Goal: Task Accomplishment & Management: Manage account settings

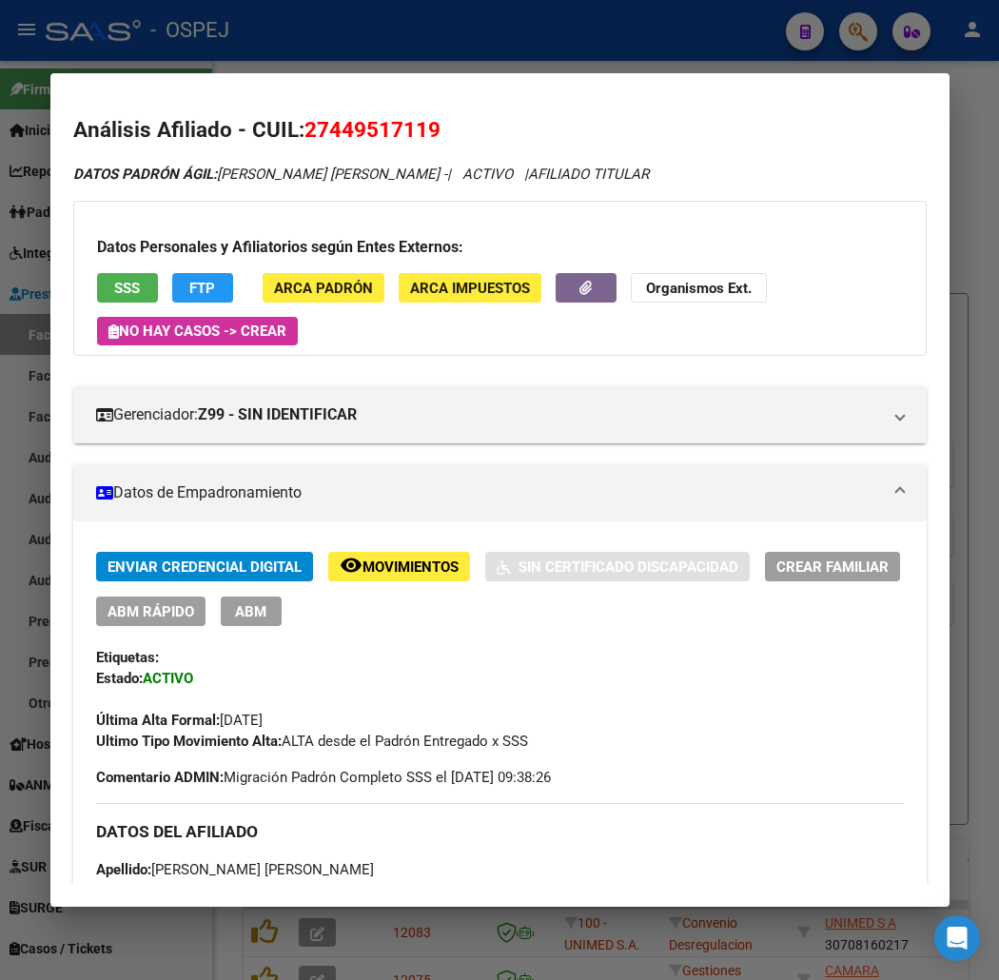
click at [236, 53] on div at bounding box center [499, 490] width 999 height 980
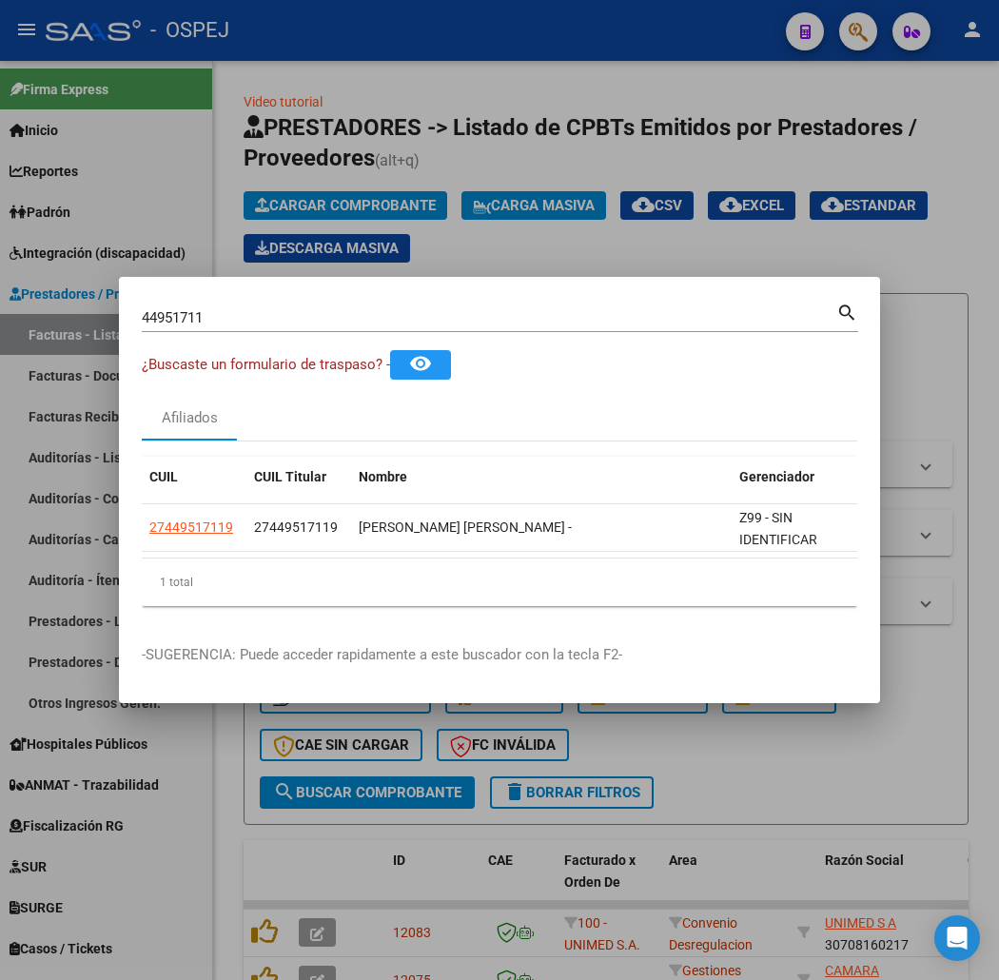
click at [250, 178] on div at bounding box center [499, 490] width 999 height 980
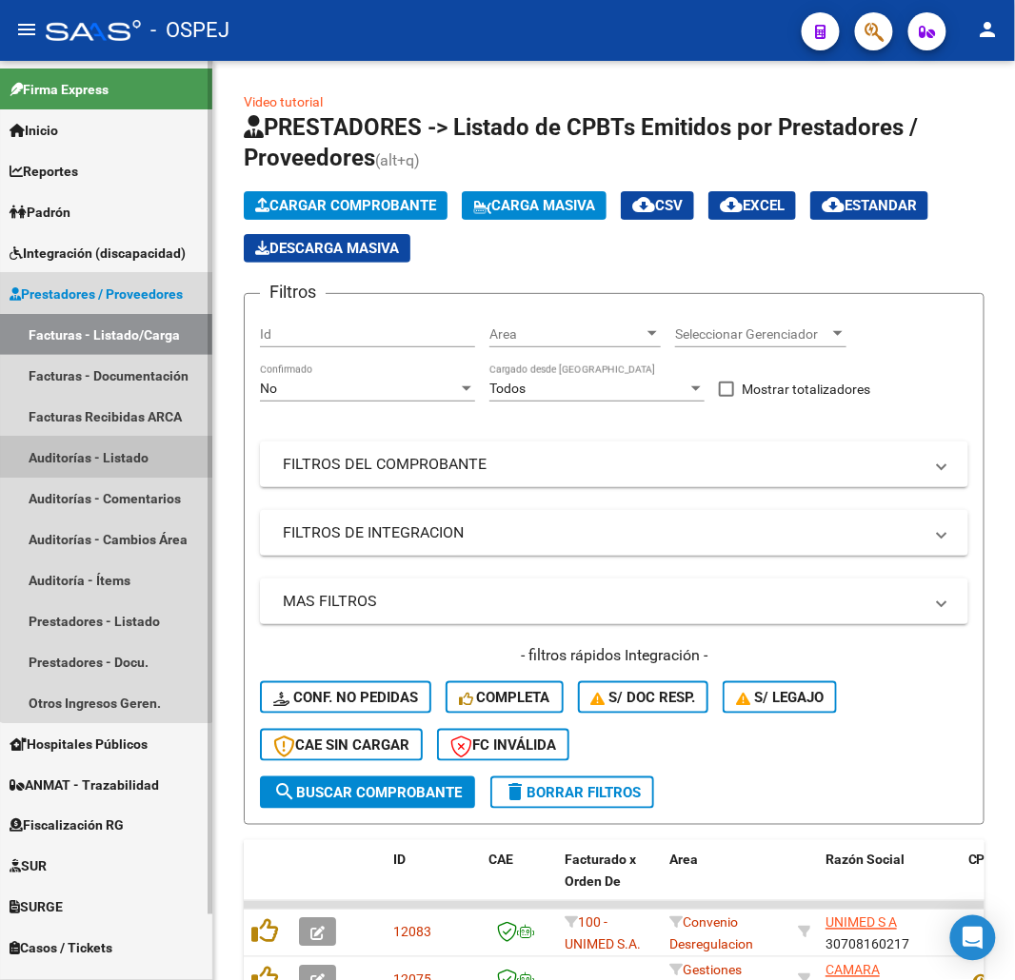
click at [107, 444] on link "Auditorías - Listado" at bounding box center [106, 457] width 212 height 41
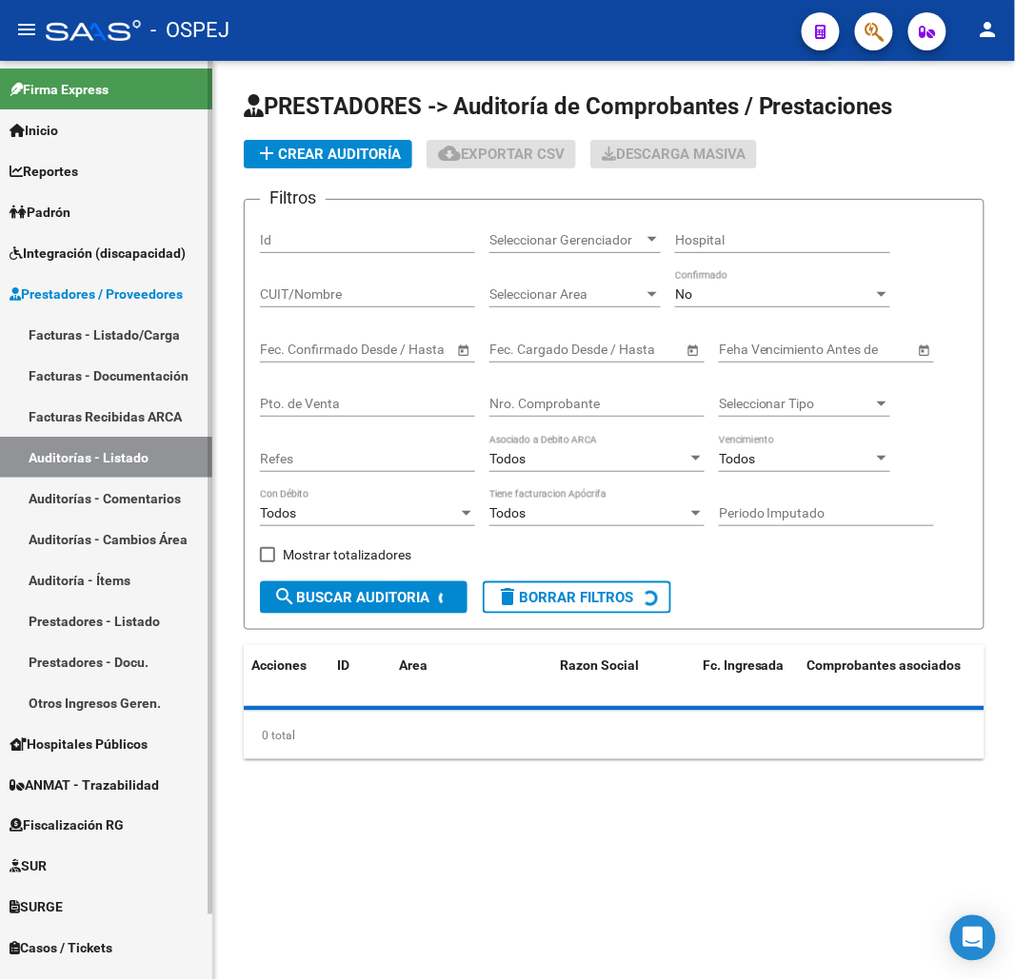
click at [128, 336] on link "Facturas - Listado/Carga" at bounding box center [106, 334] width 212 height 41
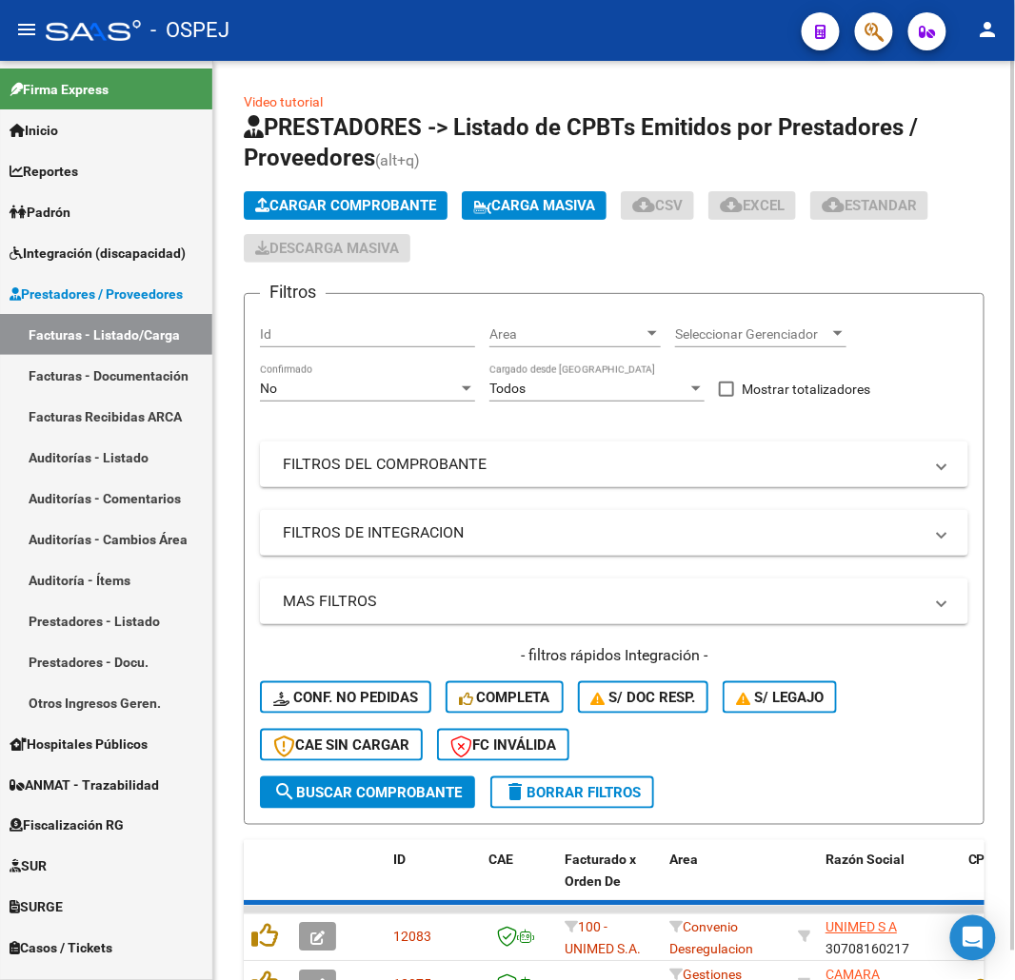
click at [343, 203] on span "Cargar Comprobante" at bounding box center [345, 205] width 181 height 17
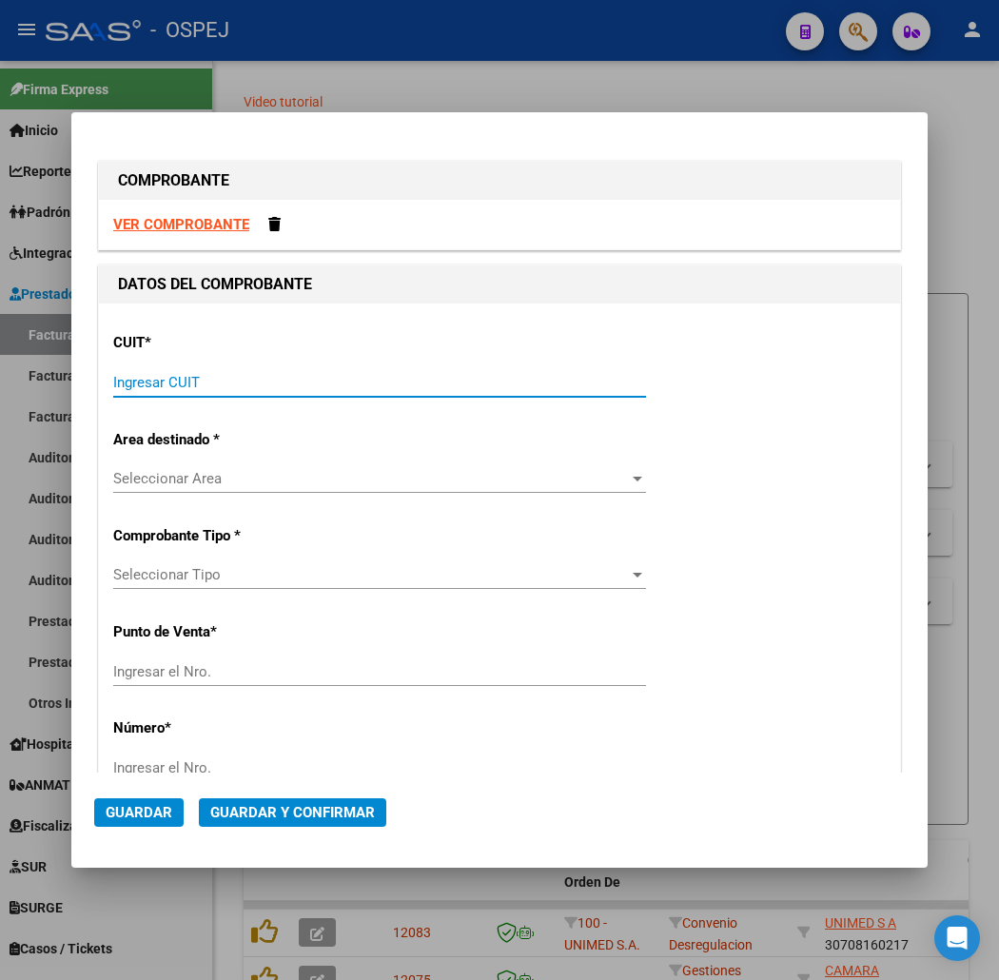
click at [288, 385] on input "Ingresar CUIT" at bounding box center [379, 382] width 533 height 17
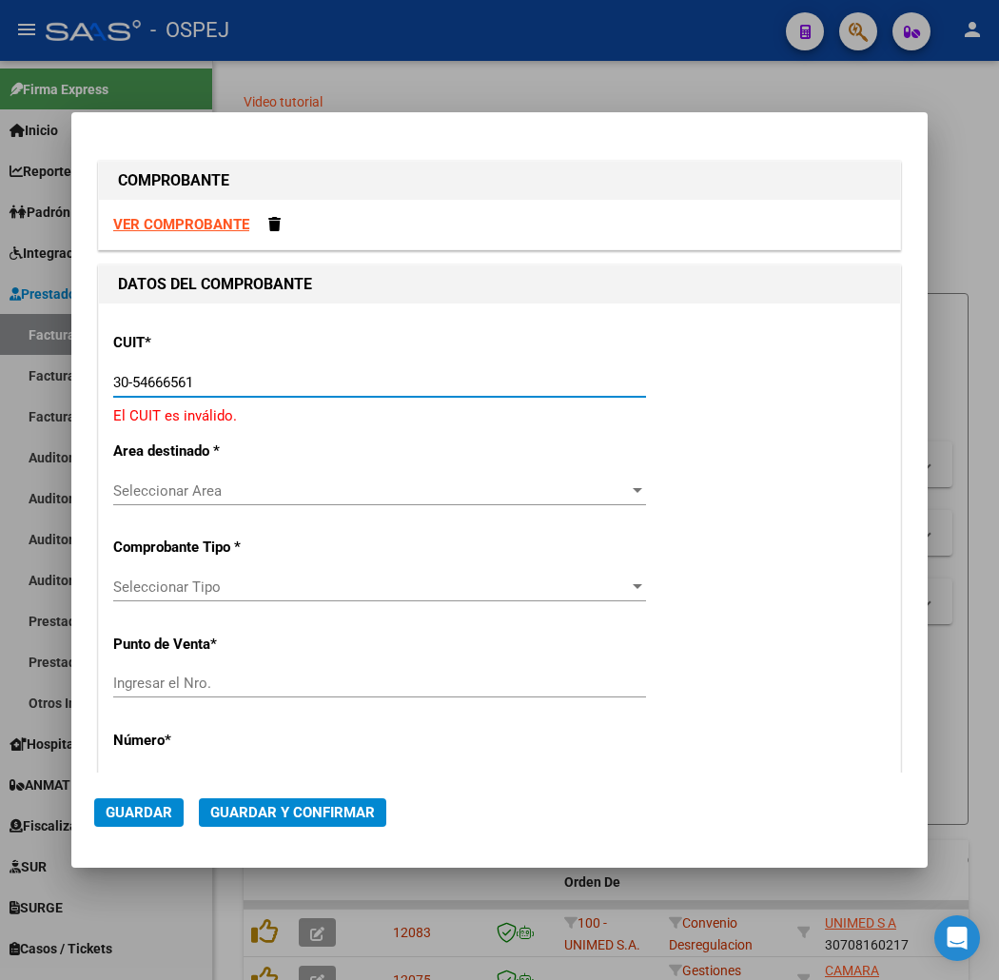
type input "30-54666656-1"
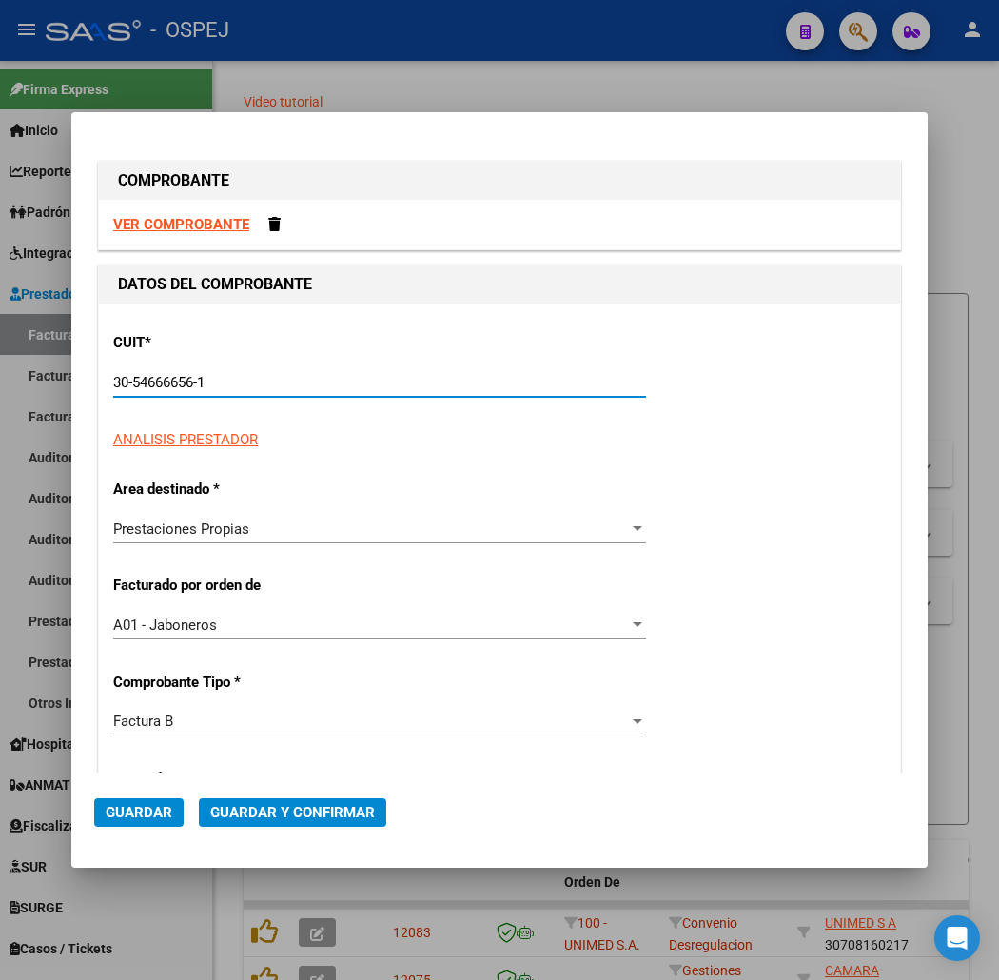
type input "1502"
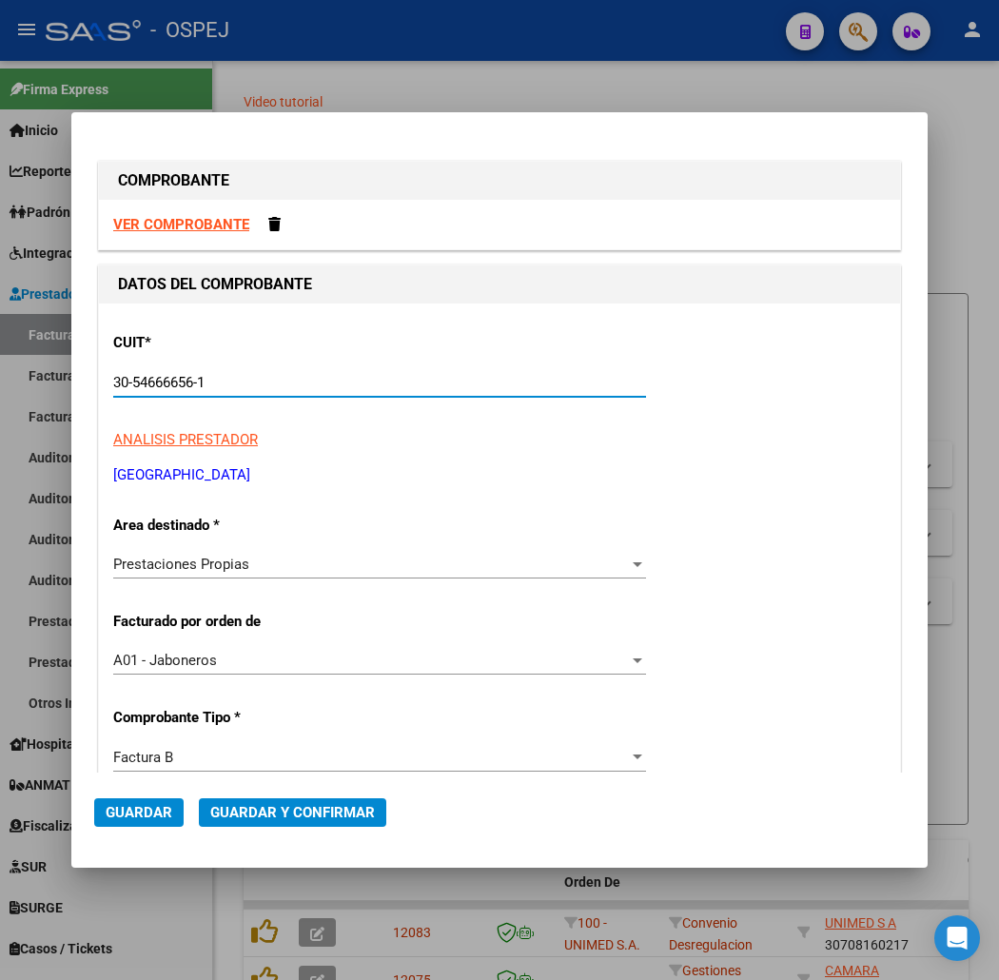
scroll to position [211, 0]
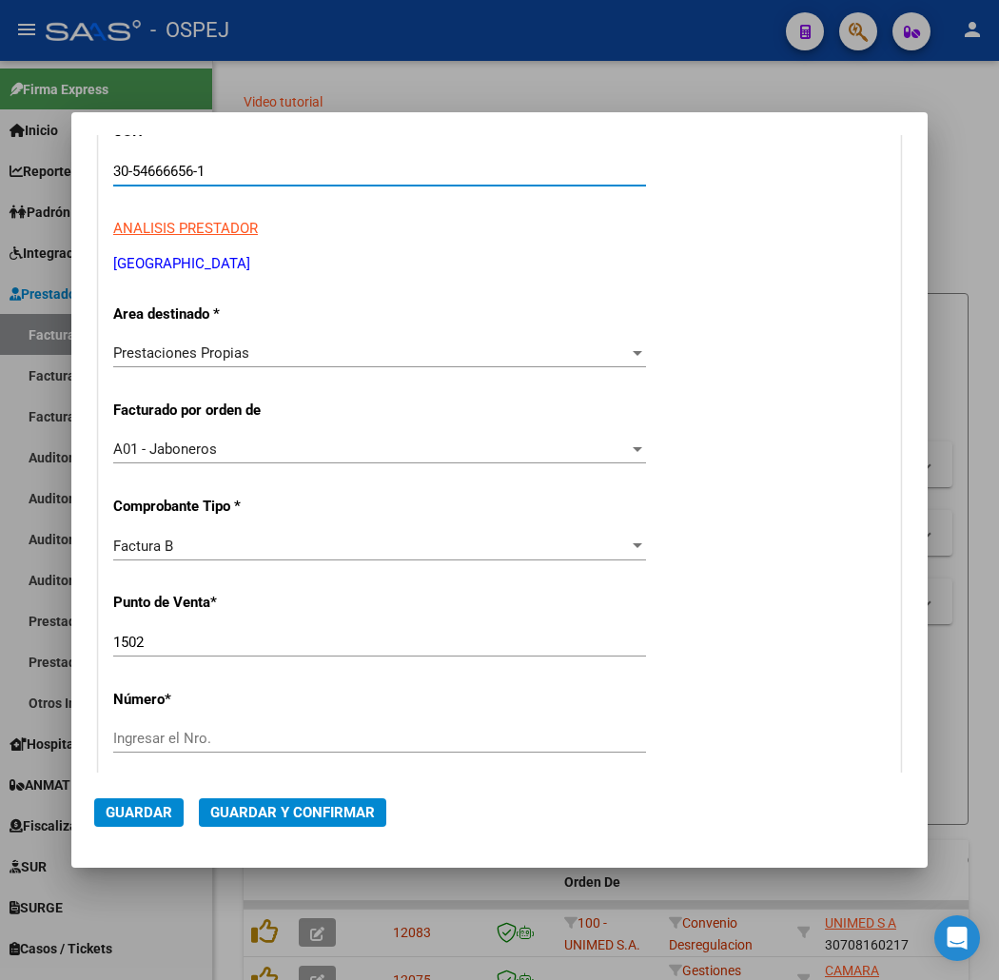
type input "30-54666656-1"
click at [213, 641] on input "1502" at bounding box center [379, 642] width 533 height 17
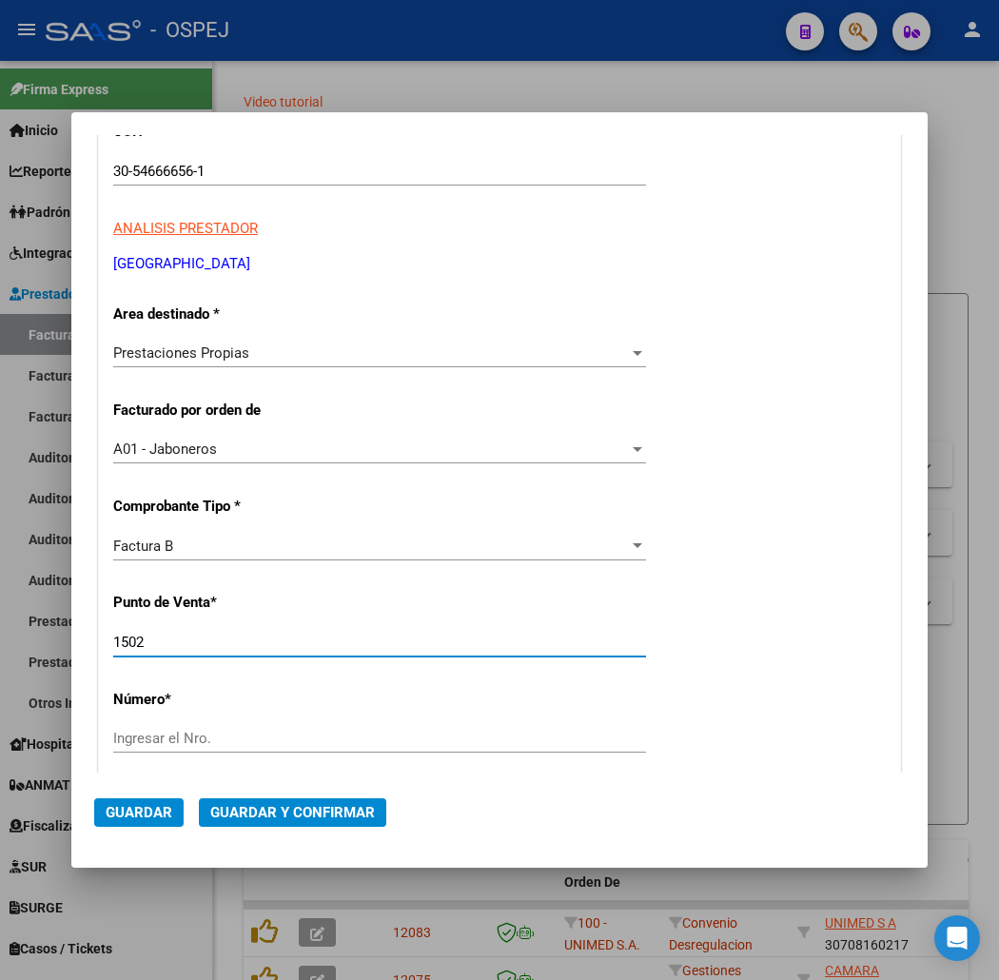
click at [213, 641] on input "1502" at bounding box center [379, 642] width 533 height 17
click at [240, 650] on input "1502" at bounding box center [379, 642] width 533 height 17
click at [113, 643] on input "1502" at bounding box center [379, 642] width 533 height 17
type input "1701"
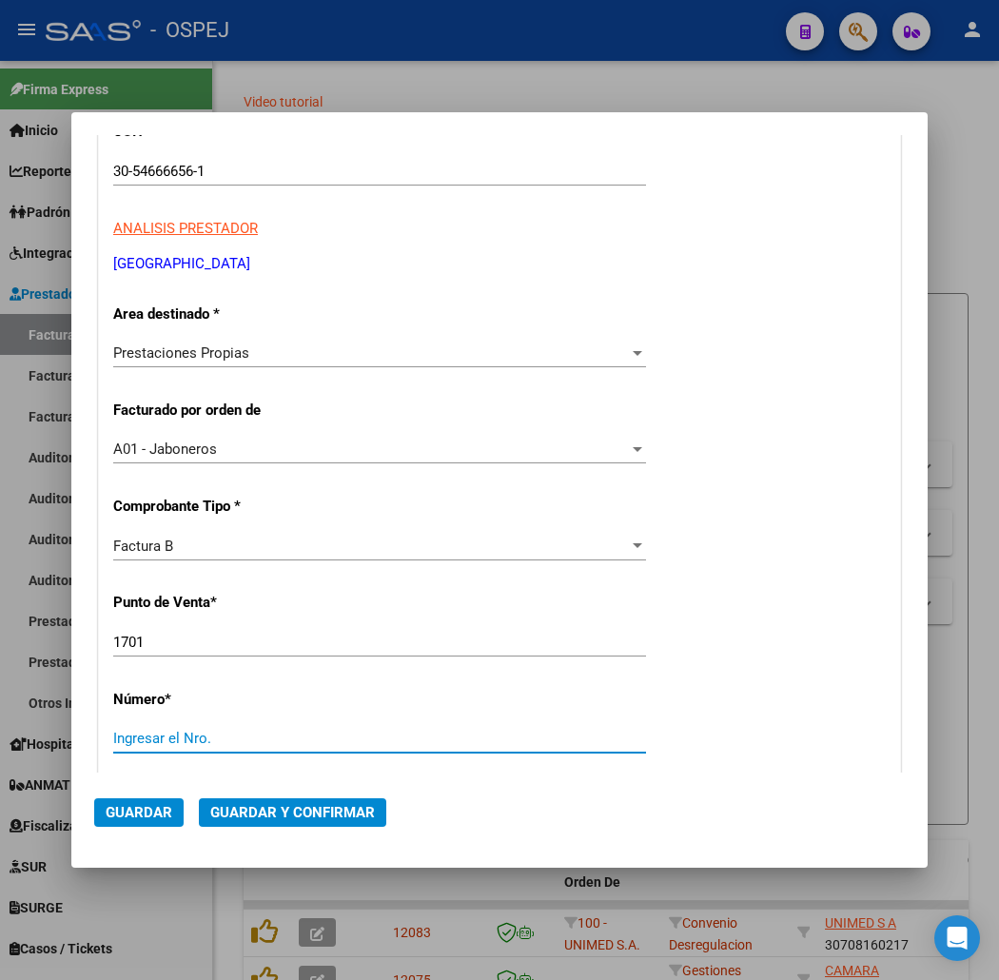
type input "6"
type input "21957"
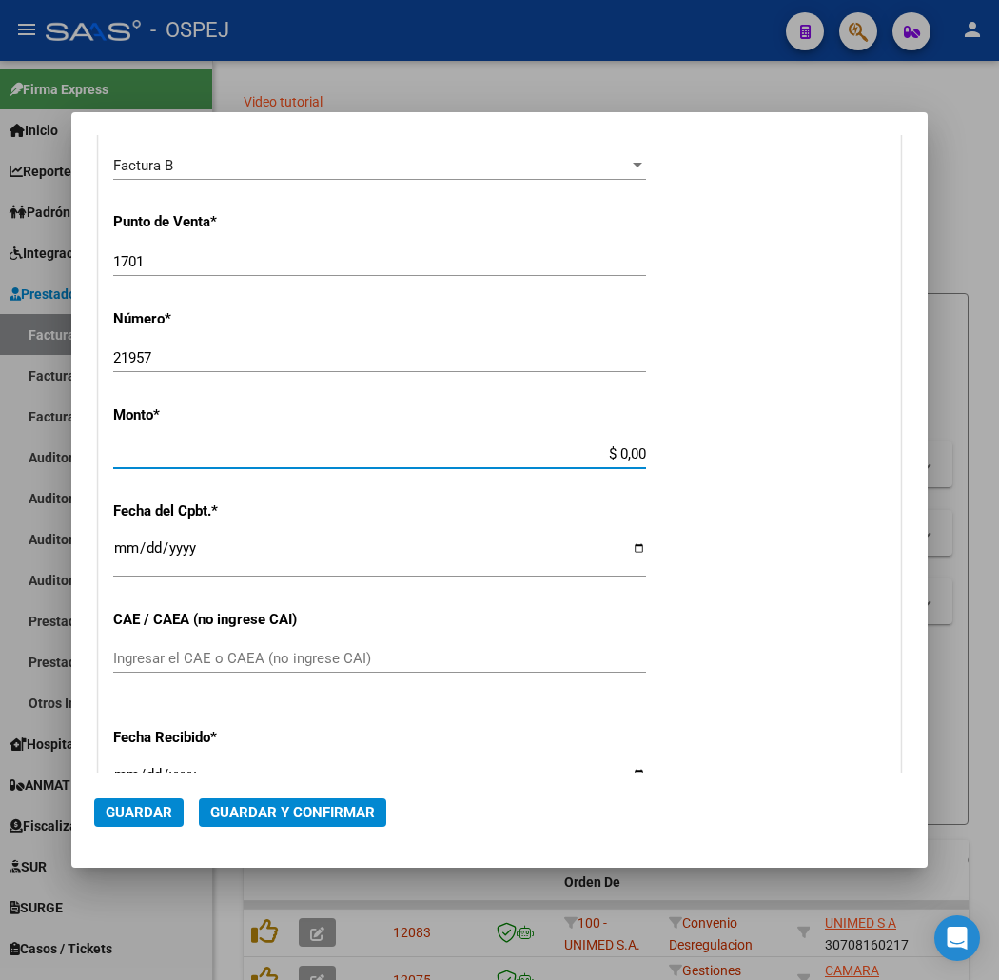
scroll to position [583, 0]
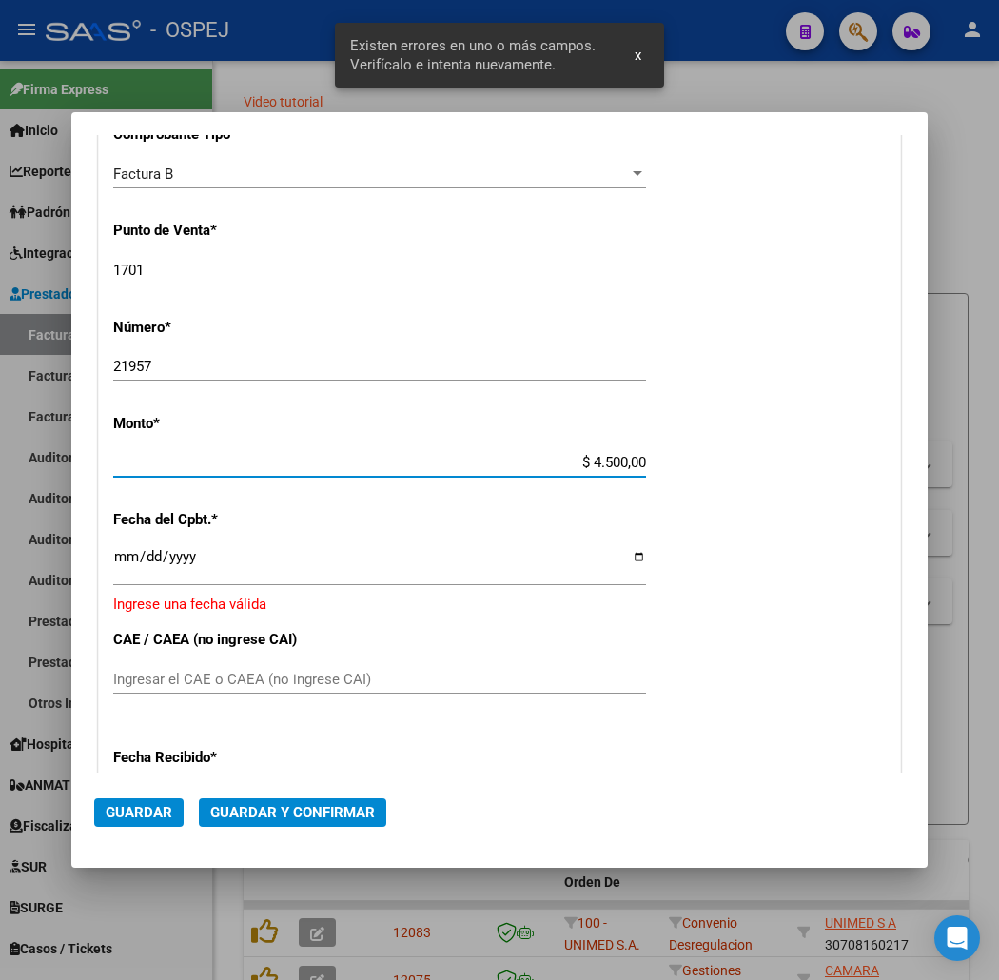
type input "$ 45.000,00"
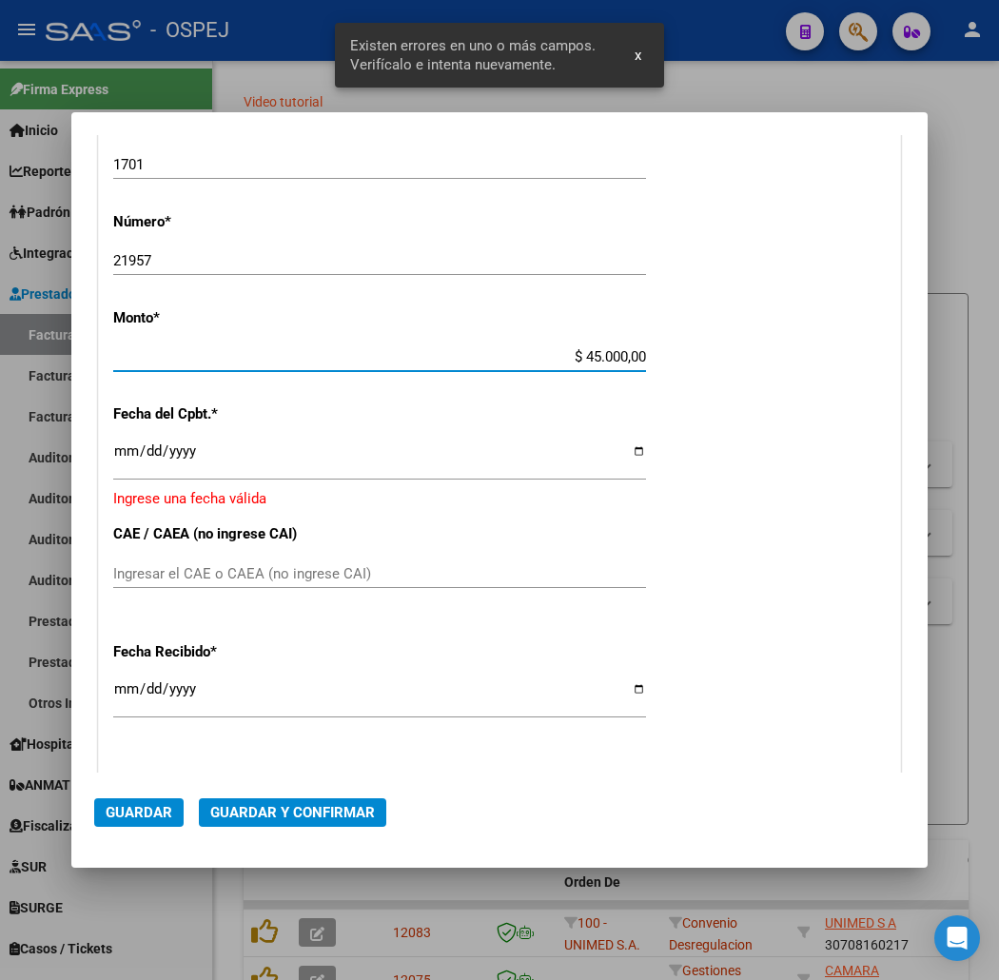
click at [113, 453] on input "Ingresar la fecha" at bounding box center [379, 459] width 533 height 30
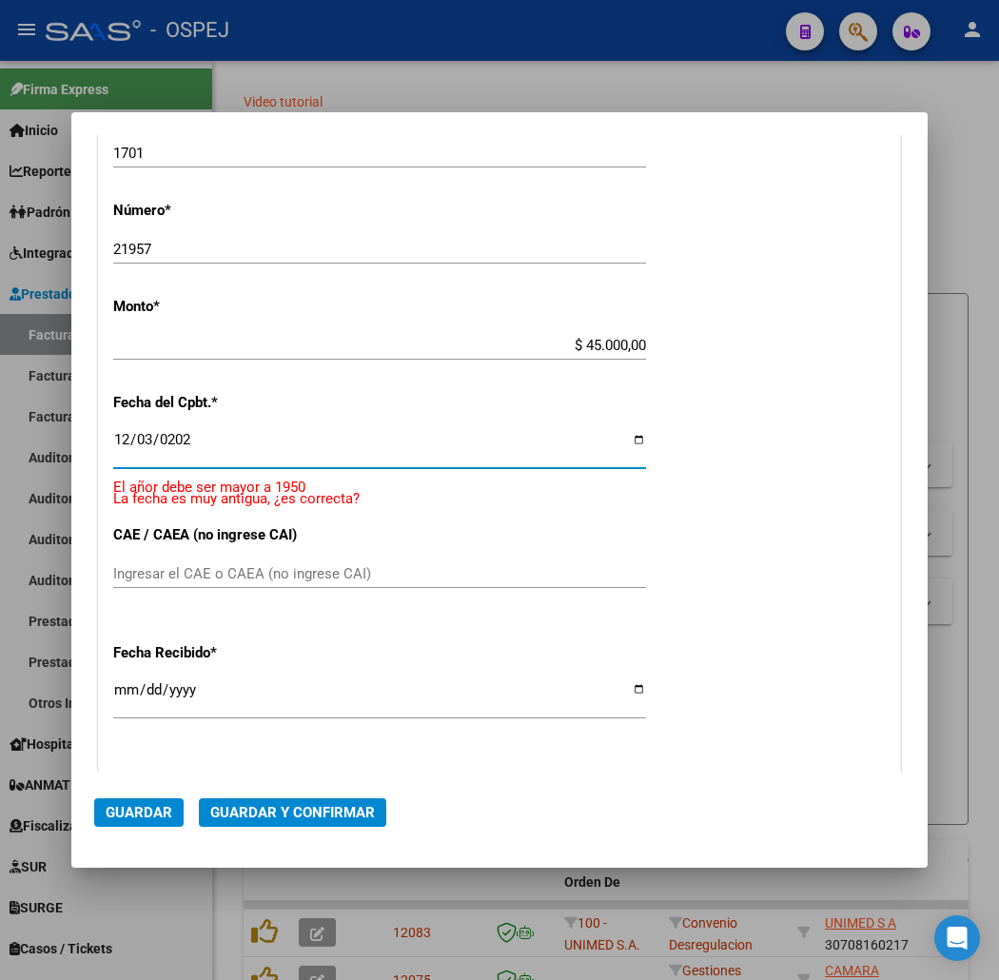
type input "[DATE]"
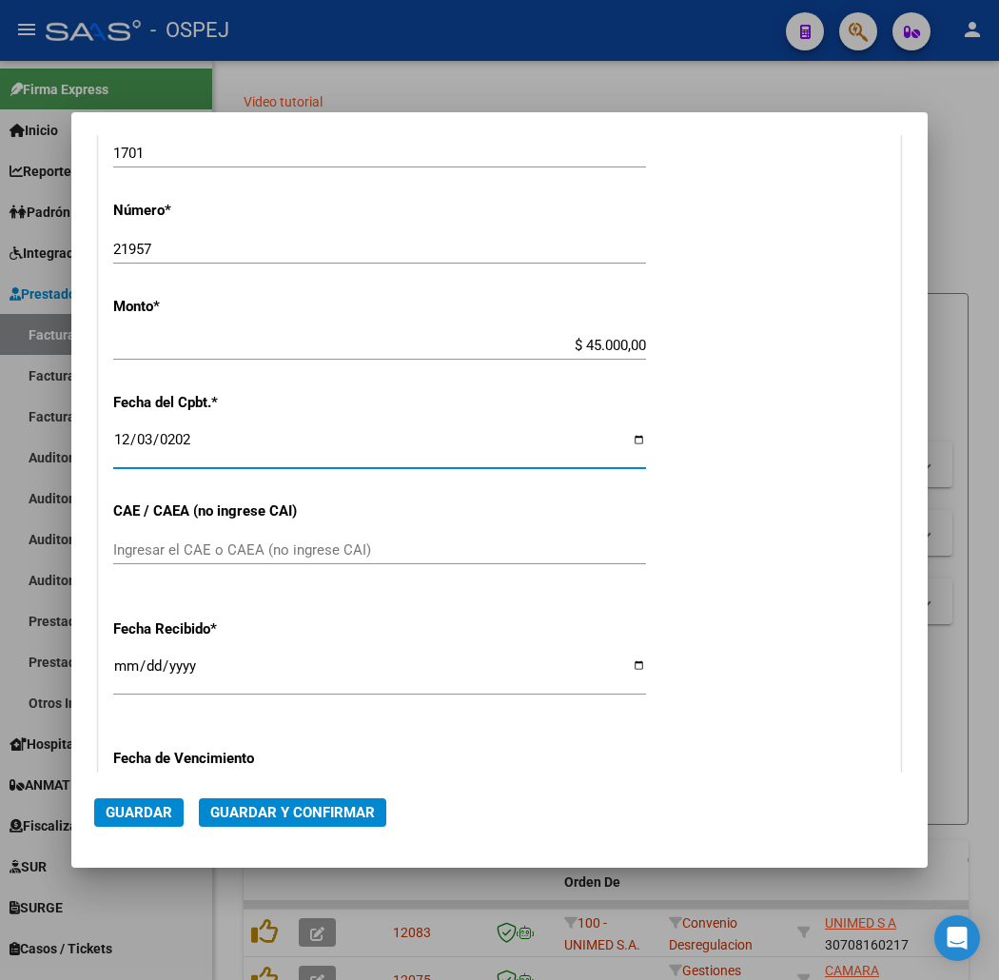
scroll to position [677, 0]
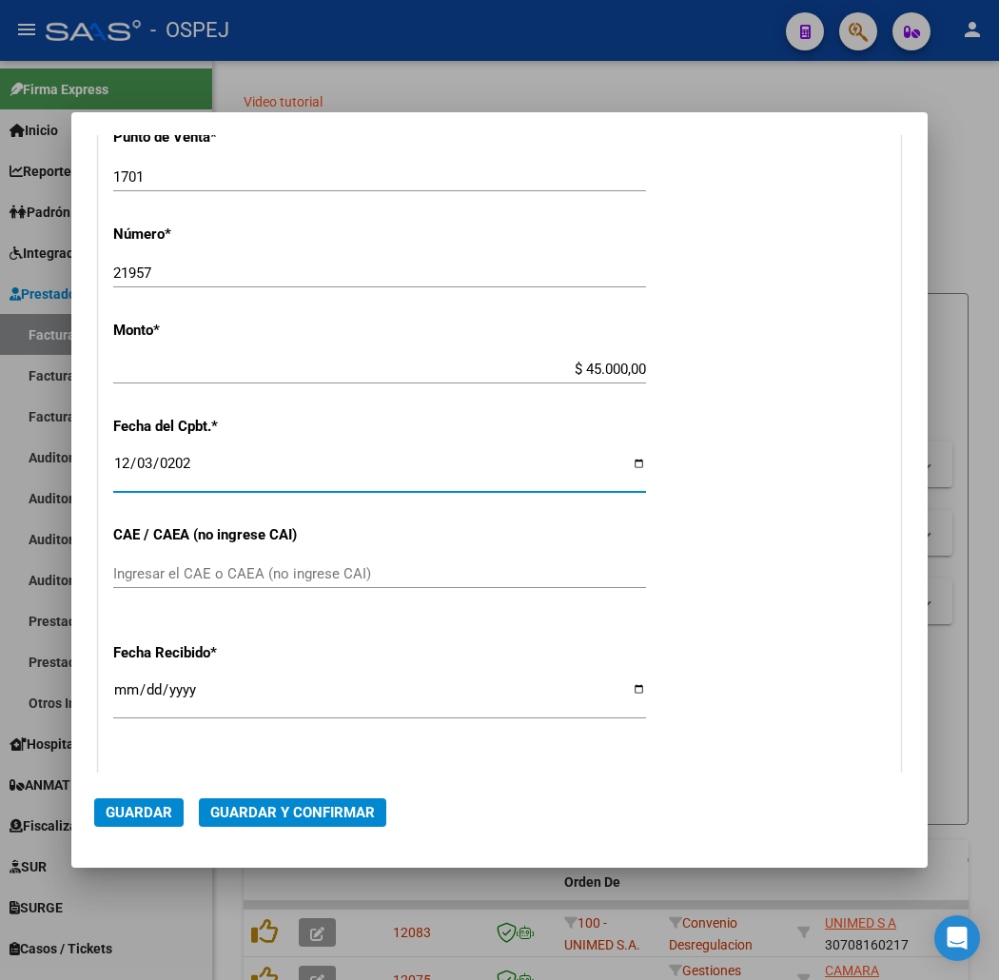
click at [292, 828] on mat-dialog-actions "Guardar Guardar y Confirmar" at bounding box center [499, 809] width 811 height 72
click at [298, 815] on span "Guardar y Confirmar" at bounding box center [292, 812] width 165 height 17
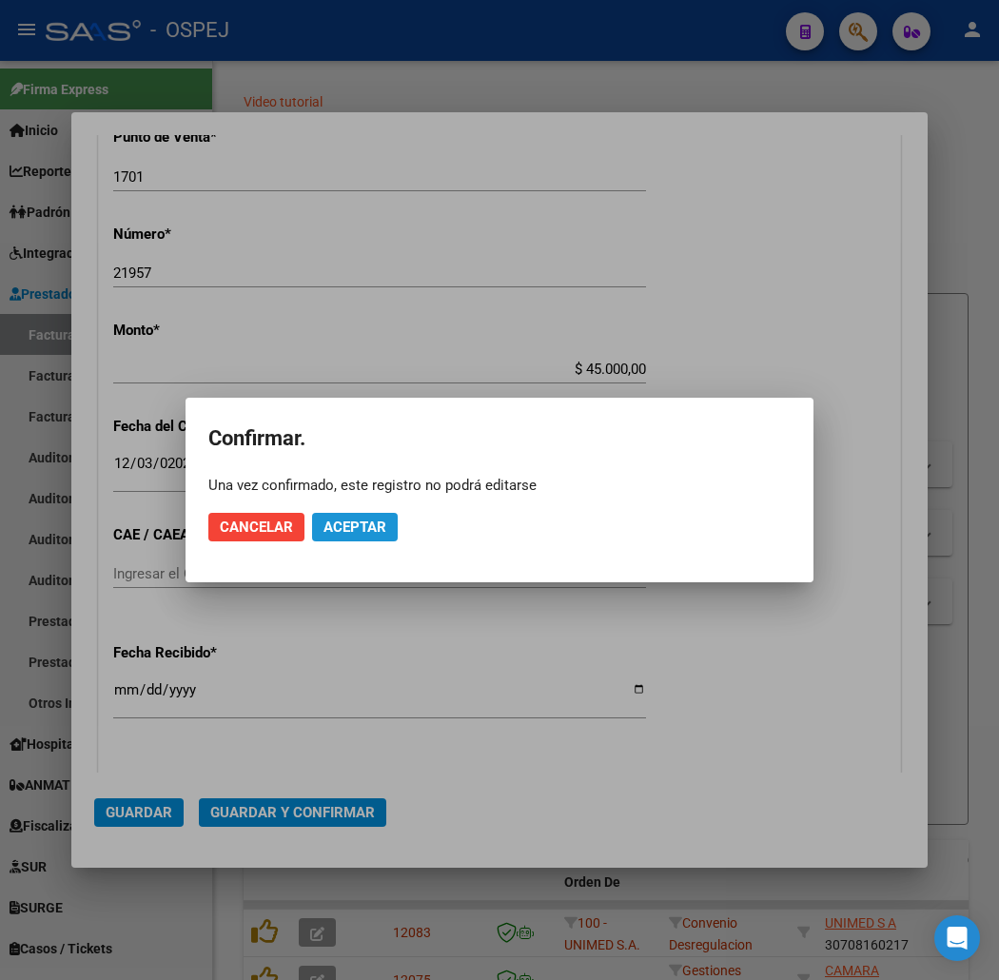
click at [341, 528] on span "Aceptar" at bounding box center [355, 527] width 63 height 17
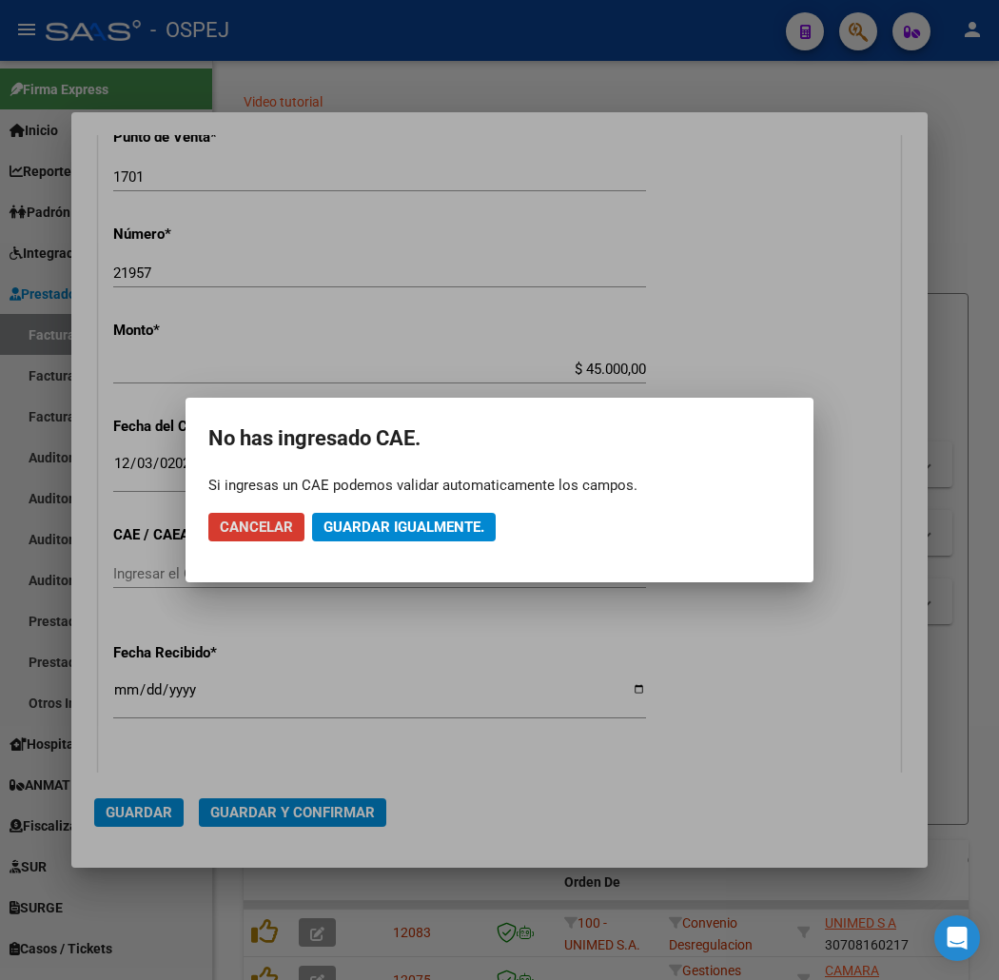
click at [445, 521] on span "Guardar igualmente." at bounding box center [404, 527] width 161 height 17
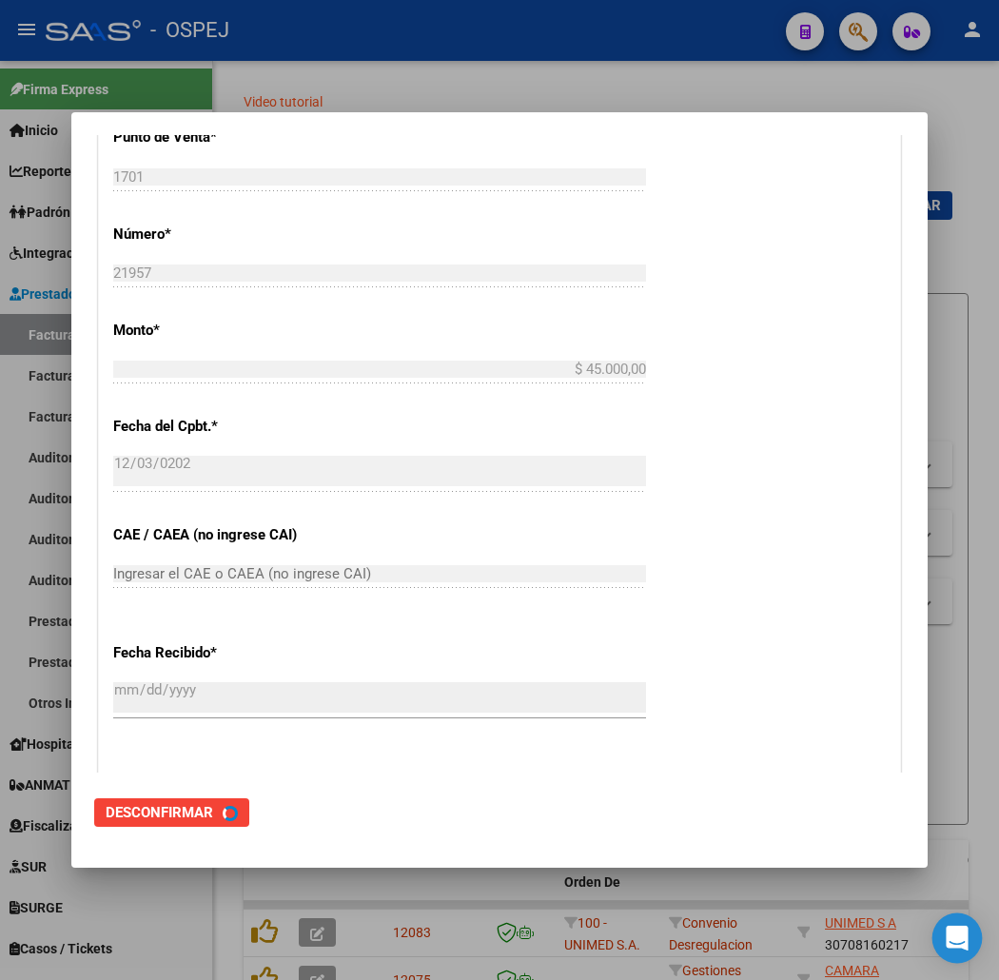
scroll to position [0, 0]
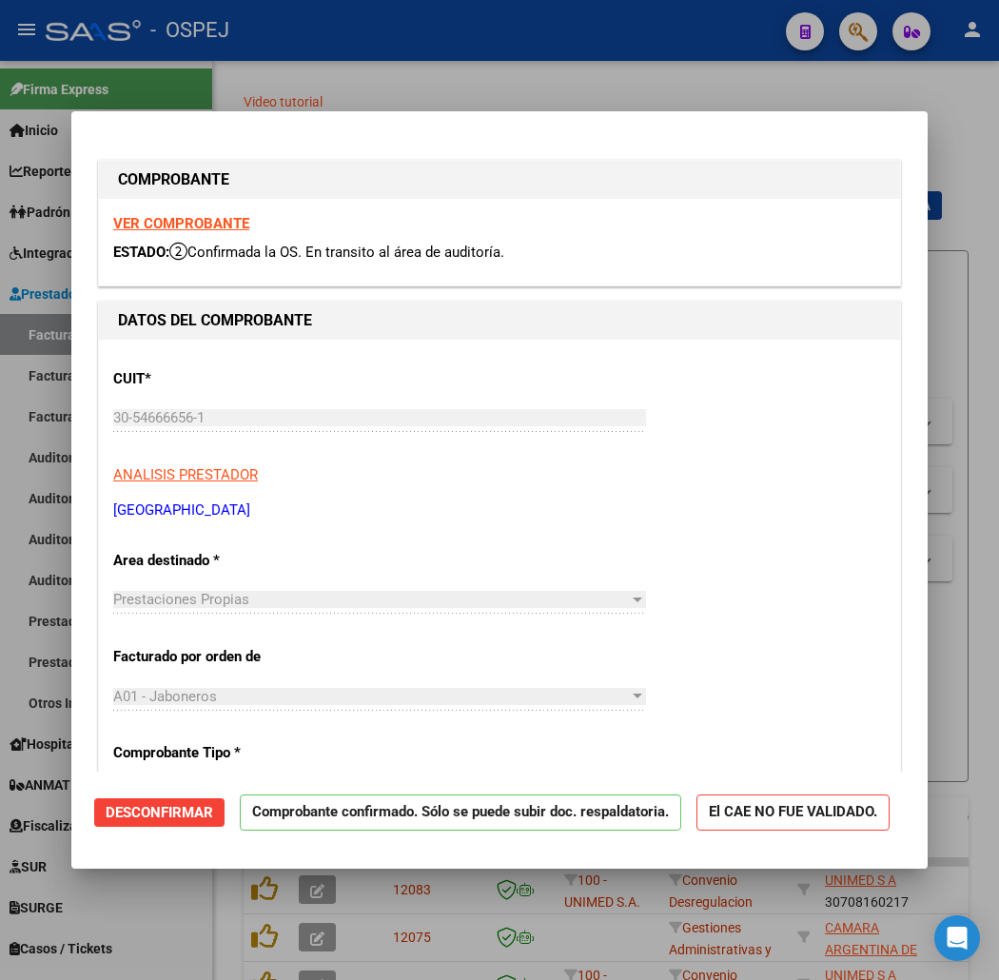
click at [526, 95] on div at bounding box center [499, 490] width 999 height 980
type input "$ 0,00"
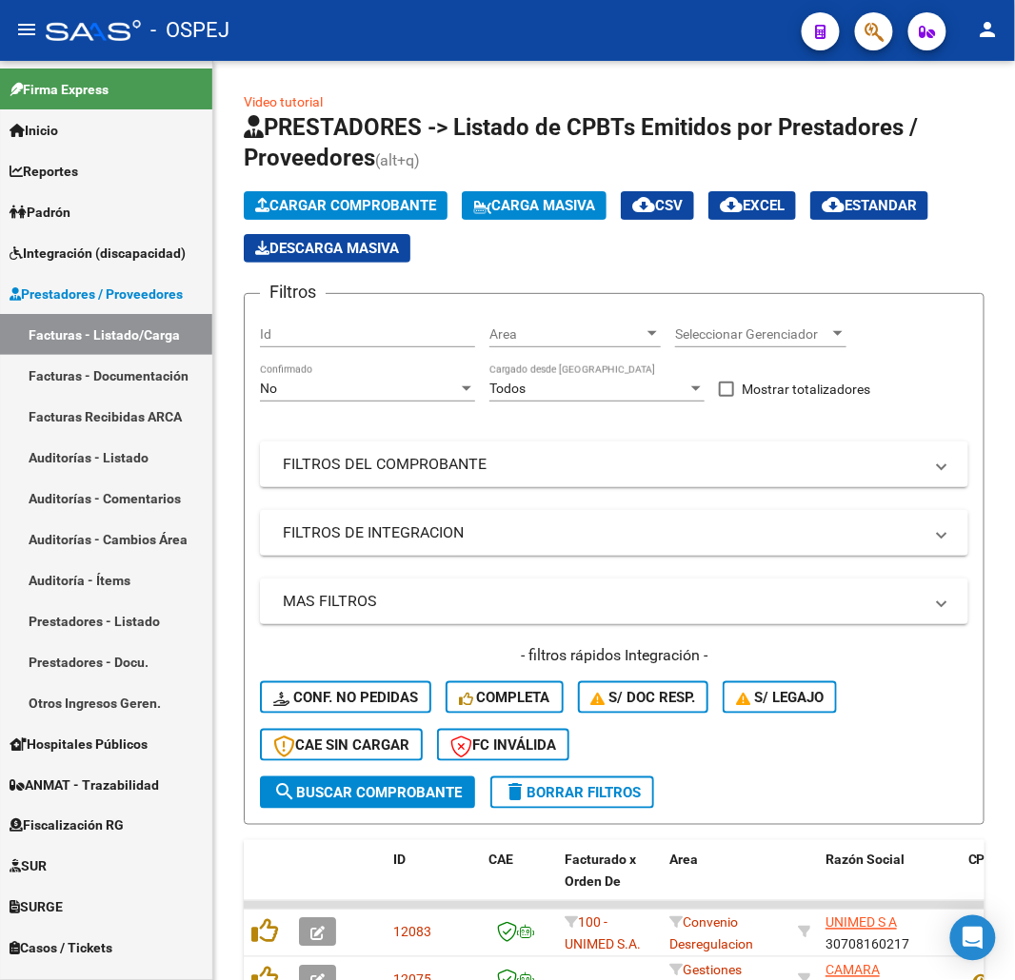
click at [847, 38] on div at bounding box center [866, 30] width 53 height 39
click at [858, 39] on button "button" at bounding box center [874, 31] width 38 height 38
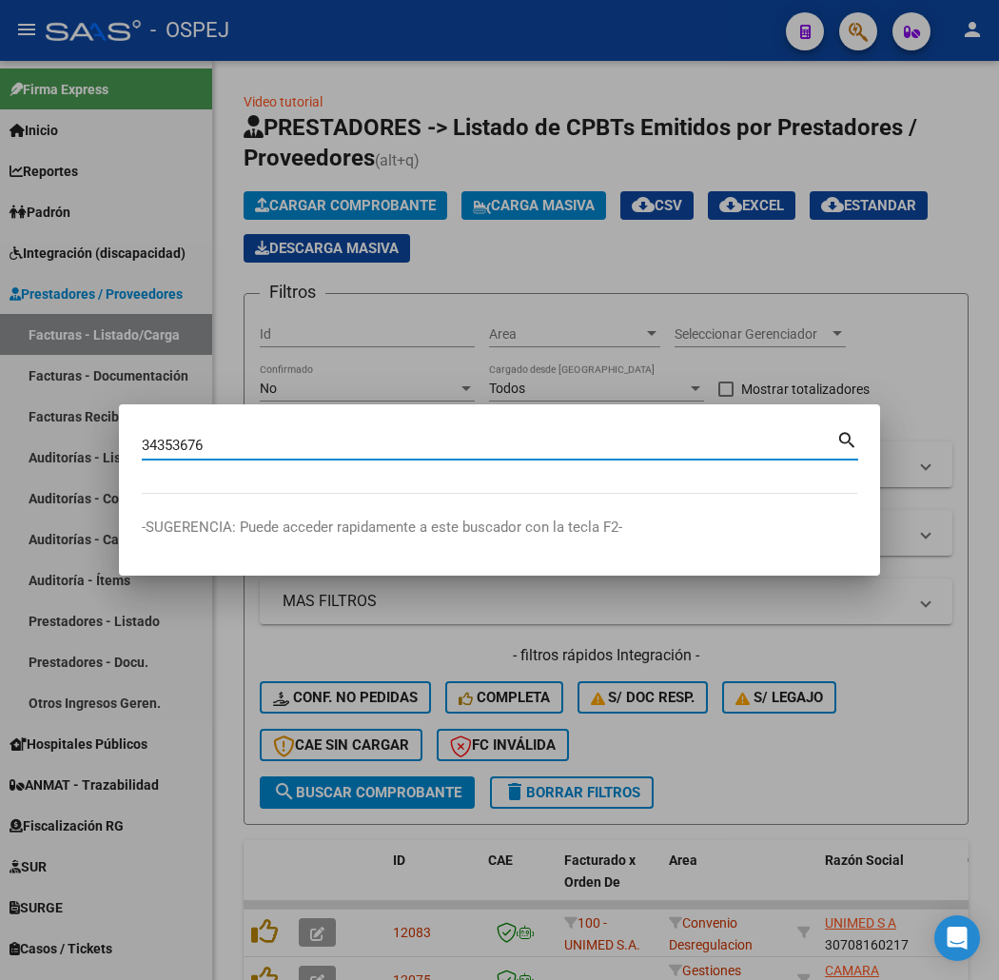
type input "34353676"
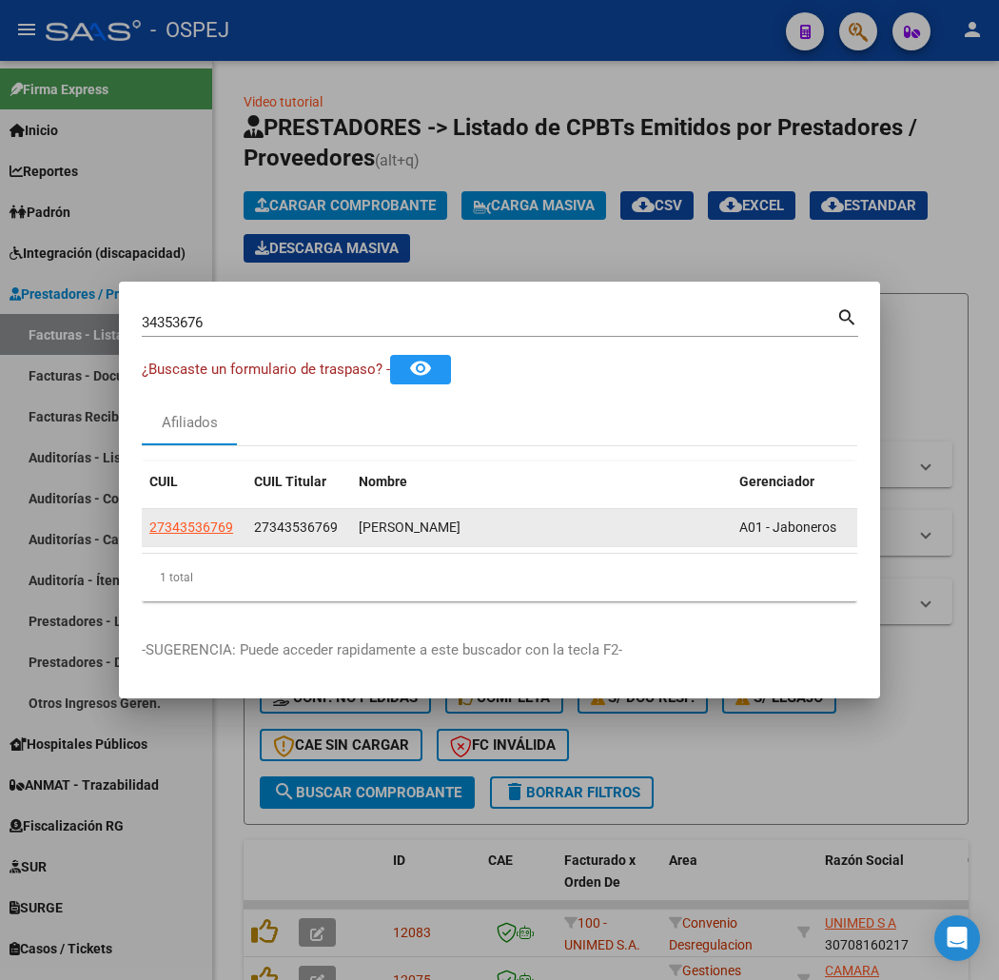
click at [149, 536] on app-link-go-to "27343536769" at bounding box center [191, 528] width 84 height 22
click at [149, 526] on span "27343536769" at bounding box center [191, 527] width 84 height 15
type textarea "27343536769"
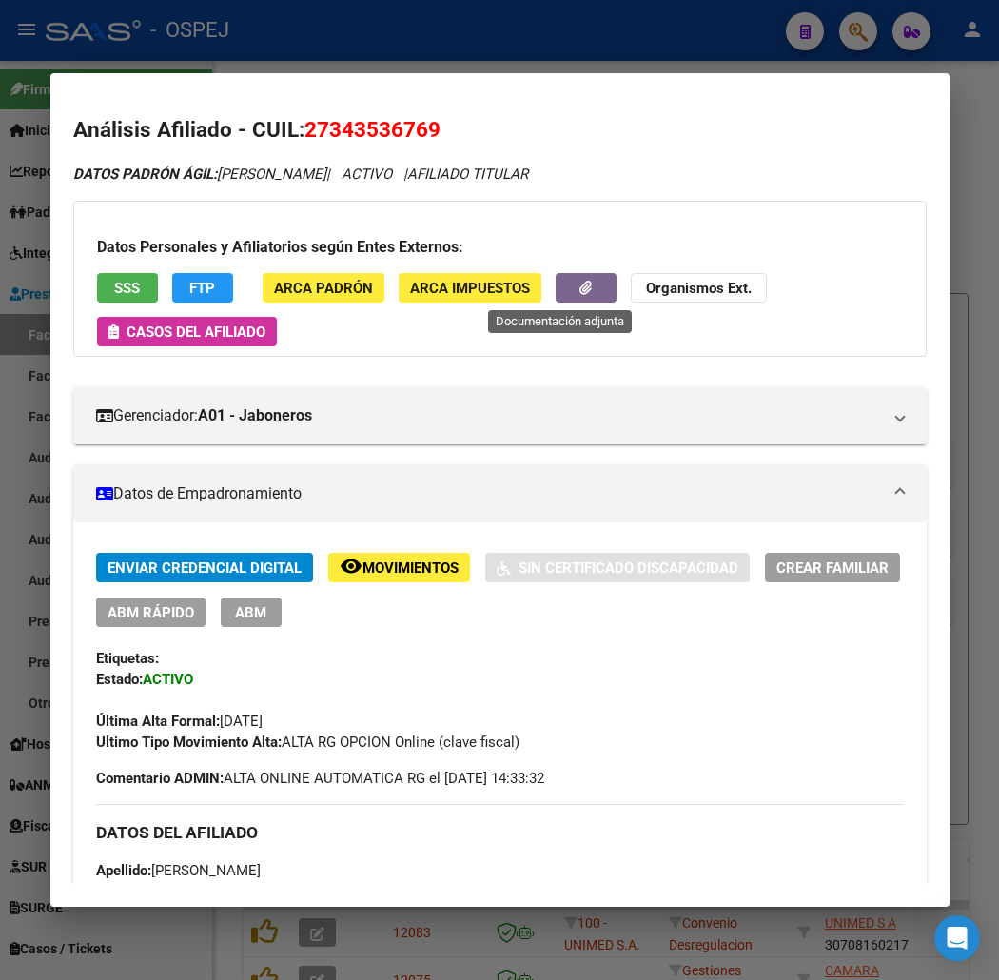
click at [556, 287] on button "button" at bounding box center [586, 288] width 61 height 30
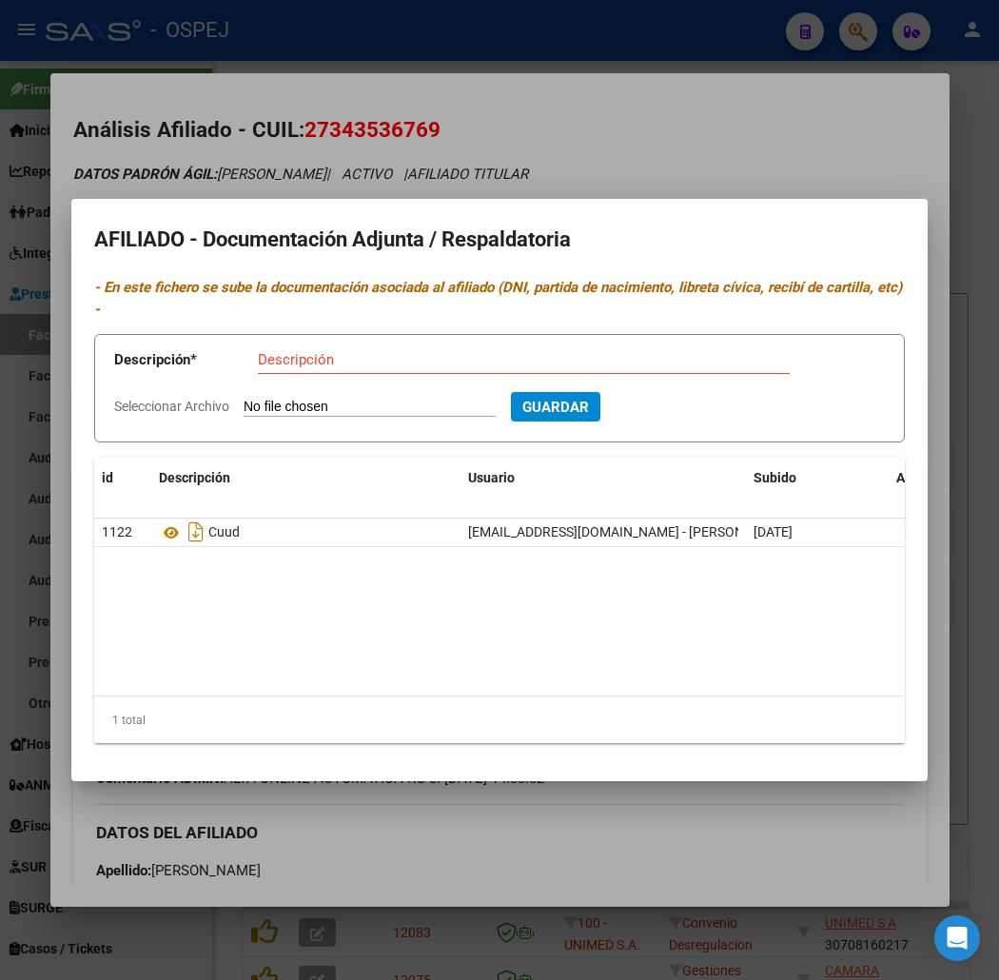
click at [301, 145] on div at bounding box center [499, 490] width 999 height 980
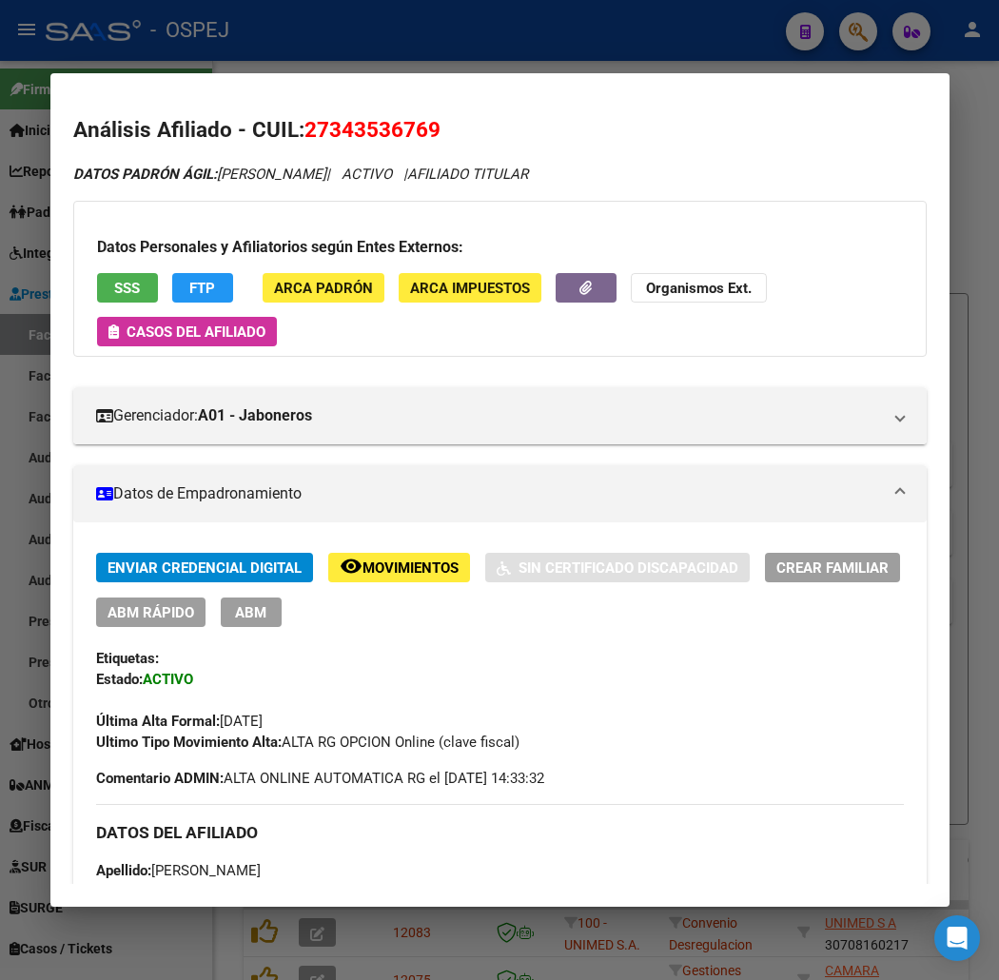
click at [436, 52] on div at bounding box center [499, 490] width 999 height 980
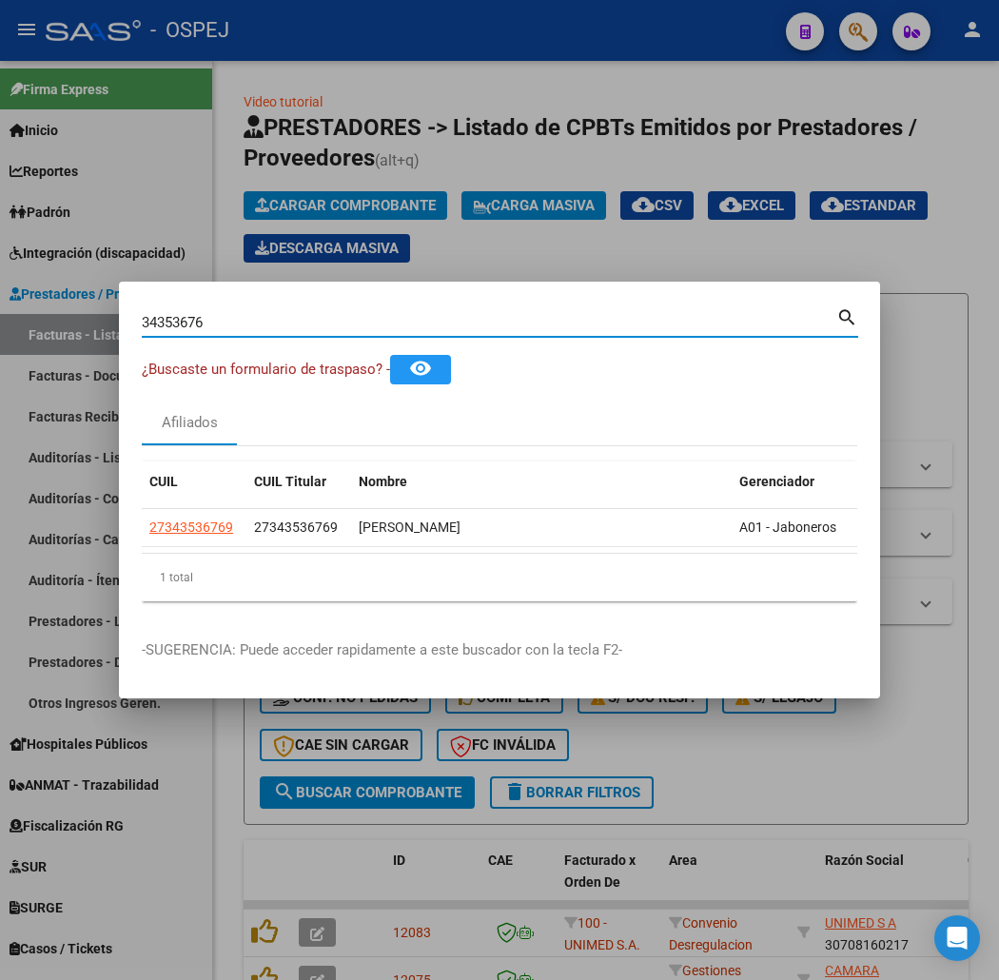
click at [265, 320] on input "34353676" at bounding box center [489, 322] width 695 height 17
paste input "0049880"
type input "30049880"
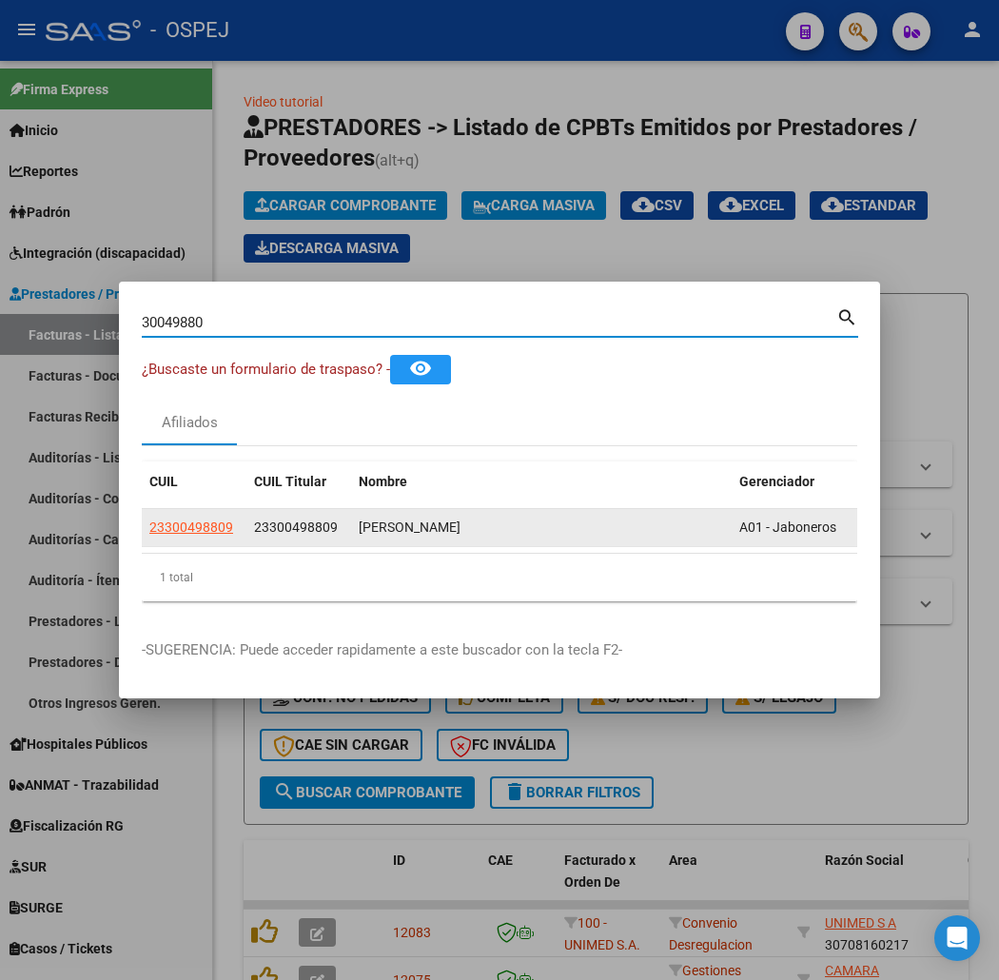
click at [149, 534] on span "23300498809" at bounding box center [191, 527] width 84 height 15
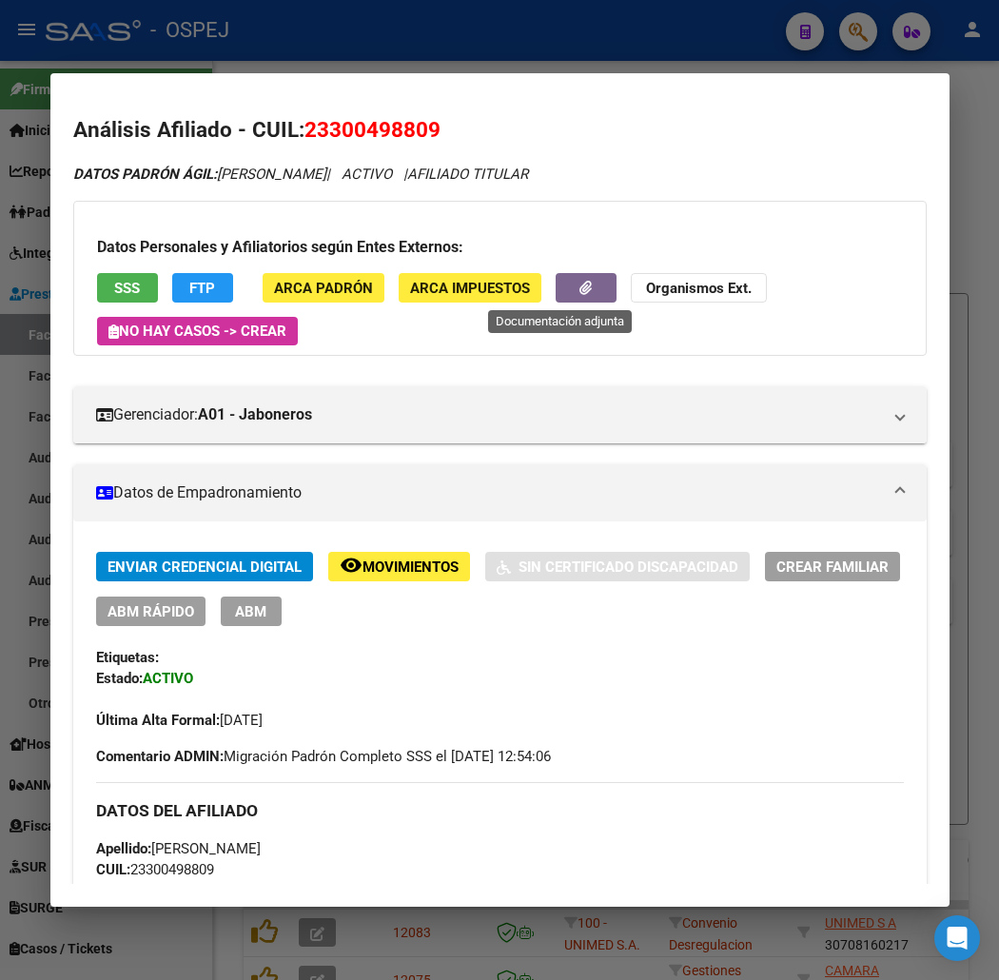
click at [578, 278] on button "button" at bounding box center [586, 288] width 61 height 30
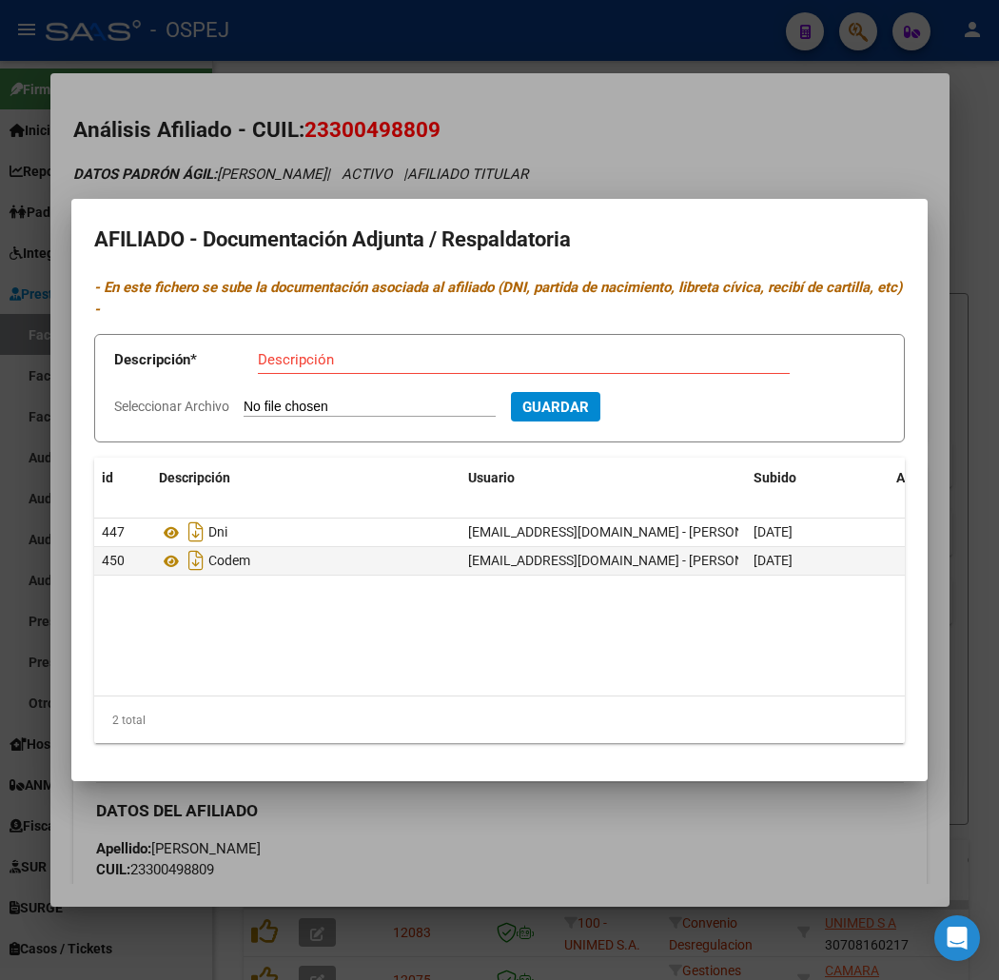
click at [290, 139] on div at bounding box center [499, 490] width 999 height 980
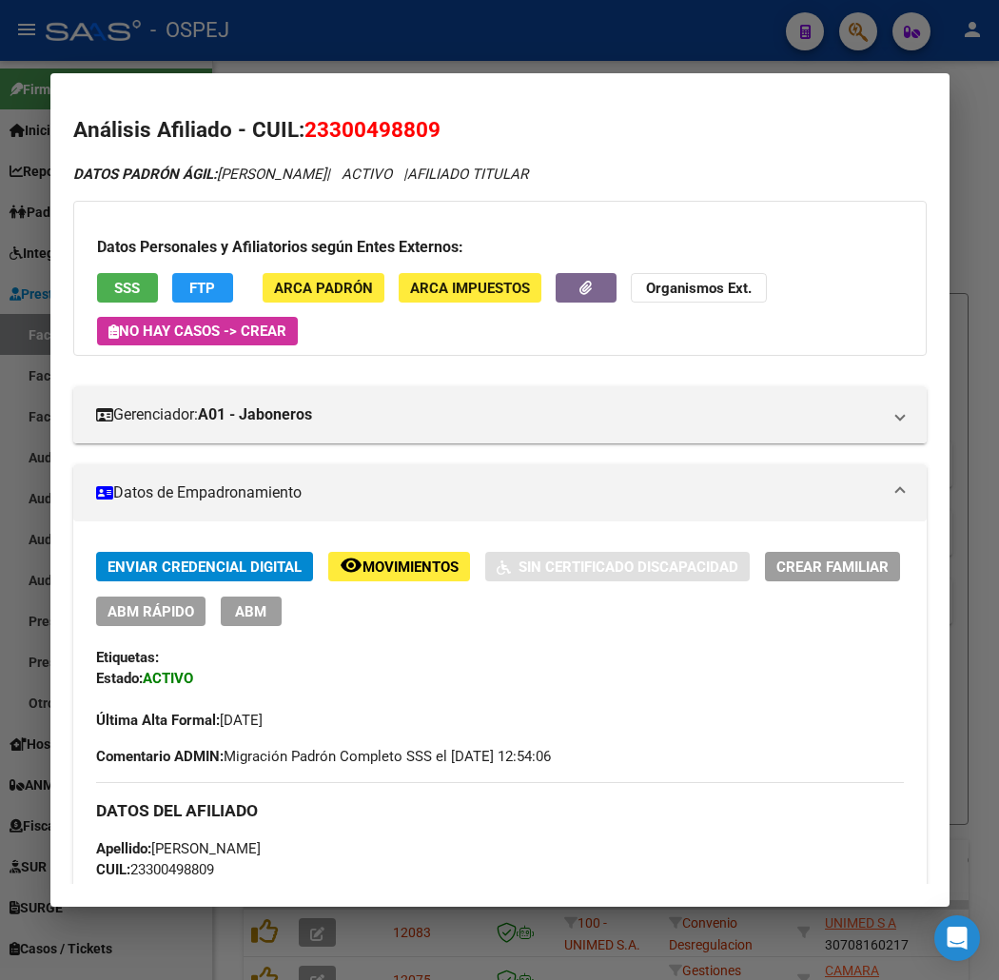
drag, startPoint x: 556, startPoint y: 260, endPoint x: 560, endPoint y: 280, distance: 20.3
click at [556, 262] on div "Datos Personales y Afiliatorios según Entes Externos: SSS FTP ARCA Padrón ARCA …" at bounding box center [500, 278] width 854 height 155
click at [580, 282] on icon "button" at bounding box center [586, 288] width 12 height 14
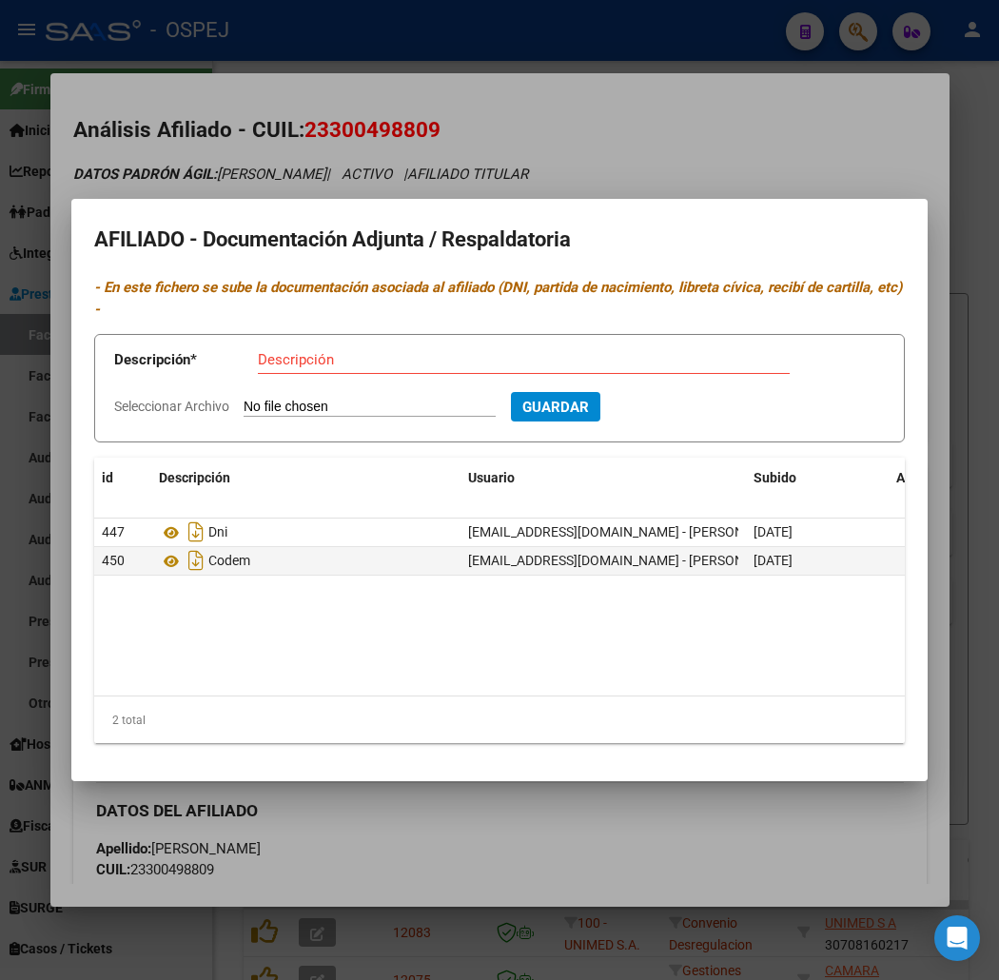
click at [430, 154] on div at bounding box center [499, 490] width 999 height 980
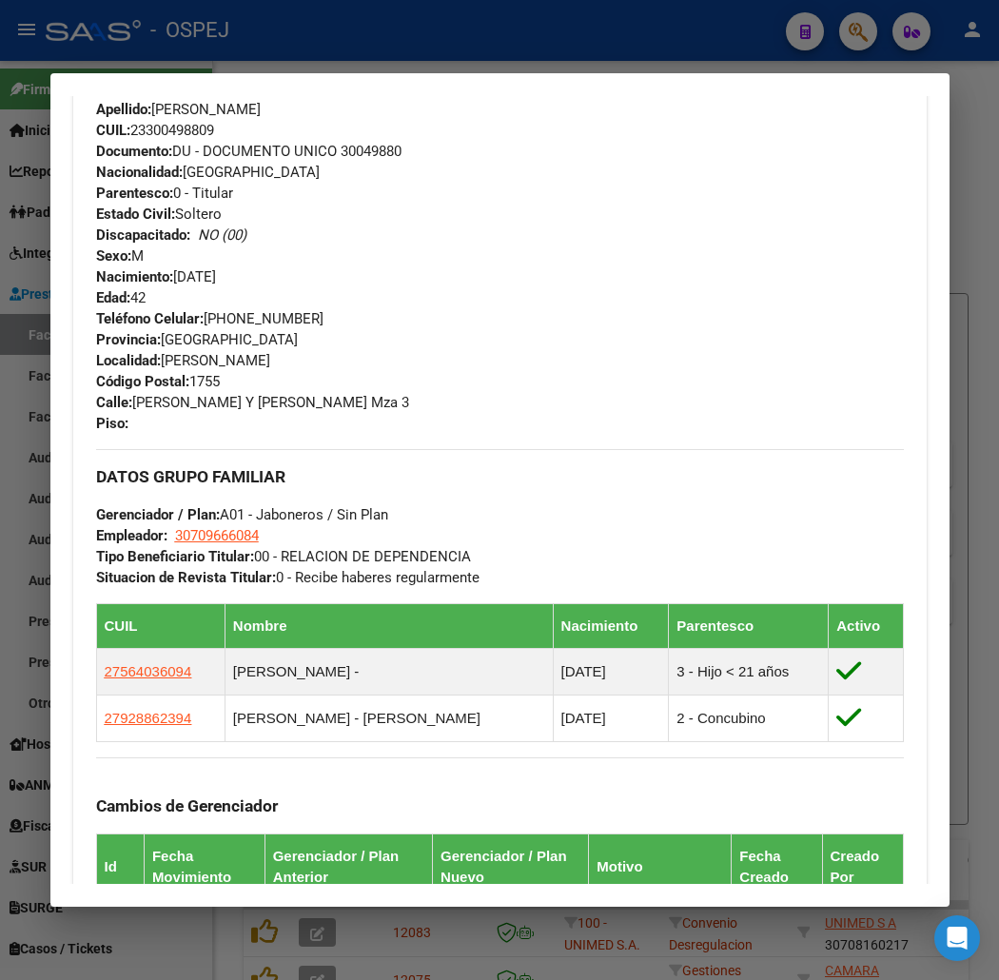
scroll to position [1150, 0]
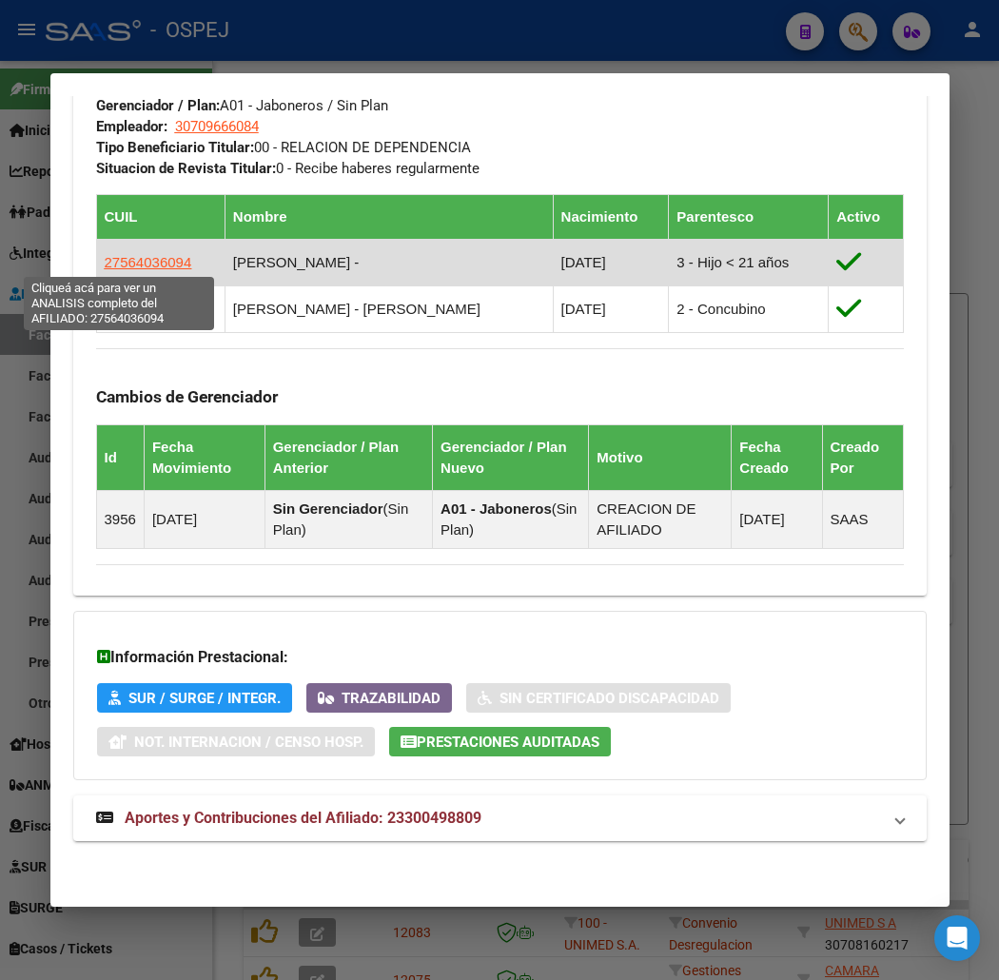
click at [116, 255] on span "27564036094" at bounding box center [149, 262] width 88 height 16
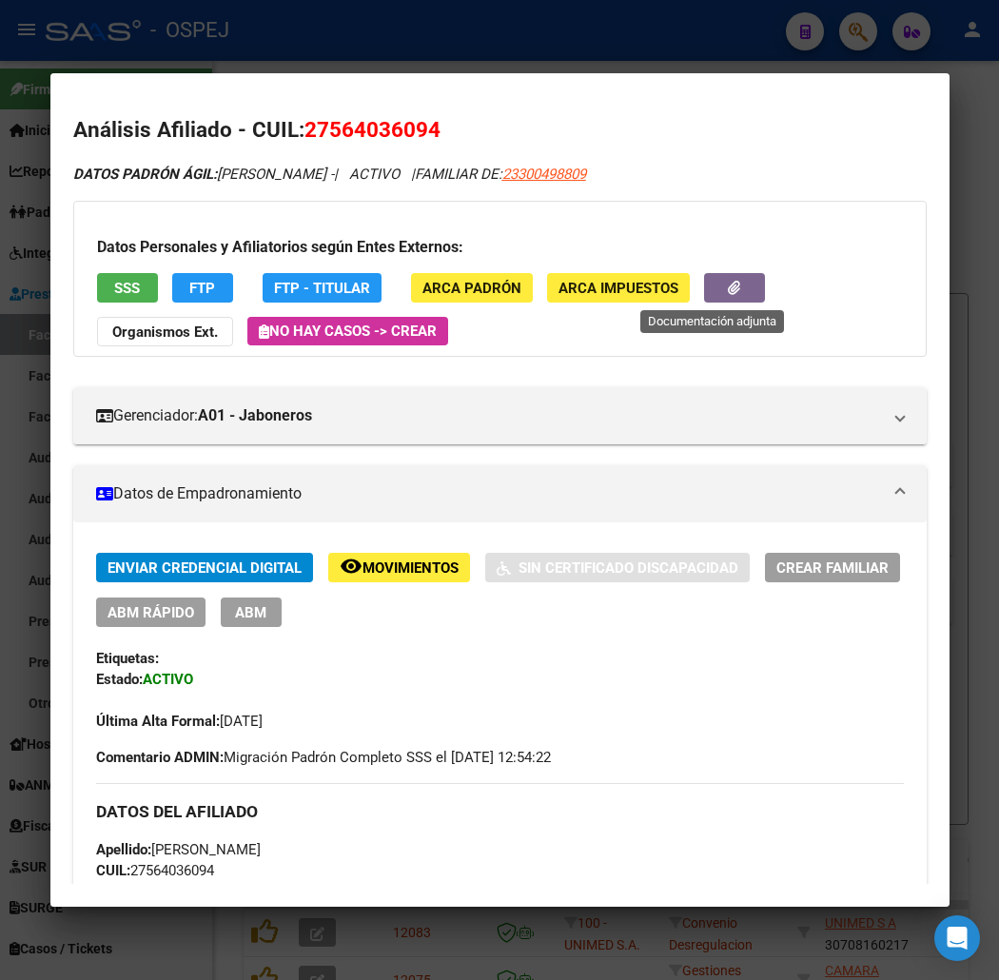
click at [704, 278] on button "button" at bounding box center [734, 288] width 61 height 30
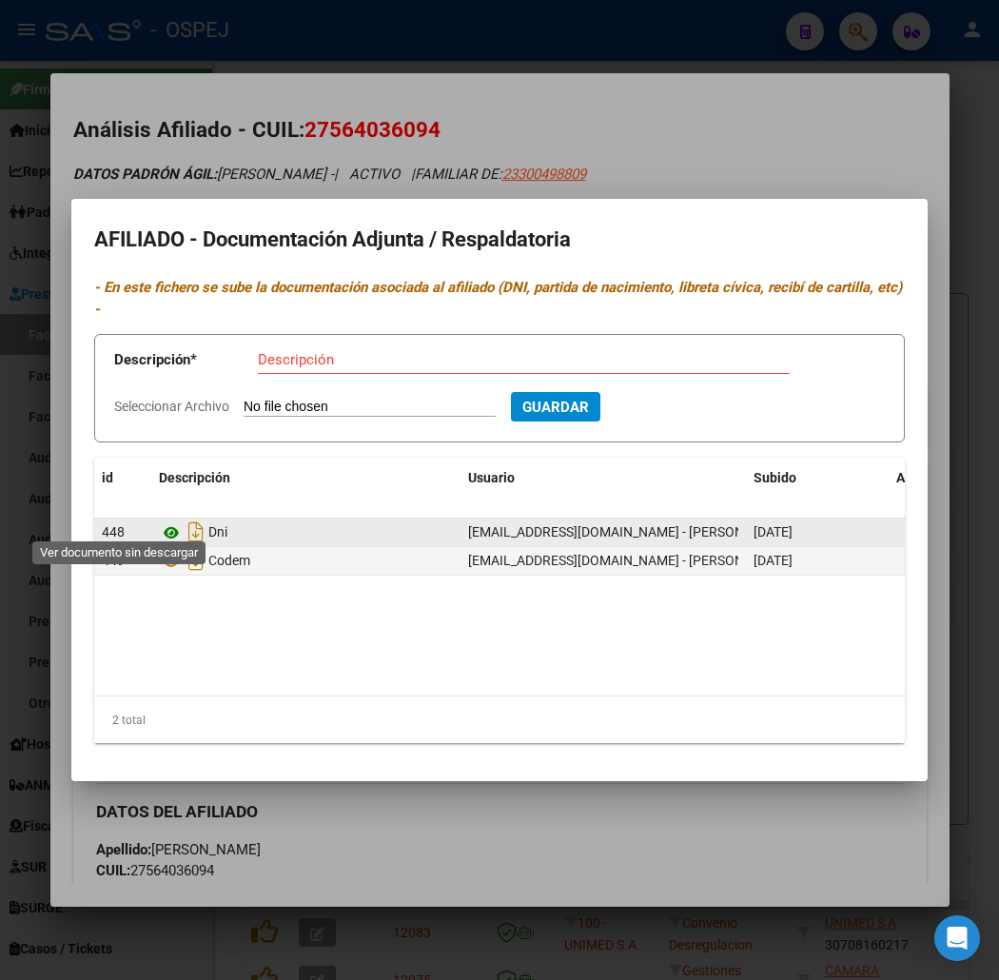
click at [159, 522] on icon at bounding box center [171, 533] width 25 height 23
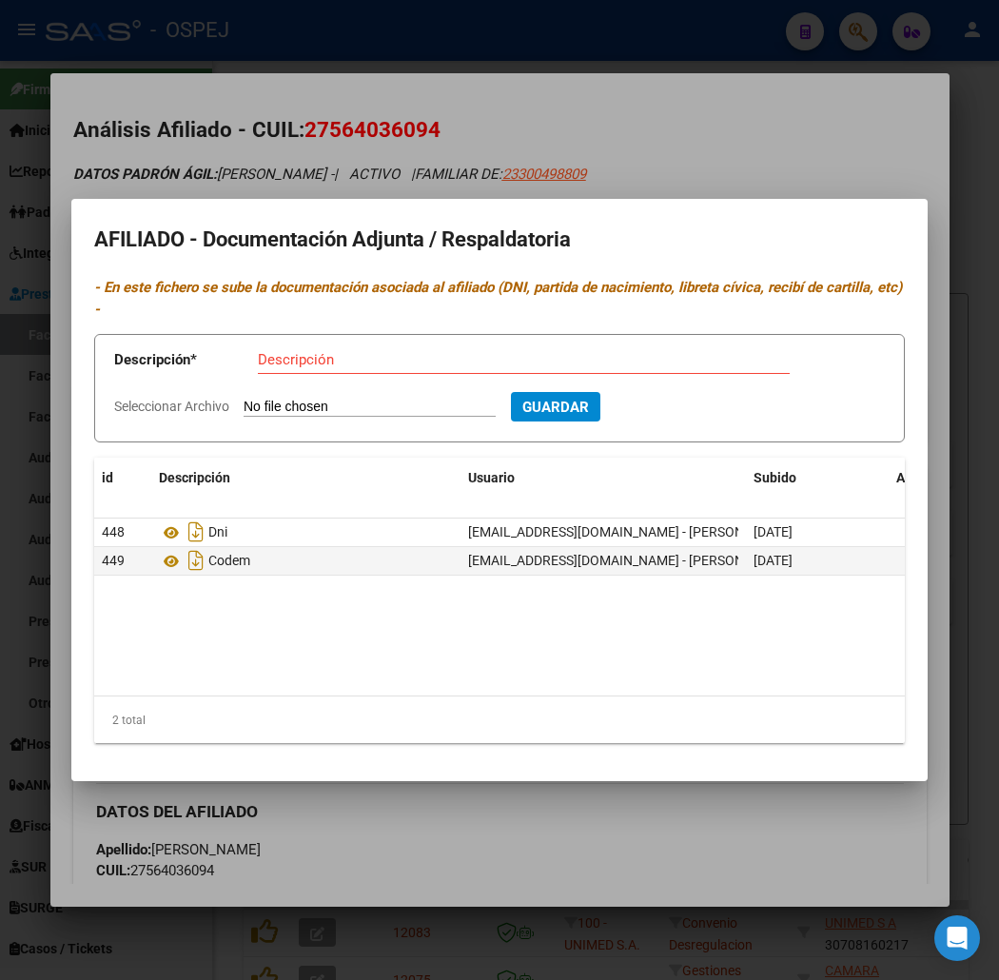
click at [395, 30] on div at bounding box center [499, 490] width 999 height 980
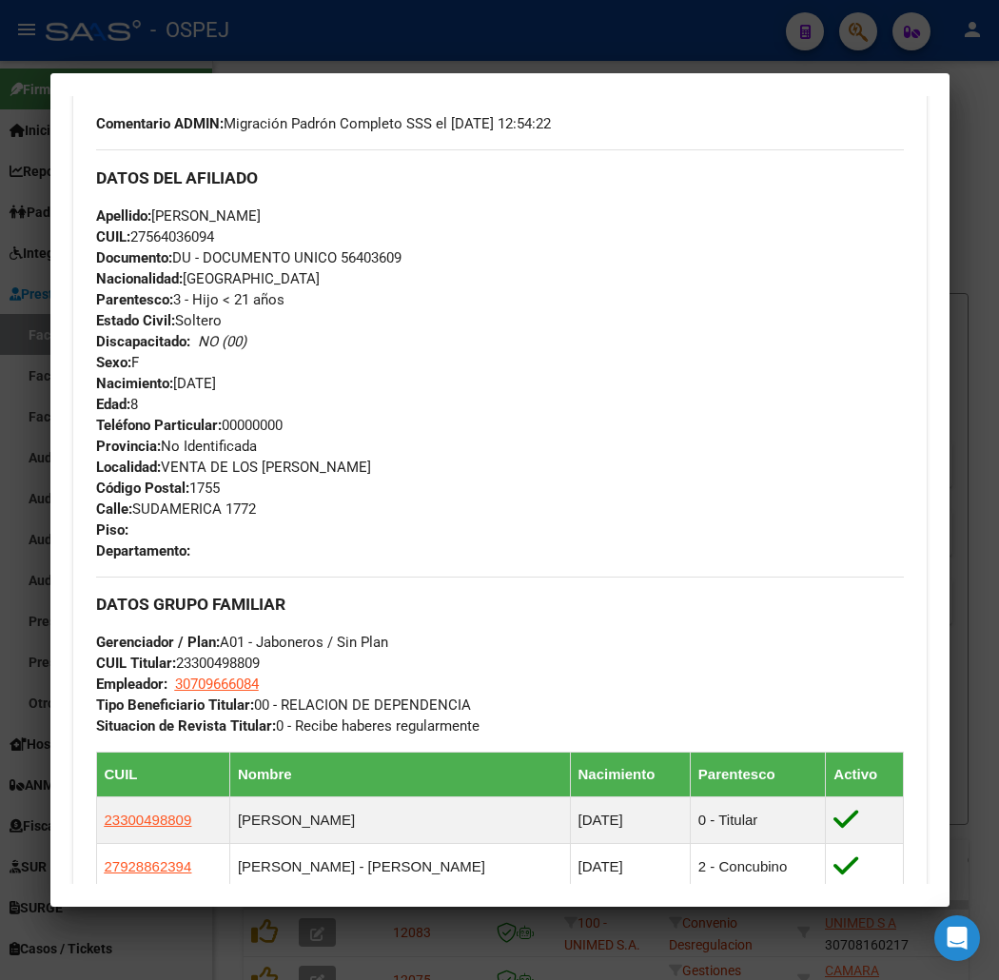
scroll to position [845, 0]
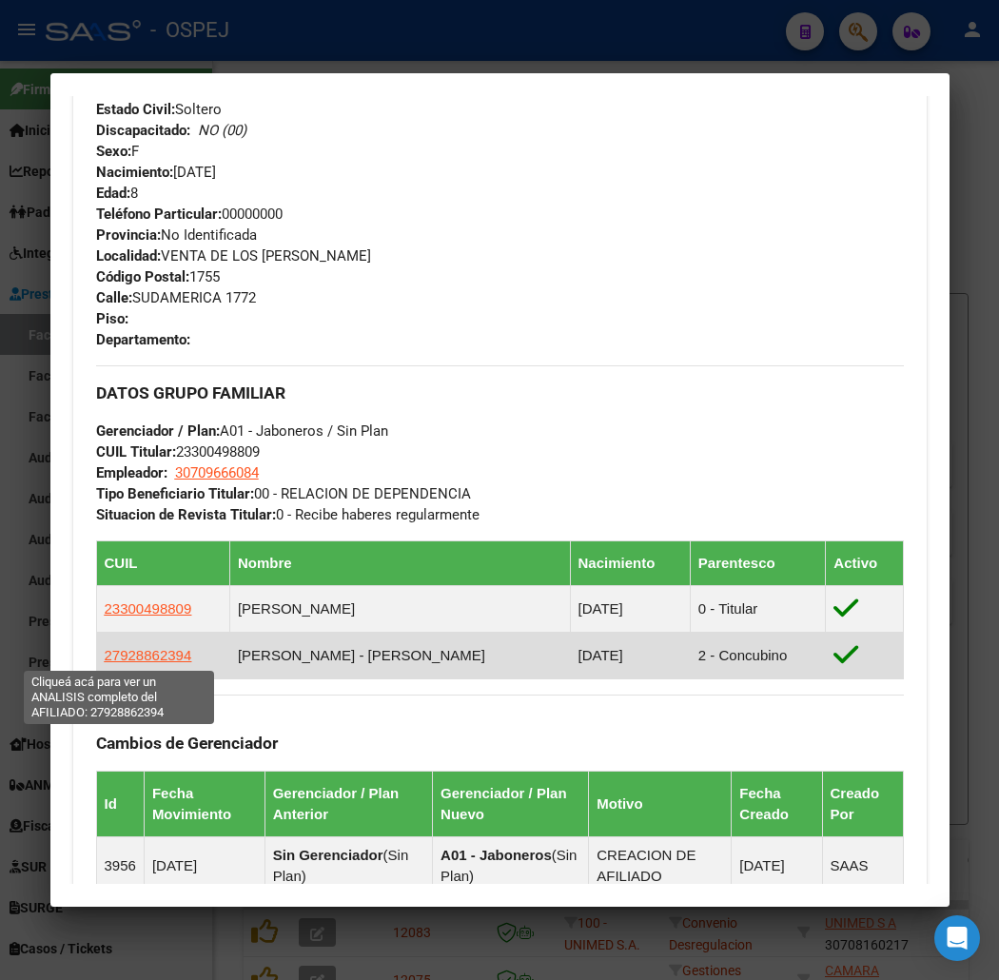
click at [120, 647] on span "27928862394" at bounding box center [149, 655] width 88 height 16
type textarea "27928862394"
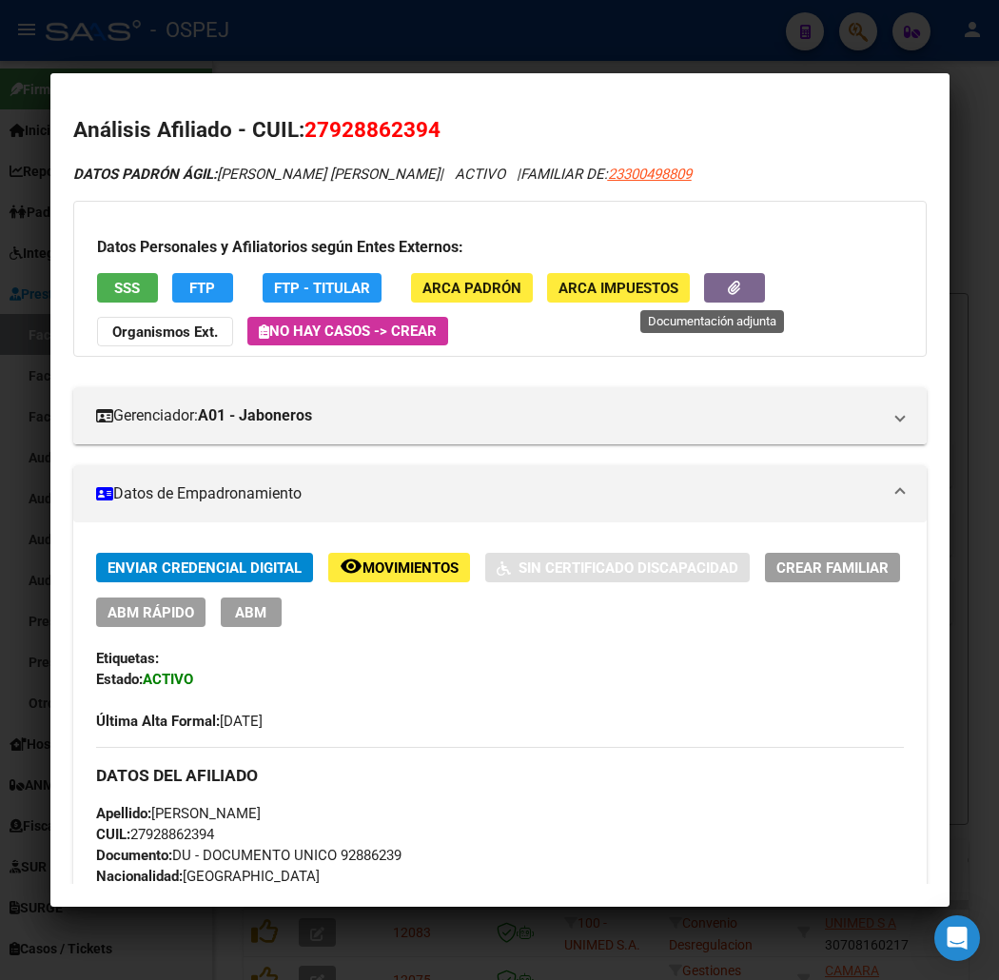
click at [726, 289] on button "button" at bounding box center [734, 288] width 61 height 30
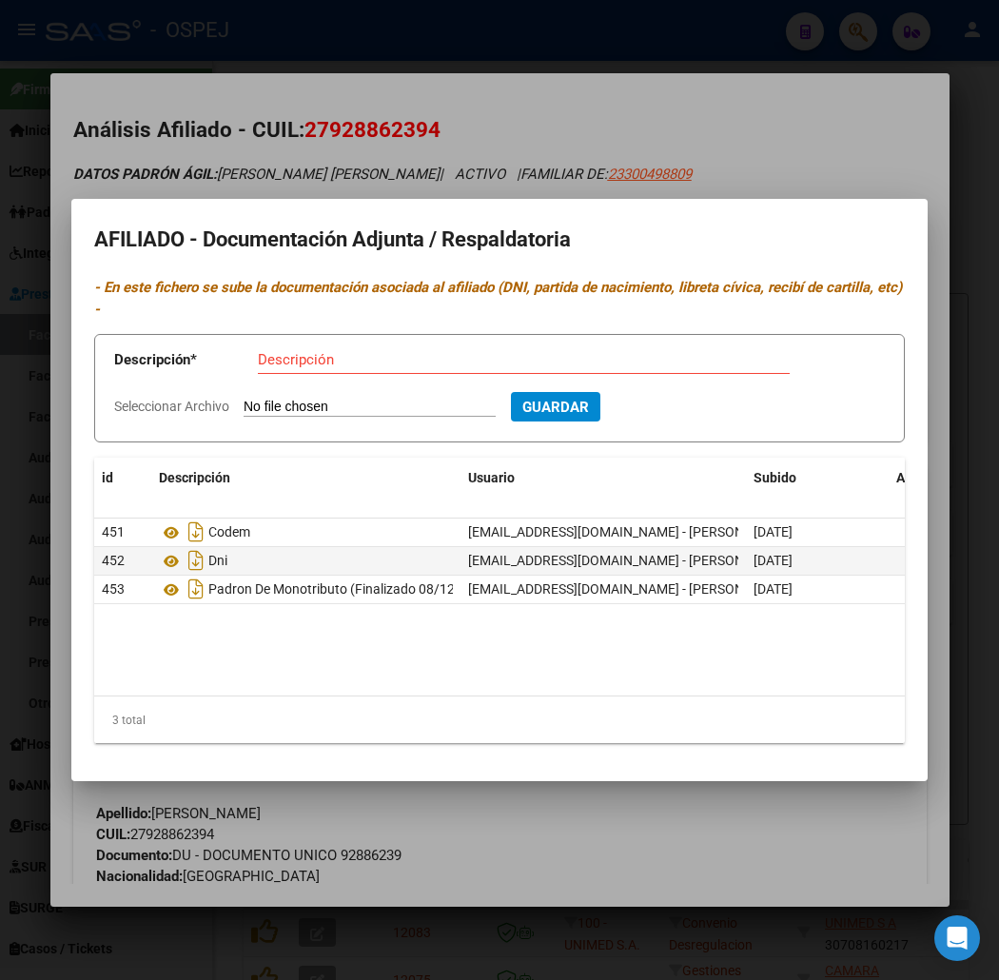
drag, startPoint x: 326, startPoint y: 190, endPoint x: 340, endPoint y: 40, distance: 151.1
click at [326, 185] on div at bounding box center [499, 490] width 999 height 980
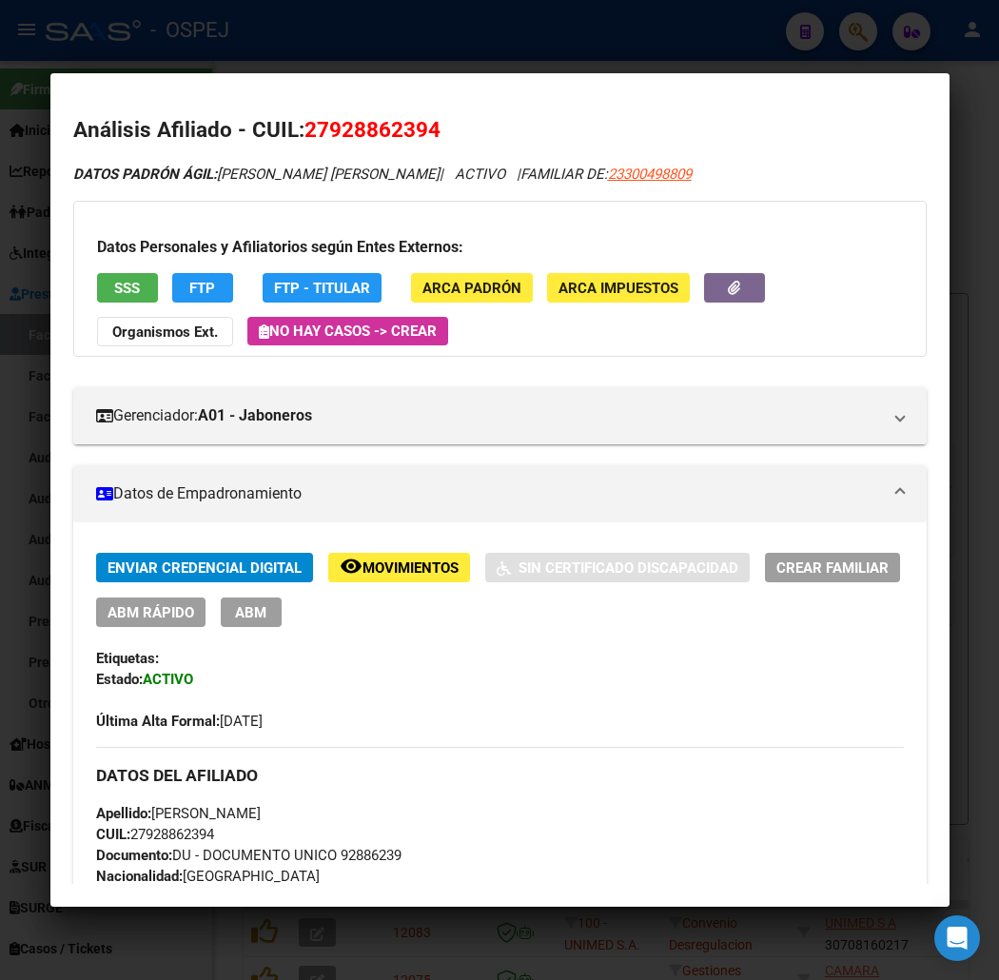
click at [340, 21] on div at bounding box center [499, 490] width 999 height 980
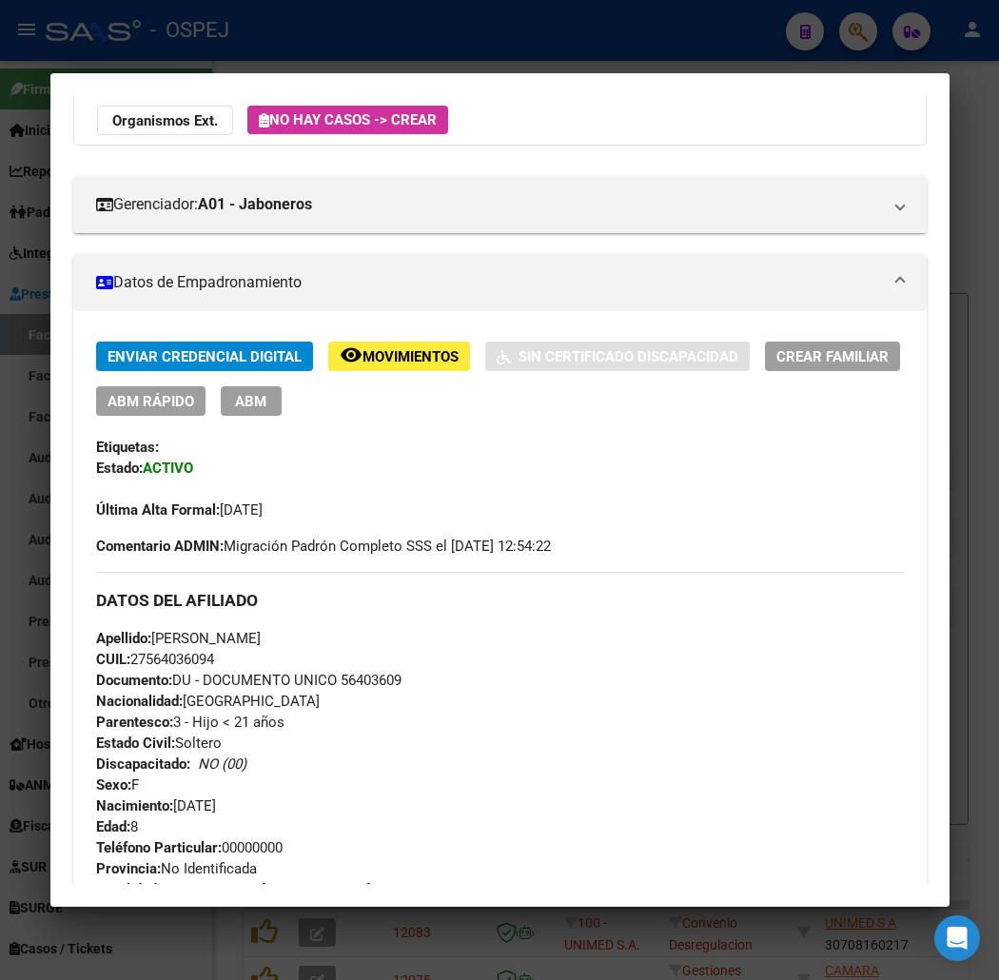
scroll to position [0, 0]
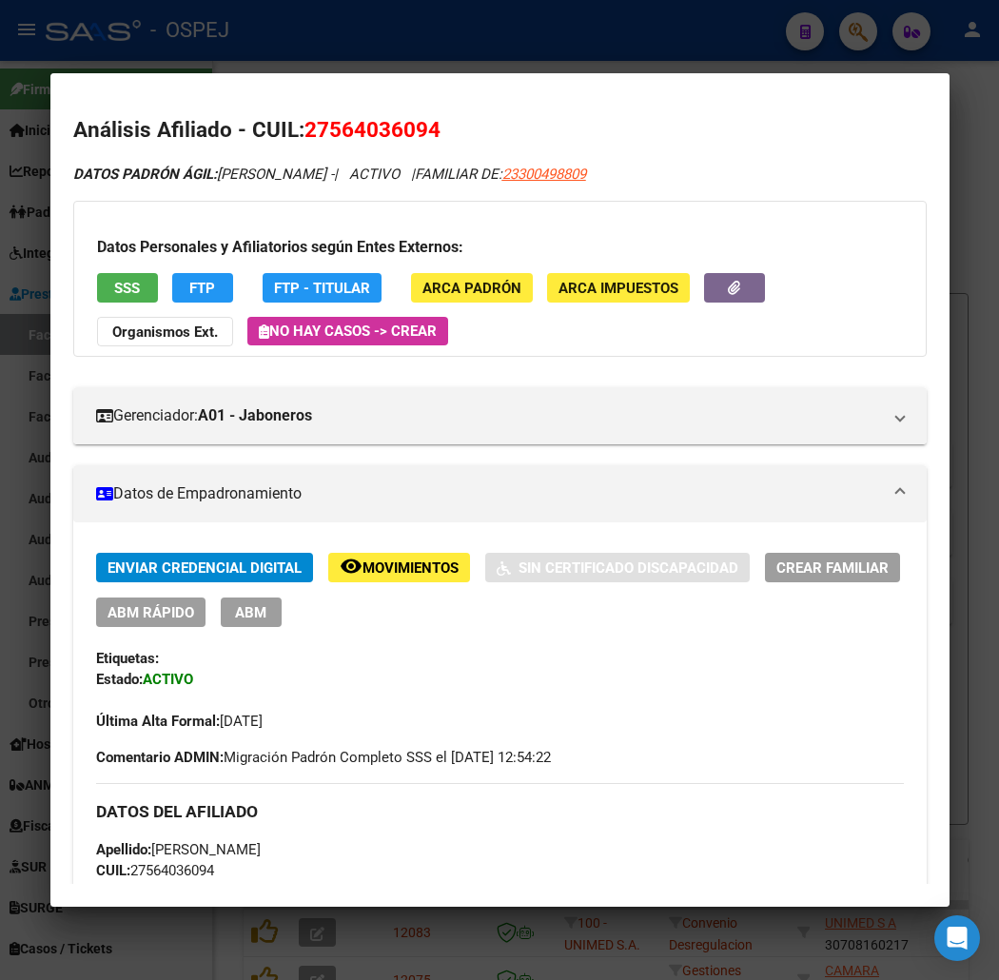
drag, startPoint x: 358, startPoint y: 82, endPoint x: 343, endPoint y: 106, distance: 28.3
click at [356, 82] on mat-dialog-container "Análisis Afiliado - CUIL: 27564036094 DATOS PADRÓN ÁGIL: [PERSON_NAME] - | ACTI…" at bounding box center [500, 490] width 900 height 834
drag, startPoint x: 329, startPoint y: 41, endPoint x: 317, endPoint y: 116, distance: 76.2
click at [326, 61] on div at bounding box center [499, 490] width 999 height 980
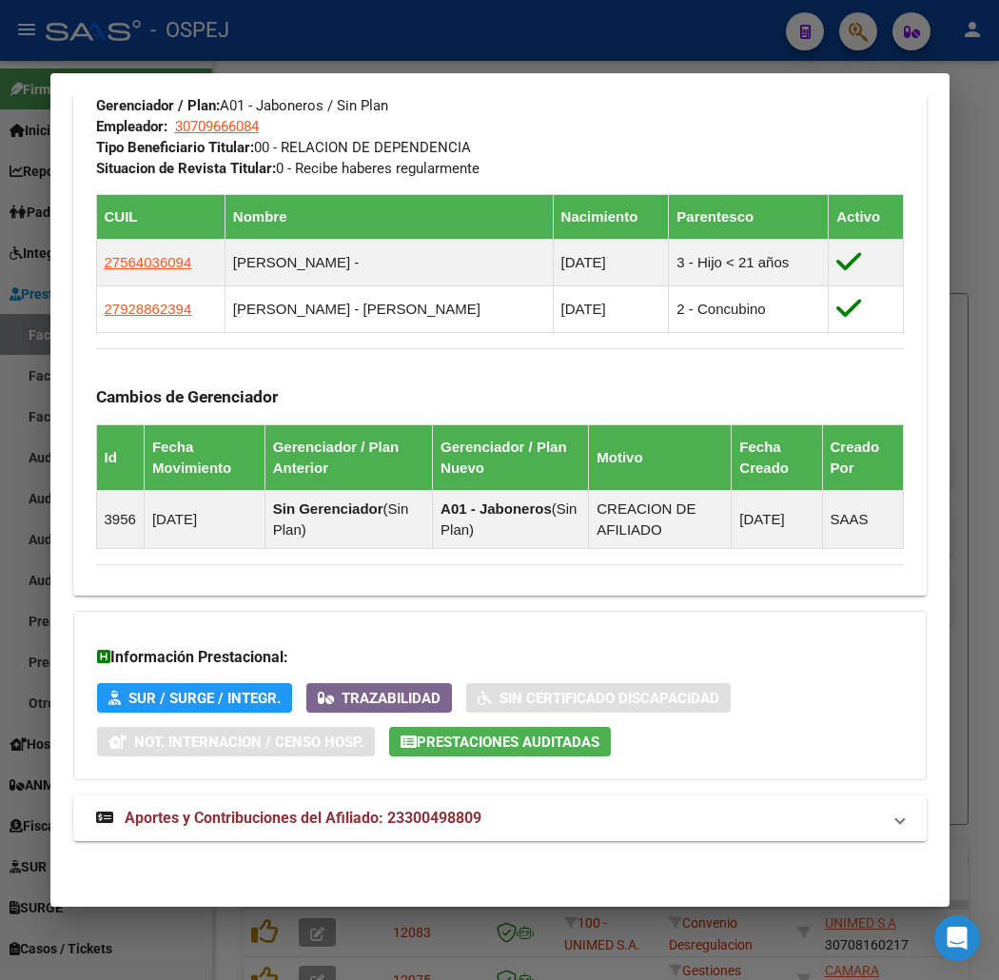
click at [276, 40] on div at bounding box center [499, 490] width 999 height 980
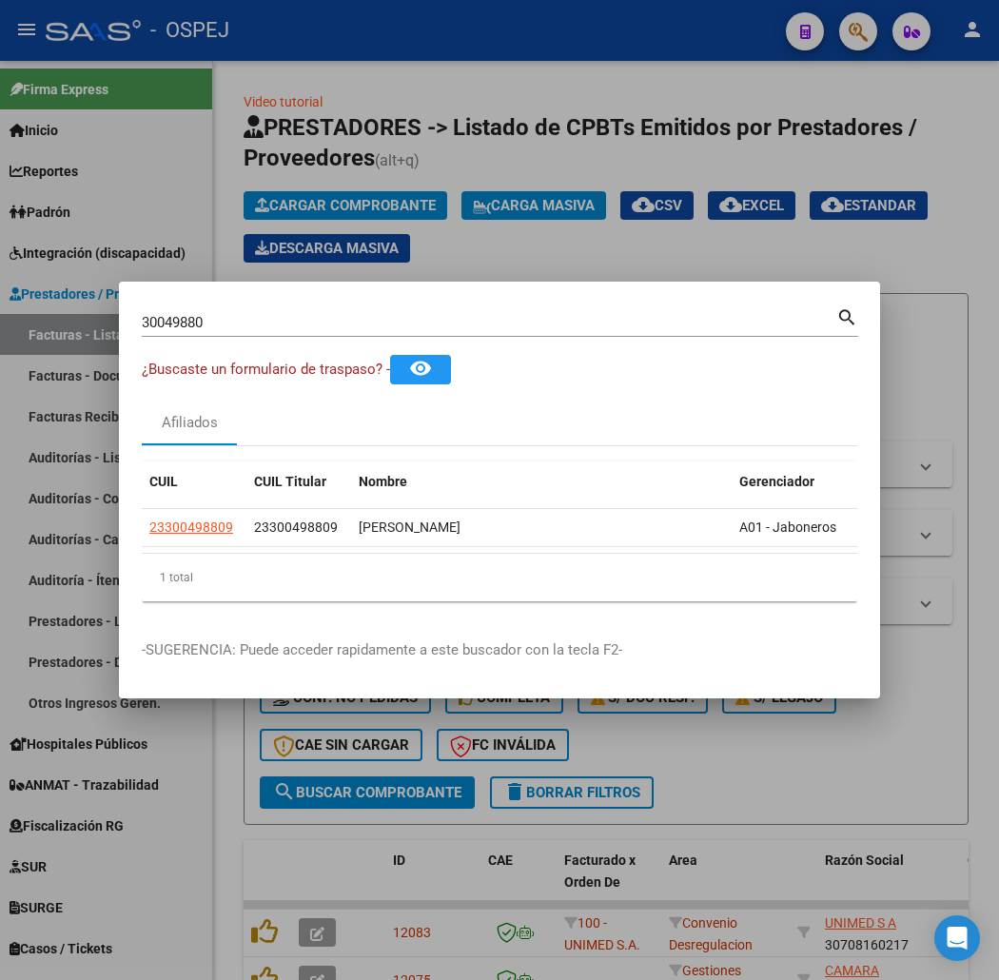
drag, startPoint x: 201, startPoint y: 319, endPoint x: 0, endPoint y: 326, distance: 201.0
click at [0, 326] on div "30049880 Buscar (apellido, dni, cuil, nro traspaso, cuit, obra social) search ¿…" at bounding box center [499, 490] width 999 height 980
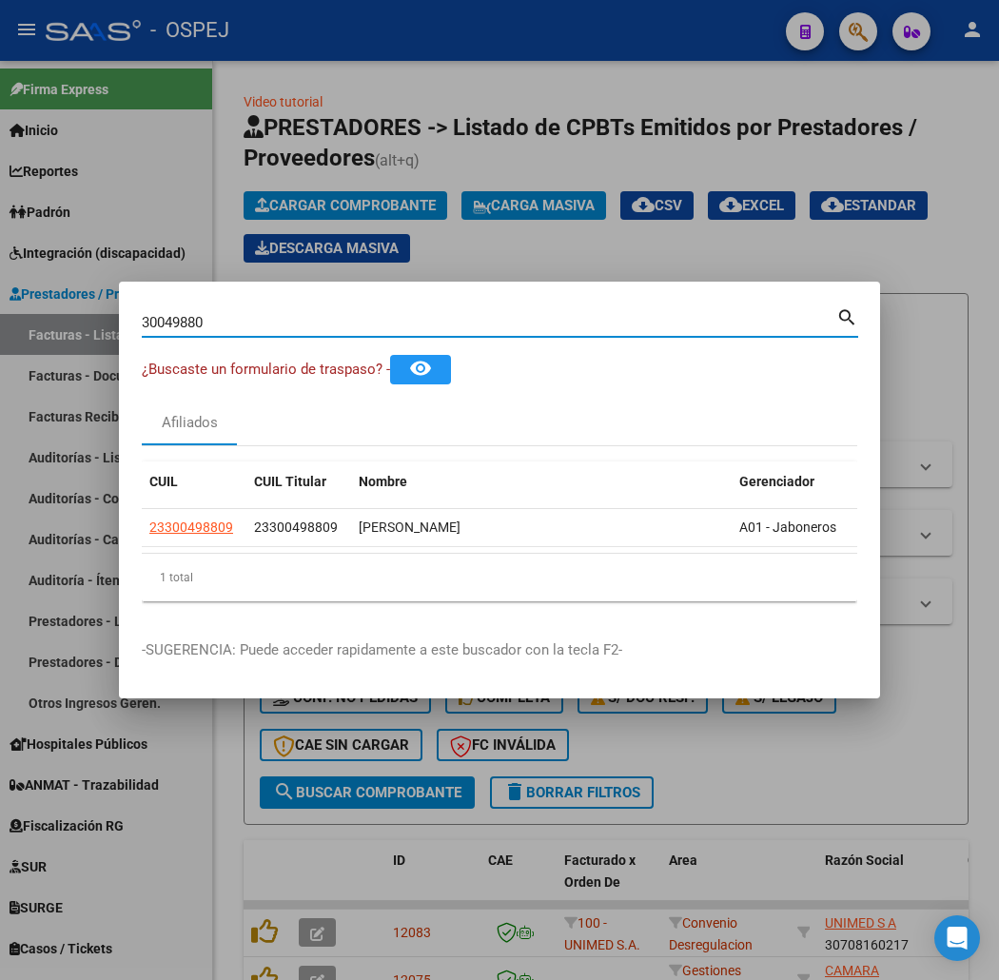
paste input "41.428.261"
type input "41428261"
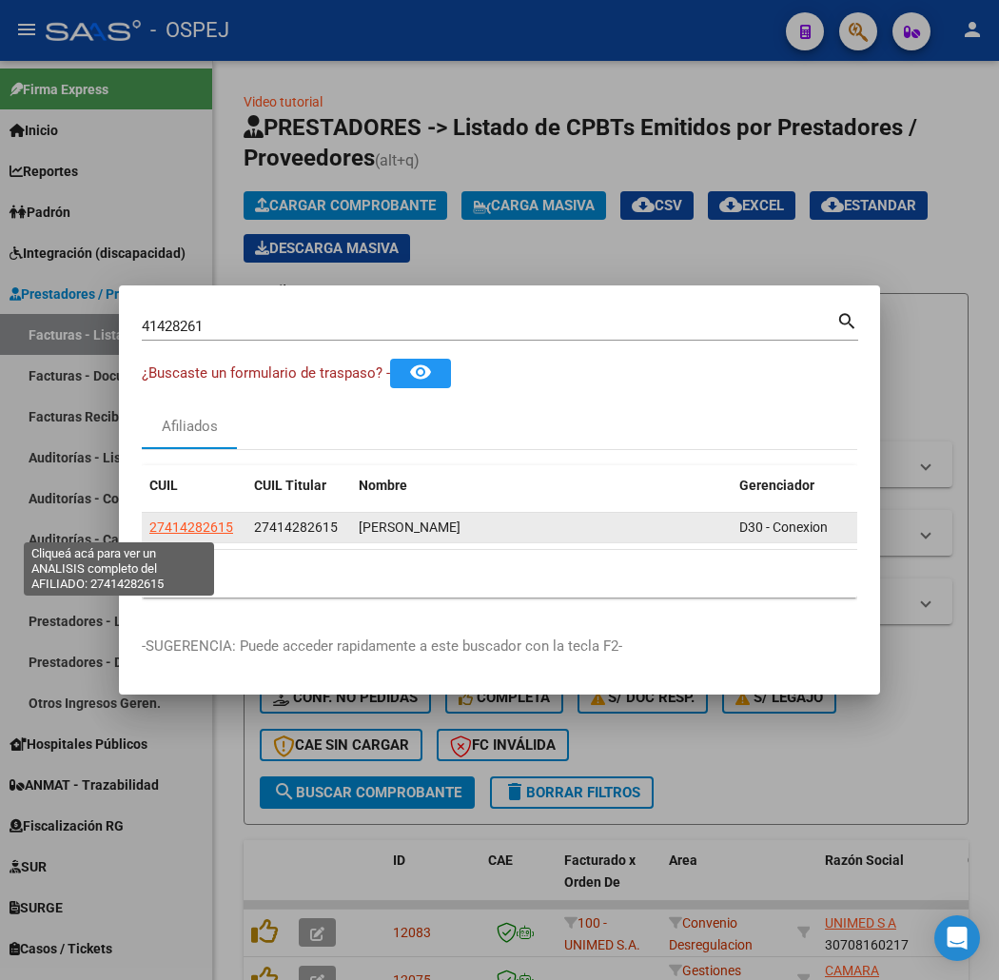
click at [149, 522] on span "27414282615" at bounding box center [191, 527] width 84 height 15
type textarea "27414282615"
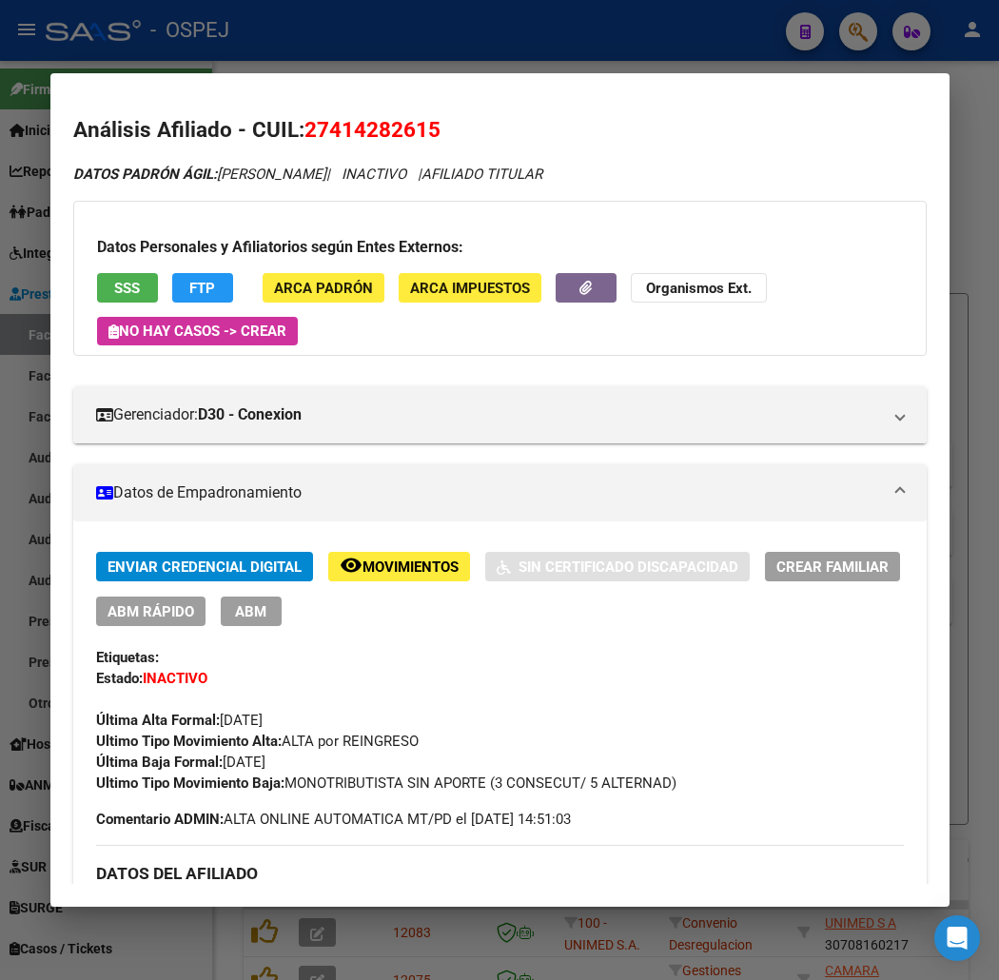
drag, startPoint x: 467, startPoint y: 36, endPoint x: 159, endPoint y: 363, distance: 449.1
click at [457, 43] on div at bounding box center [499, 490] width 999 height 980
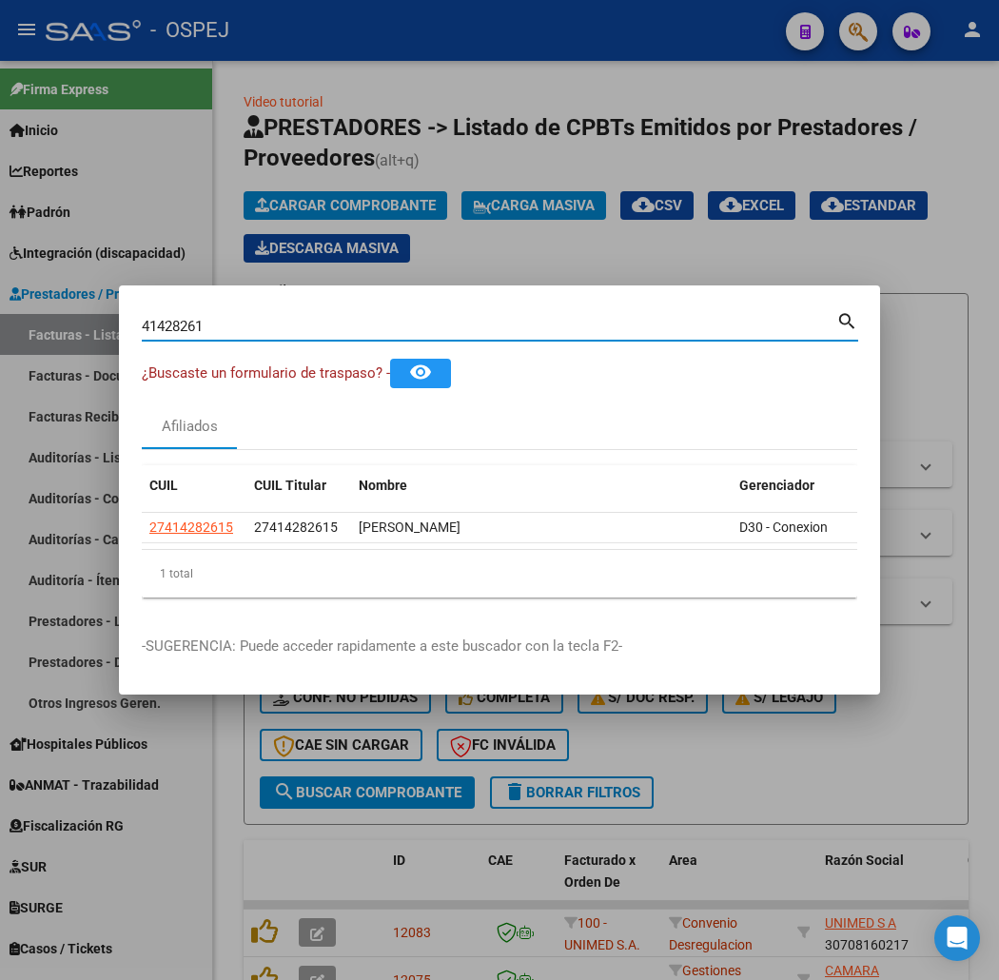
drag, startPoint x: 231, startPoint y: 325, endPoint x: 0, endPoint y: 223, distance: 252.7
click at [0, 249] on div "41428261 Buscar (apellido, dni, cuil, nro traspaso, cuit, obra social) search ¿…" at bounding box center [499, 490] width 999 height 980
paste input "36555237"
type input "36555237"
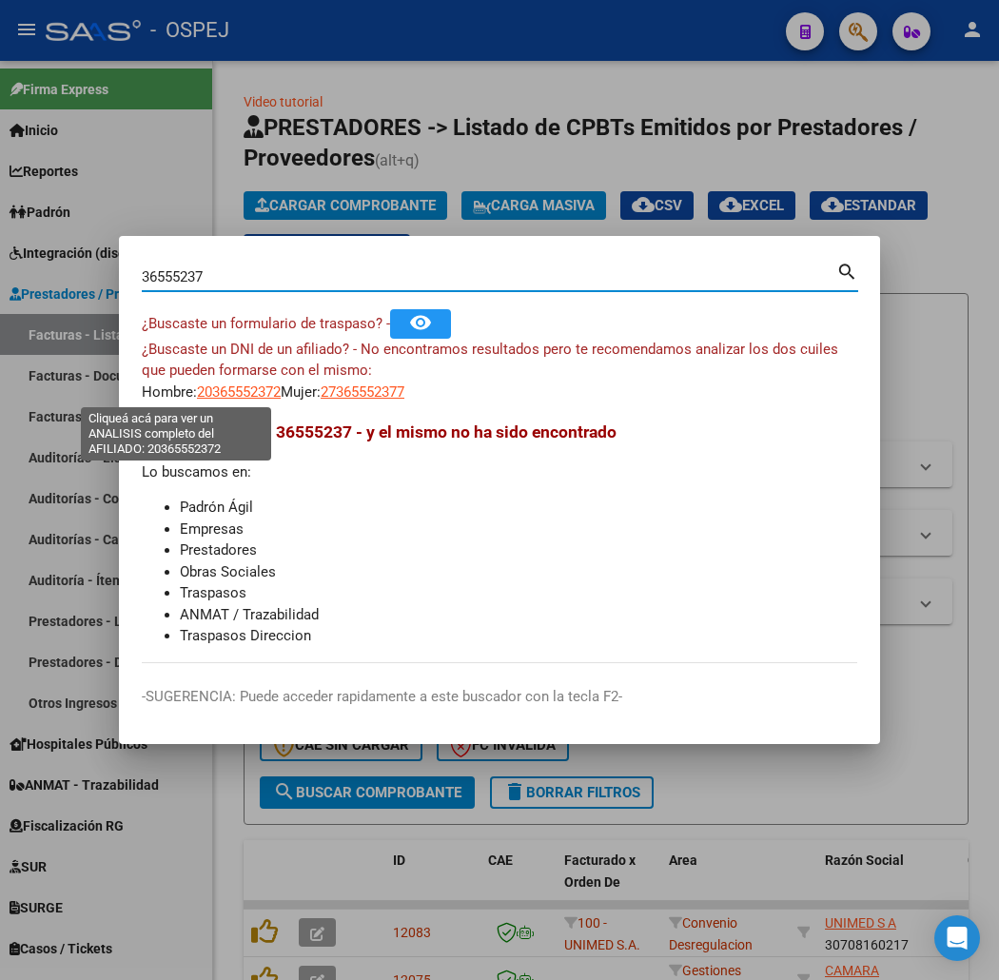
click at [198, 391] on span "20365552372" at bounding box center [239, 392] width 84 height 17
type textarea "20365552372"
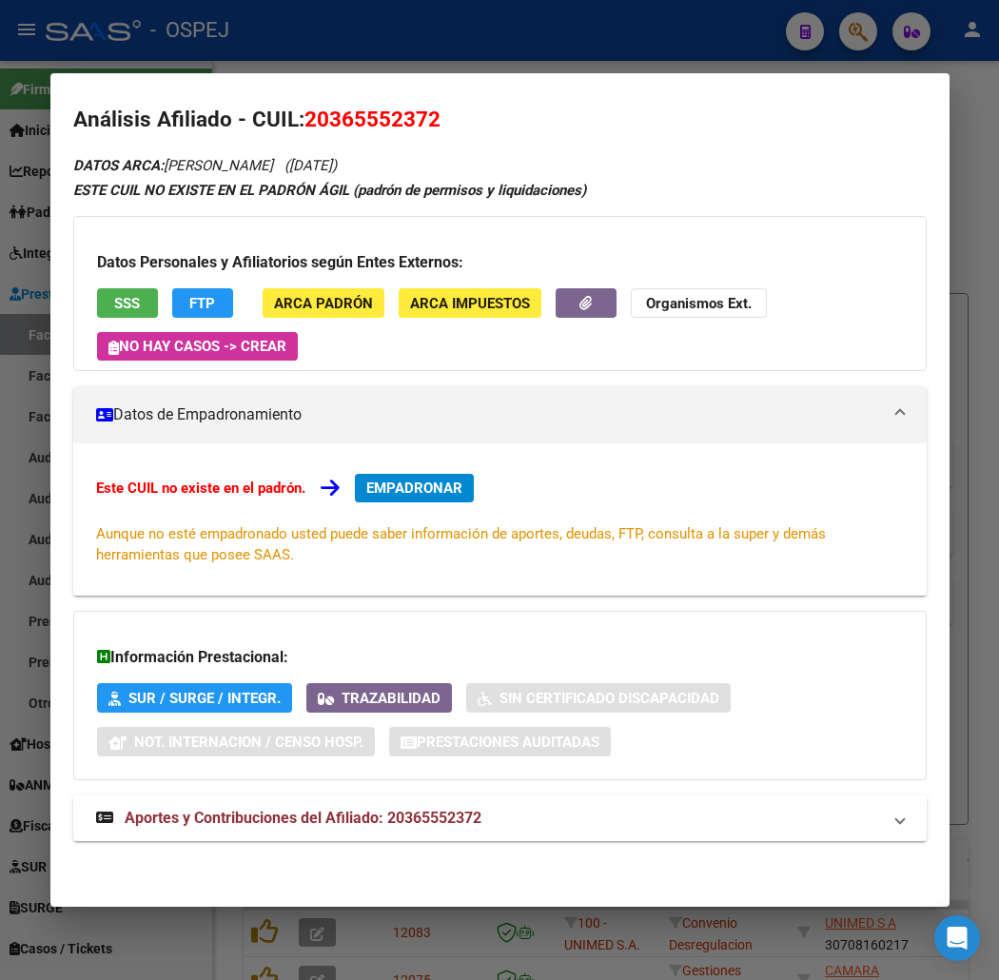
click at [400, 825] on span "Aportes y Contribuciones del Afiliado: 20365552372" at bounding box center [303, 818] width 357 height 18
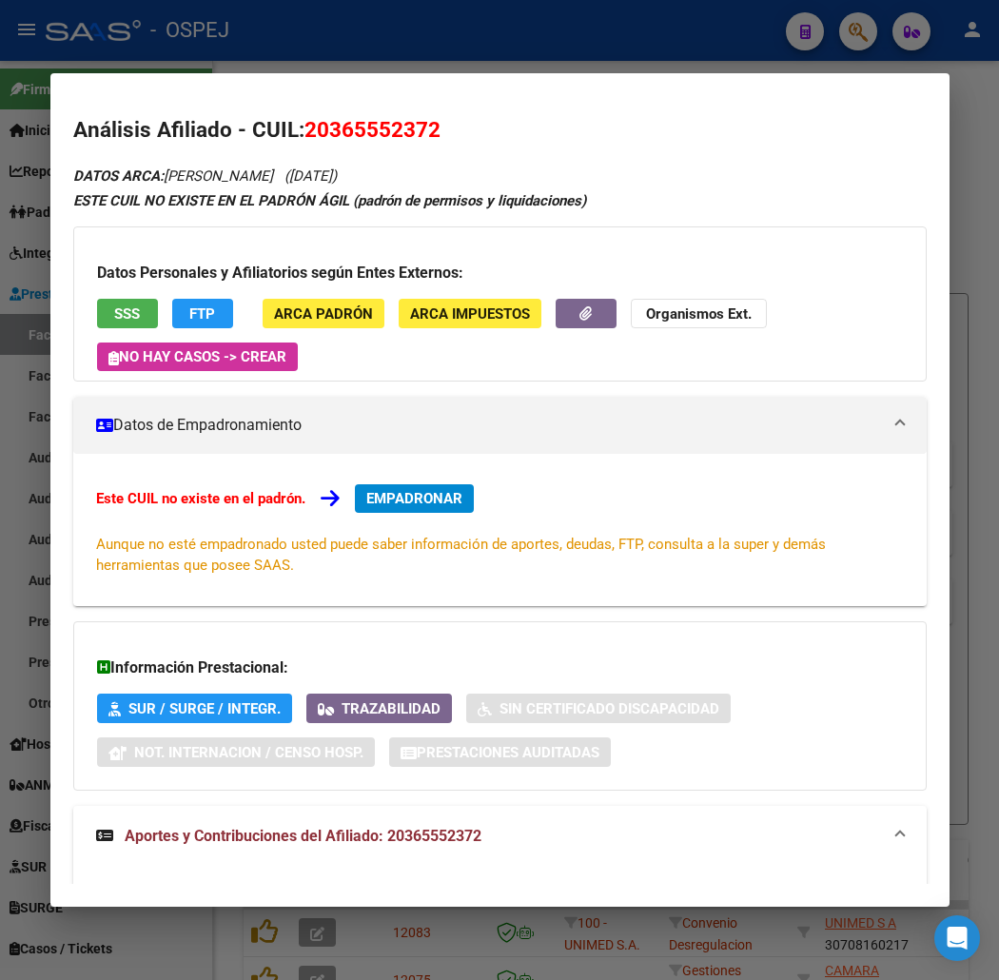
click at [363, 124] on span "20365552372" at bounding box center [373, 129] width 136 height 25
drag, startPoint x: 363, startPoint y: 124, endPoint x: 376, endPoint y: 128, distance: 13.9
copy span "20365552372"
click at [724, 307] on strong "Organismos Ext." at bounding box center [699, 314] width 106 height 17
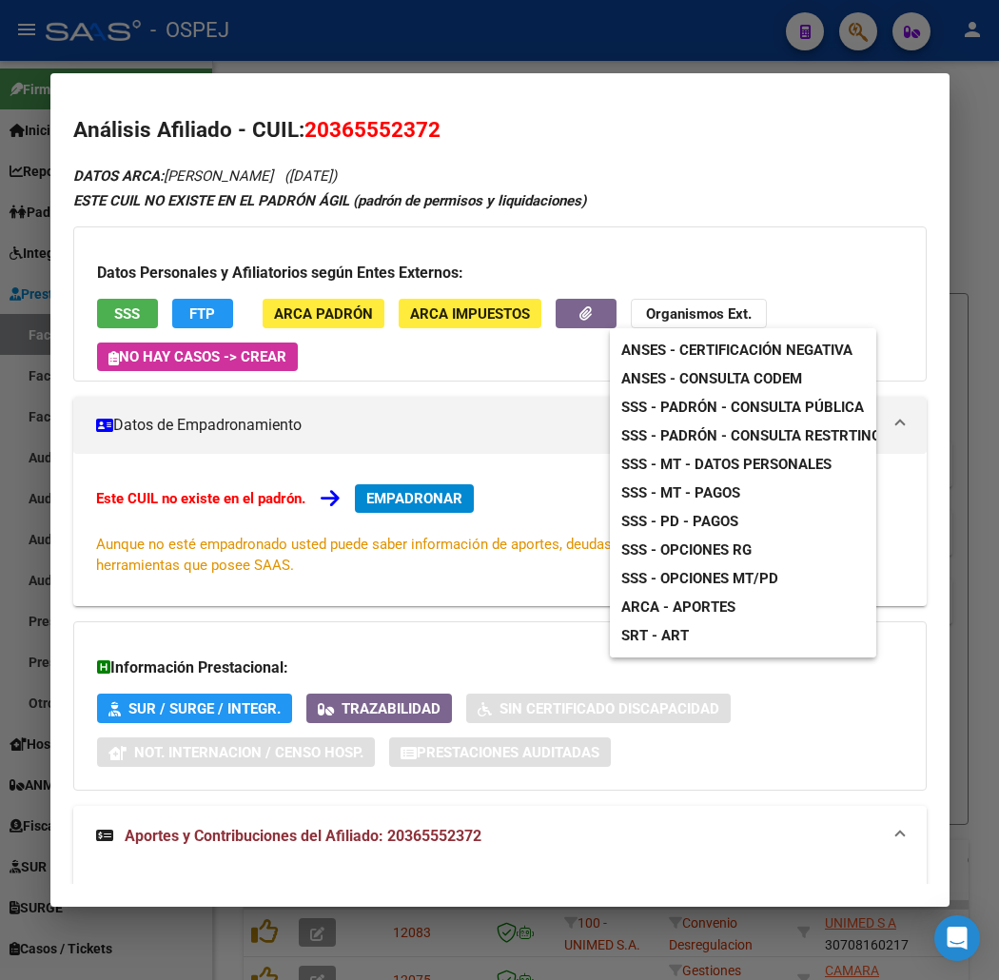
click at [692, 373] on span "ANSES - Consulta CODEM" at bounding box center [712, 378] width 181 height 17
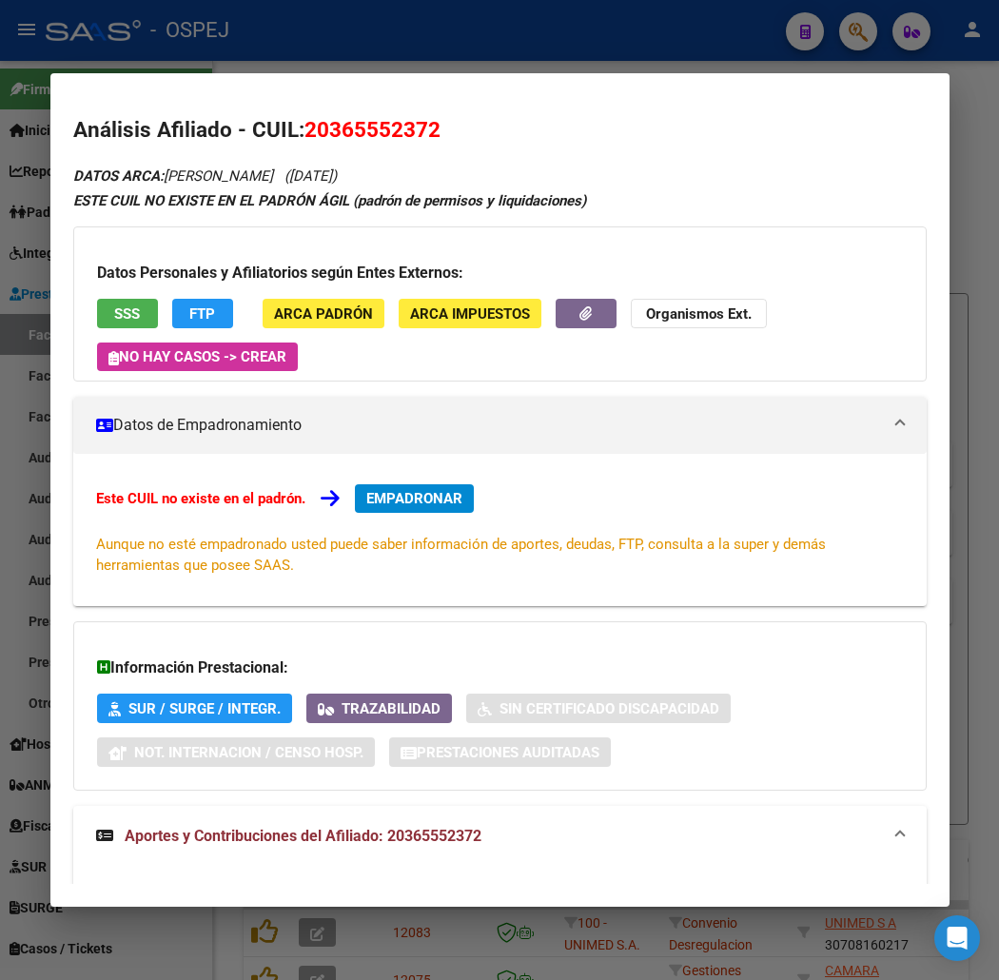
drag, startPoint x: 349, startPoint y: 40, endPoint x: 337, endPoint y: 46, distance: 13.6
click at [343, 41] on div at bounding box center [499, 490] width 999 height 980
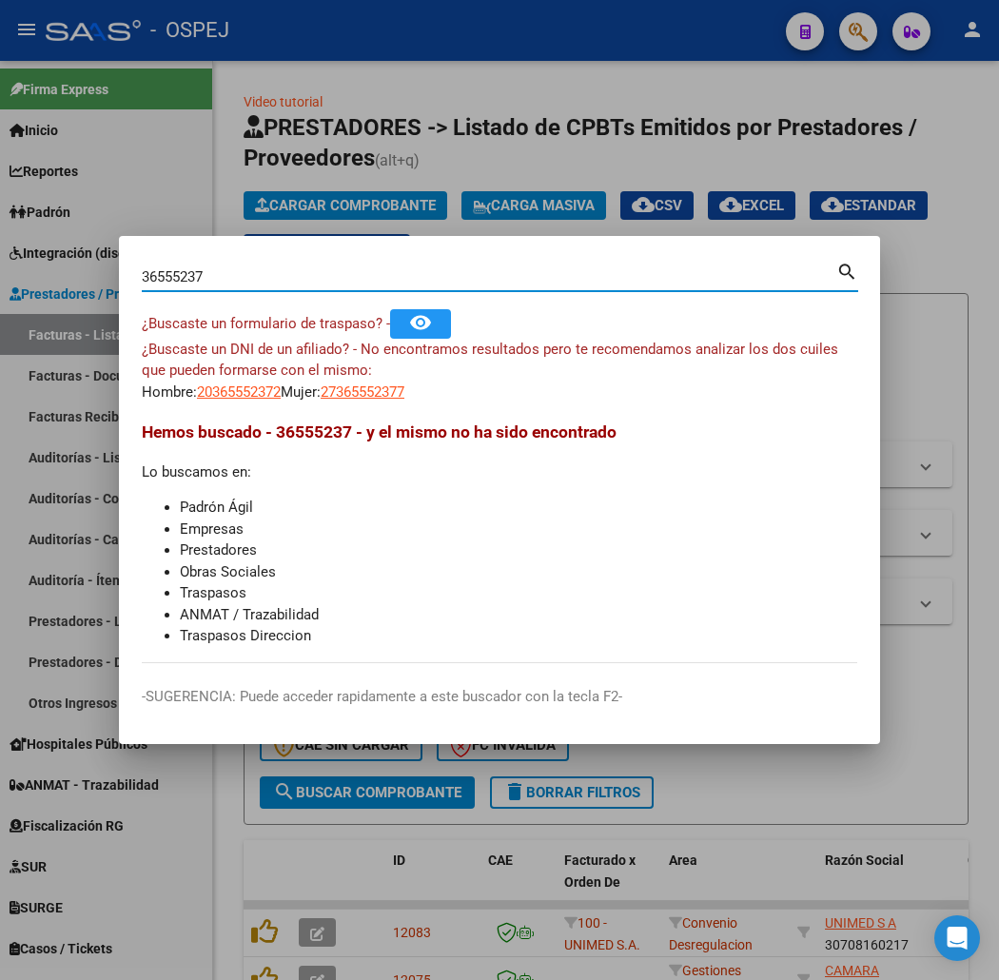
click at [205, 280] on input "36555237" at bounding box center [489, 276] width 695 height 17
paste input "49166900"
click at [204, 278] on input "36555237" at bounding box center [489, 276] width 695 height 17
type input "49166900"
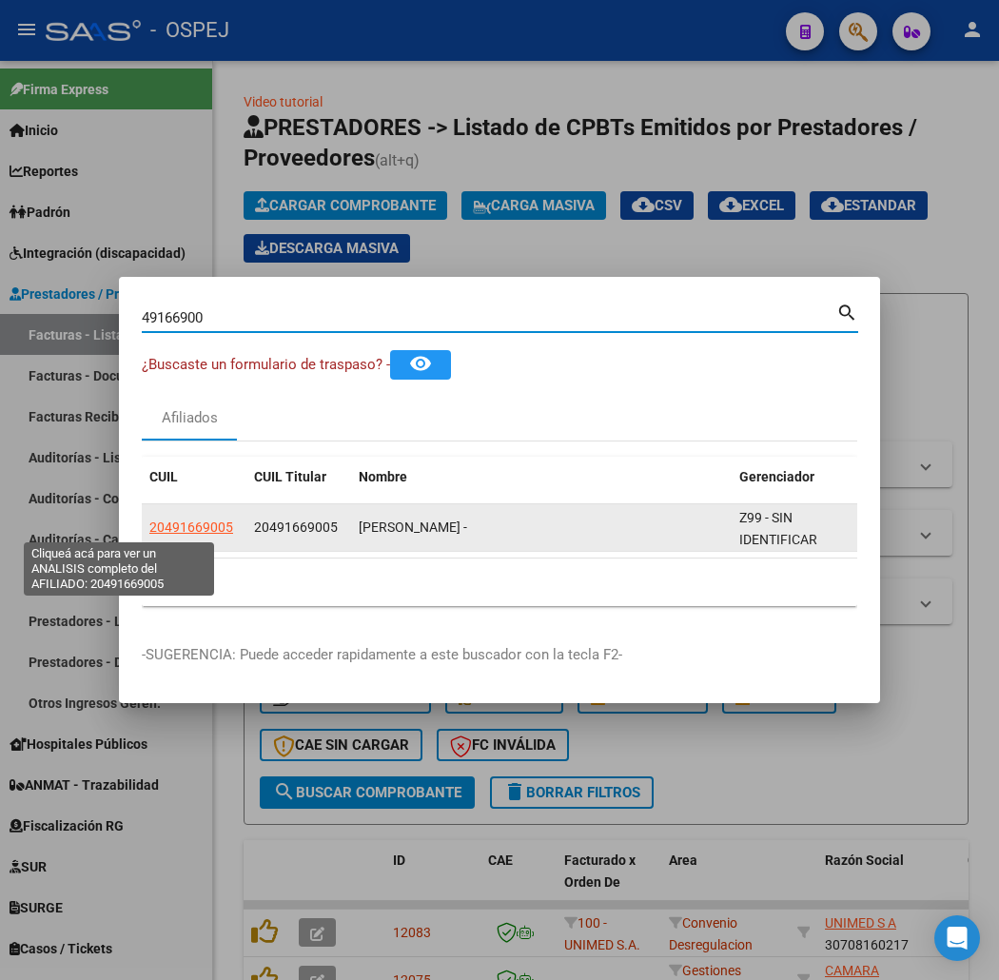
click at [149, 524] on span "20491669005" at bounding box center [191, 527] width 84 height 15
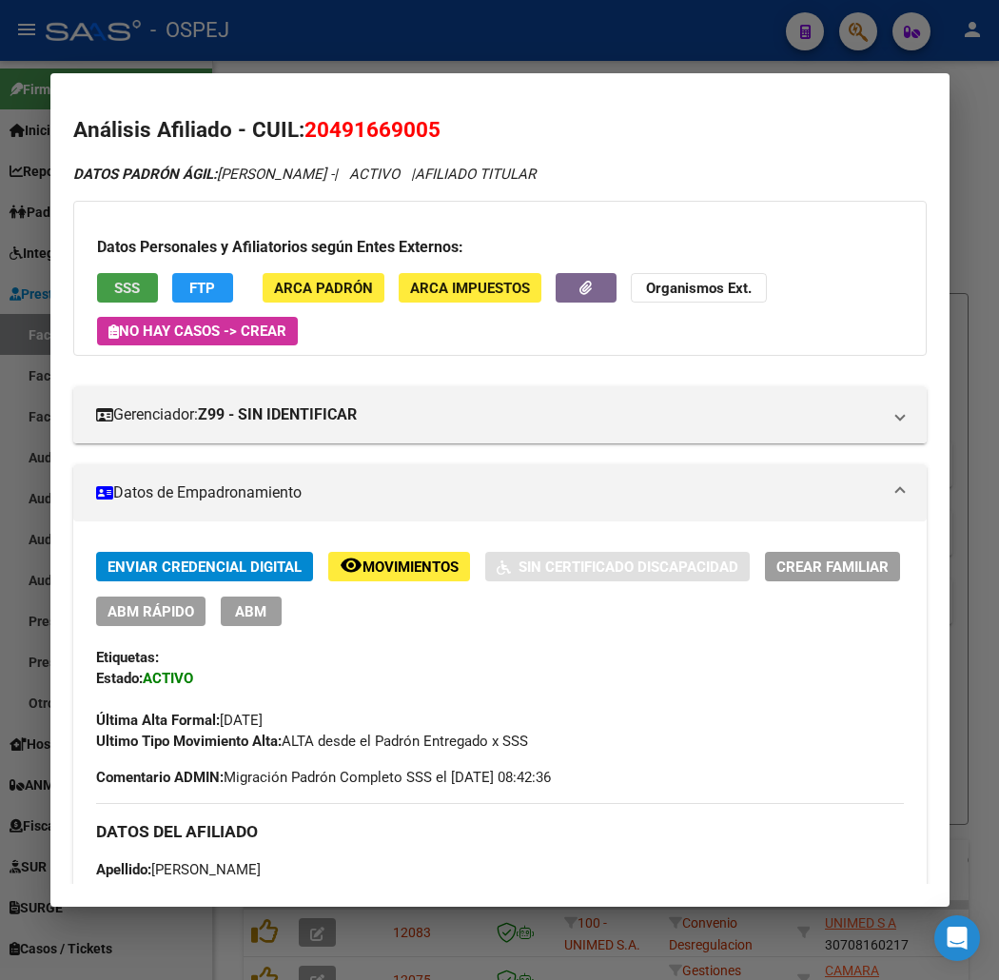
click at [114, 286] on span "SSS" at bounding box center [127, 288] width 26 height 17
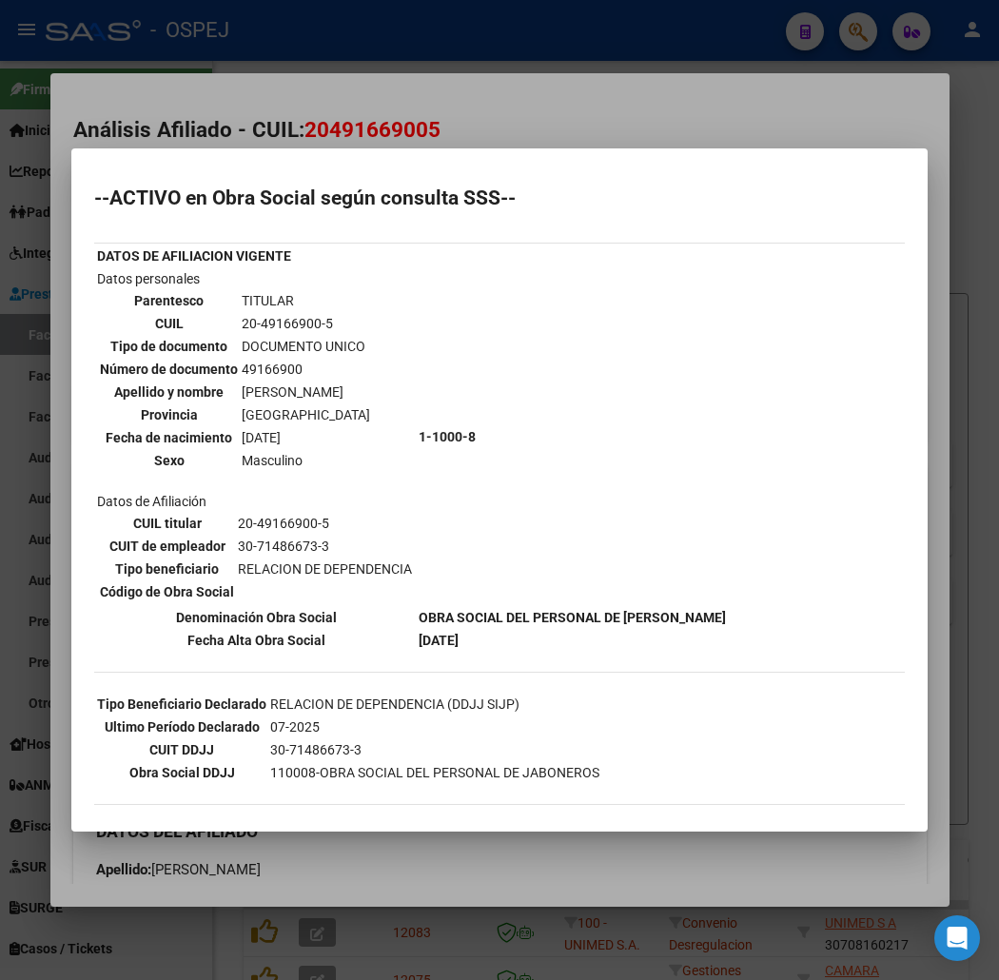
click at [540, 109] on div at bounding box center [499, 490] width 999 height 980
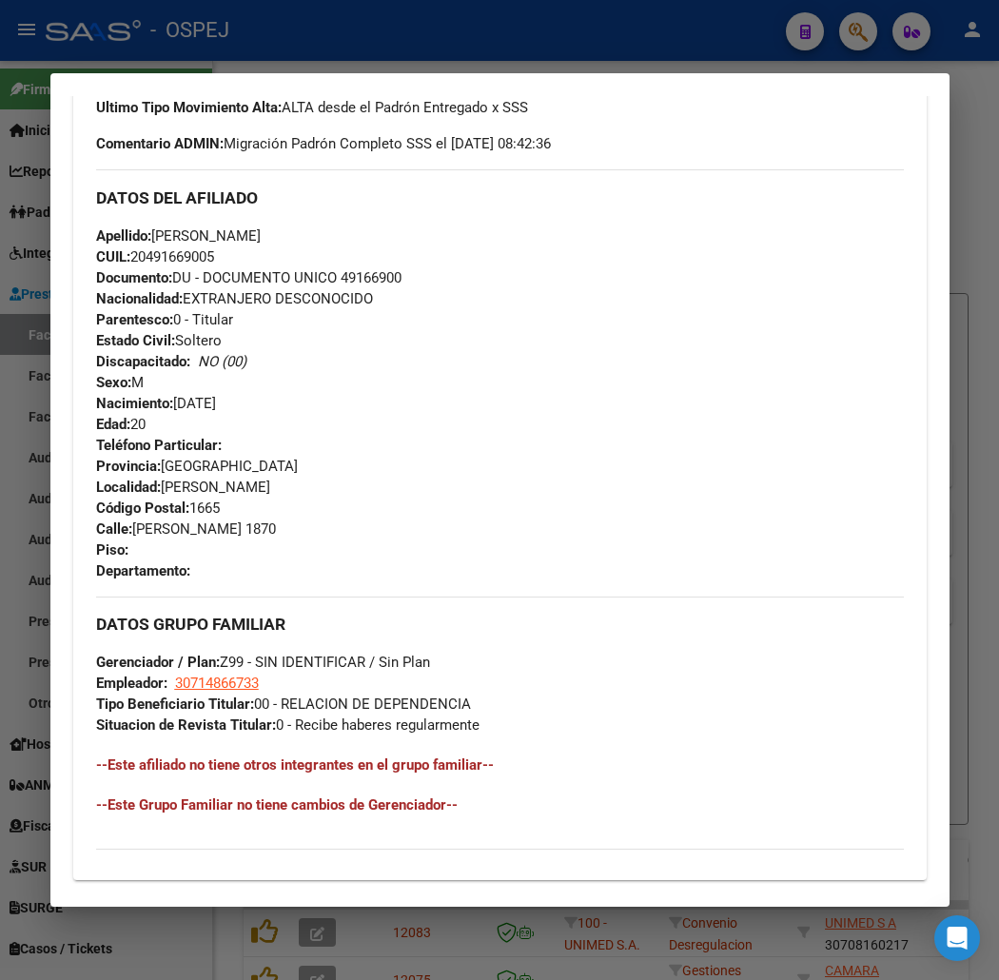
scroll to position [919, 0]
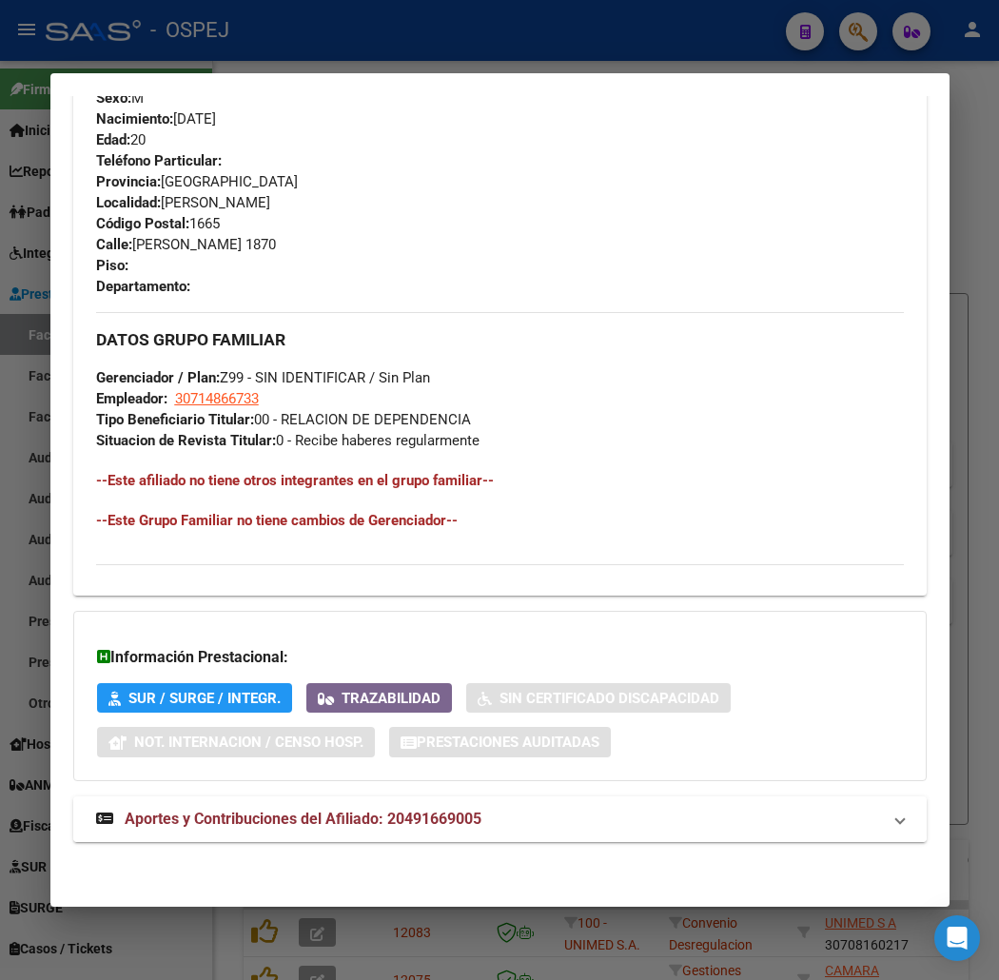
click at [355, 814] on span "Aportes y Contribuciones del Afiliado: 20491669005" at bounding box center [303, 819] width 357 height 18
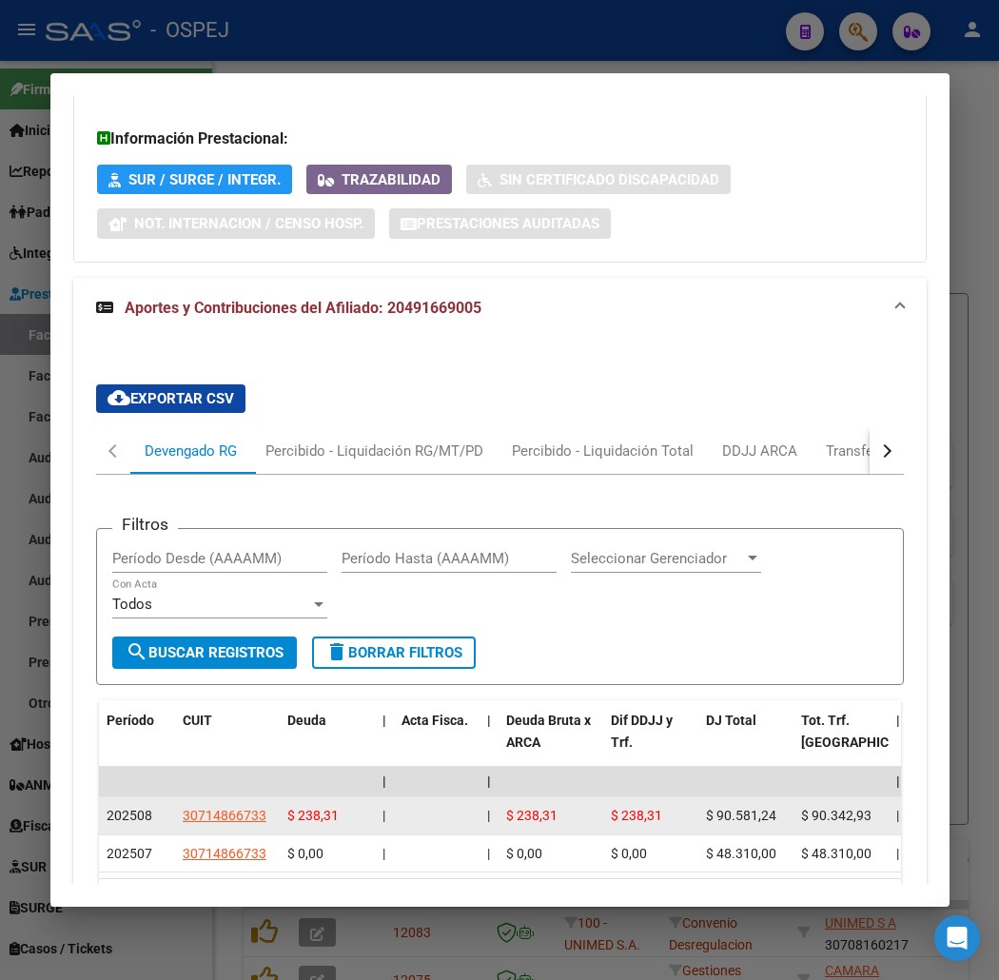
scroll to position [1586, 0]
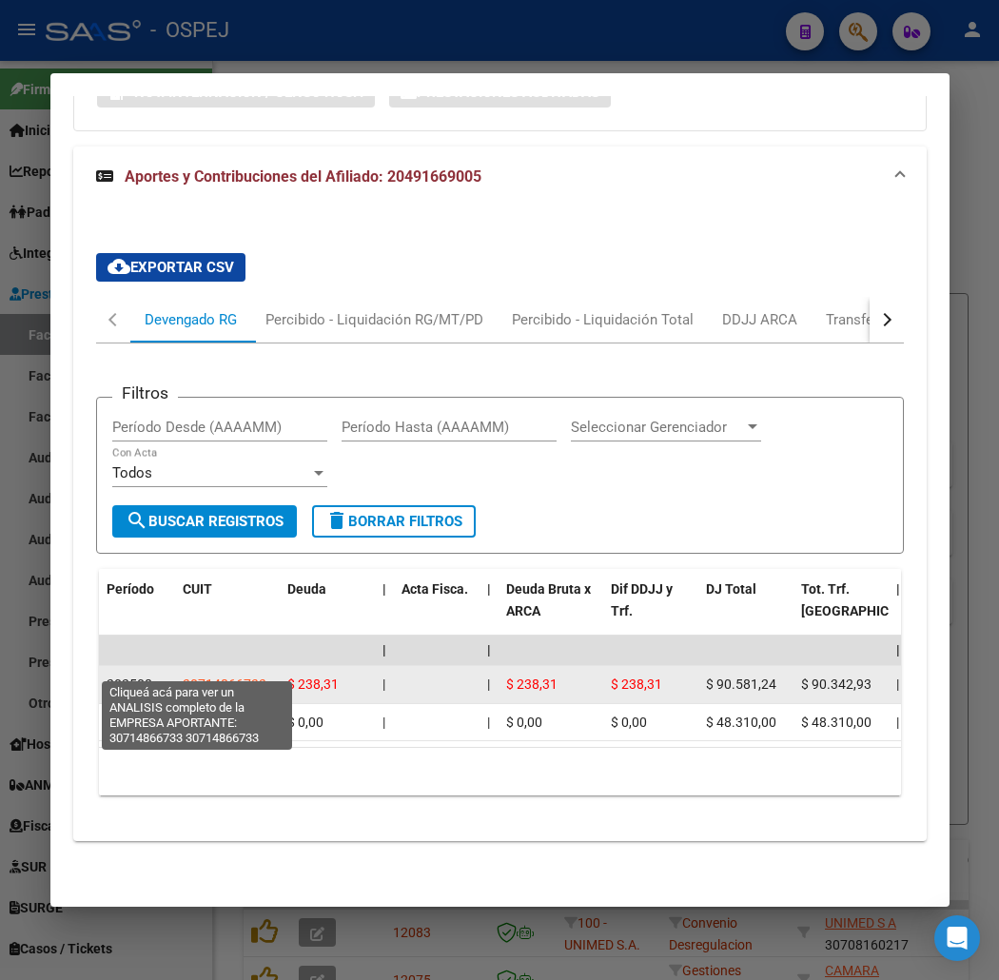
click at [196, 677] on span "30714866733" at bounding box center [225, 684] width 84 height 15
type textarea "30714866733"
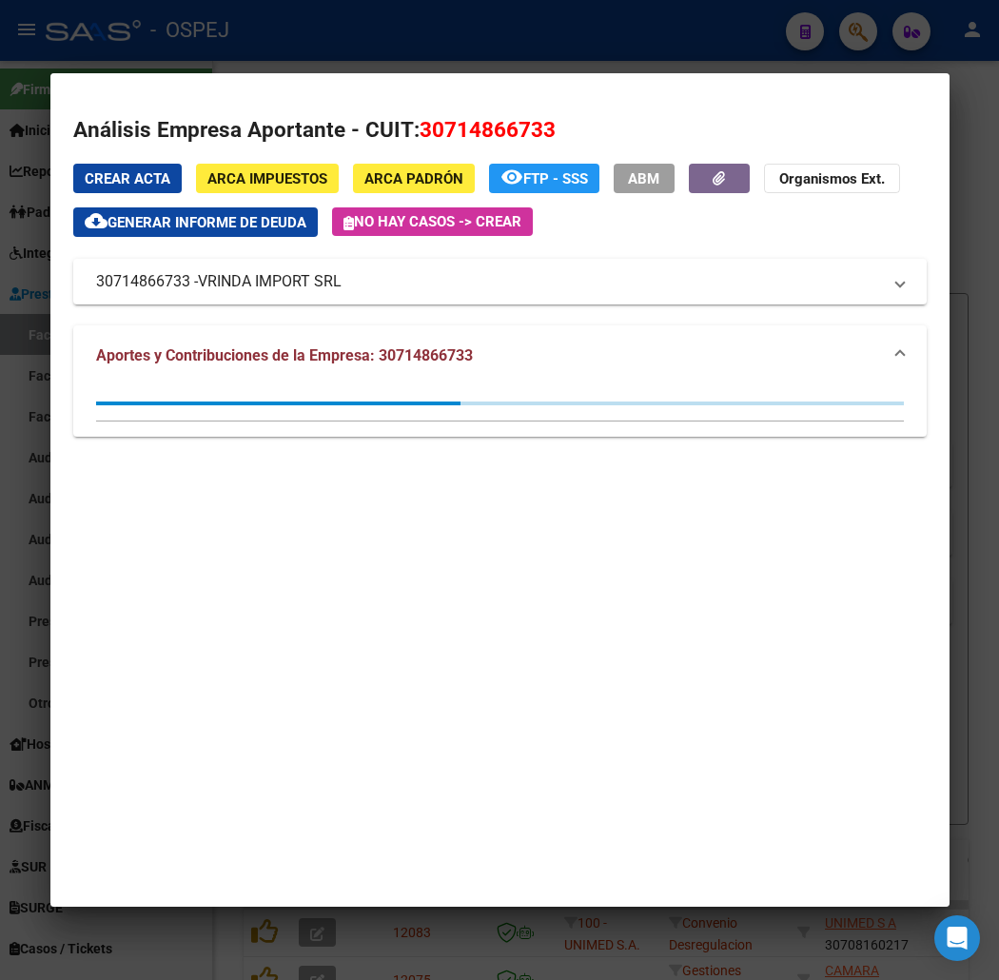
drag, startPoint x: 148, startPoint y: 30, endPoint x: 136, endPoint y: 58, distance: 29.9
click at [145, 41] on div at bounding box center [499, 490] width 999 height 980
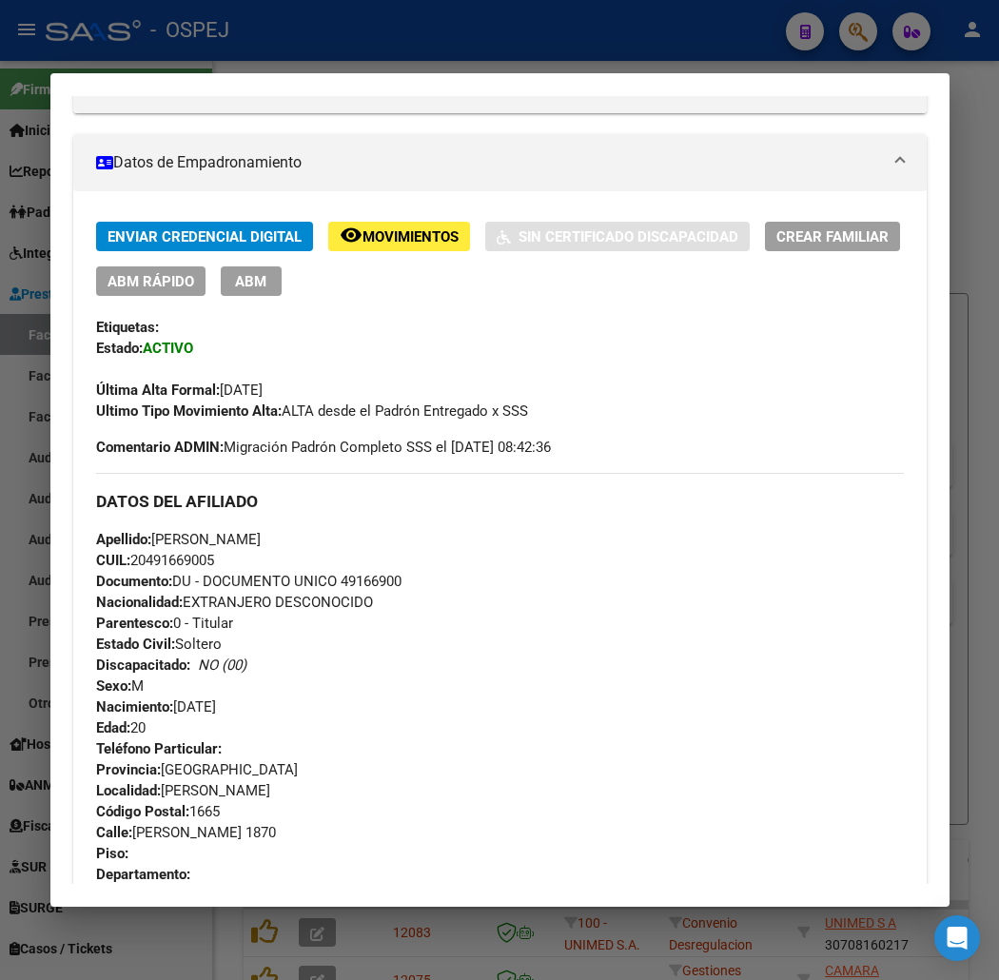
scroll to position [0, 0]
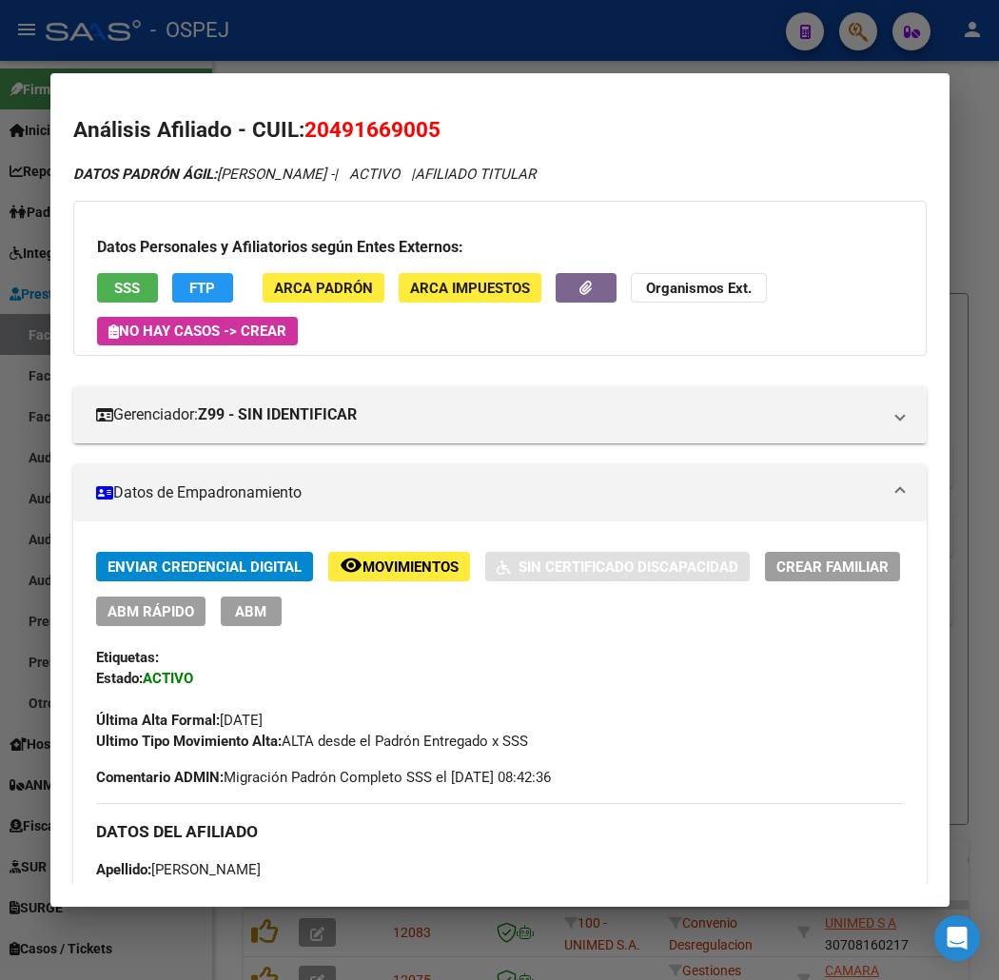
drag, startPoint x: 317, startPoint y: 348, endPoint x: 310, endPoint y: 136, distance: 212.4
click at [200, 291] on button "FTP" at bounding box center [202, 288] width 61 height 30
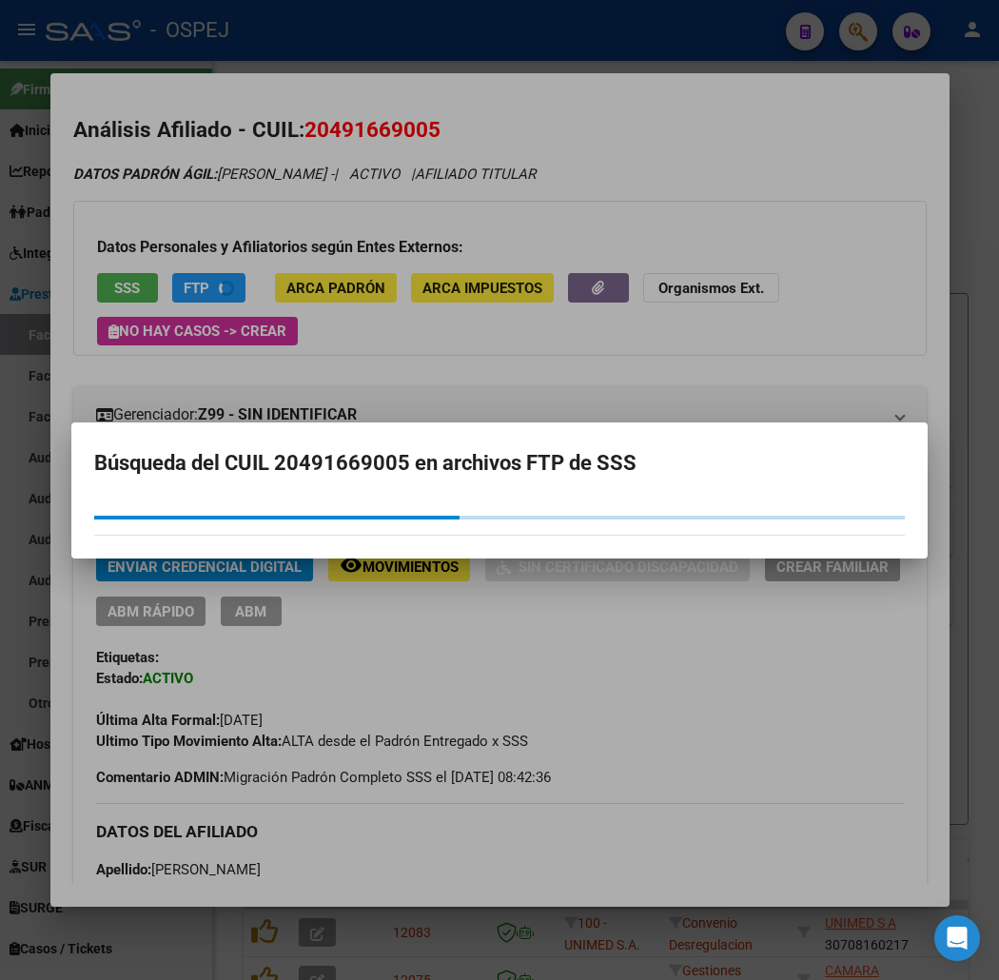
click at [306, 255] on div at bounding box center [499, 490] width 999 height 980
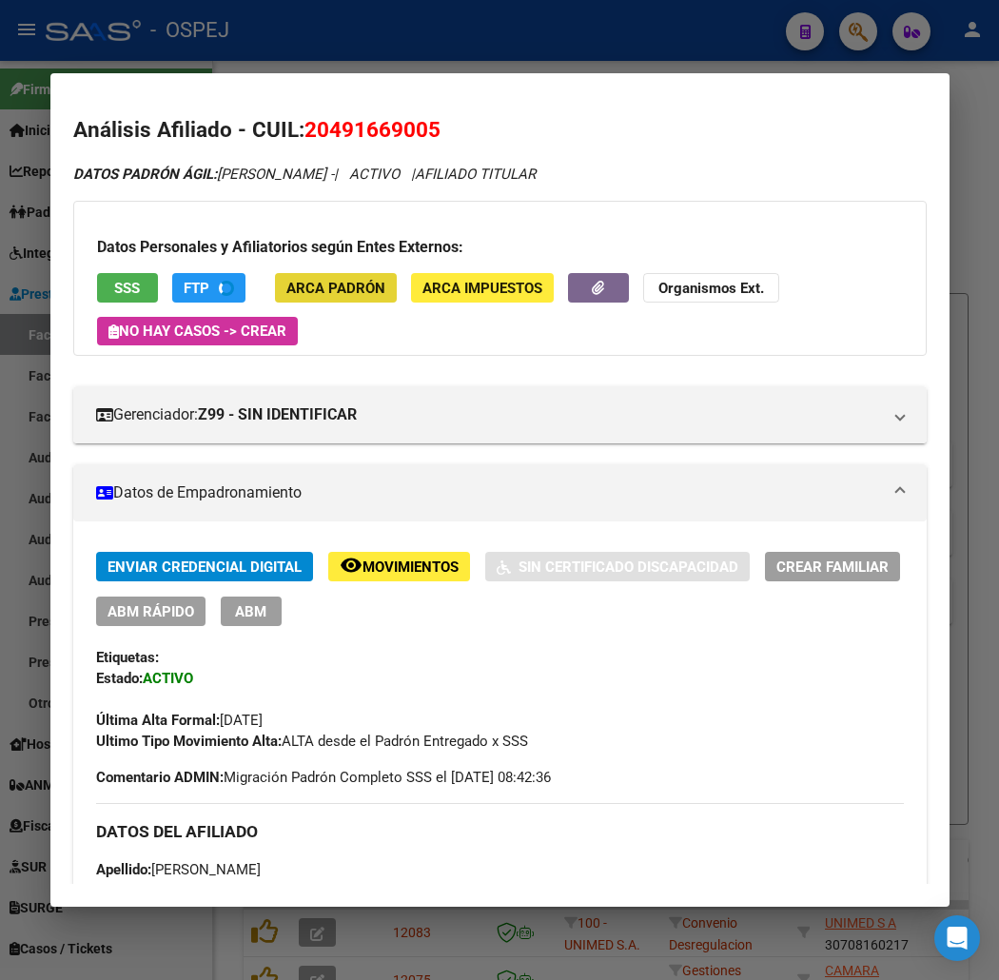
click at [303, 279] on span "ARCA Padrón" at bounding box center [336, 287] width 99 height 17
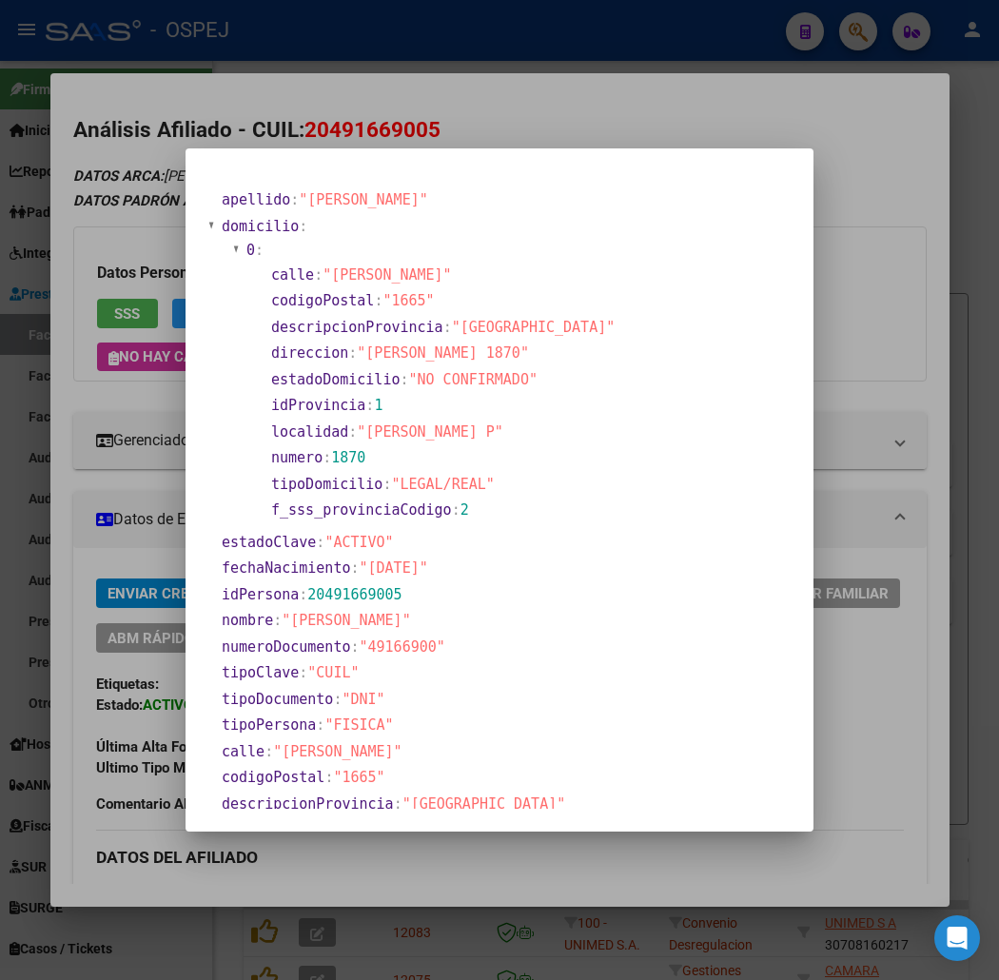
click at [150, 359] on div at bounding box center [499, 490] width 999 height 980
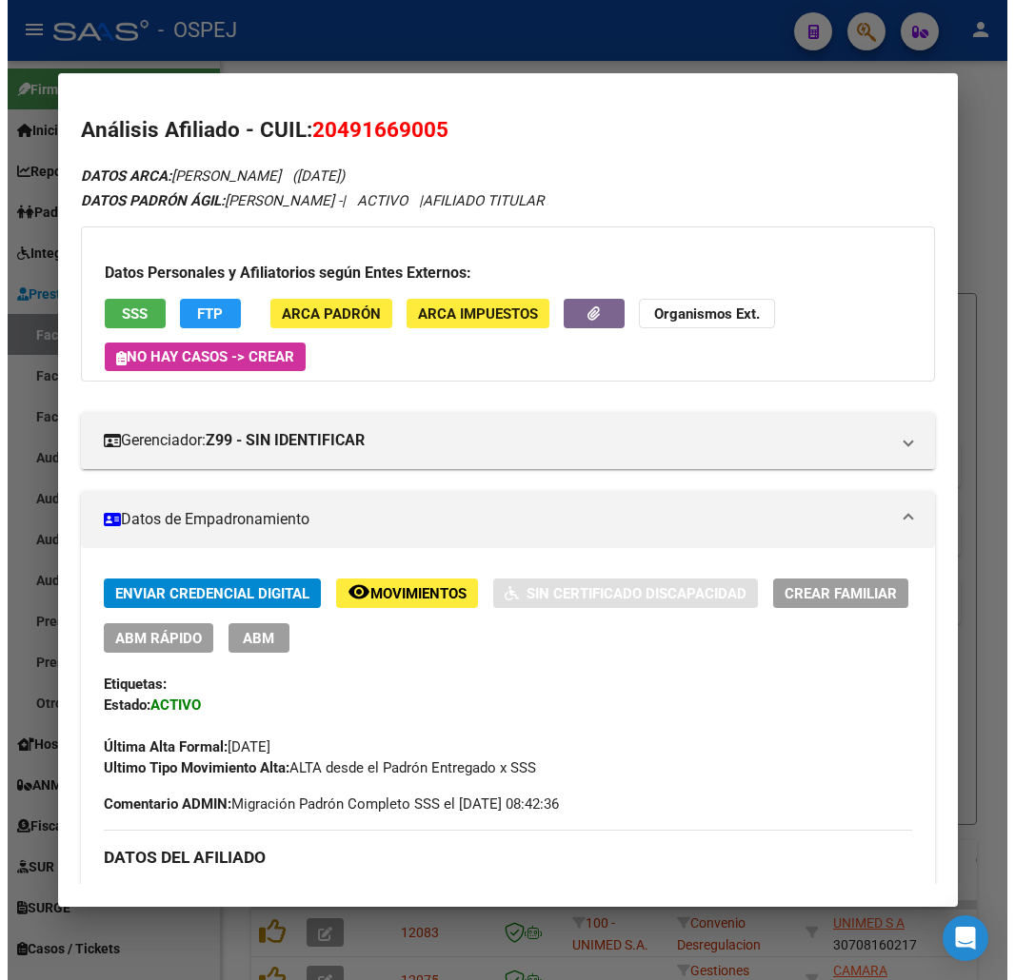
scroll to position [528, 0]
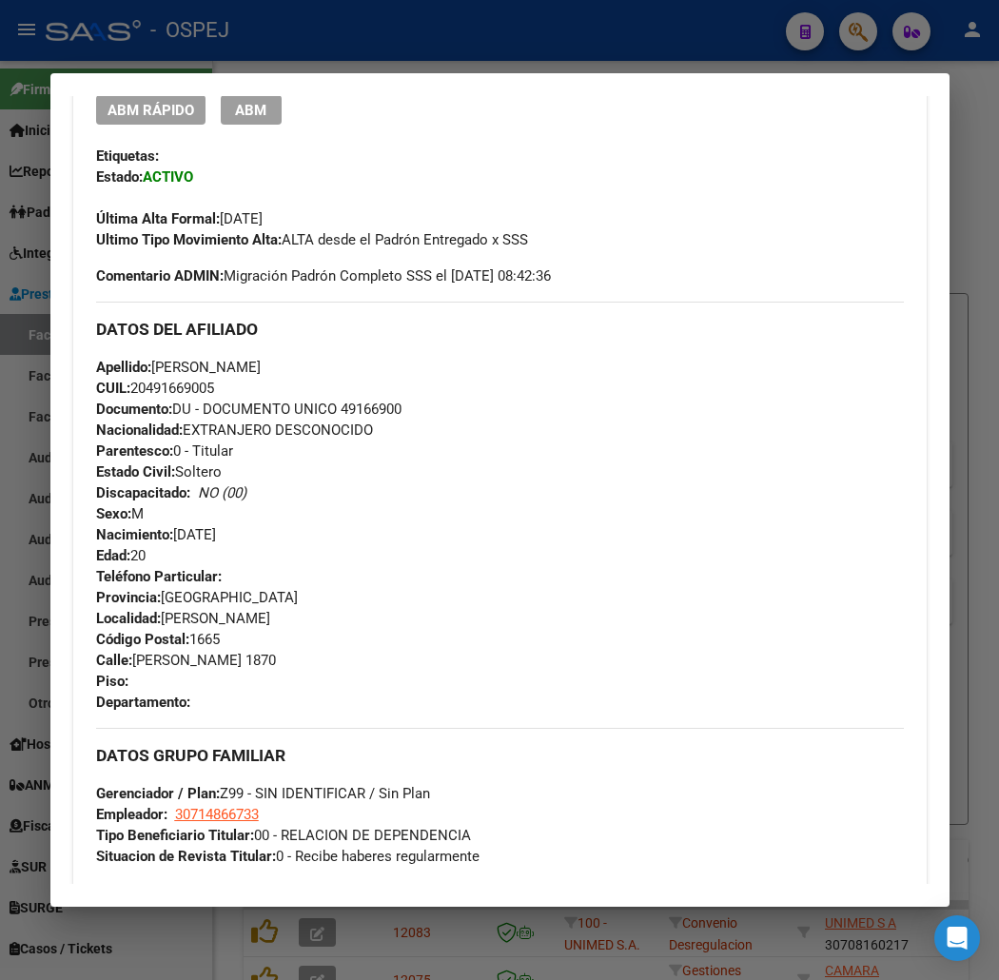
click at [416, 35] on div at bounding box center [499, 490] width 999 height 980
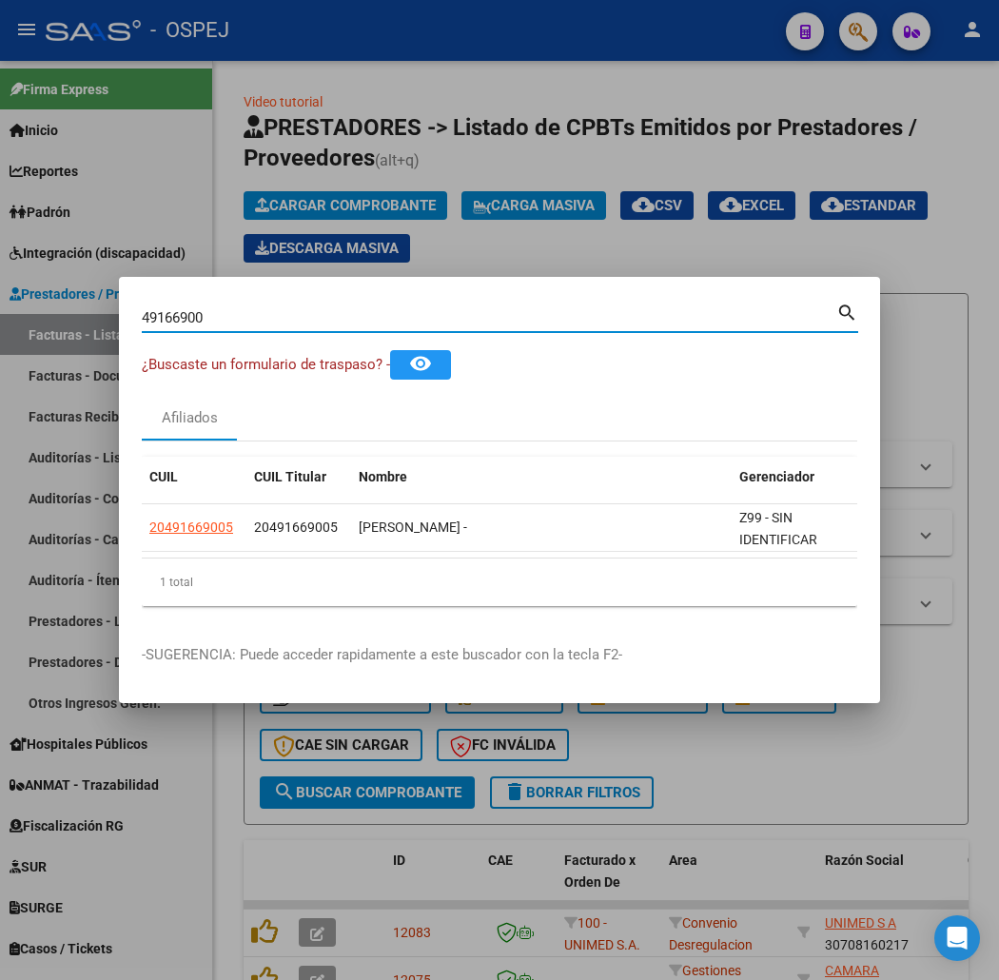
drag, startPoint x: 331, startPoint y: 318, endPoint x: 83, endPoint y: 356, distance: 251.3
click at [119, 358] on mat-dialog-content "49166900 Buscar (apellido, dni, cuil, [PERSON_NAME], cuit, obra social) search …" at bounding box center [499, 461] width 761 height 322
click at [142, 314] on input "49166900" at bounding box center [489, 317] width 695 height 17
paste input "7032385"
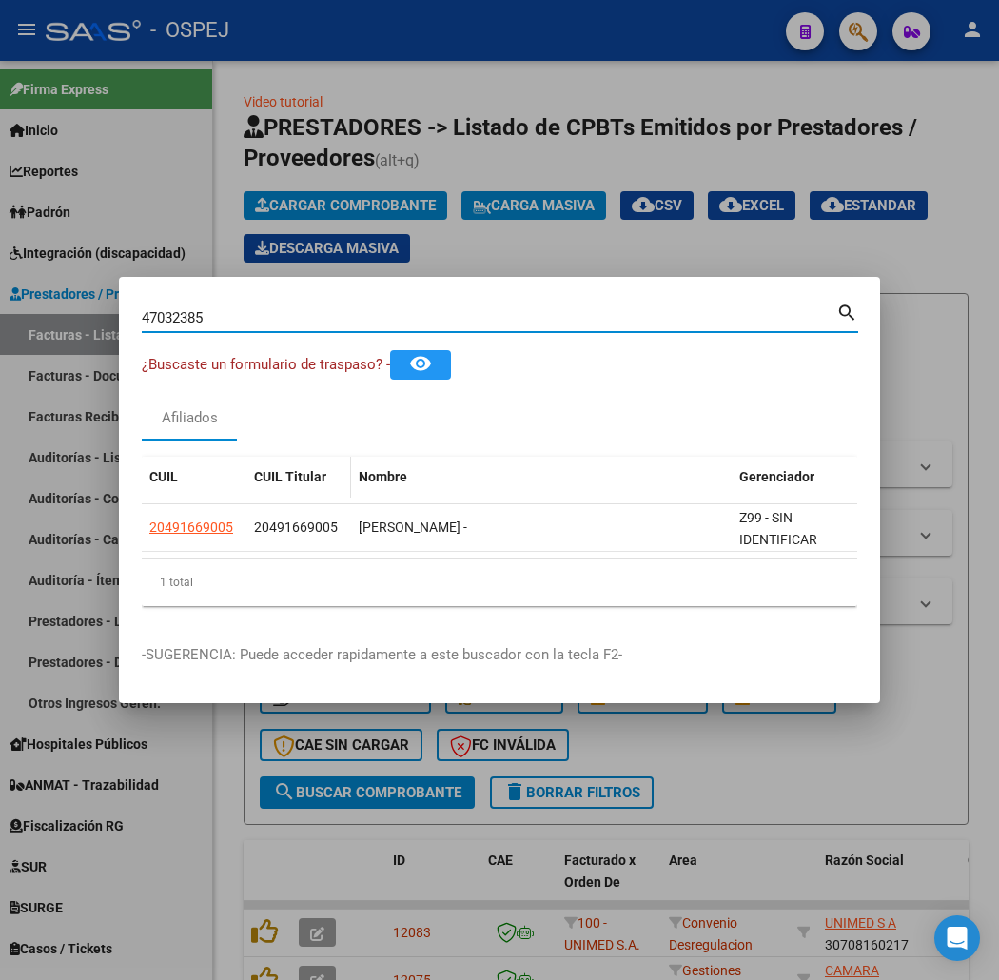
type input "47032385"
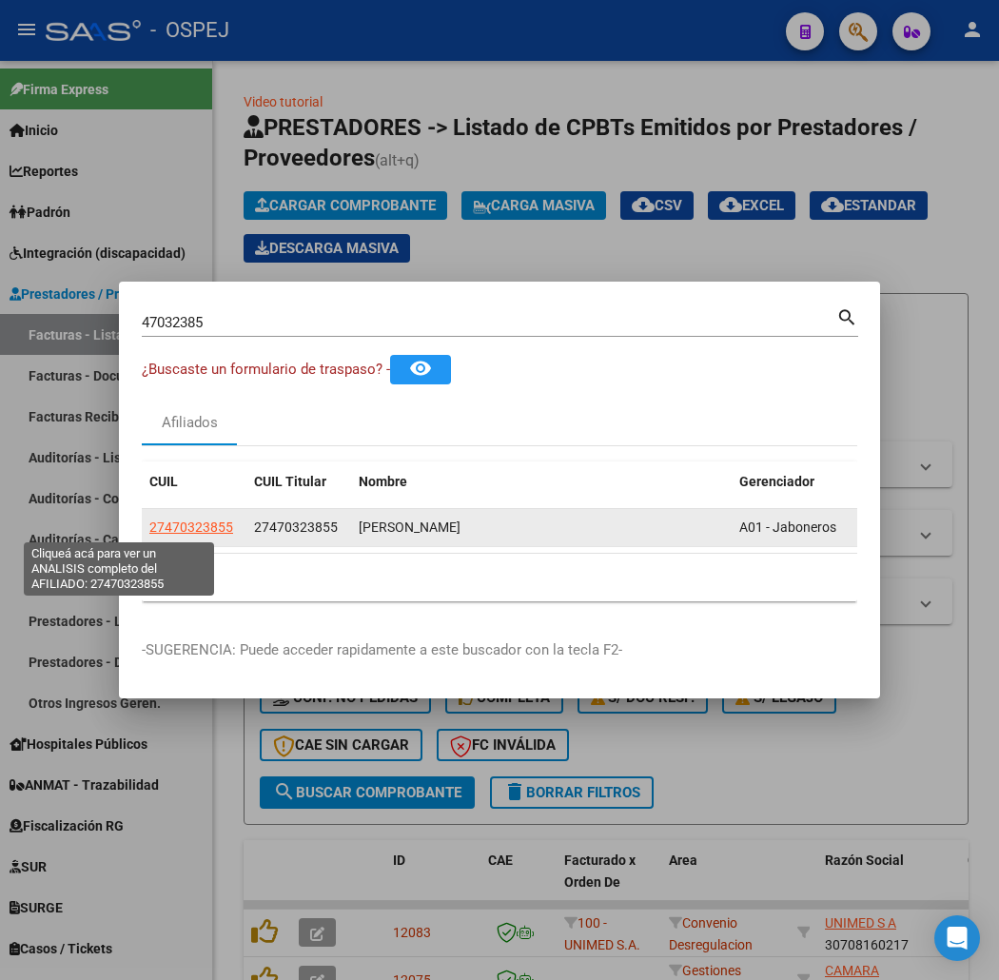
click at [149, 535] on span "27470323855" at bounding box center [191, 527] width 84 height 15
type textarea "27470323855"
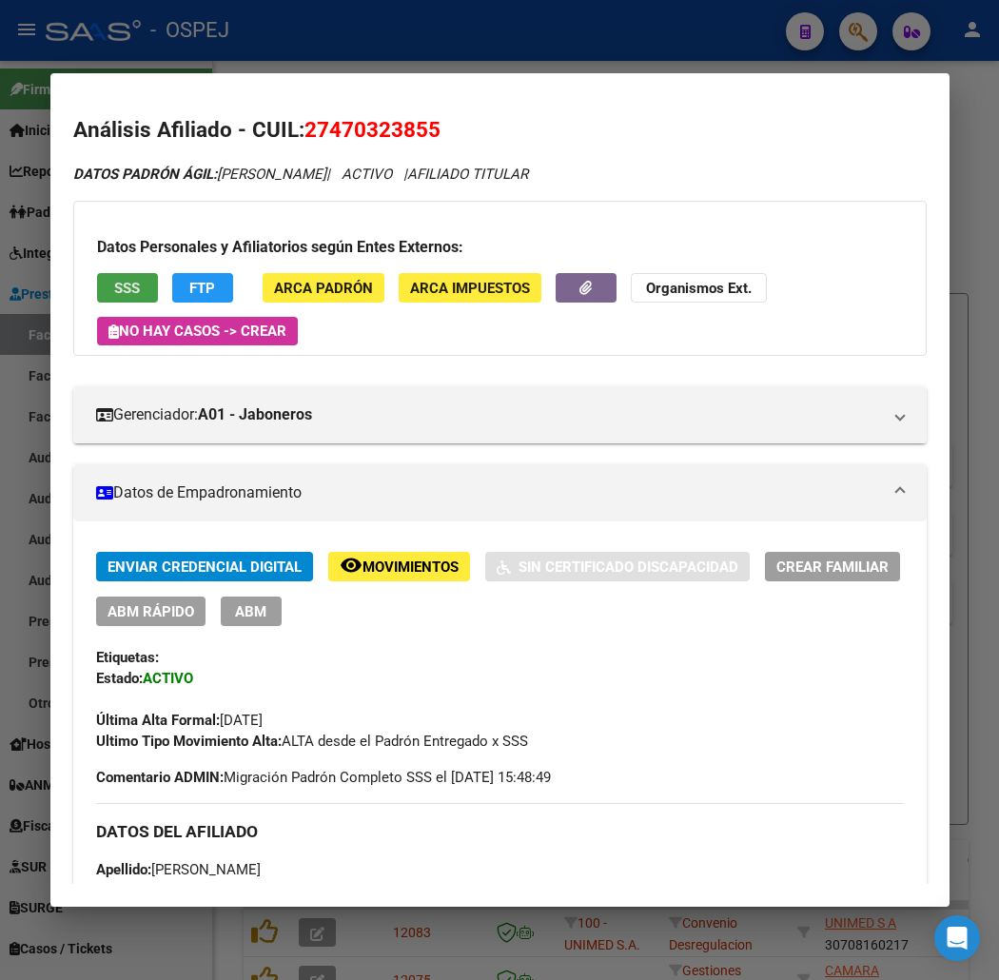
click at [97, 287] on button "SSS" at bounding box center [127, 288] width 61 height 30
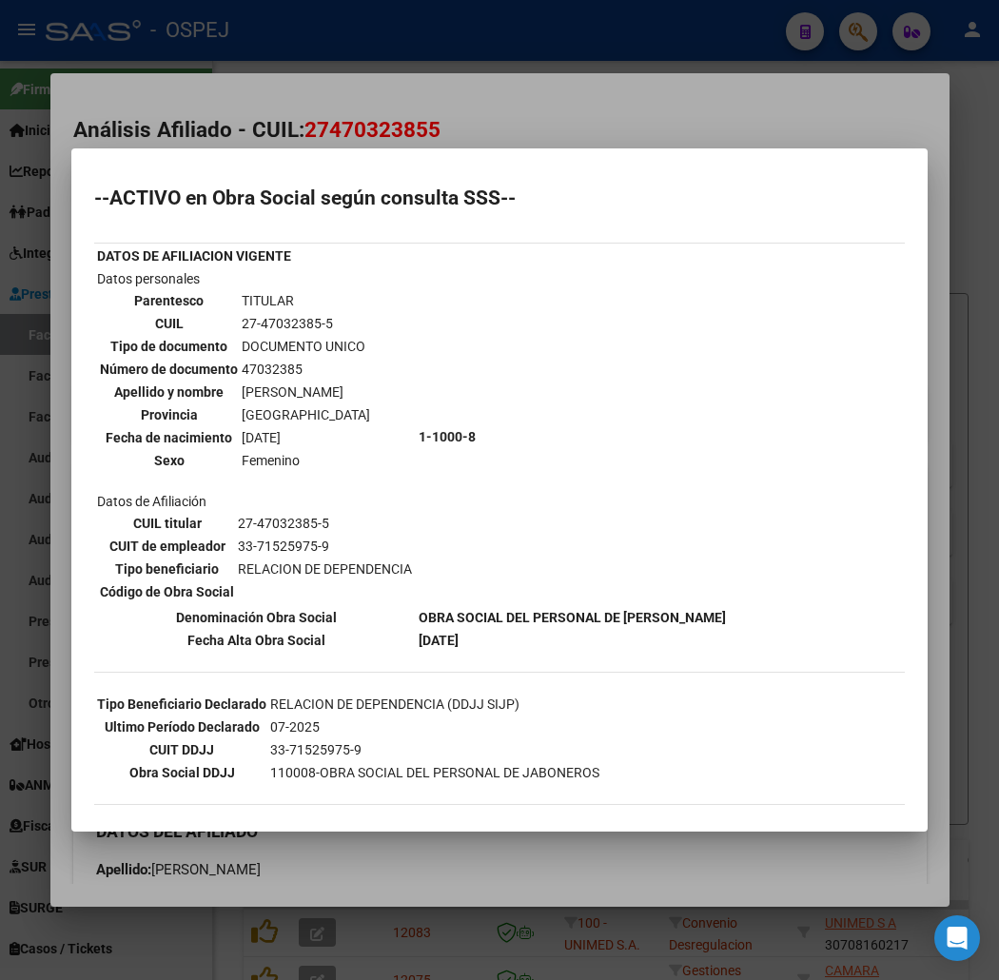
click at [251, 130] on div at bounding box center [499, 490] width 999 height 980
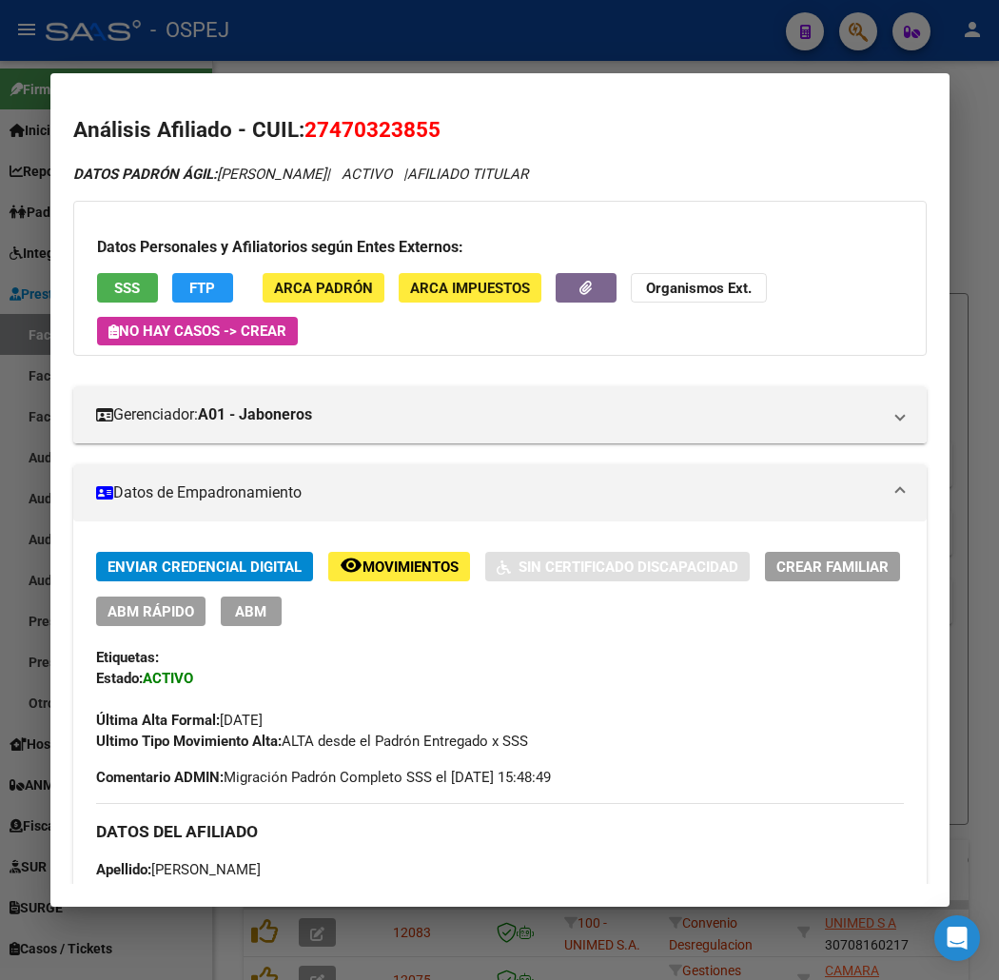
click at [440, 45] on div at bounding box center [499, 490] width 999 height 980
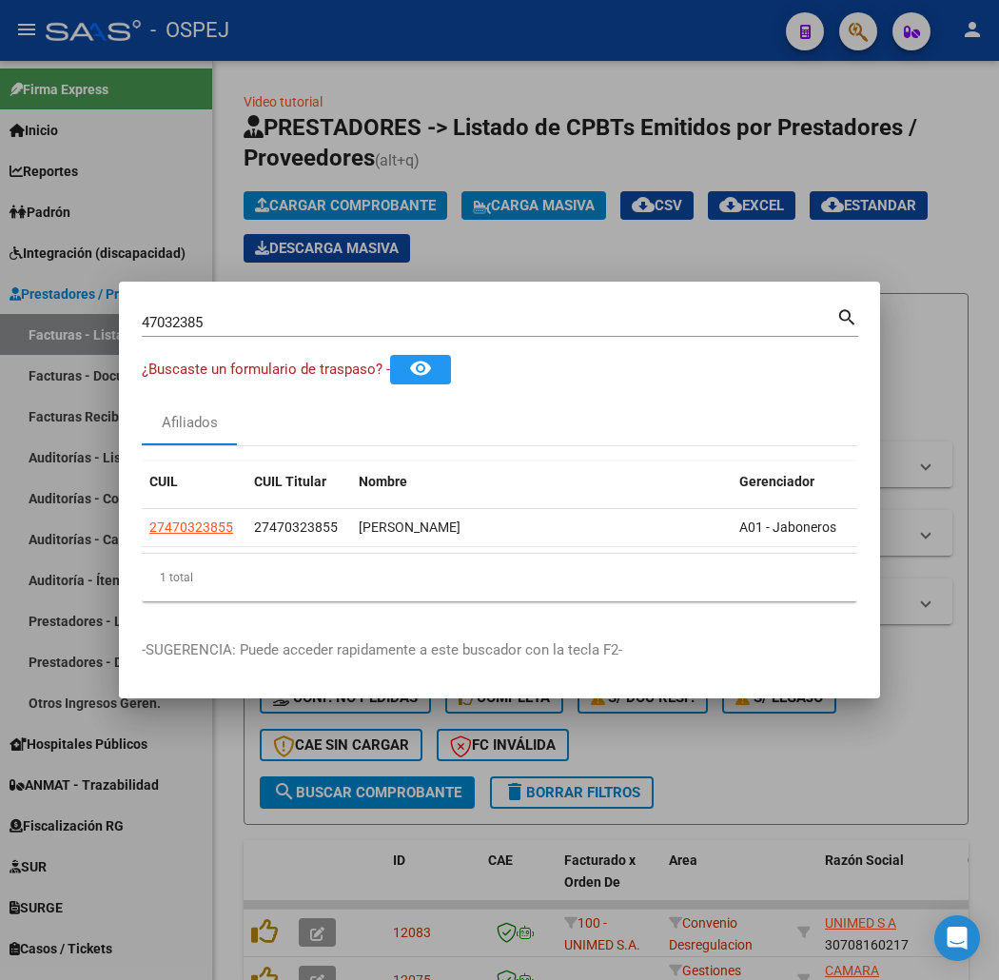
click at [224, 269] on div at bounding box center [499, 490] width 999 height 980
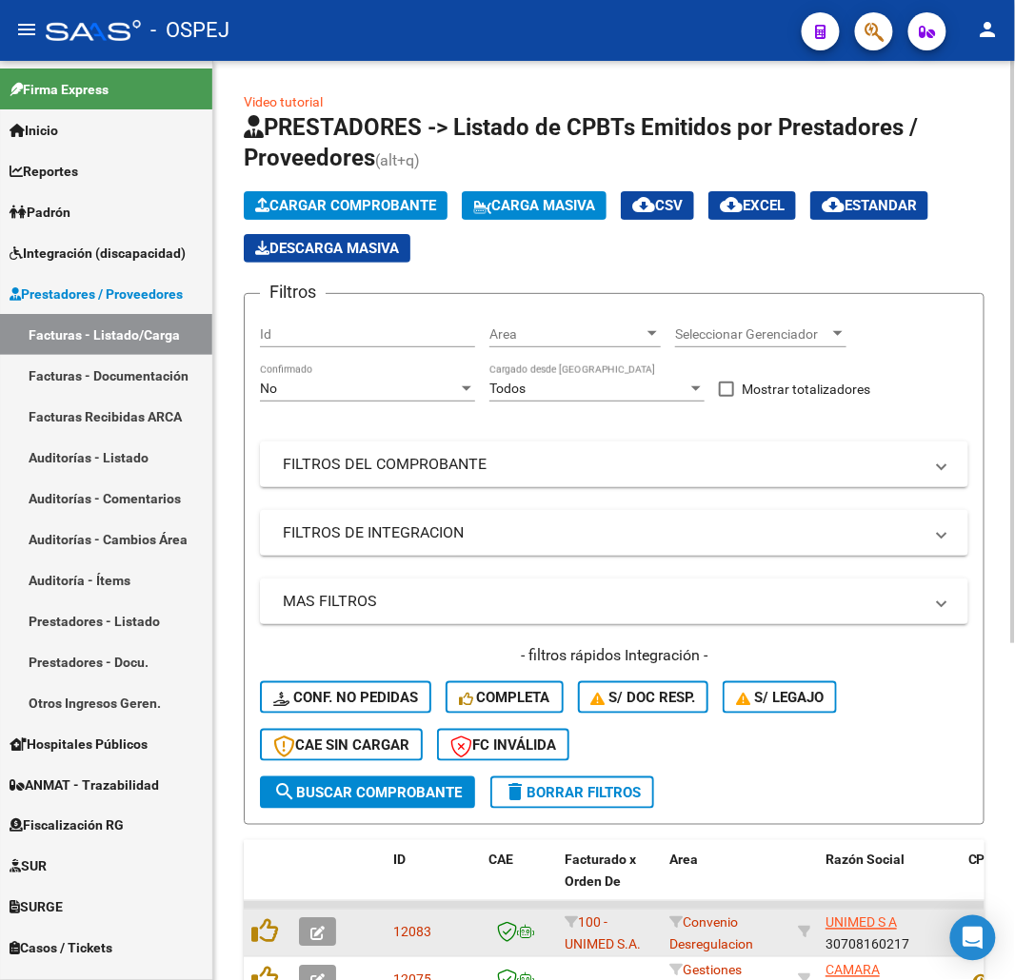
scroll to position [423, 0]
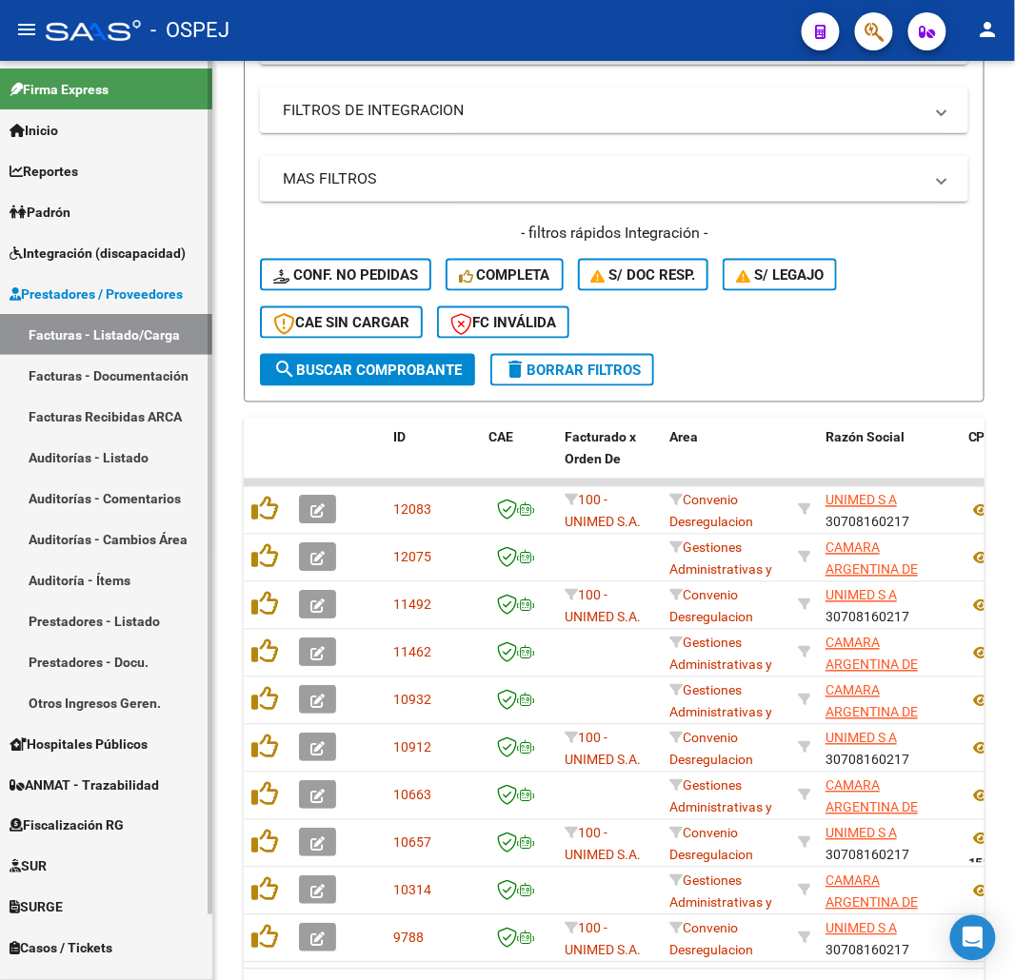
click at [121, 449] on link "Auditorías - Listado" at bounding box center [106, 457] width 212 height 41
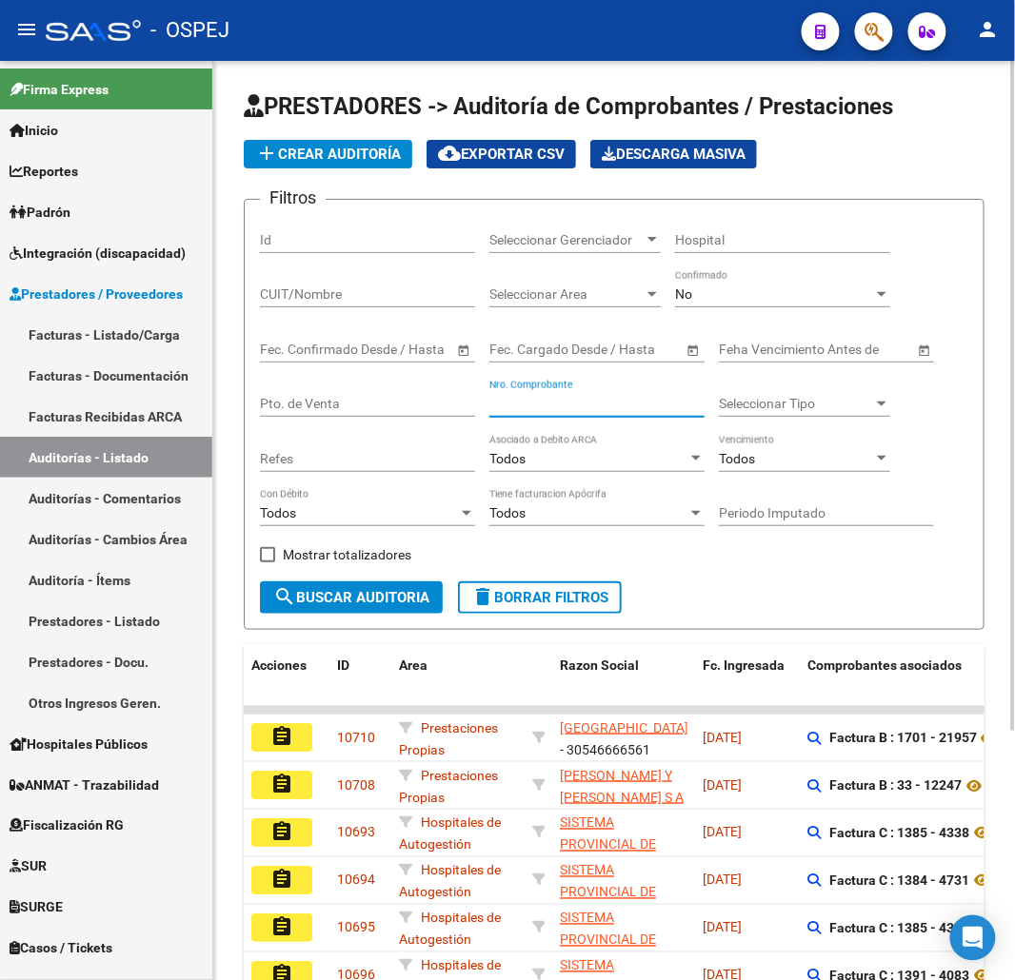
click at [613, 406] on input "Nro. Comprobante" at bounding box center [596, 404] width 215 height 16
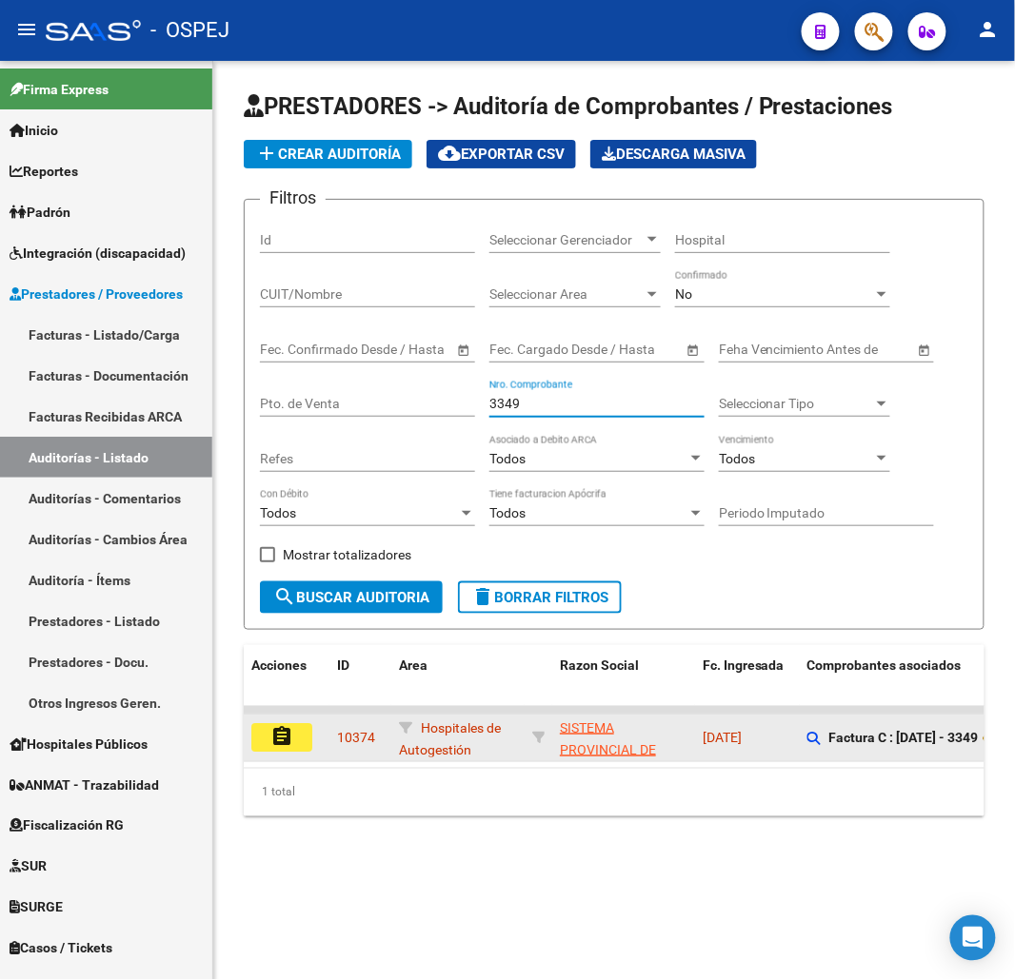
type input "3349"
click at [287, 748] on mat-icon "assignment" at bounding box center [281, 736] width 23 height 23
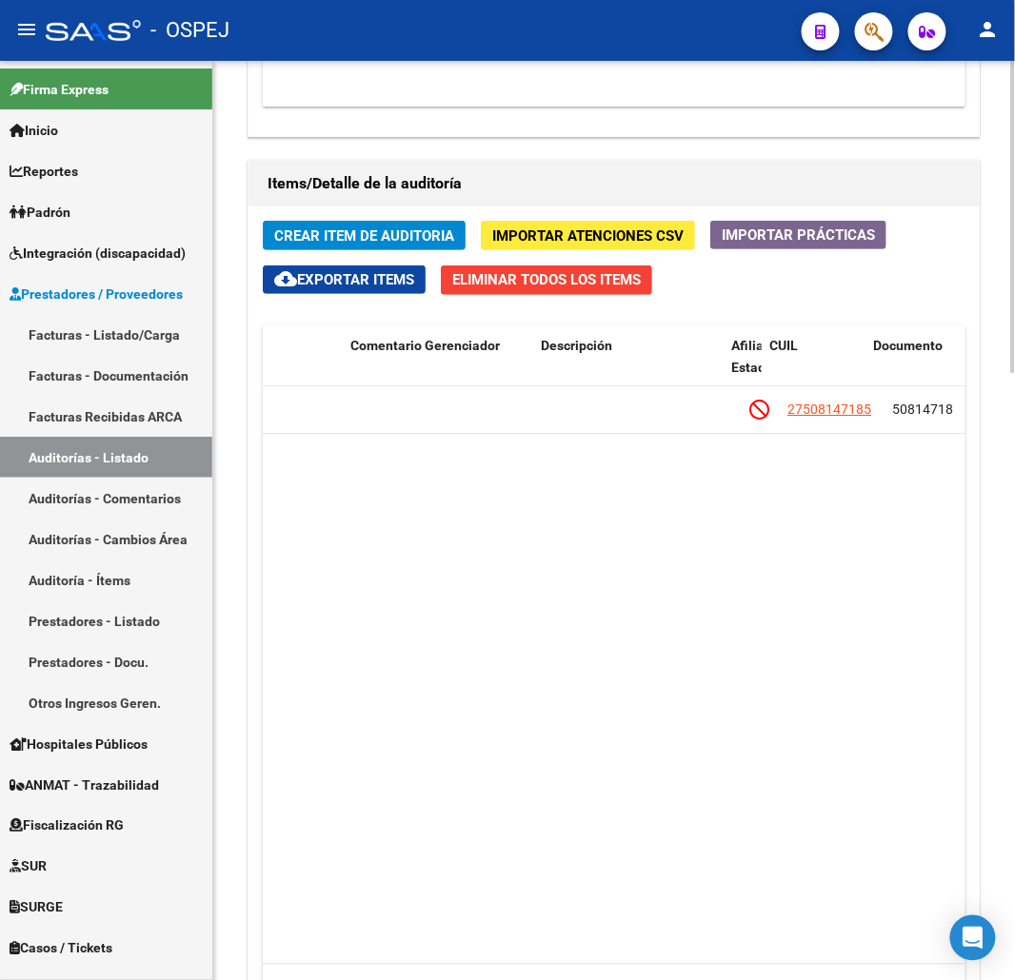
scroll to position [0, 1195]
drag, startPoint x: 438, startPoint y: 635, endPoint x: 528, endPoint y: 634, distance: 90.4
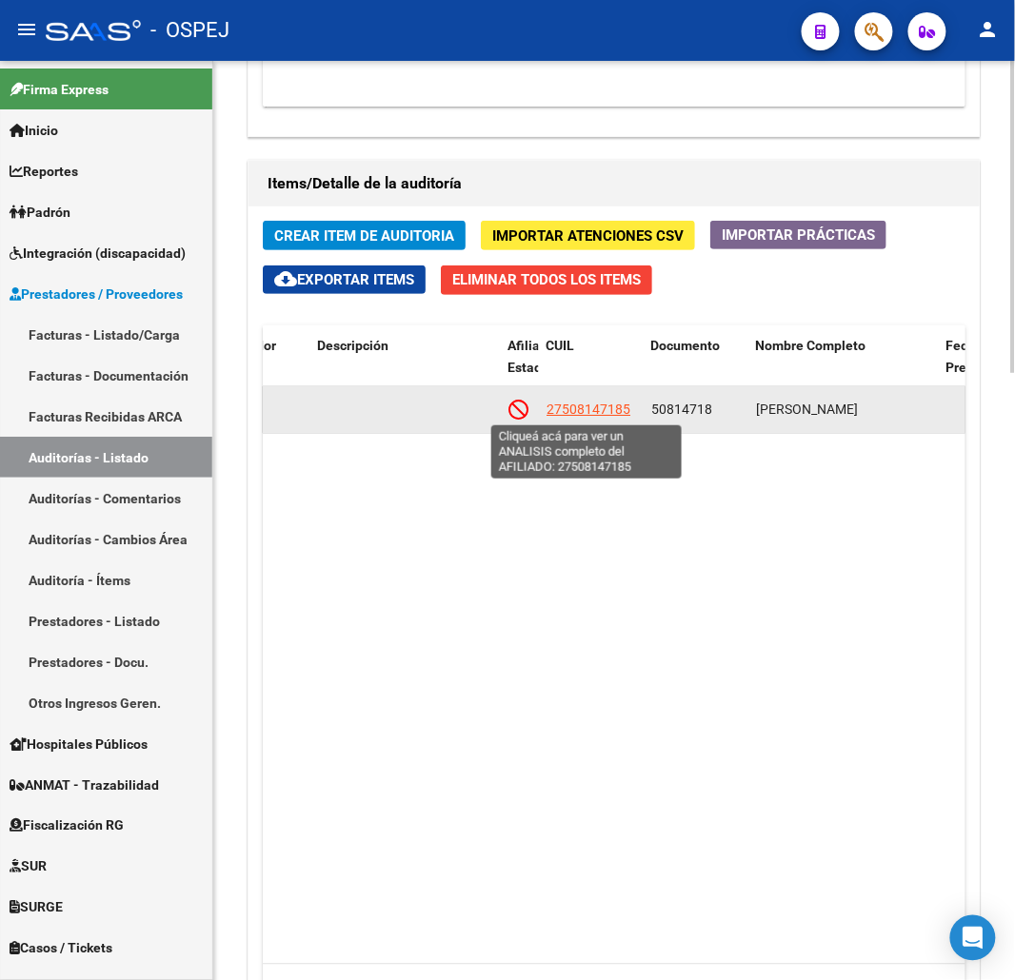
click at [576, 412] on span "27508147185" at bounding box center [588, 409] width 84 height 15
type textarea "27508147185"
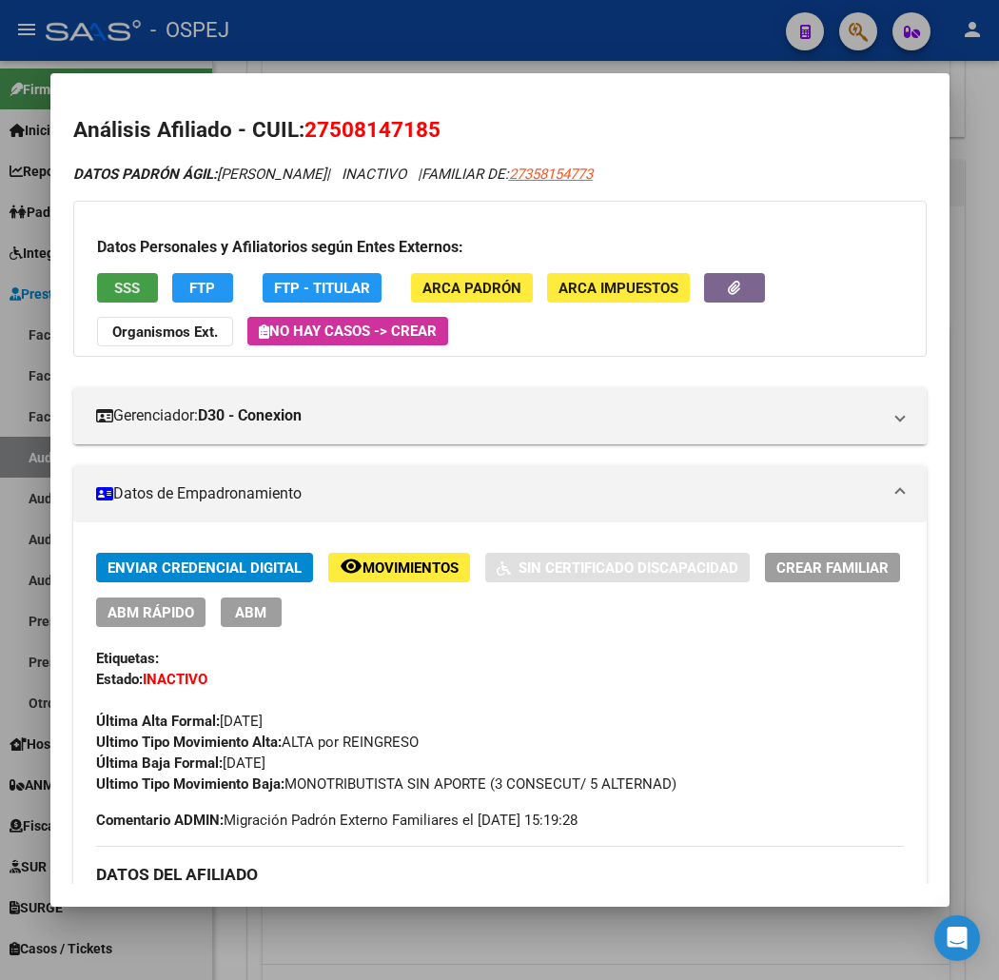
click at [114, 286] on span "SSS" at bounding box center [127, 288] width 26 height 17
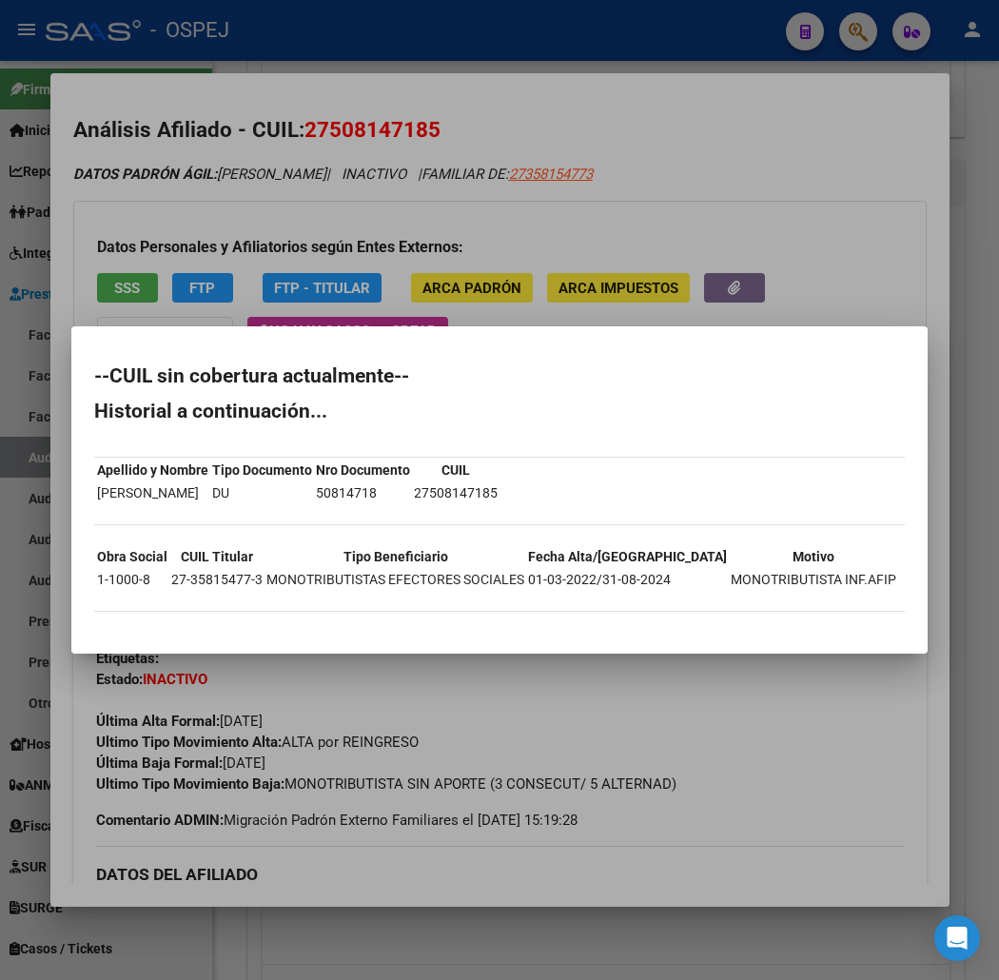
click at [640, 366] on mat-dialog-content "--CUIL sin cobertura actualmente-- Historial a continuación... Apellido y Nombr…" at bounding box center [499, 489] width 857 height 281
click at [249, 64] on div at bounding box center [499, 490] width 999 height 980
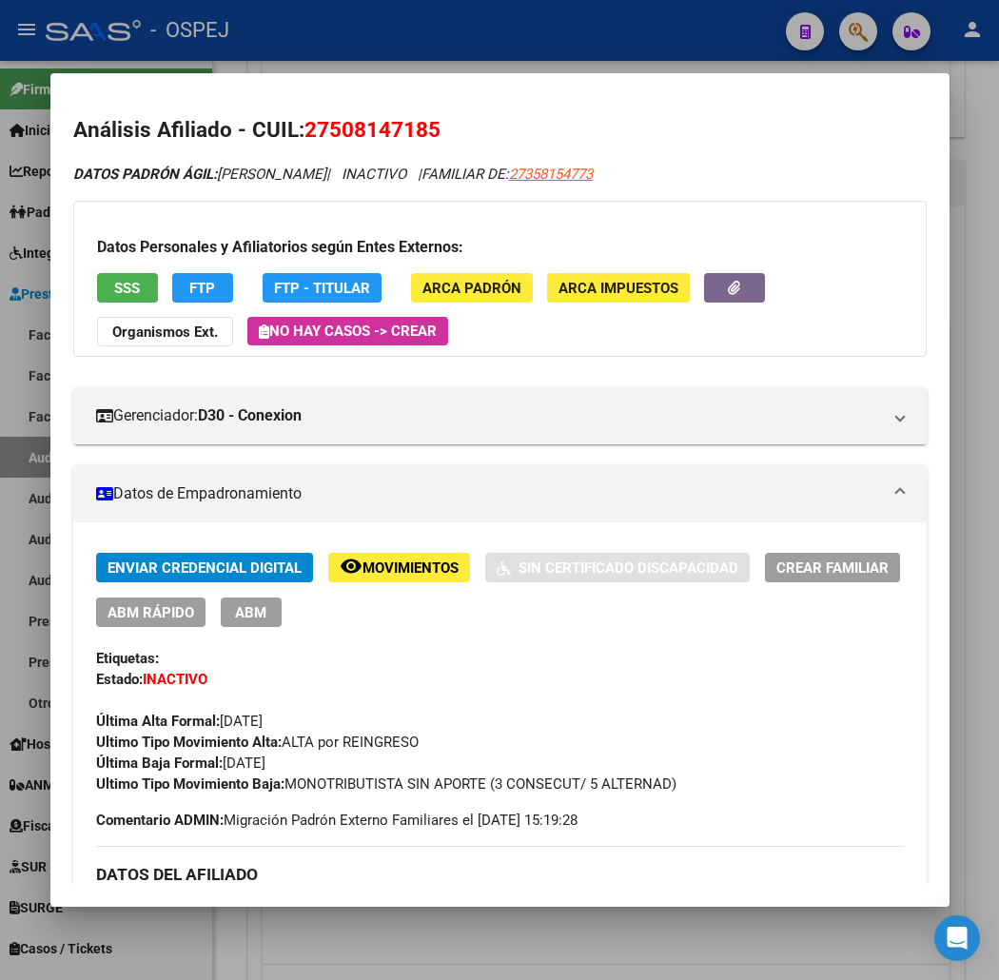
click at [251, 61] on div at bounding box center [499, 490] width 999 height 980
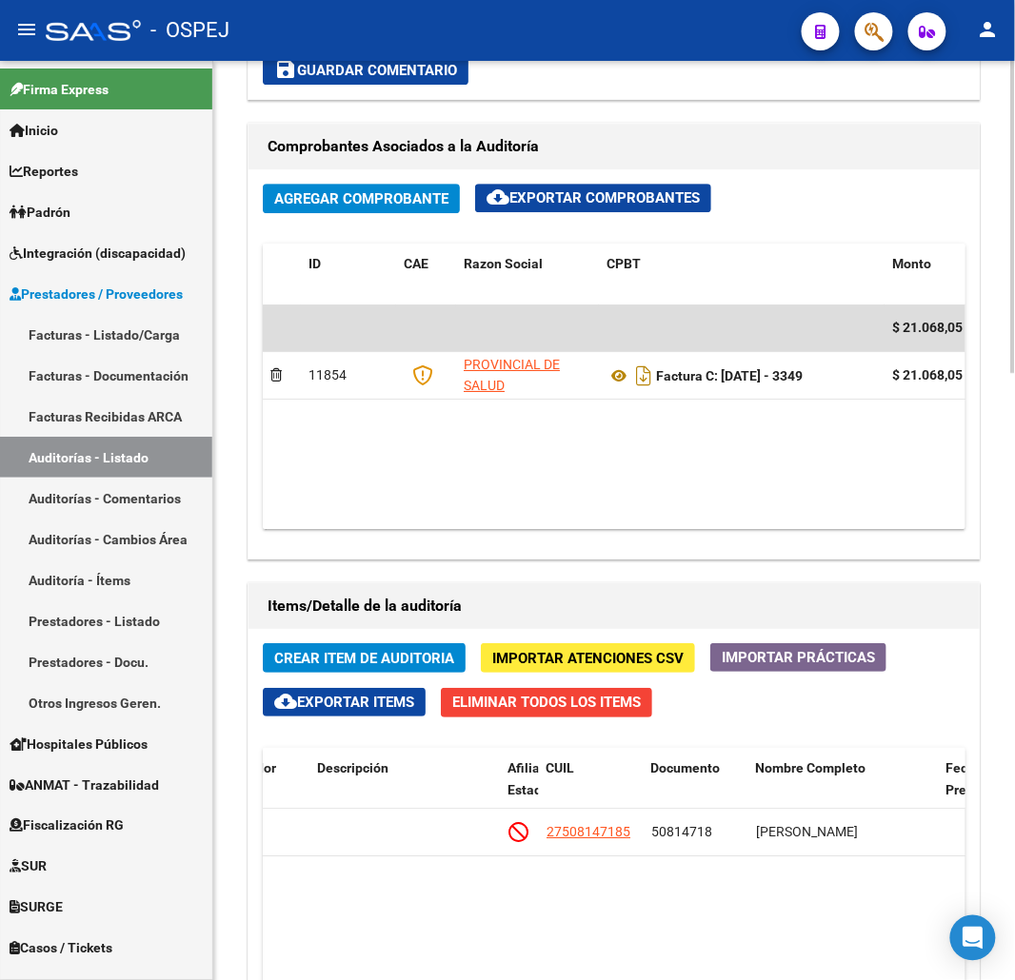
scroll to position [1058, 0]
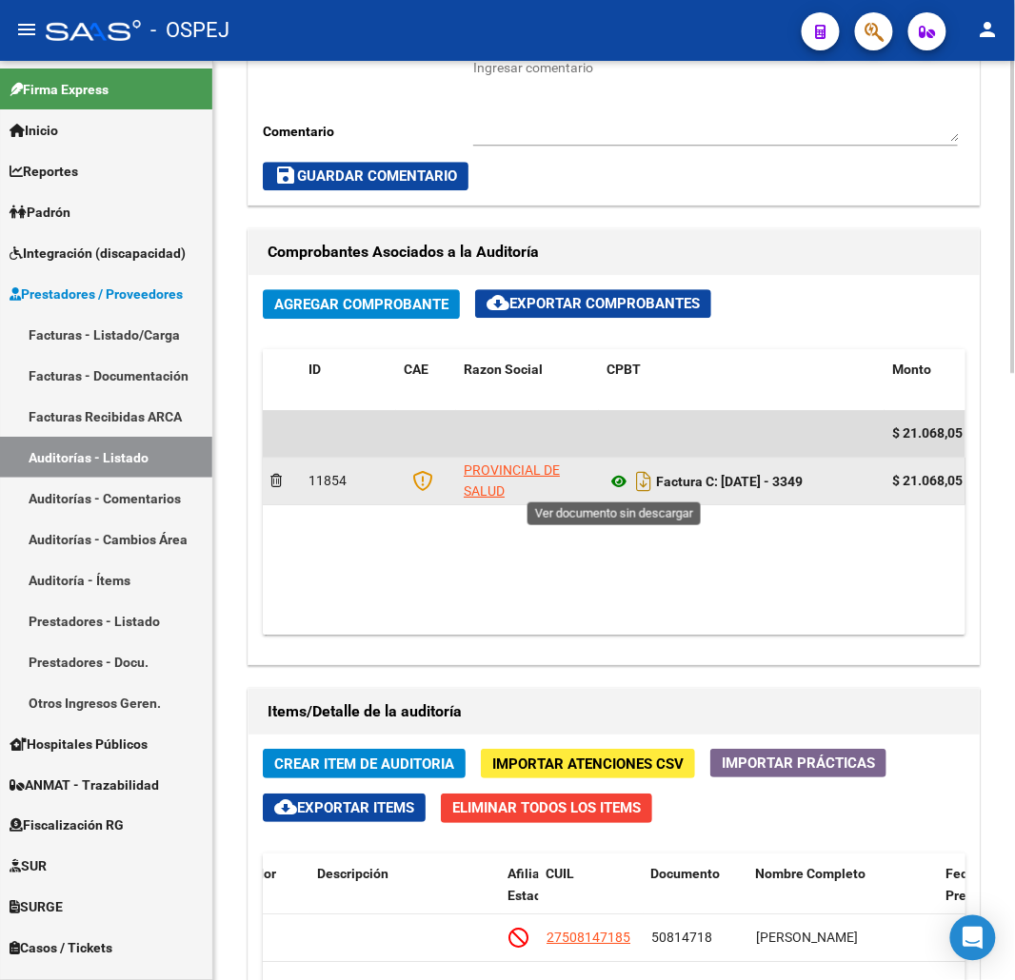
click at [623, 486] on icon at bounding box center [618, 481] width 25 height 23
click at [643, 485] on icon "Descargar documento" at bounding box center [643, 481] width 25 height 30
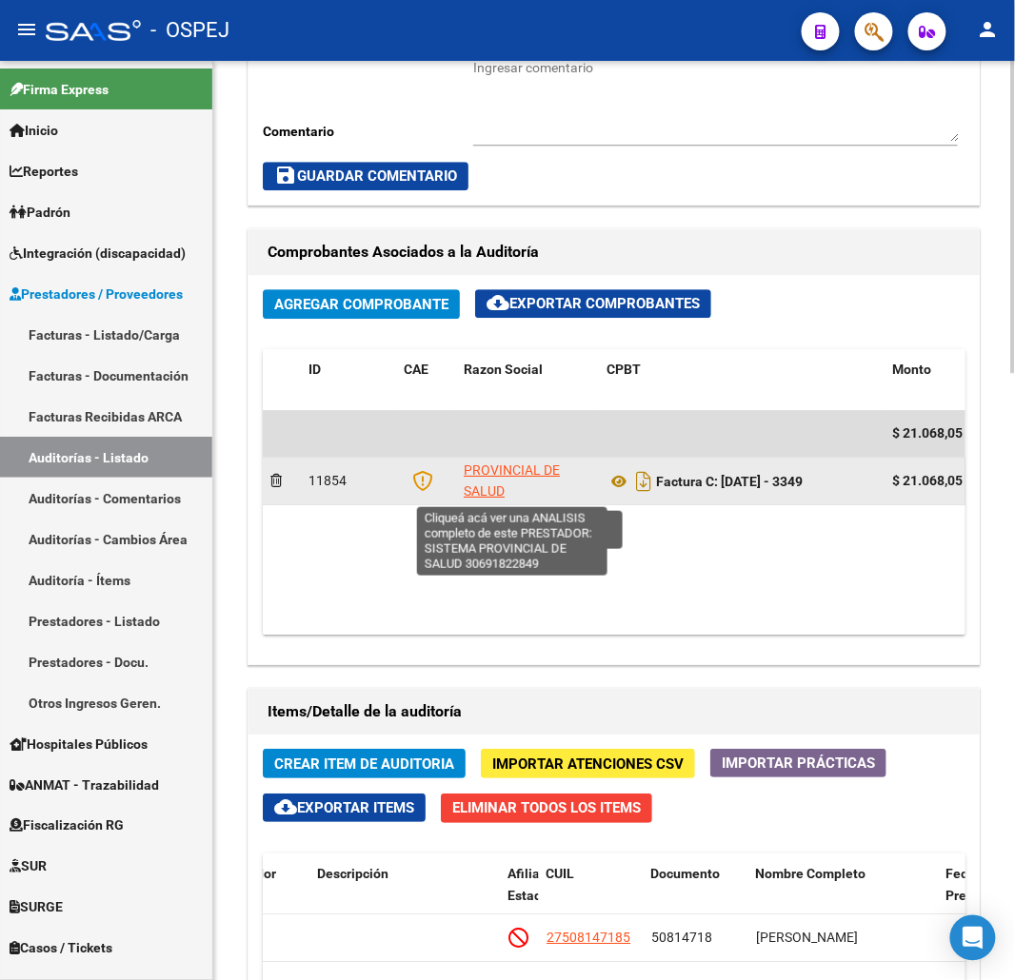
scroll to position [1586, 0]
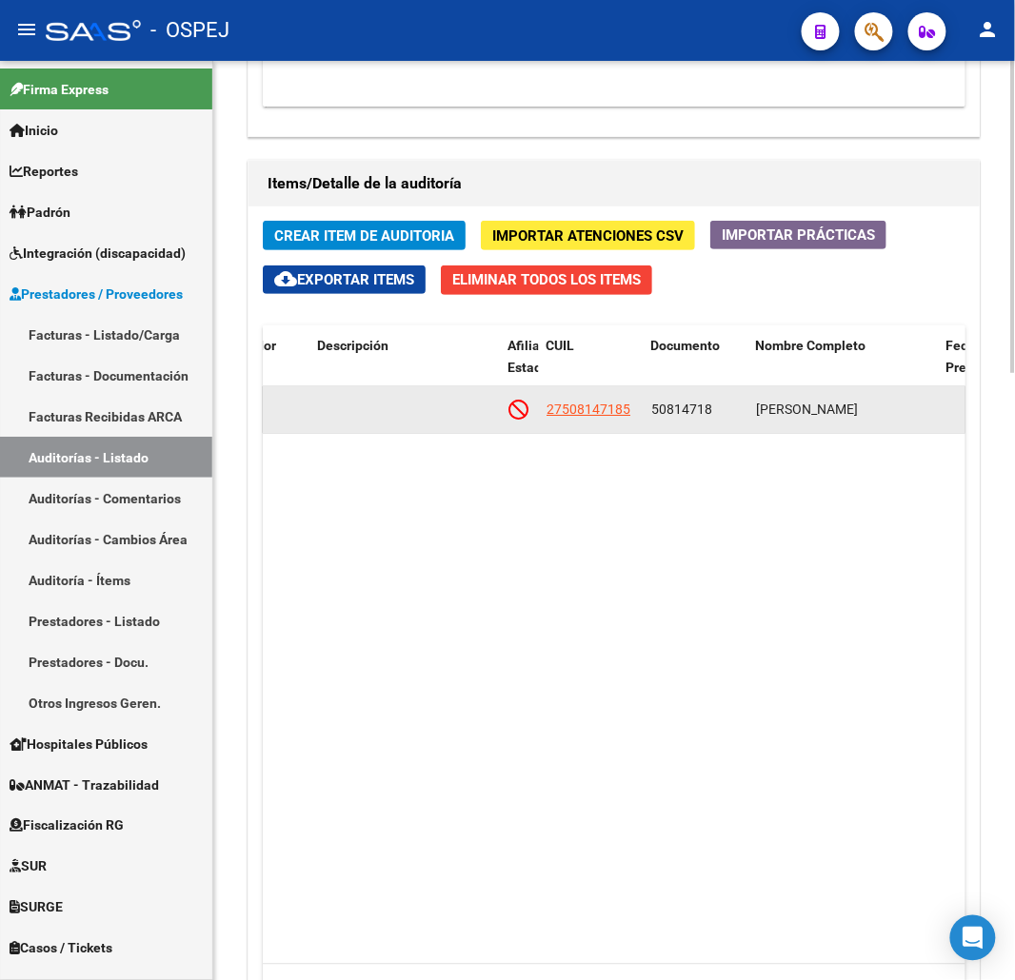
copy span "27508147185"
drag, startPoint x: 644, startPoint y: 420, endPoint x: 545, endPoint y: 419, distance: 99.0
click at [545, 419] on div "130011 D30 - Conexion $ 21.068,05 $ 21.068,05 $ 0,00 27508147185 50814718 [PERS…" at bounding box center [479, 410] width 2822 height 48
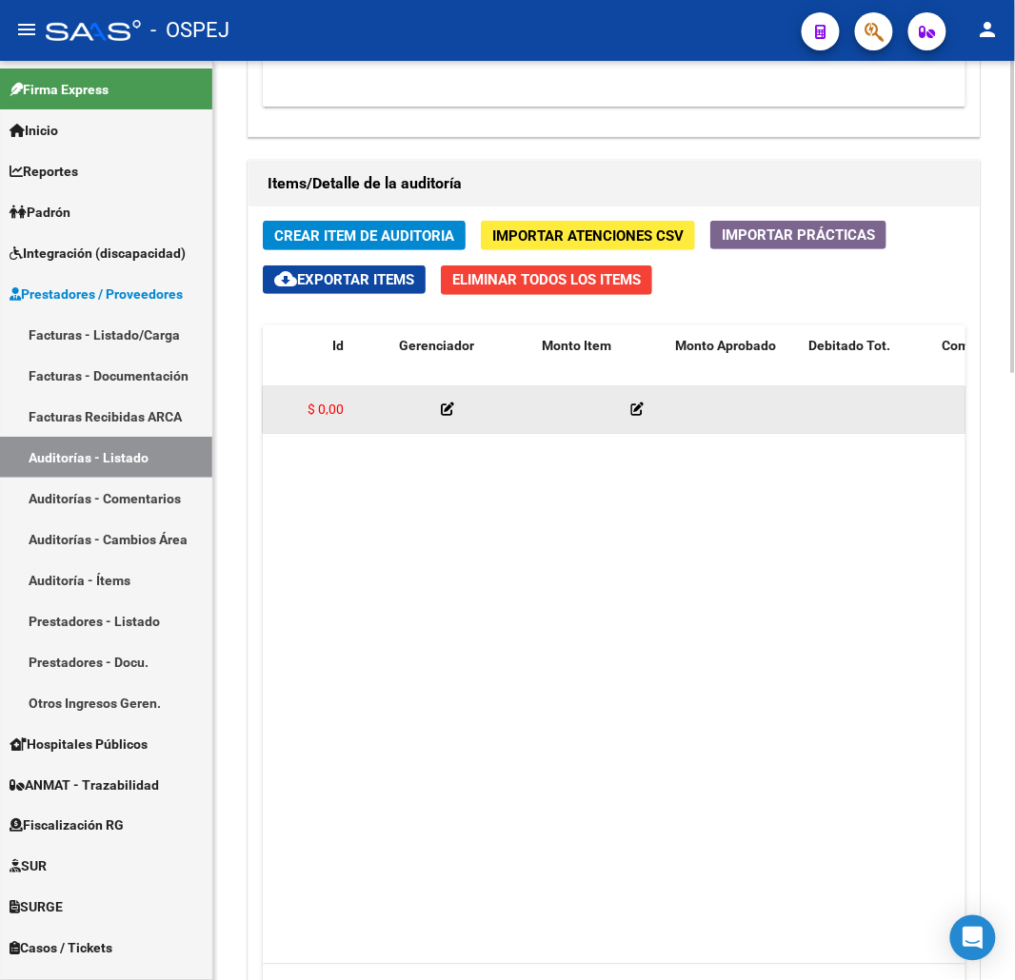
scroll to position [0, 0]
drag, startPoint x: 761, startPoint y: 411, endPoint x: 544, endPoint y: 411, distance: 218.0
drag, startPoint x: 621, startPoint y: 411, endPoint x: 552, endPoint y: 416, distance: 68.7
click at [552, 416] on div "$ 21.068,05" at bounding box center [601, 410] width 118 height 22
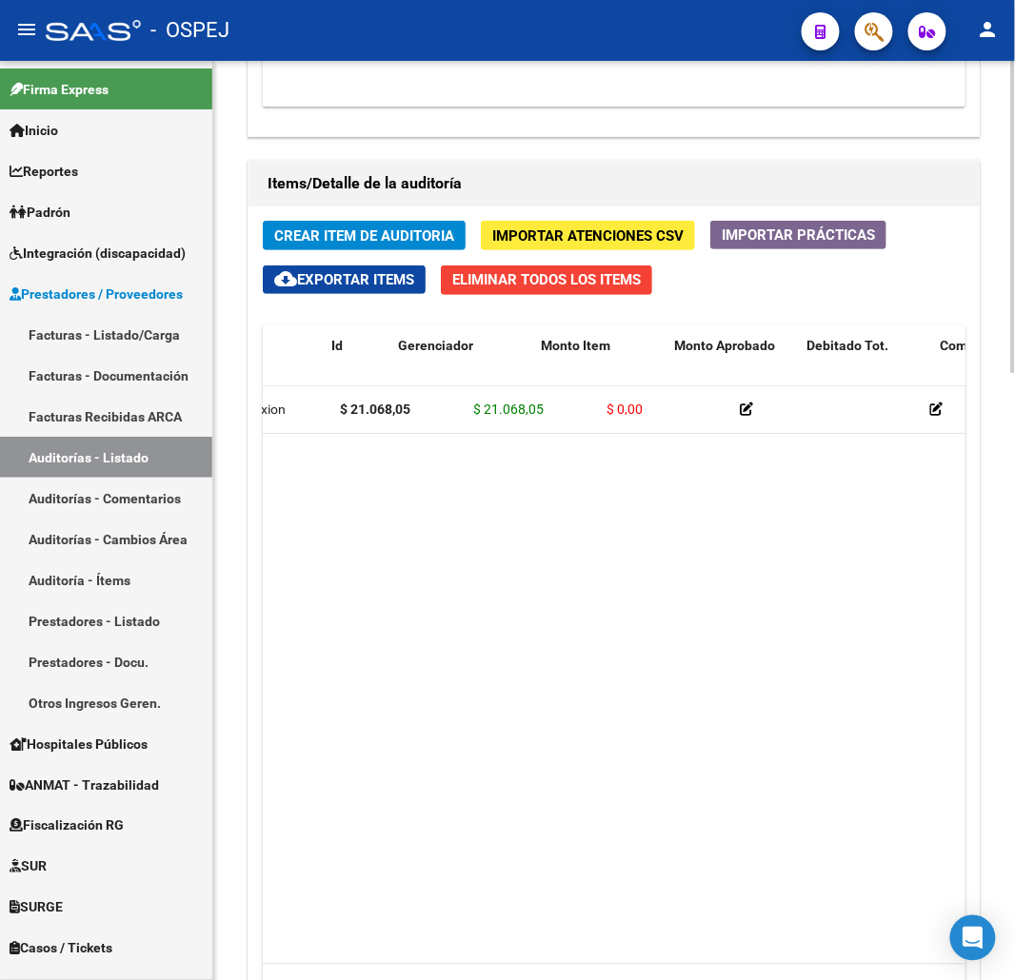
drag, startPoint x: 650, startPoint y: 502, endPoint x: 704, endPoint y: 502, distance: 54.3
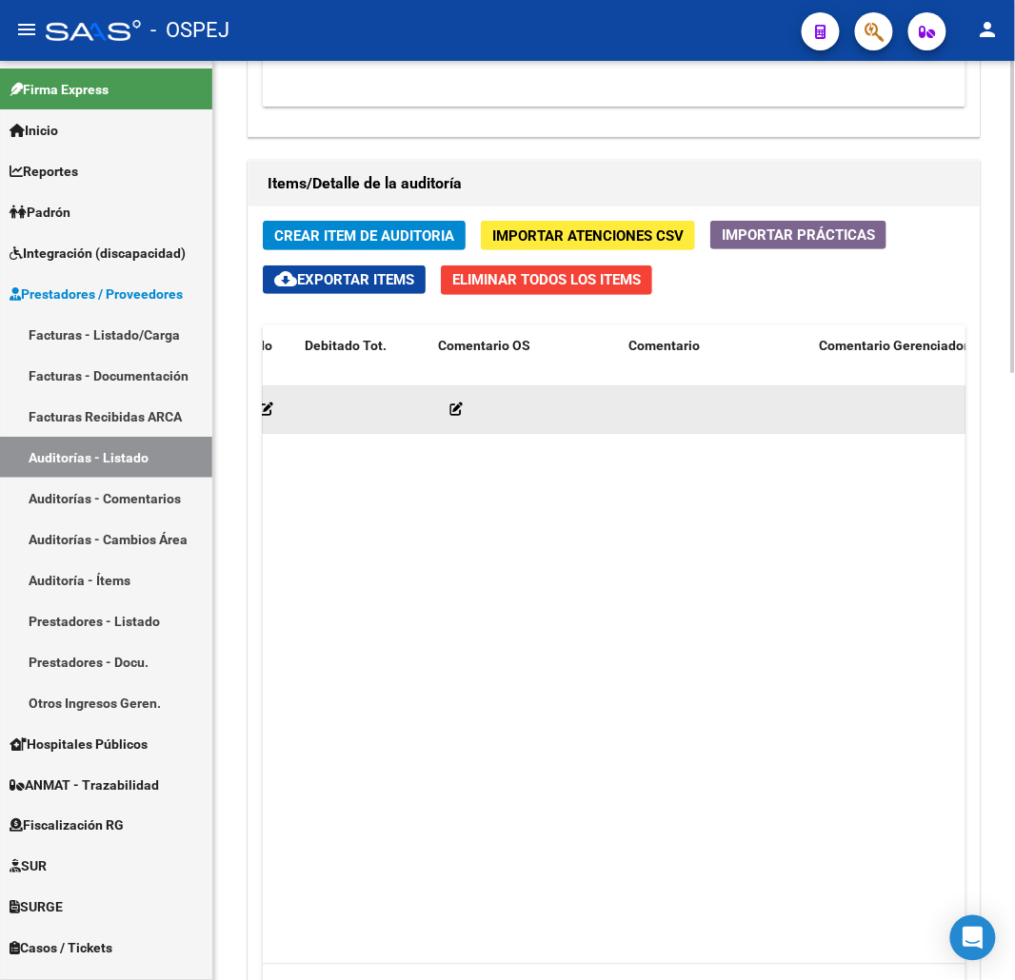
drag, startPoint x: 524, startPoint y: 435, endPoint x: 644, endPoint y: 428, distance: 121.1
drag, startPoint x: 733, startPoint y: 414, endPoint x: 792, endPoint y: 409, distance: 59.2
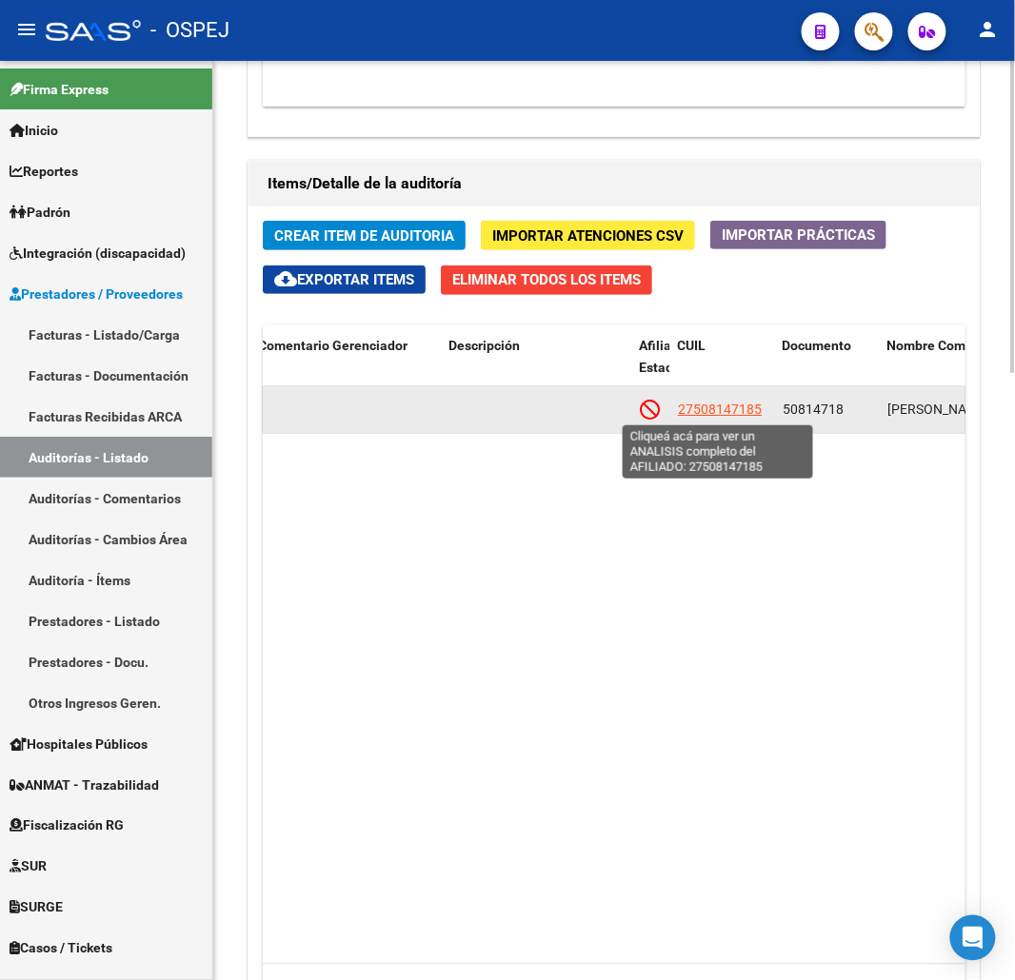
click at [738, 409] on span "27508147185" at bounding box center [720, 409] width 84 height 15
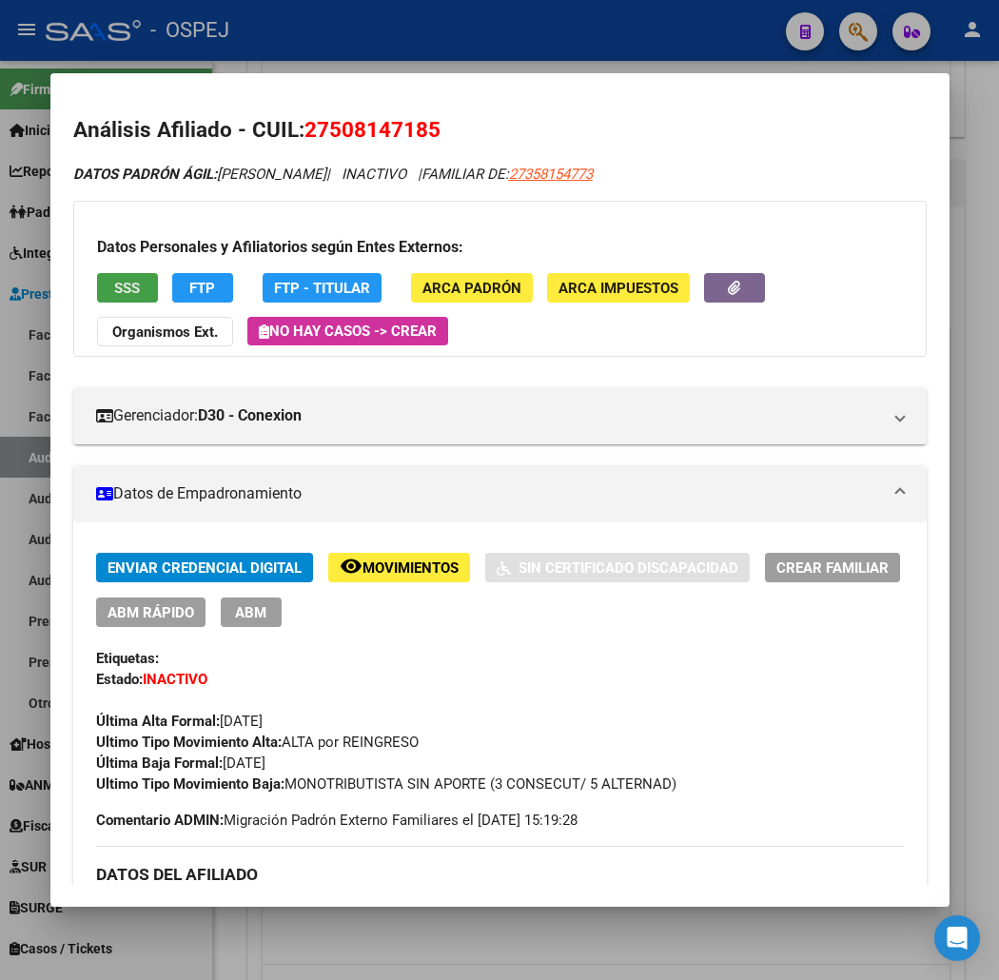
click at [114, 296] on span "SSS" at bounding box center [127, 288] width 26 height 17
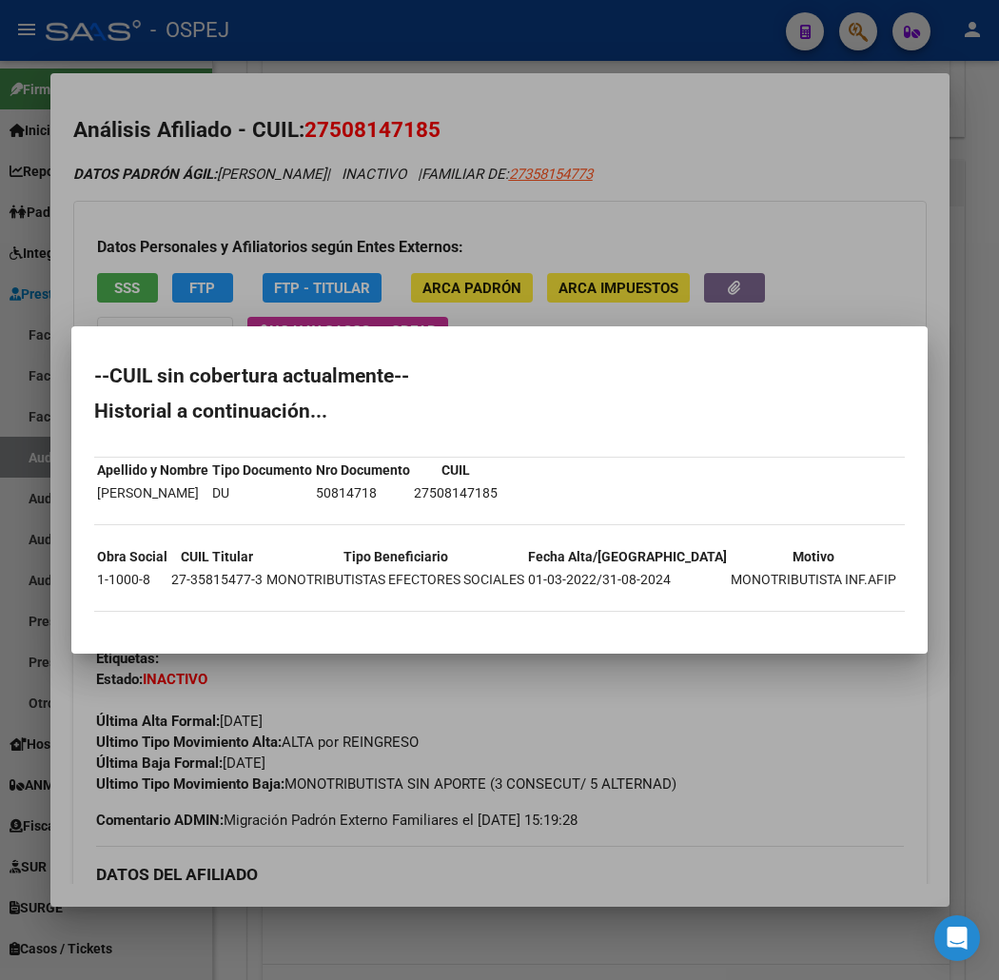
drag, startPoint x: 591, startPoint y: 168, endPoint x: 583, endPoint y: 121, distance: 48.2
click at [587, 154] on div at bounding box center [499, 490] width 999 height 980
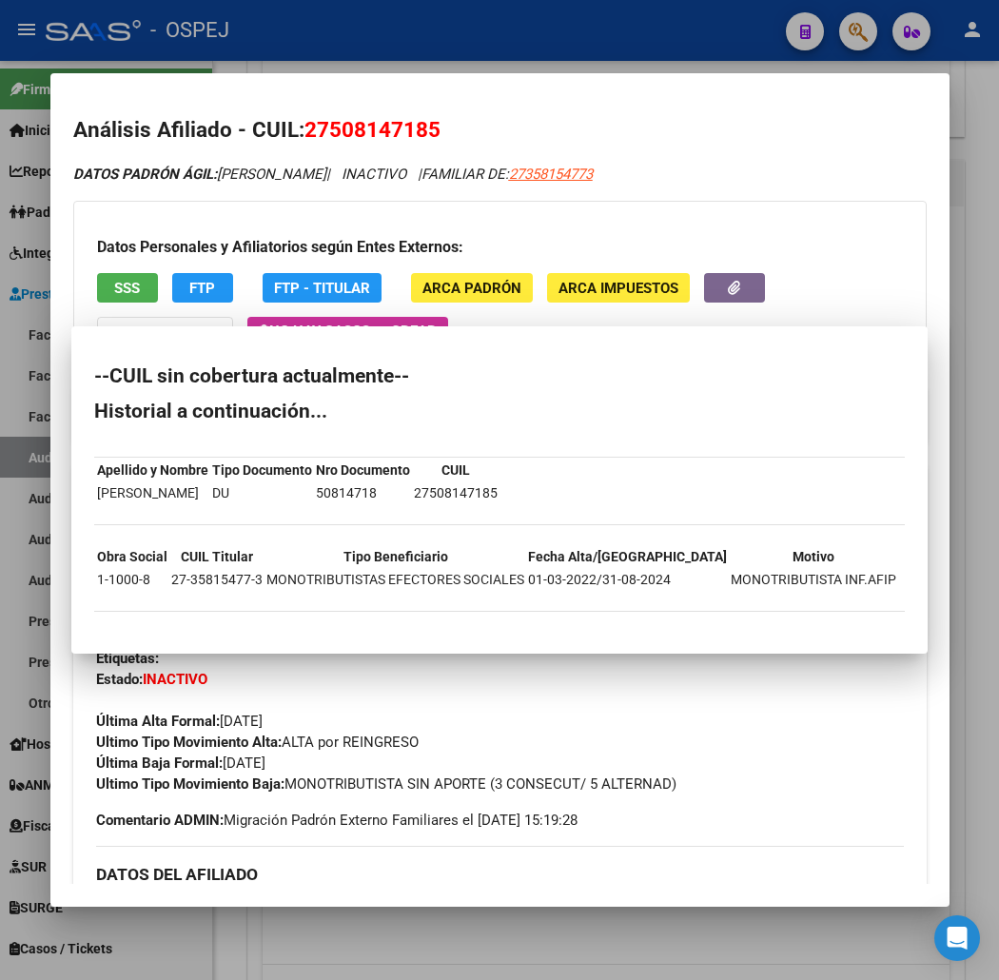
click at [572, 63] on div at bounding box center [499, 490] width 999 height 980
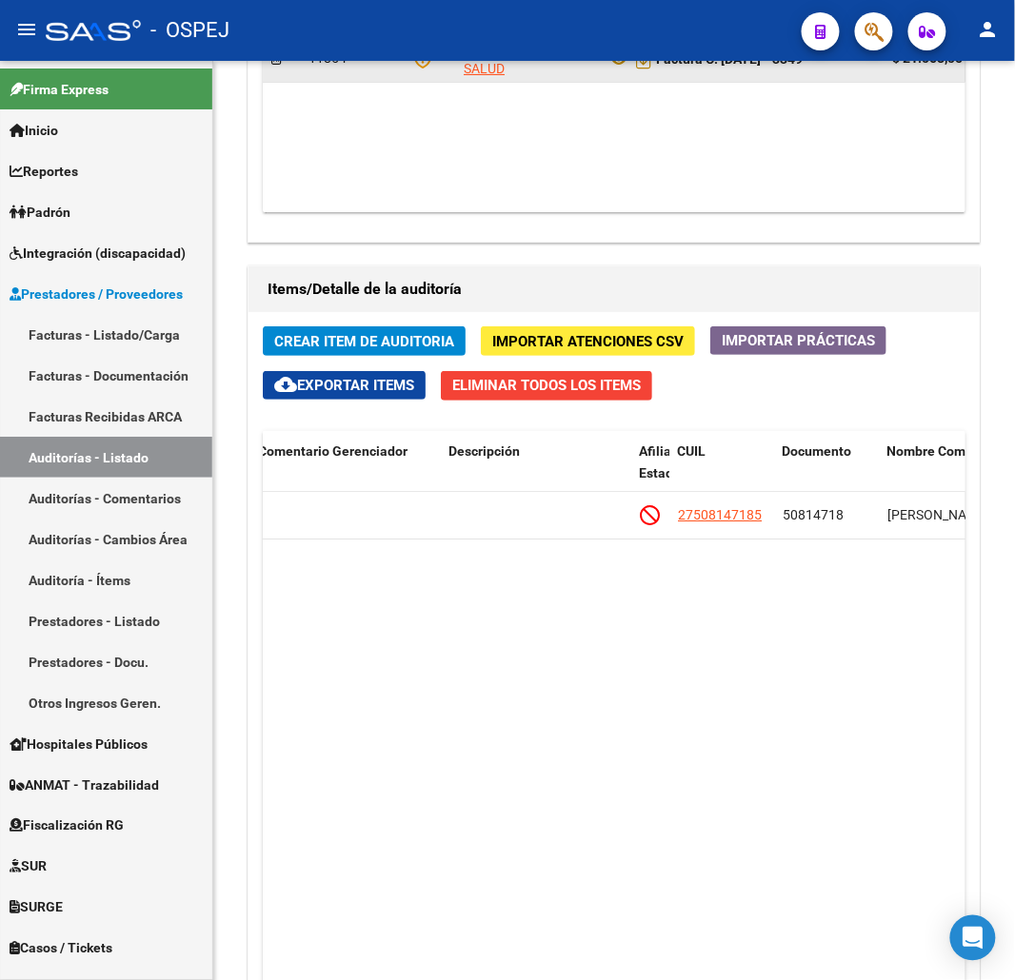
scroll to position [1058, 0]
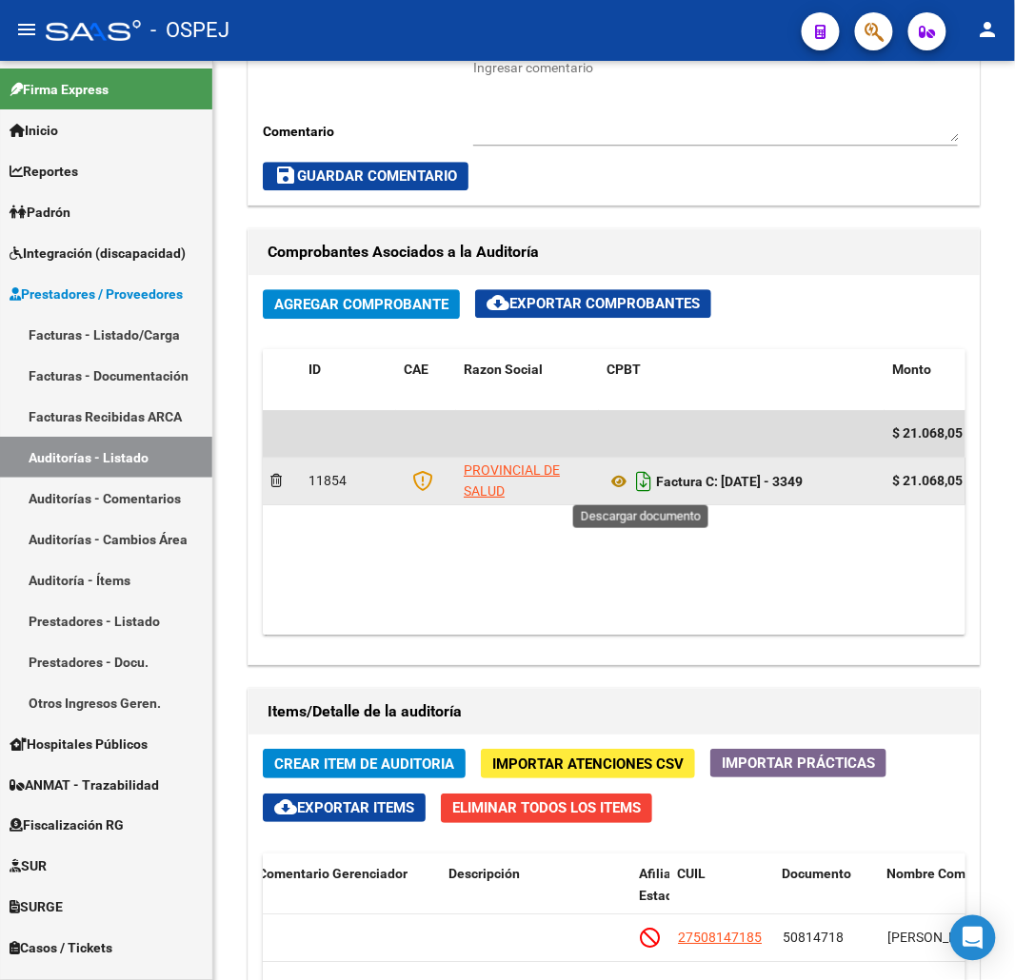
click at [643, 487] on icon "Descargar documento" at bounding box center [643, 481] width 25 height 30
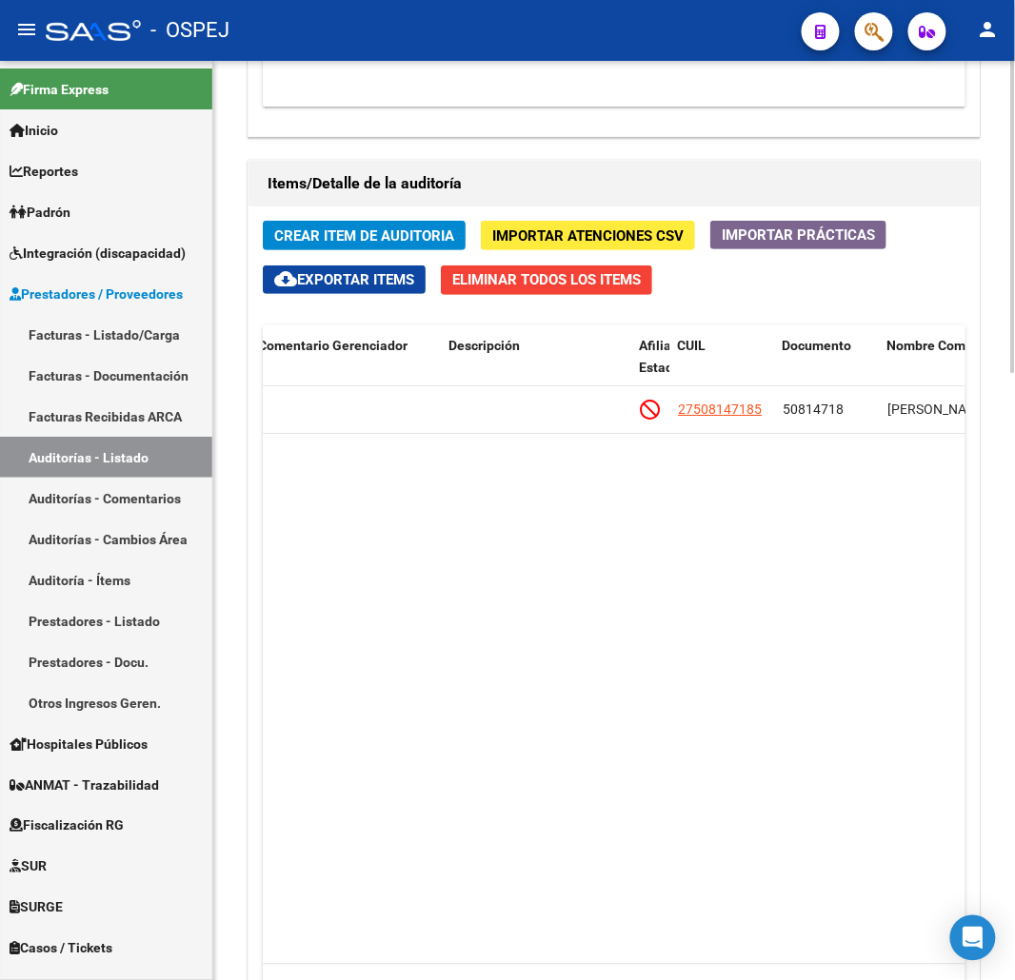
drag, startPoint x: 612, startPoint y: 548, endPoint x: 689, endPoint y: 545, distance: 77.2
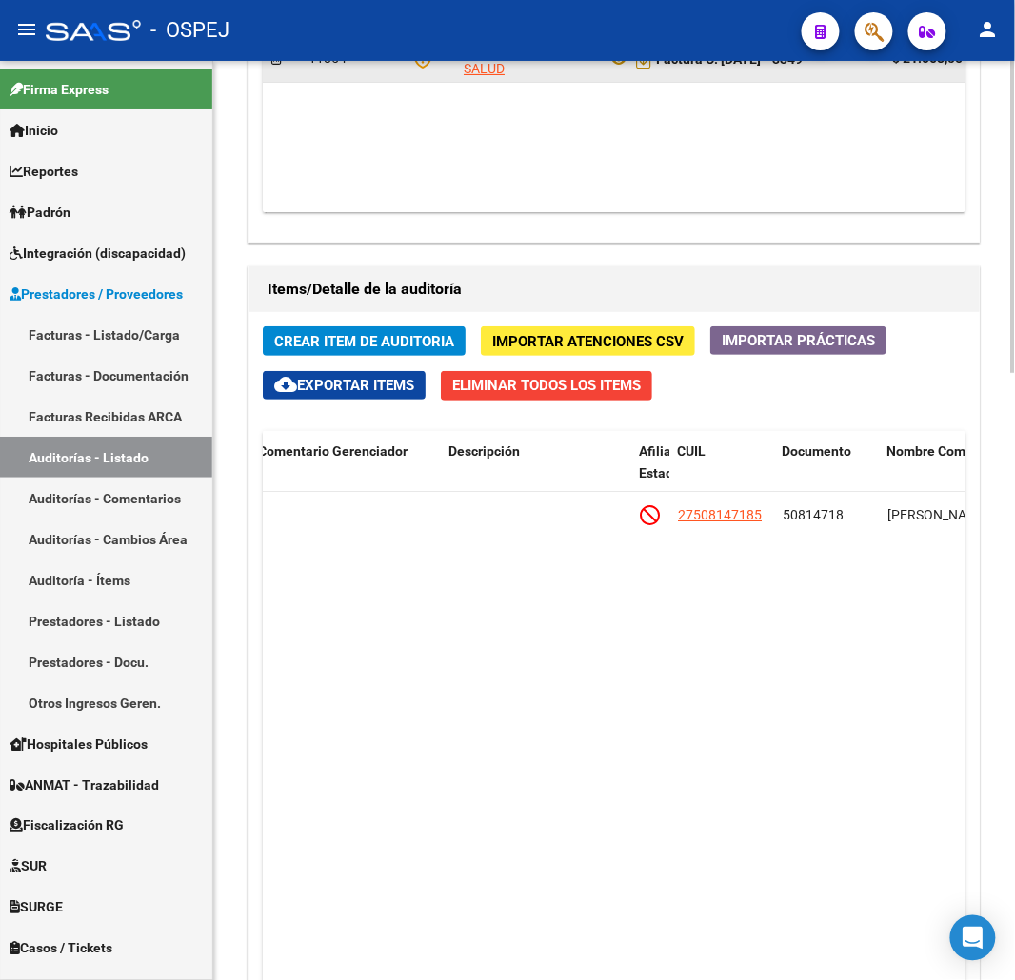
click at [682, 545] on datatable-body "130011 D30 - Conexion $ 21.068,05 $ 21.068,05 $ 0,00 27508147185 50814718 [PERS…" at bounding box center [614, 781] width 702 height 578
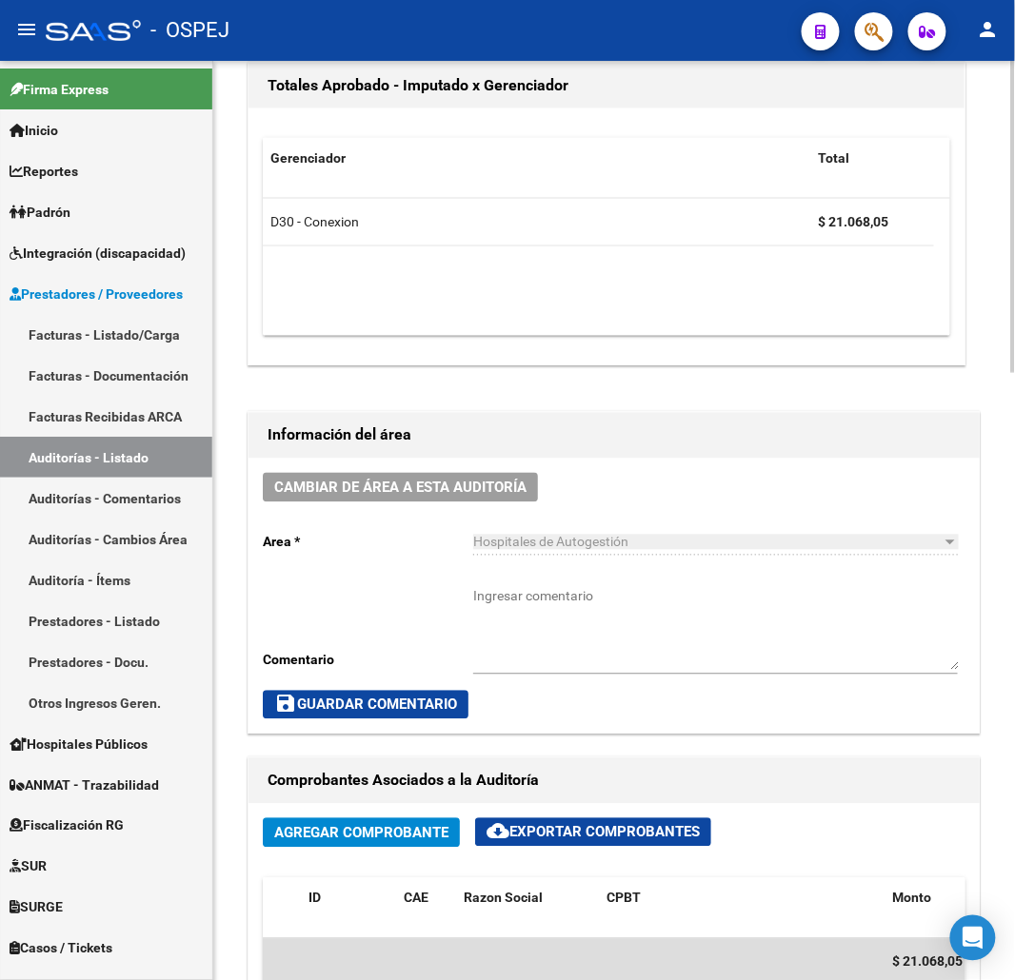
scroll to position [0, 0]
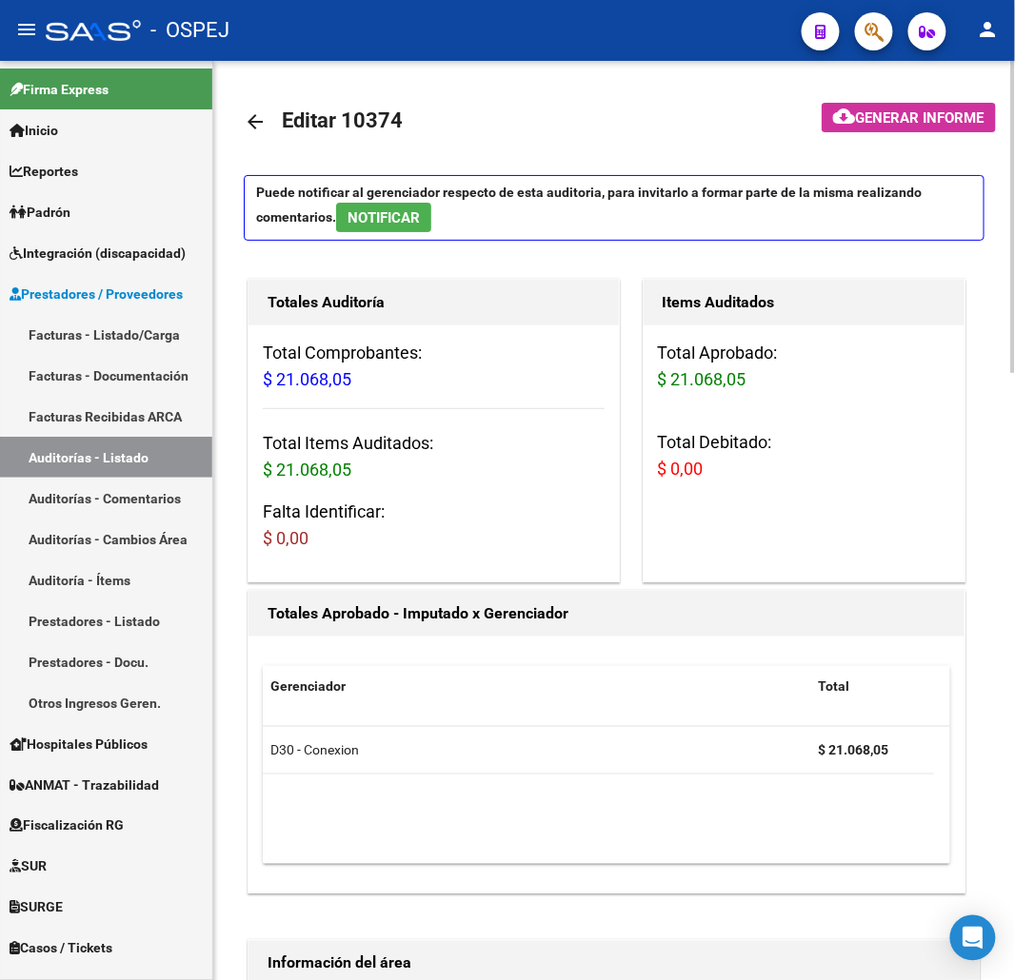
click at [265, 137] on link "arrow_back" at bounding box center [263, 121] width 38 height 45
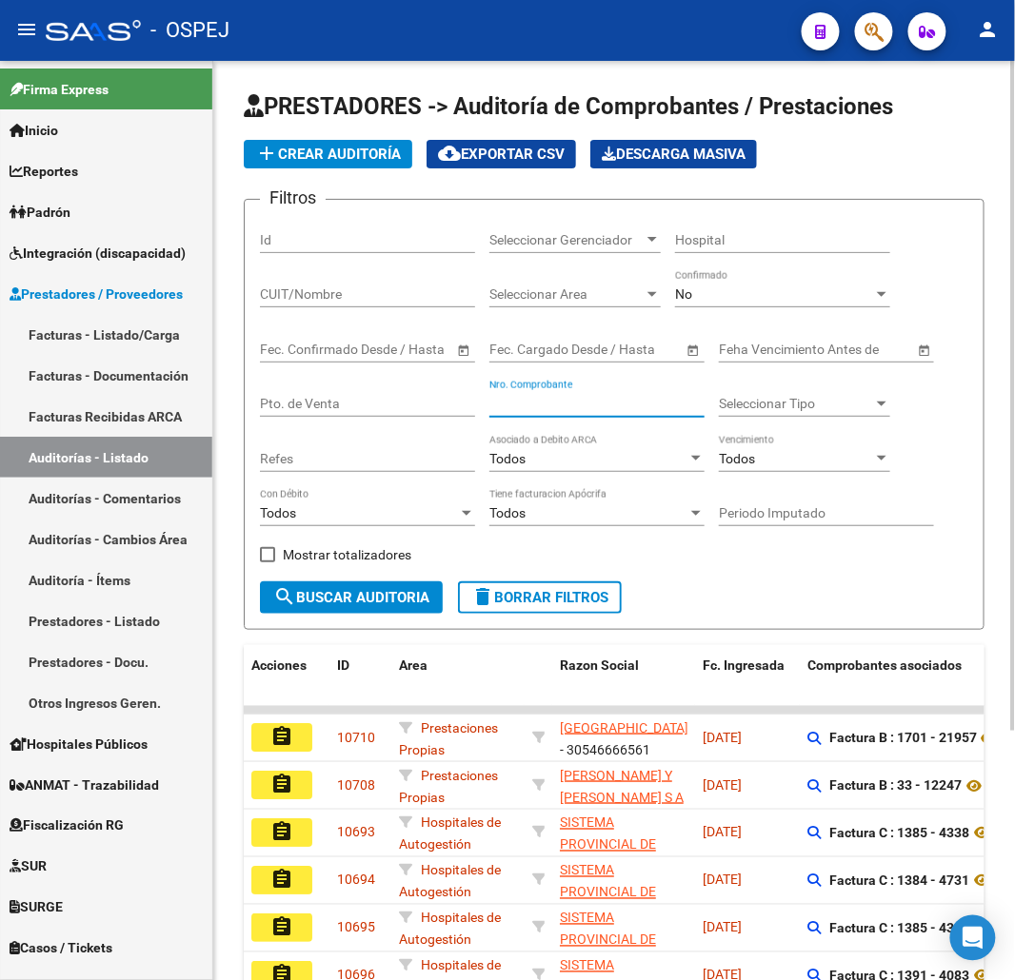
click at [609, 409] on input "Nro. Comprobante" at bounding box center [596, 404] width 215 height 16
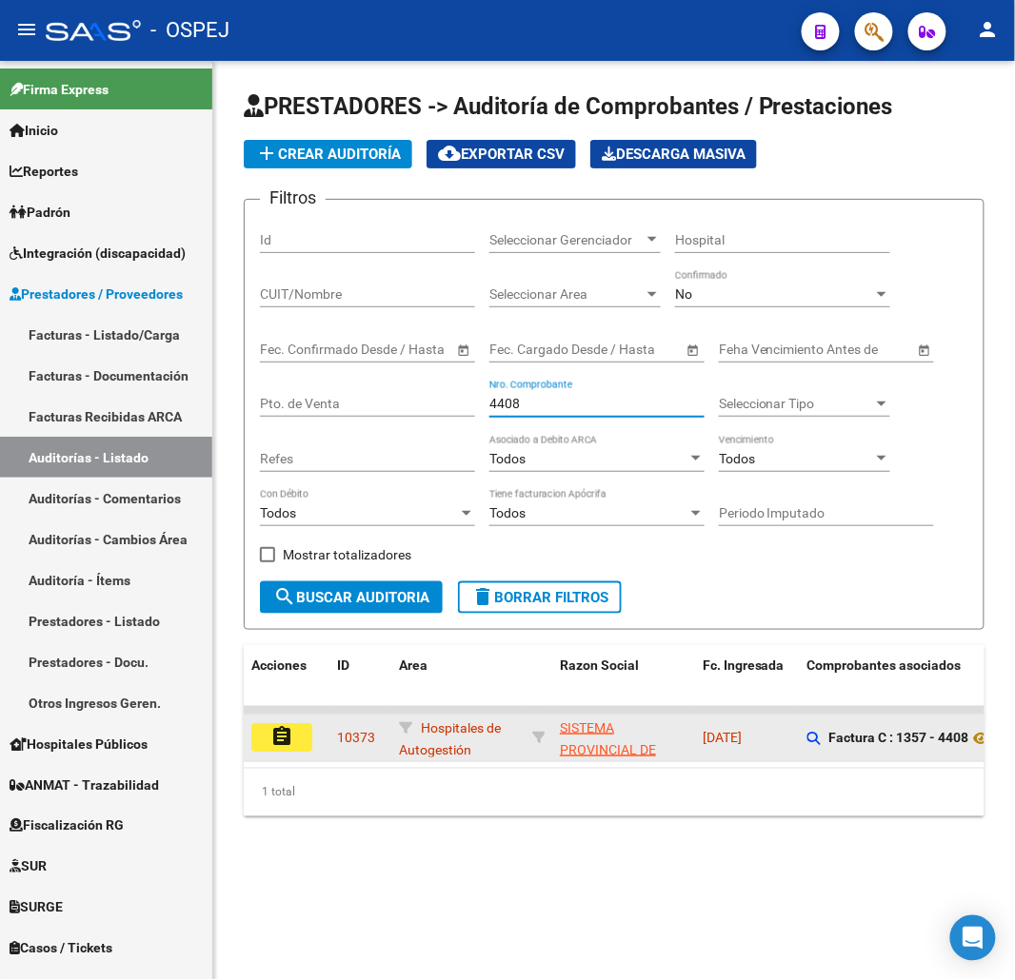
type input "4408"
click at [287, 728] on mat-icon "assignment" at bounding box center [281, 736] width 23 height 23
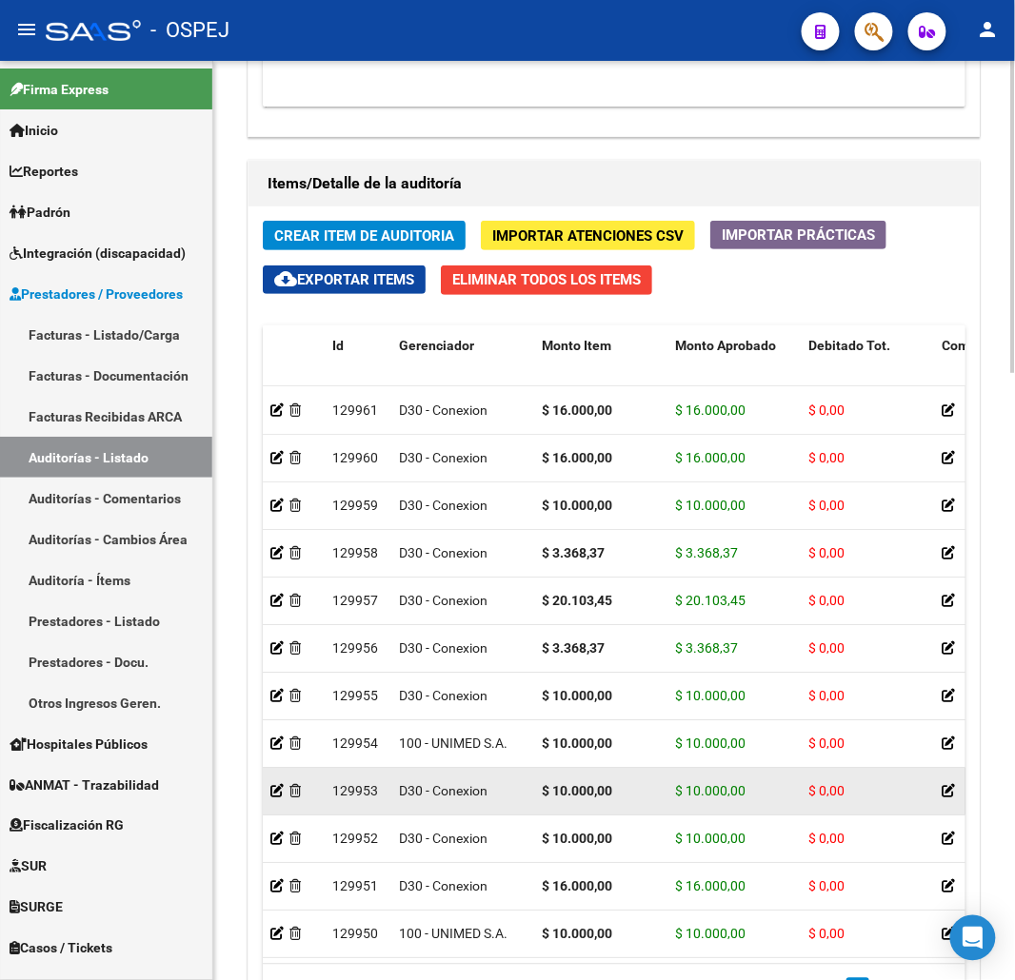
scroll to position [1785, 0]
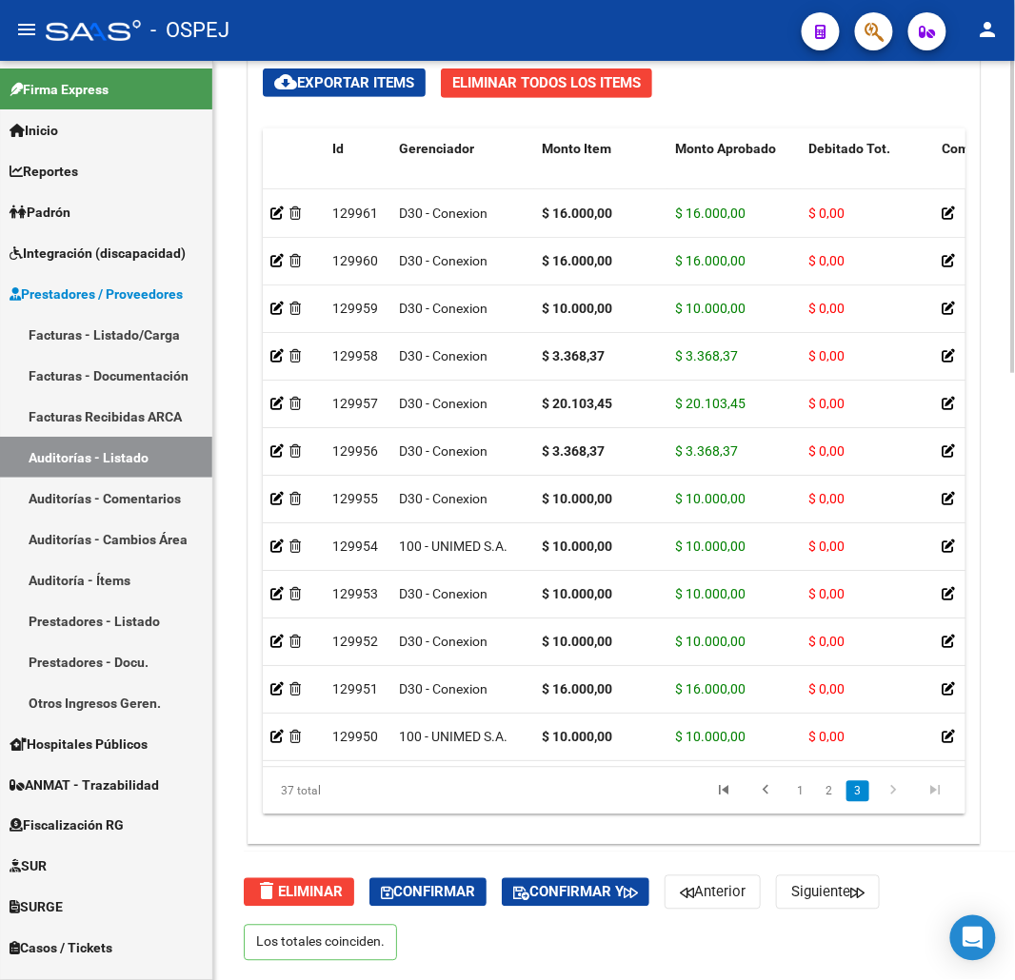
drag, startPoint x: 403, startPoint y: 766, endPoint x: 364, endPoint y: 782, distance: 42.2
click at [524, 768] on div "Id Gerenciador Monto Item Monto Aprobado Debitado Tot. Comentario OS Comentario…" at bounding box center [614, 472] width 702 height 687
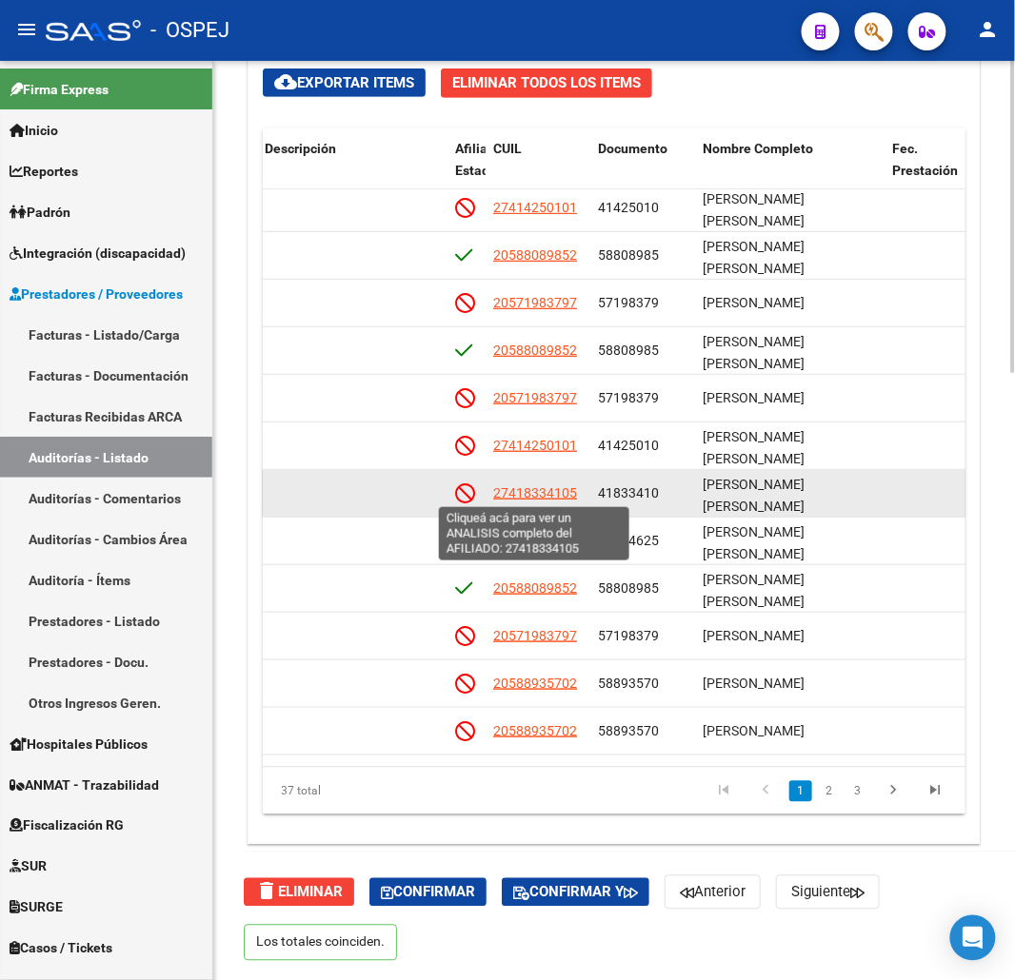
scroll to position [0, 1248]
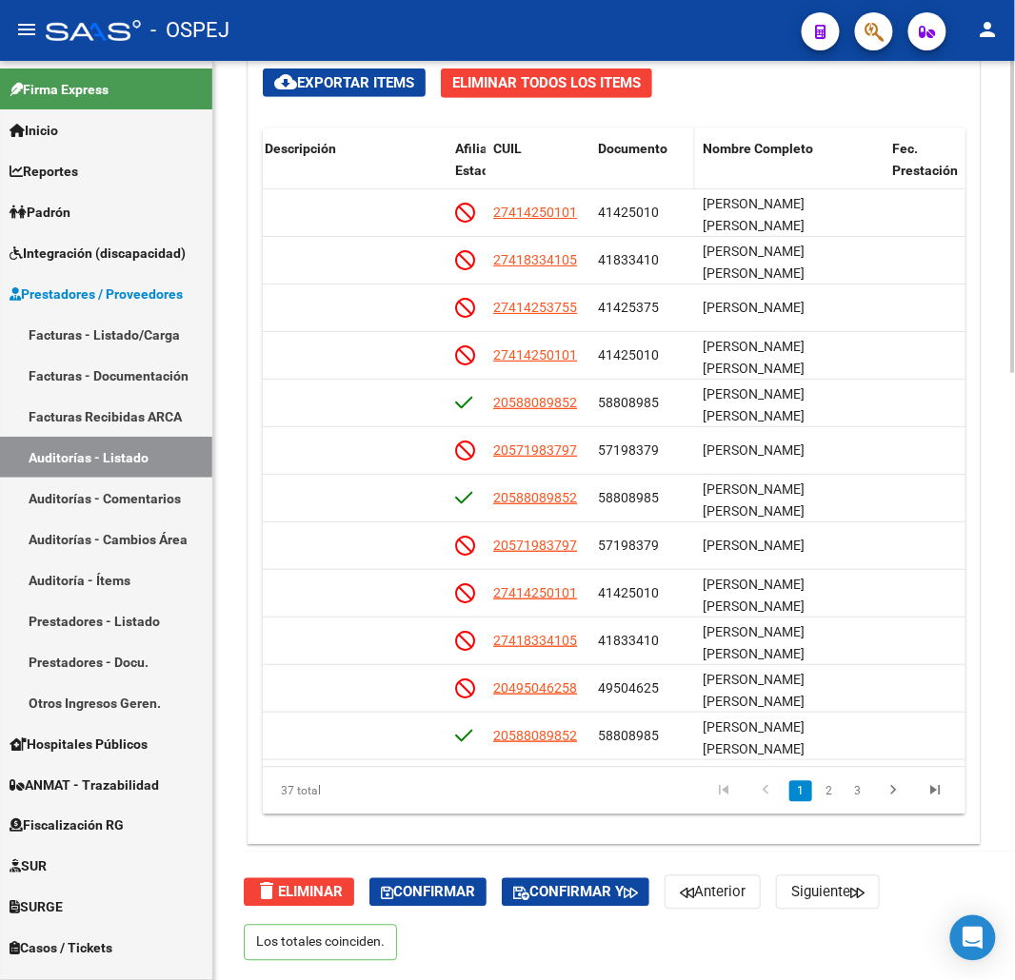
click at [660, 141] on span "Documento" at bounding box center [632, 148] width 69 height 15
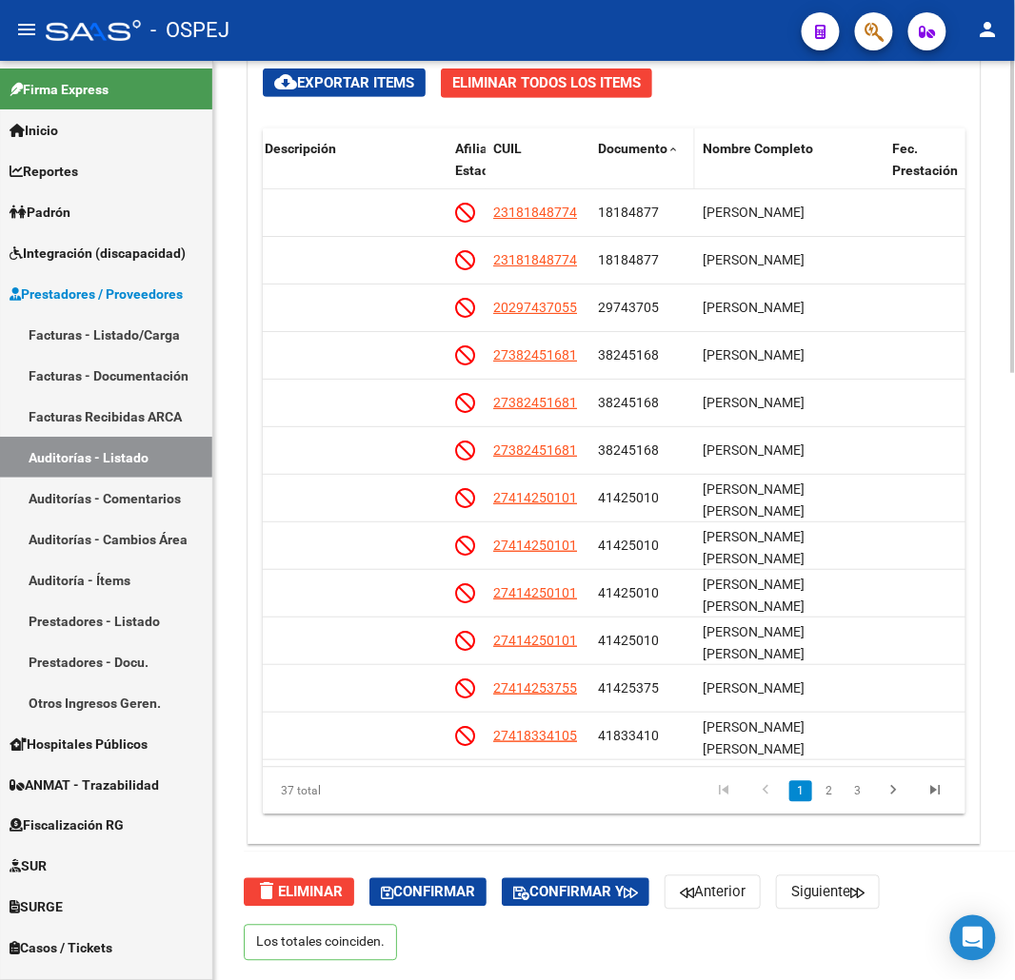
click at [647, 148] on span "Documento" at bounding box center [632, 148] width 69 height 15
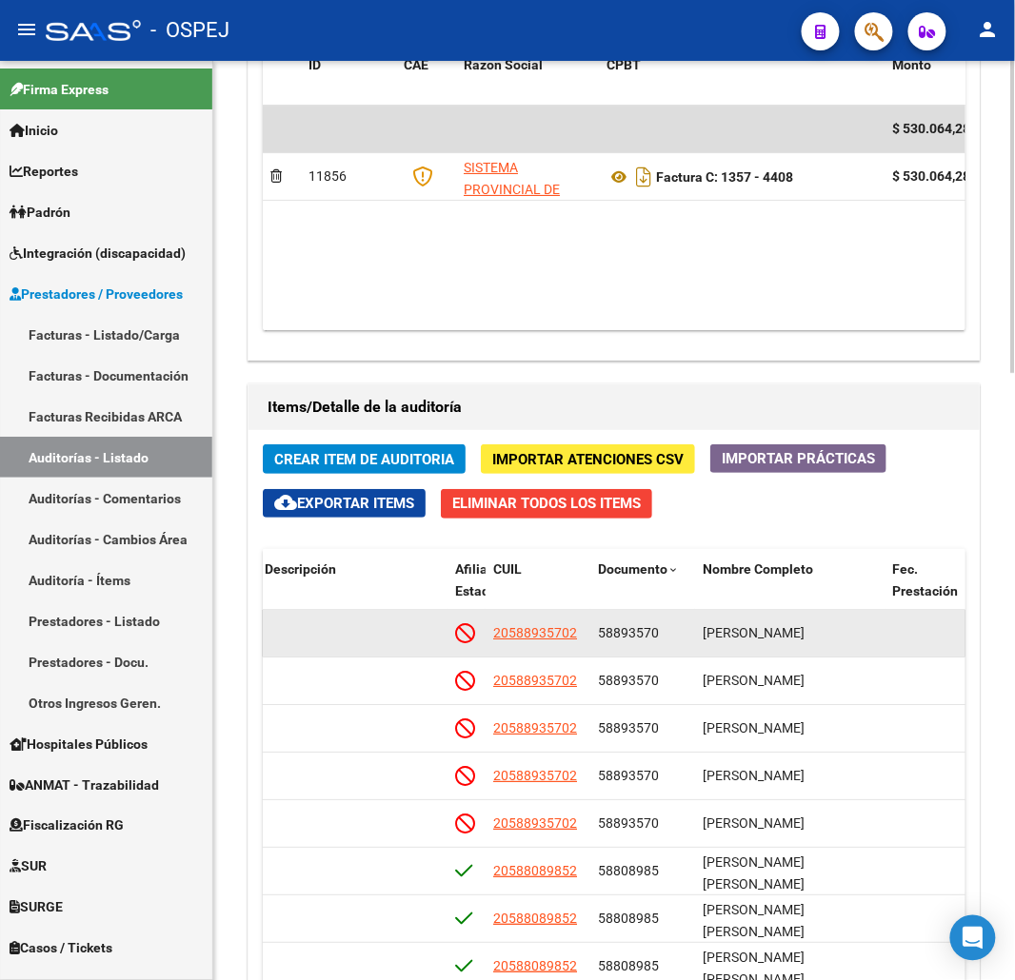
scroll to position [1679, 0]
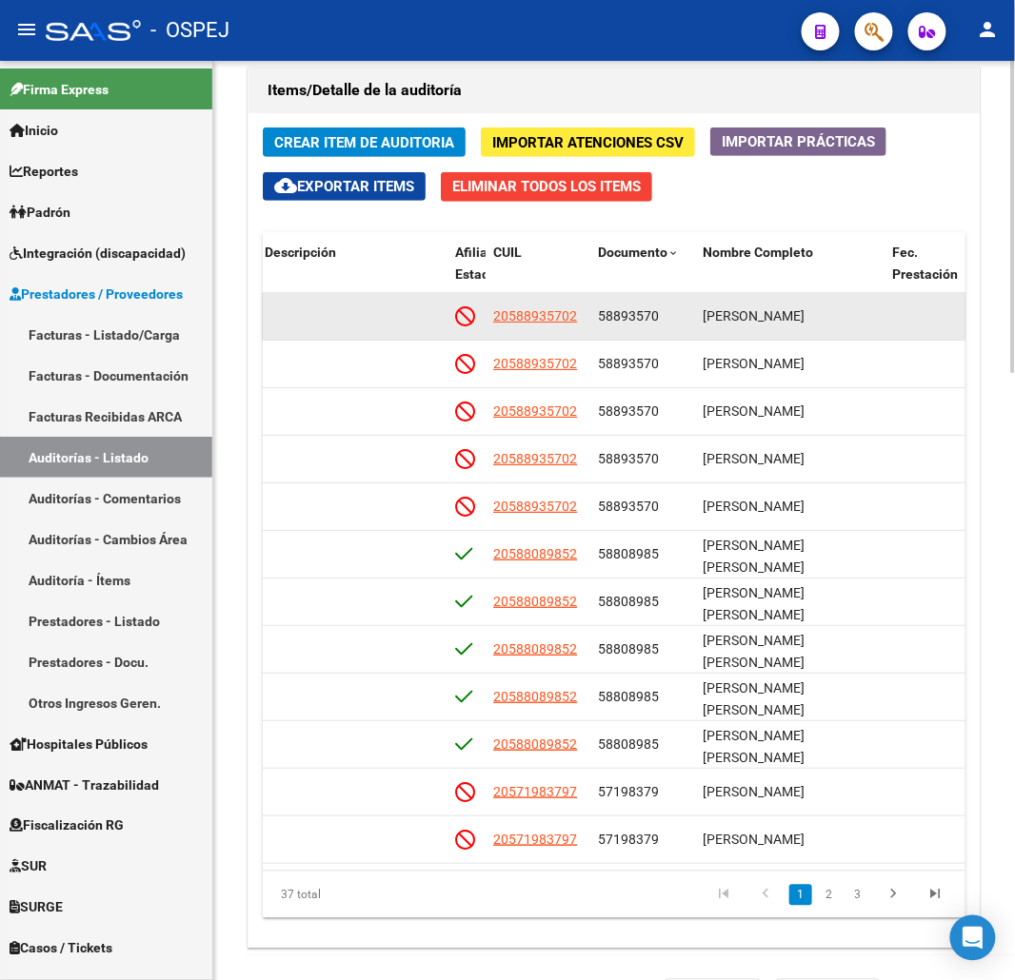
click at [614, 309] on span "58893570" at bounding box center [628, 315] width 61 height 15
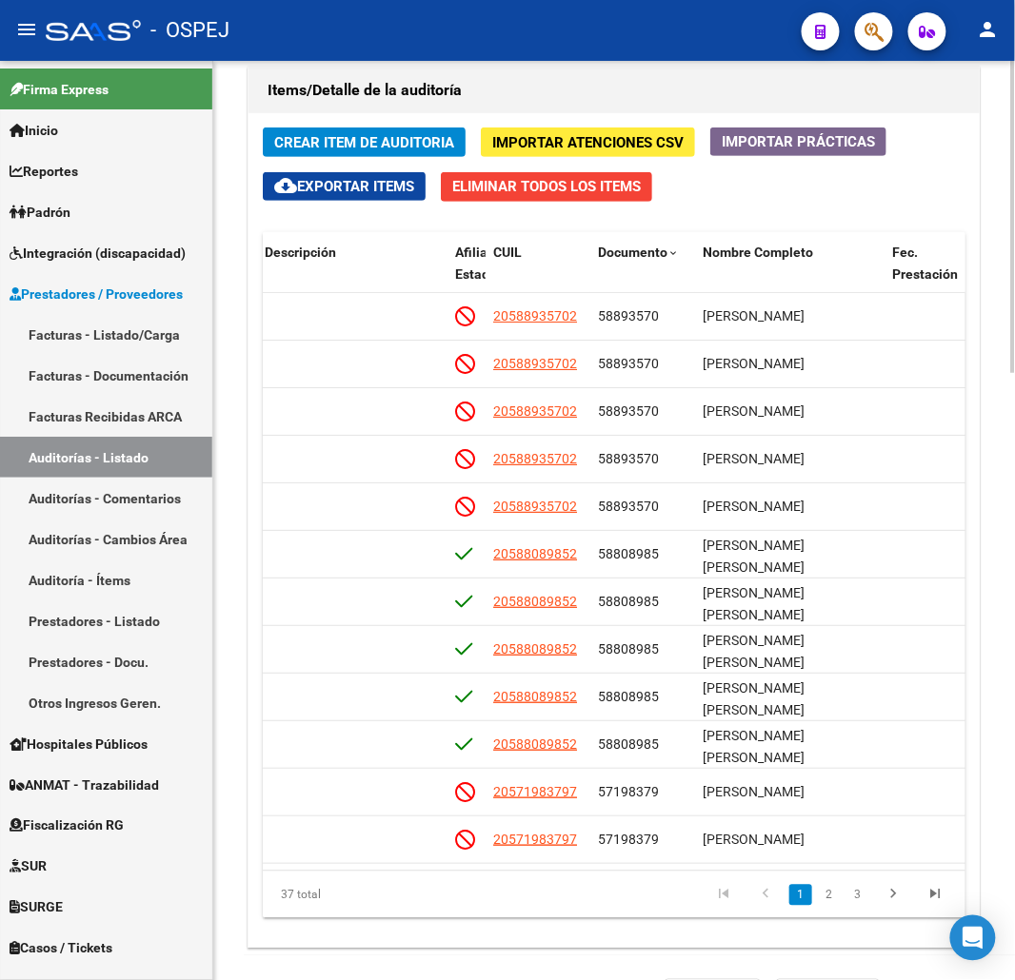
copy span "58893570"
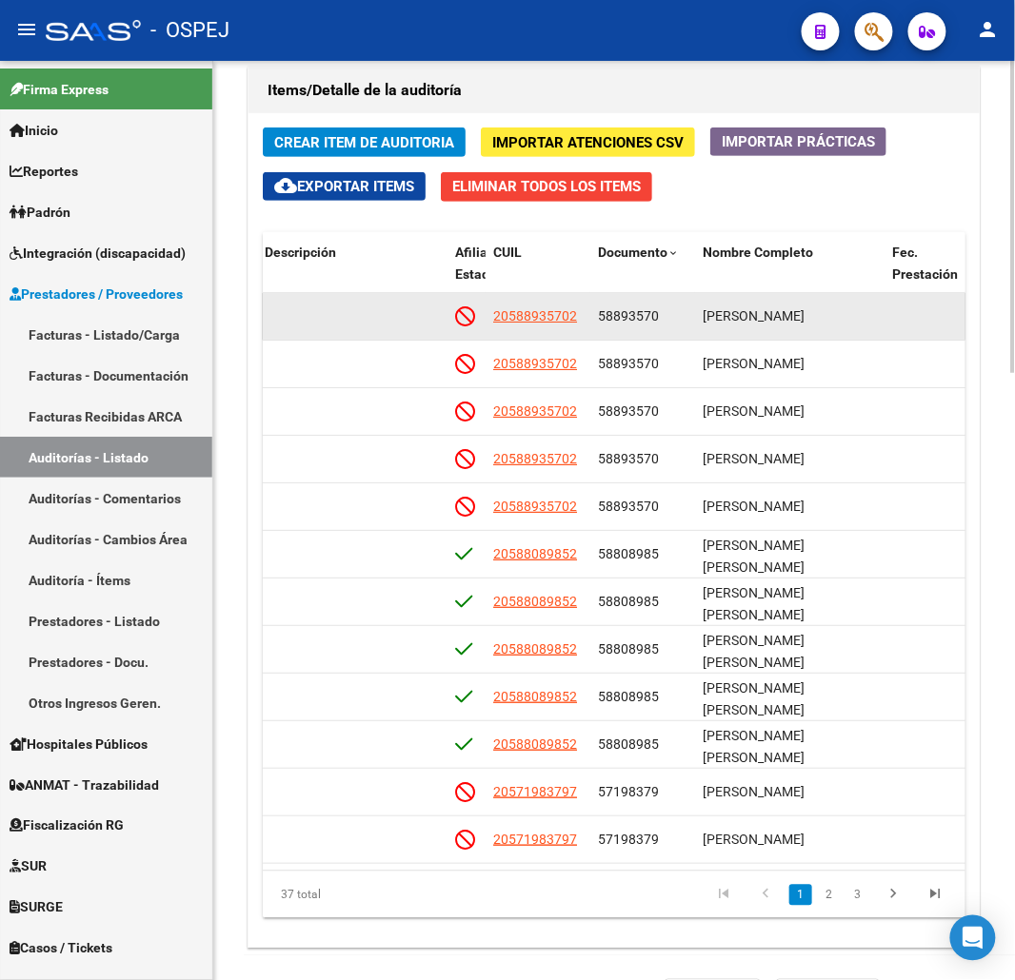
click at [566, 321] on span "20588935702" at bounding box center [535, 315] width 84 height 15
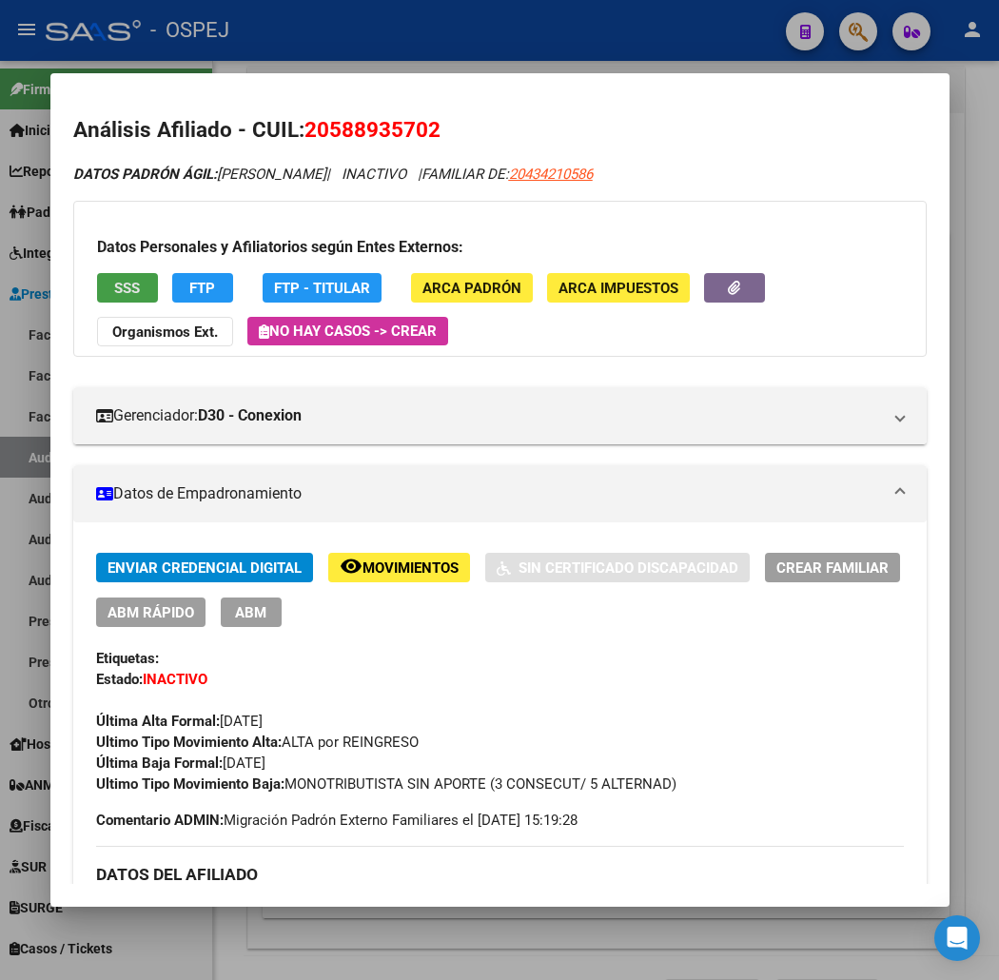
click at [114, 291] on span "SSS" at bounding box center [127, 288] width 26 height 17
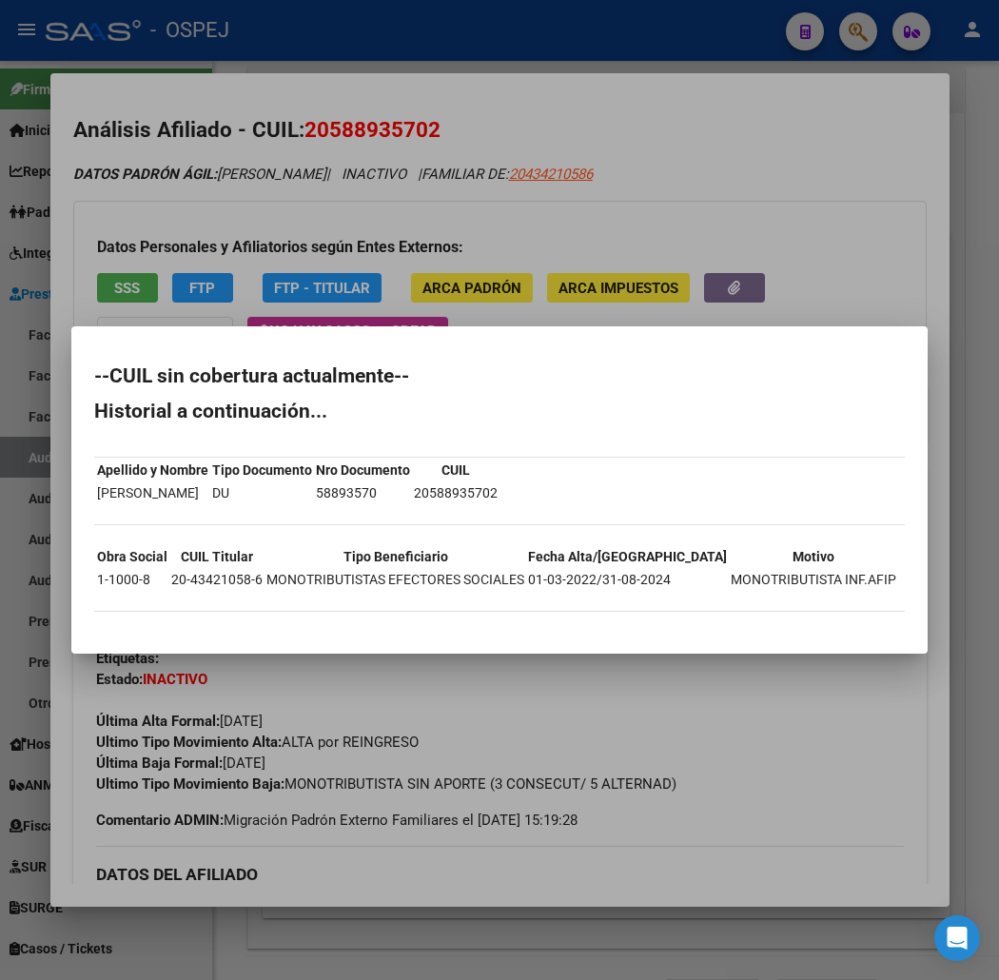
drag, startPoint x: 731, startPoint y: 136, endPoint x: 421, endPoint y: 126, distance: 310.5
click at [730, 136] on div at bounding box center [499, 490] width 999 height 980
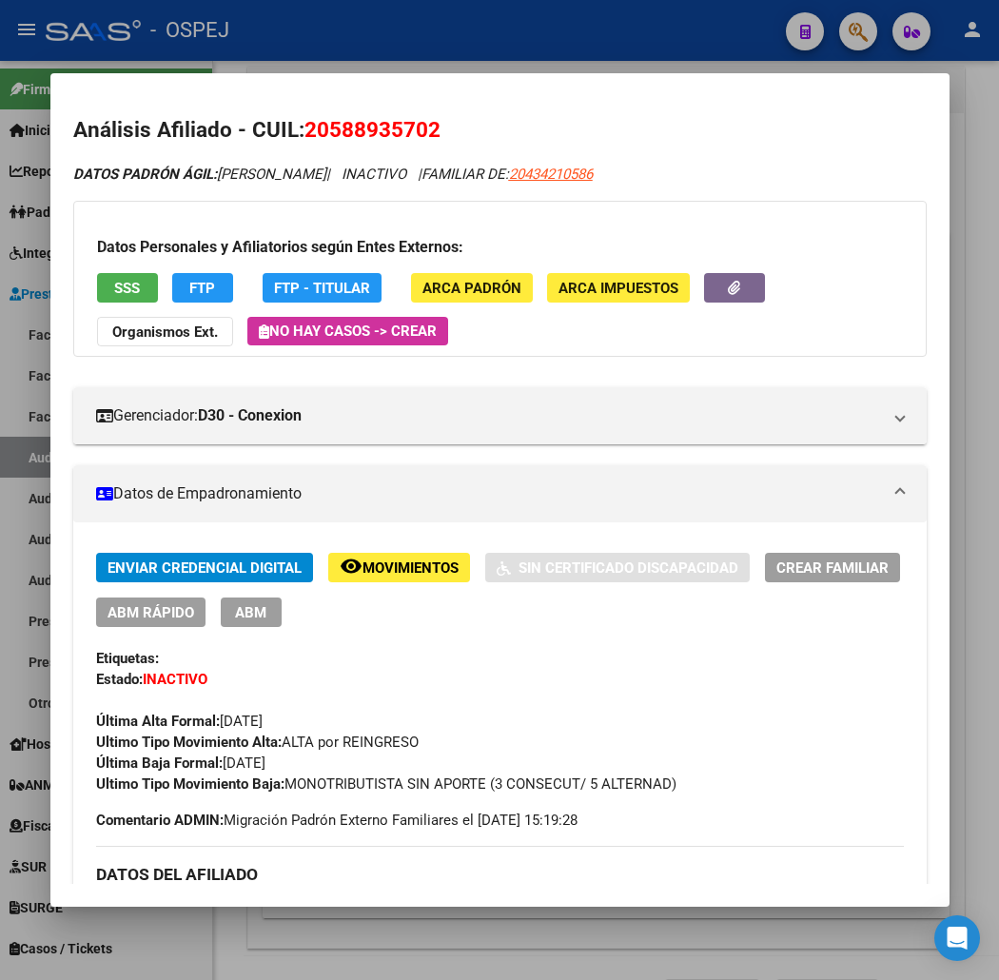
click at [371, 126] on span "20588935702" at bounding box center [373, 129] width 136 height 25
copy span "20588935702"
click at [325, 129] on span "20588935702" at bounding box center [373, 129] width 136 height 25
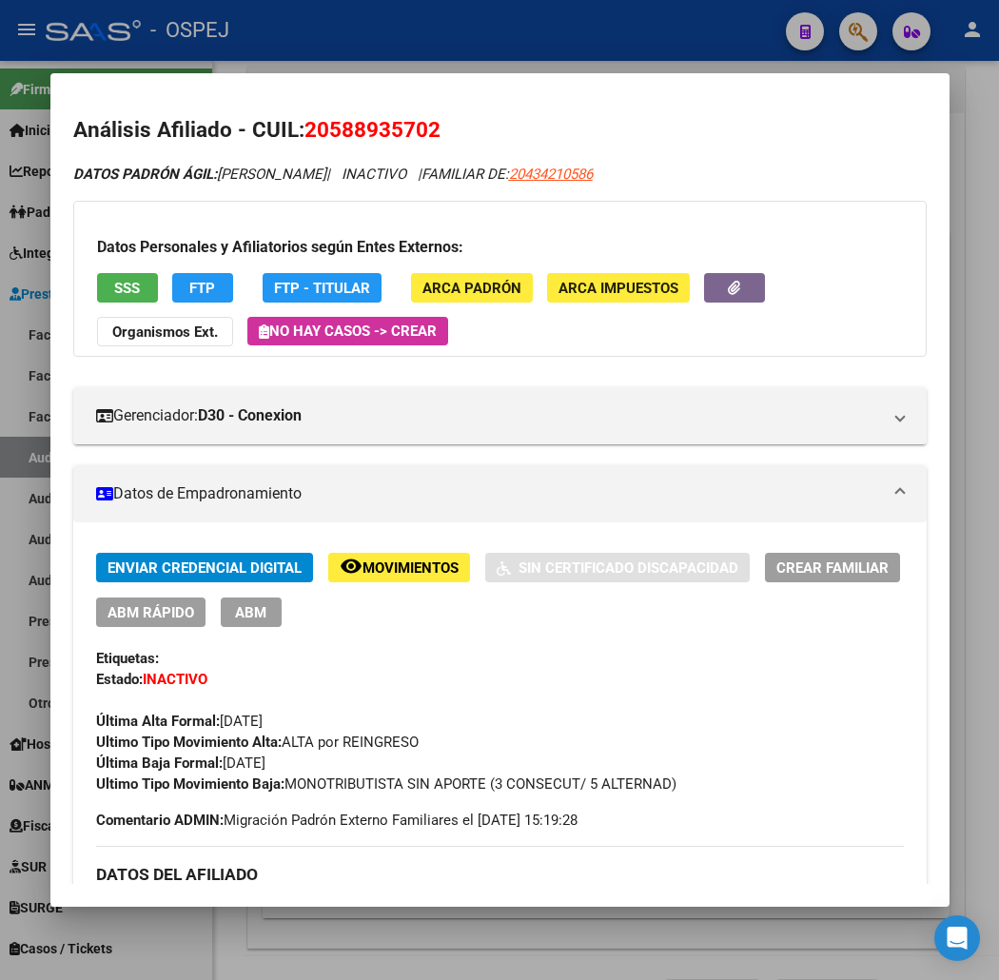
click at [305, 129] on span "20588935702" at bounding box center [373, 129] width 136 height 25
drag, startPoint x: 296, startPoint y: 129, endPoint x: 386, endPoint y: 134, distance: 90.6
click at [386, 134] on span "20588935702" at bounding box center [373, 129] width 136 height 25
copy span "58893570"
click at [382, 35] on div at bounding box center [499, 490] width 999 height 980
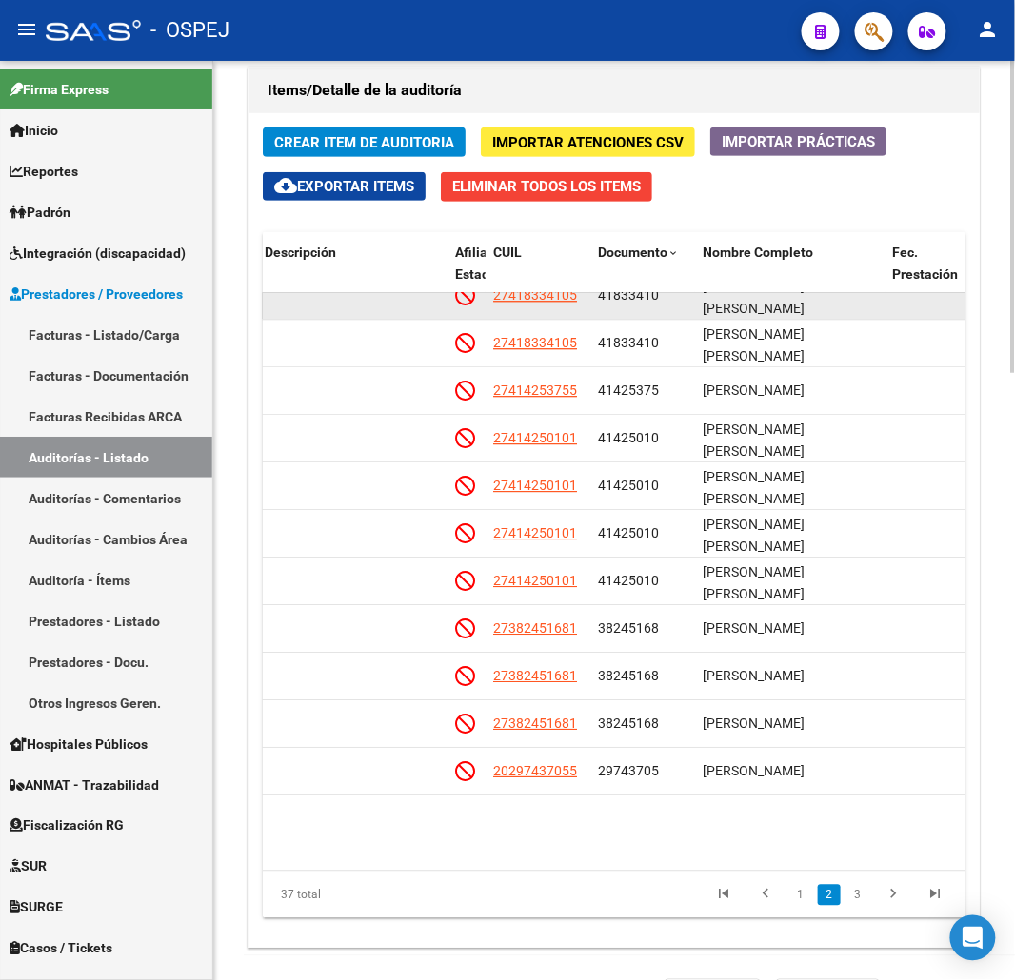
scroll to position [952, 1248]
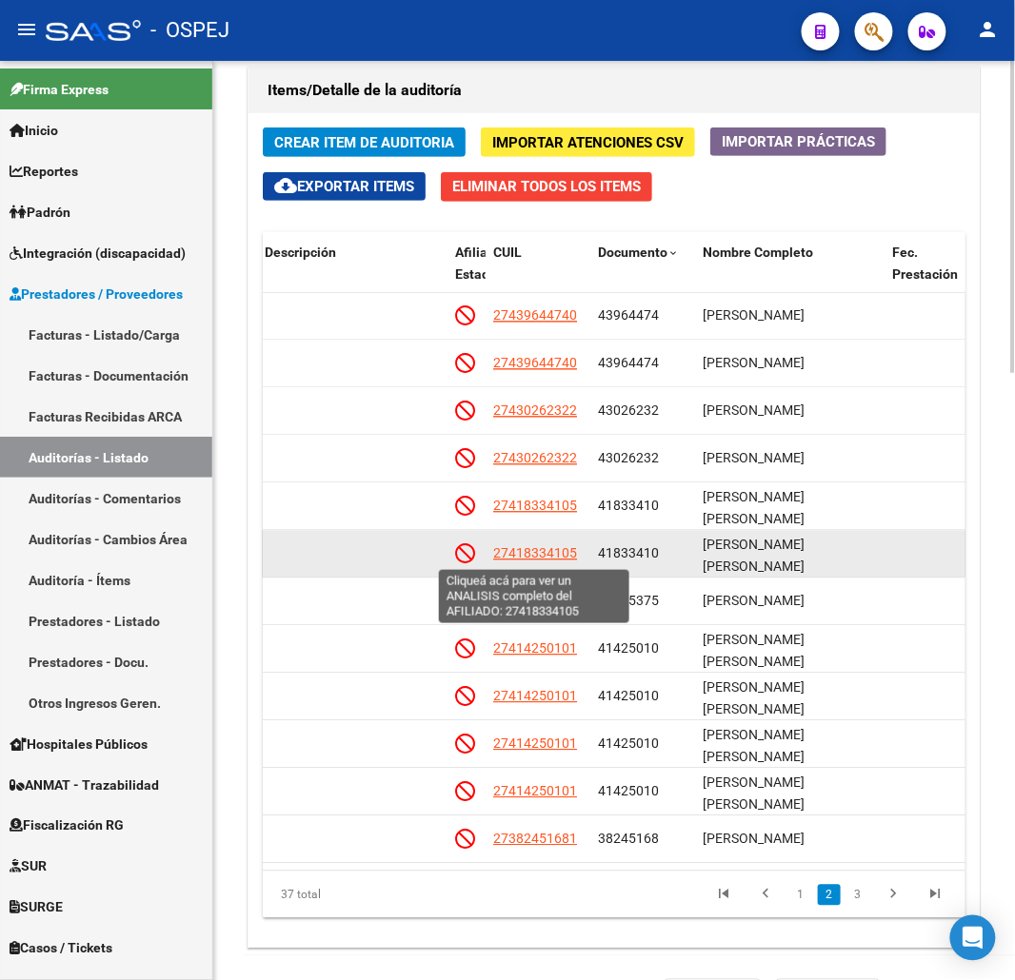
click at [541, 562] on span "27418334105" at bounding box center [535, 553] width 84 height 15
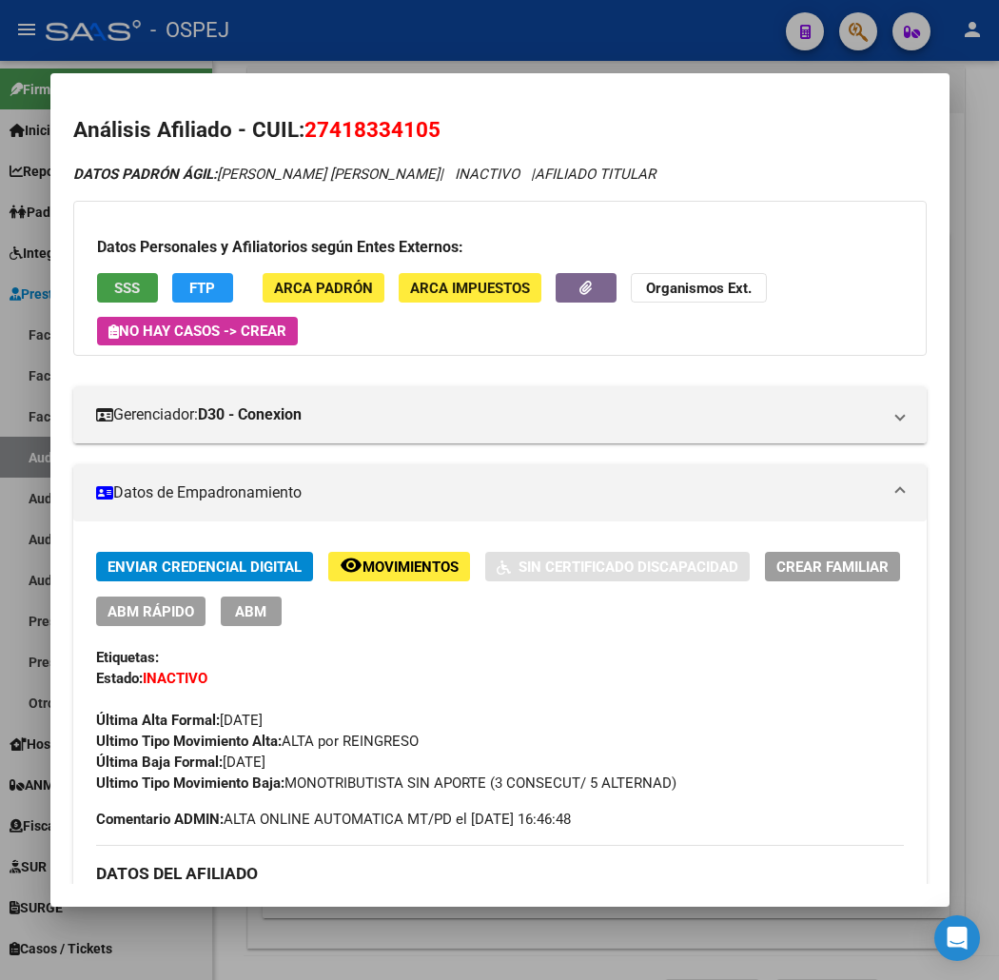
click at [114, 280] on span "SSS" at bounding box center [127, 288] width 26 height 17
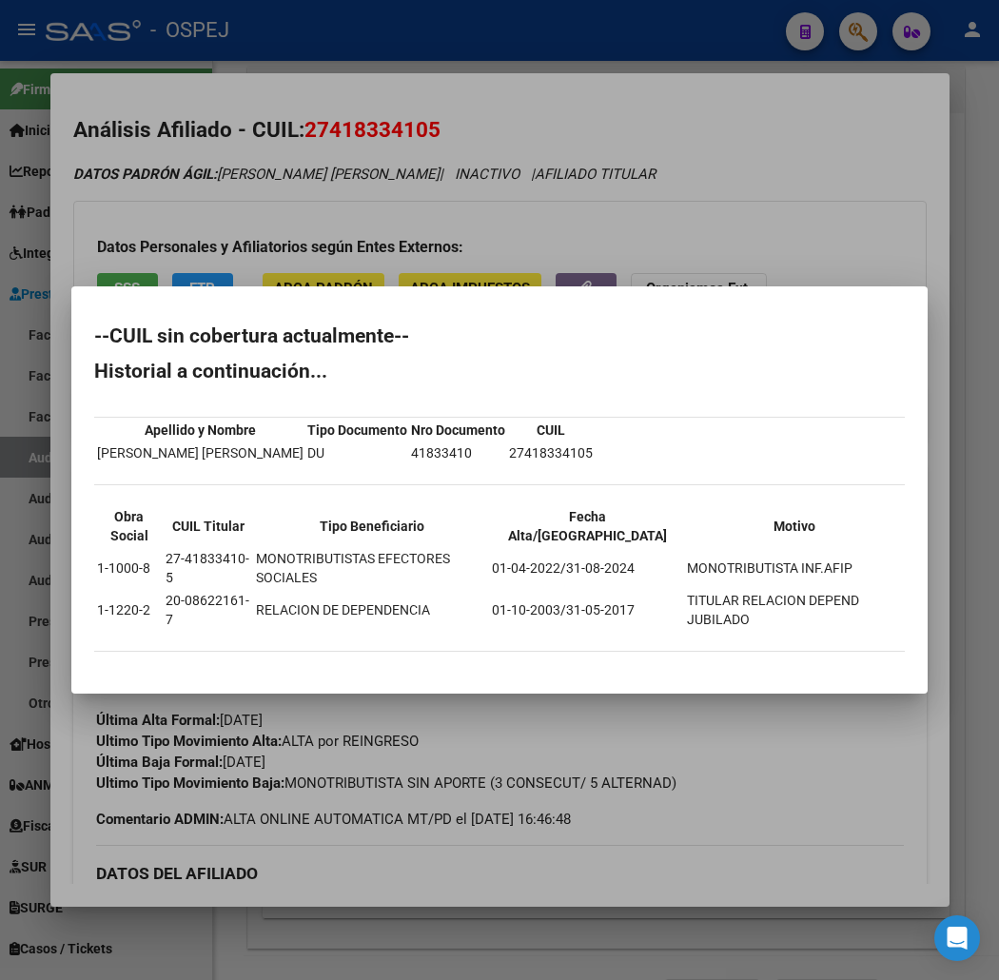
drag, startPoint x: 411, startPoint y: 116, endPoint x: 325, endPoint y: 116, distance: 86.6
click at [409, 116] on div at bounding box center [499, 490] width 999 height 980
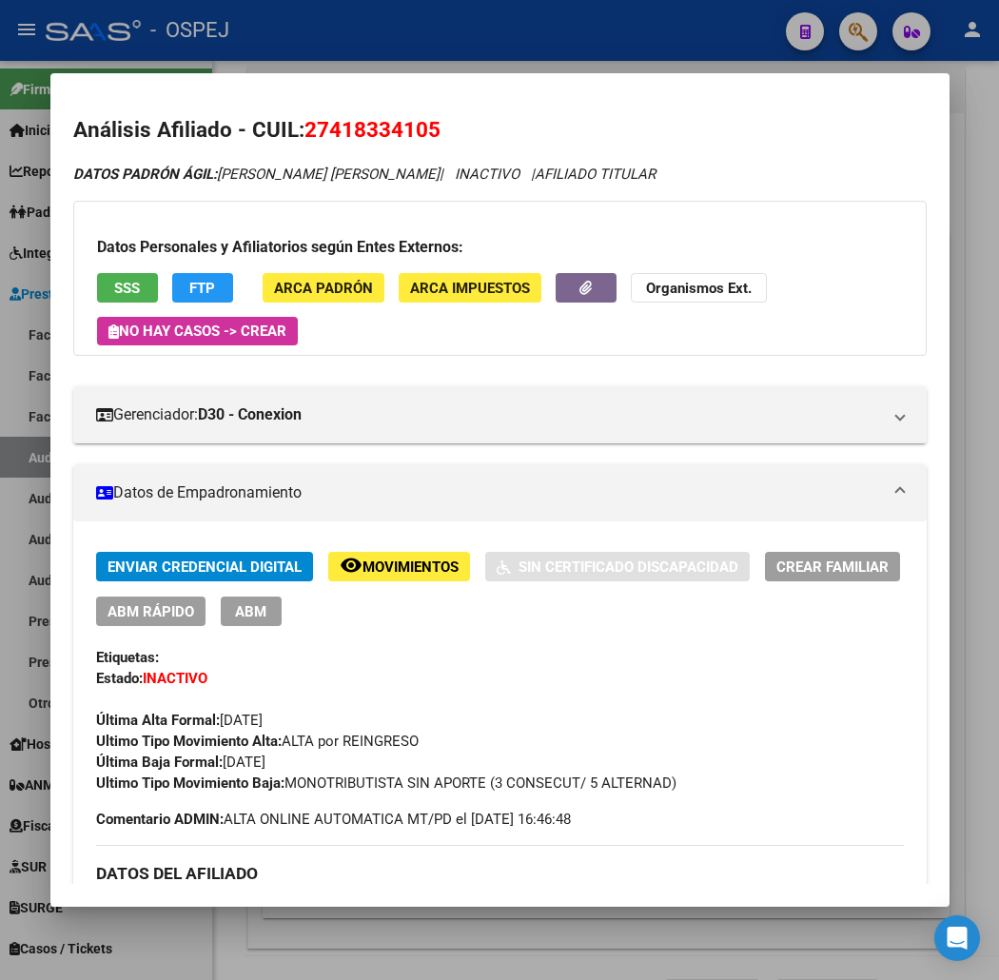
click at [325, 117] on span "27418334105" at bounding box center [373, 129] width 136 height 25
click at [324, 117] on span "27418334105" at bounding box center [373, 129] width 136 height 25
copy span "27418334105"
click at [582, 46] on div at bounding box center [499, 490] width 999 height 980
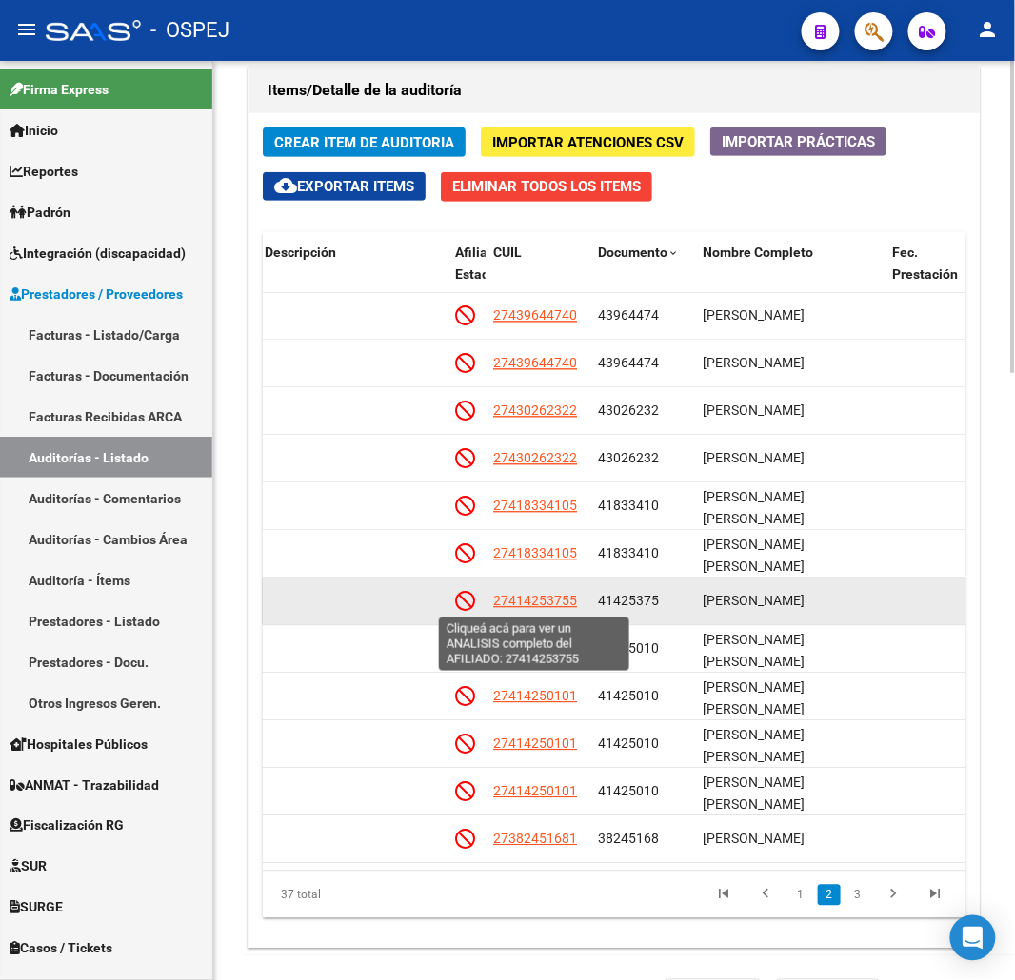
click at [545, 607] on span "27414253755" at bounding box center [535, 601] width 84 height 15
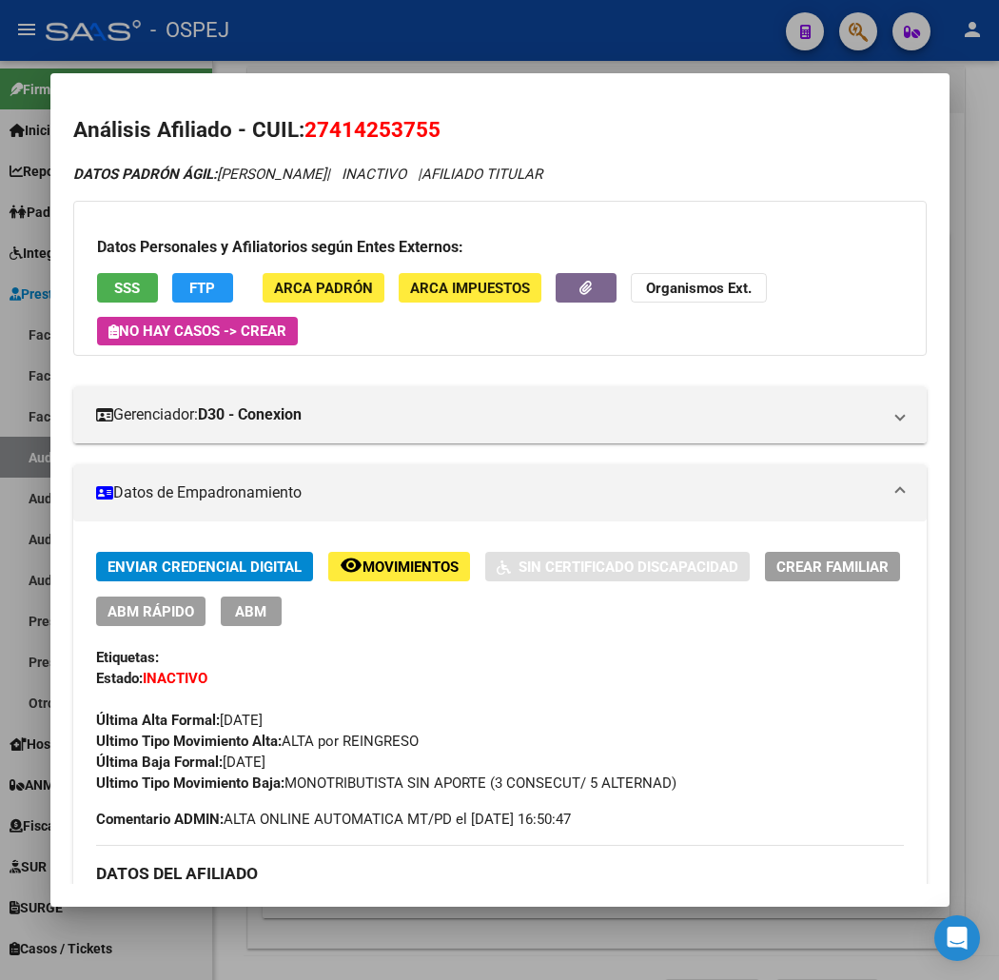
click at [125, 277] on button "SSS" at bounding box center [127, 288] width 61 height 30
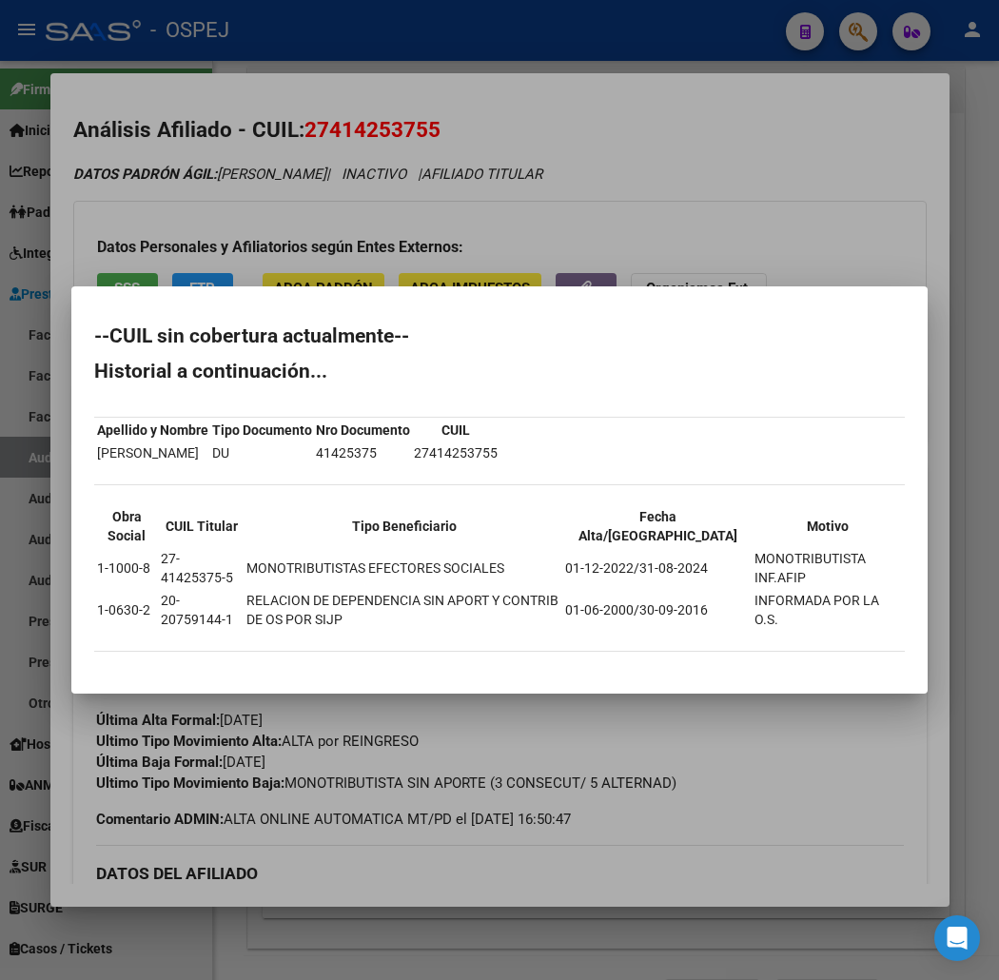
click at [391, 117] on div at bounding box center [499, 490] width 999 height 980
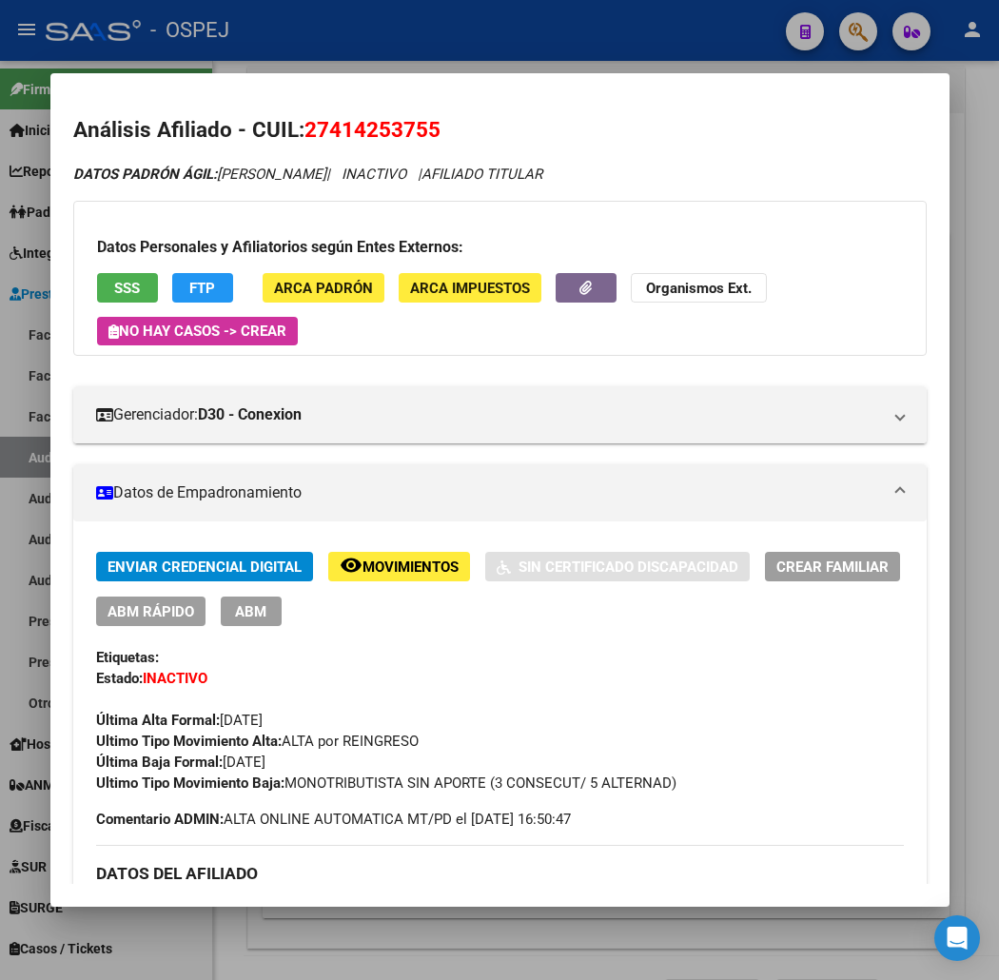
click at [357, 128] on span "27414253755" at bounding box center [373, 129] width 136 height 25
copy span "27414253755"
click at [505, 26] on div at bounding box center [499, 490] width 999 height 980
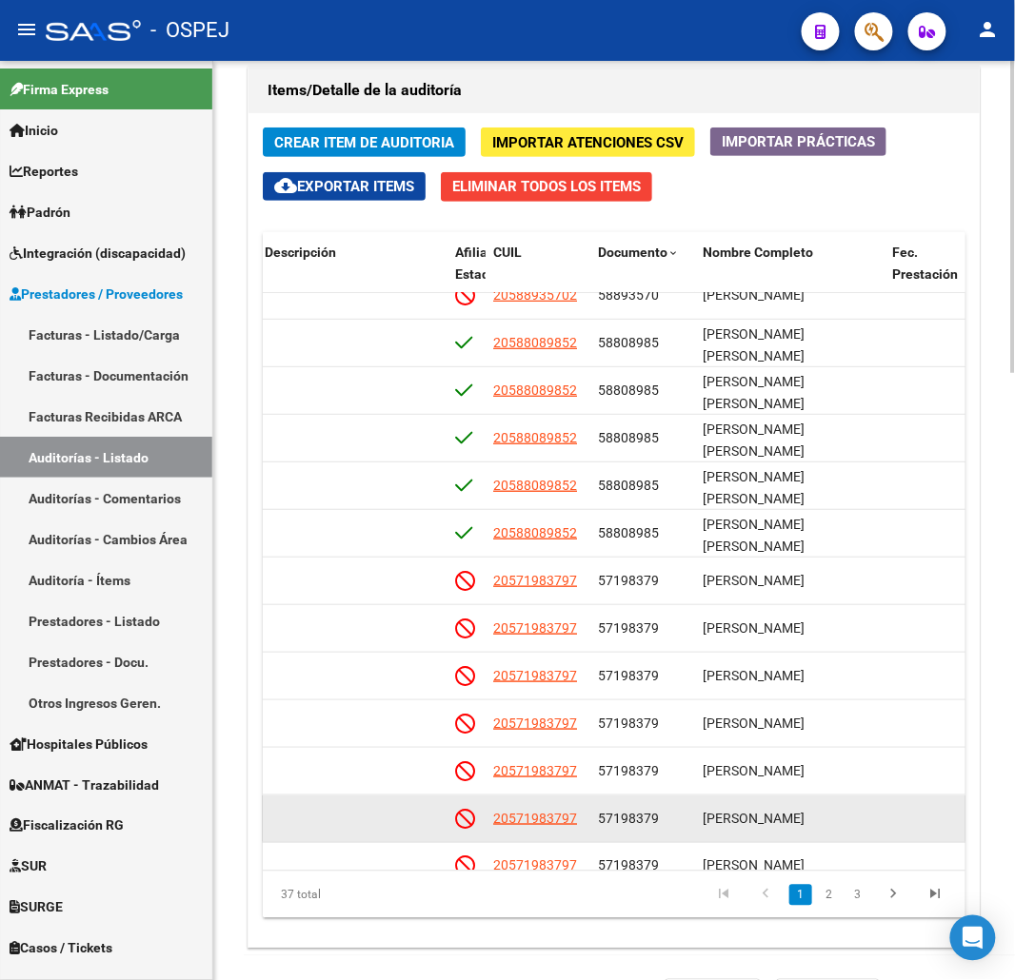
scroll to position [423, 1248]
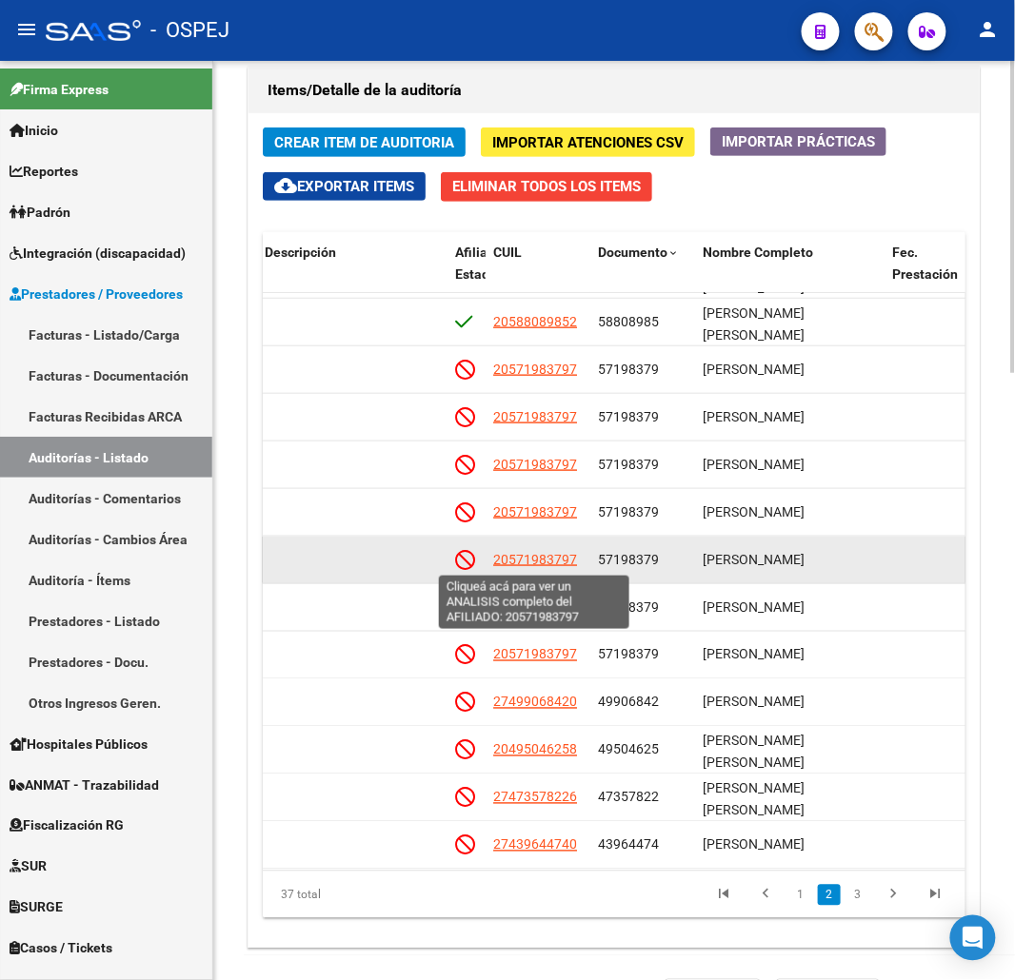
click at [520, 564] on span "20571983797" at bounding box center [535, 559] width 84 height 15
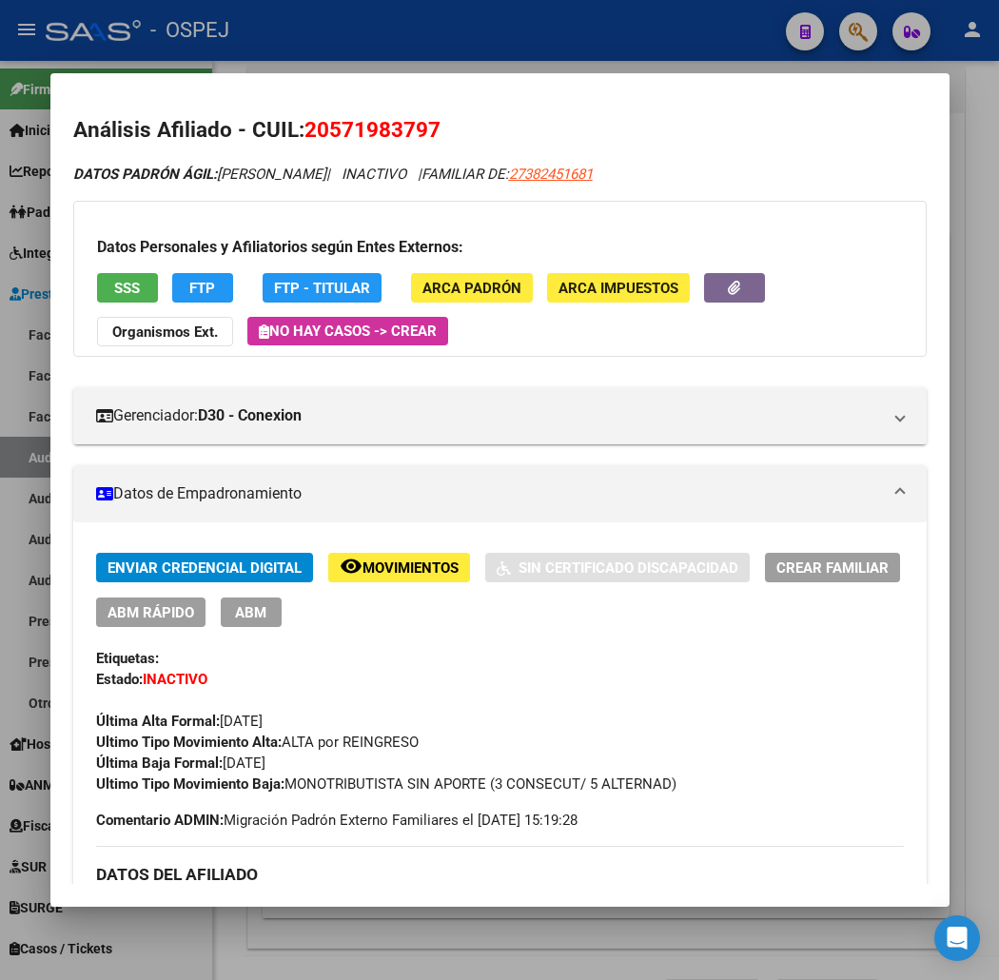
click at [318, 140] on span "20571983797" at bounding box center [373, 129] width 136 height 25
copy span "20571983797"
click at [114, 289] on span "SSS" at bounding box center [127, 288] width 26 height 17
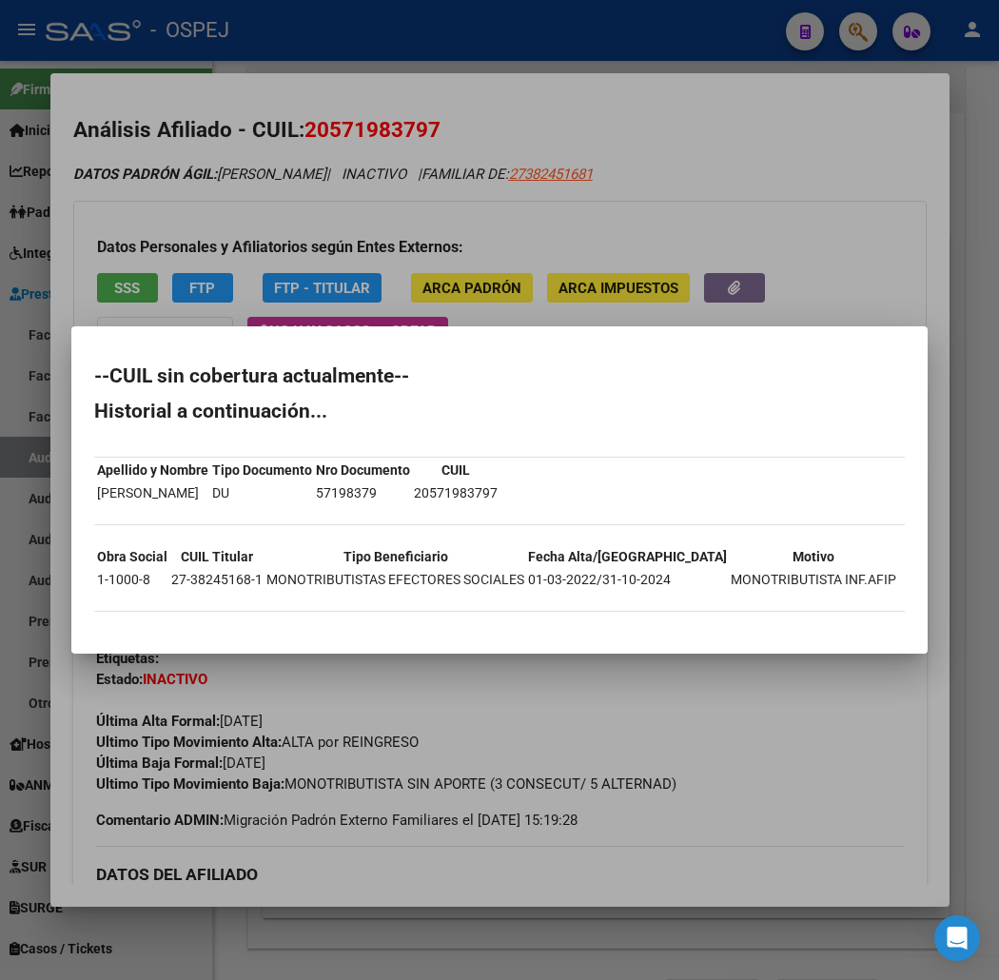
click at [419, 249] on div at bounding box center [499, 490] width 999 height 980
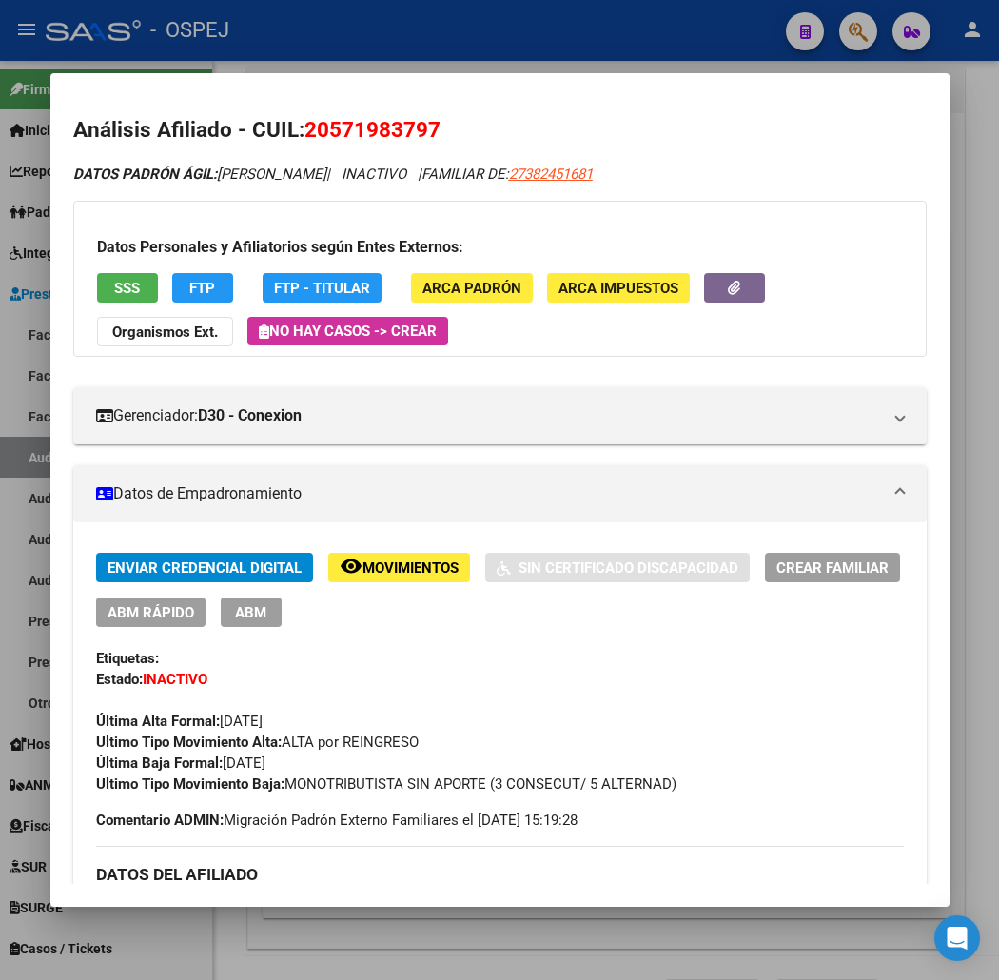
click at [381, 52] on div at bounding box center [499, 490] width 999 height 980
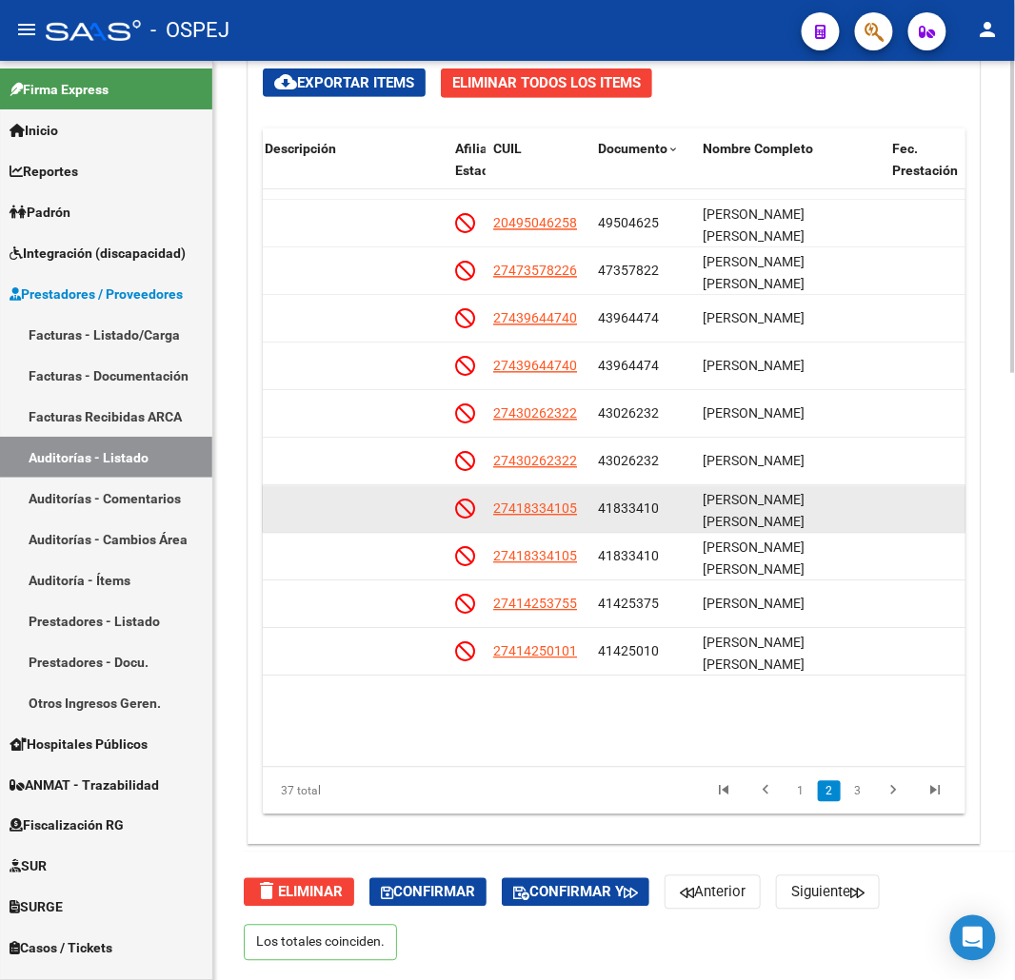
scroll to position [634, 1248]
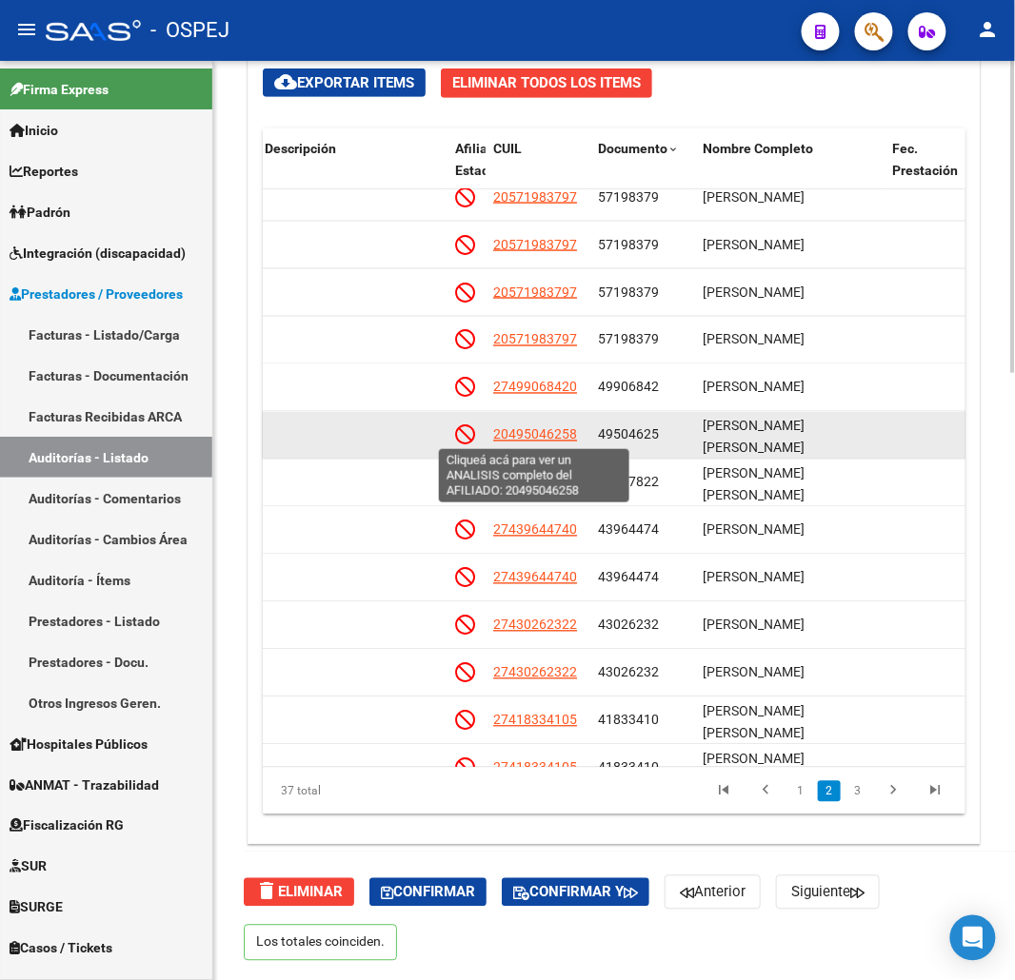
click at [512, 441] on span "20495046258" at bounding box center [535, 434] width 84 height 15
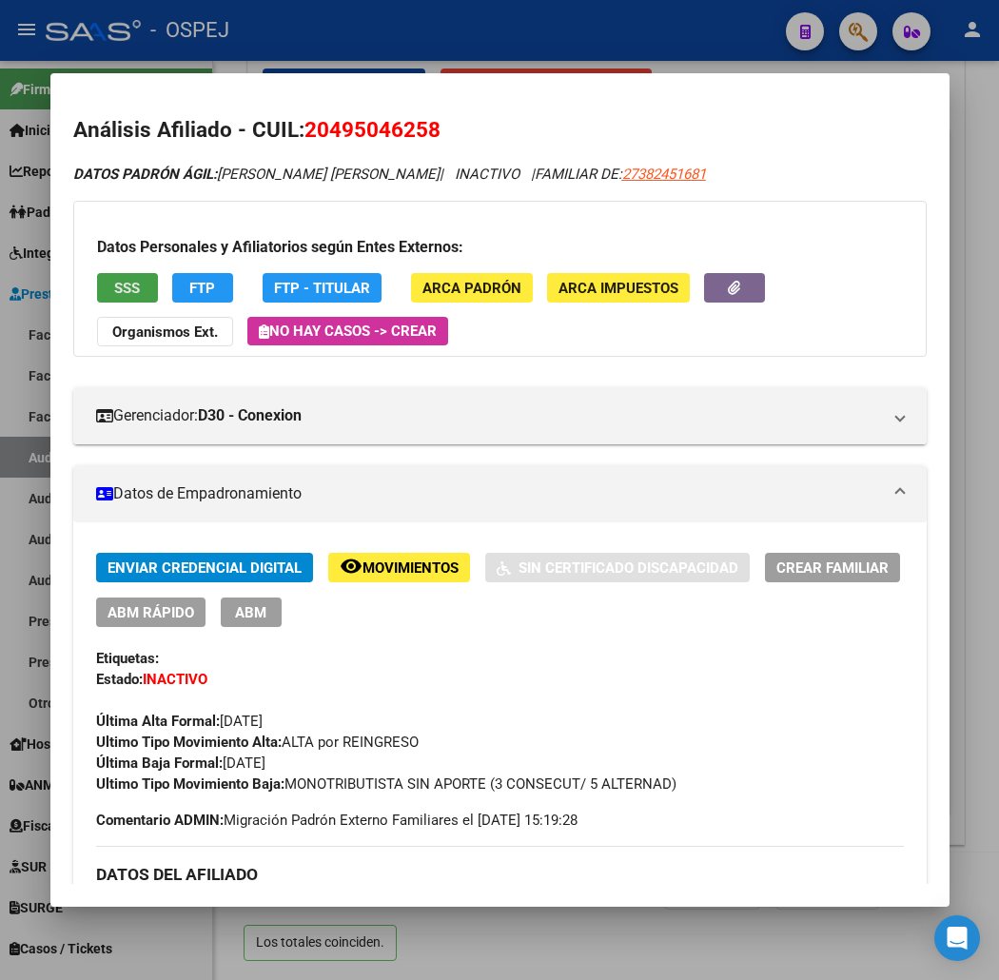
click at [114, 281] on span "SSS" at bounding box center [127, 288] width 26 height 17
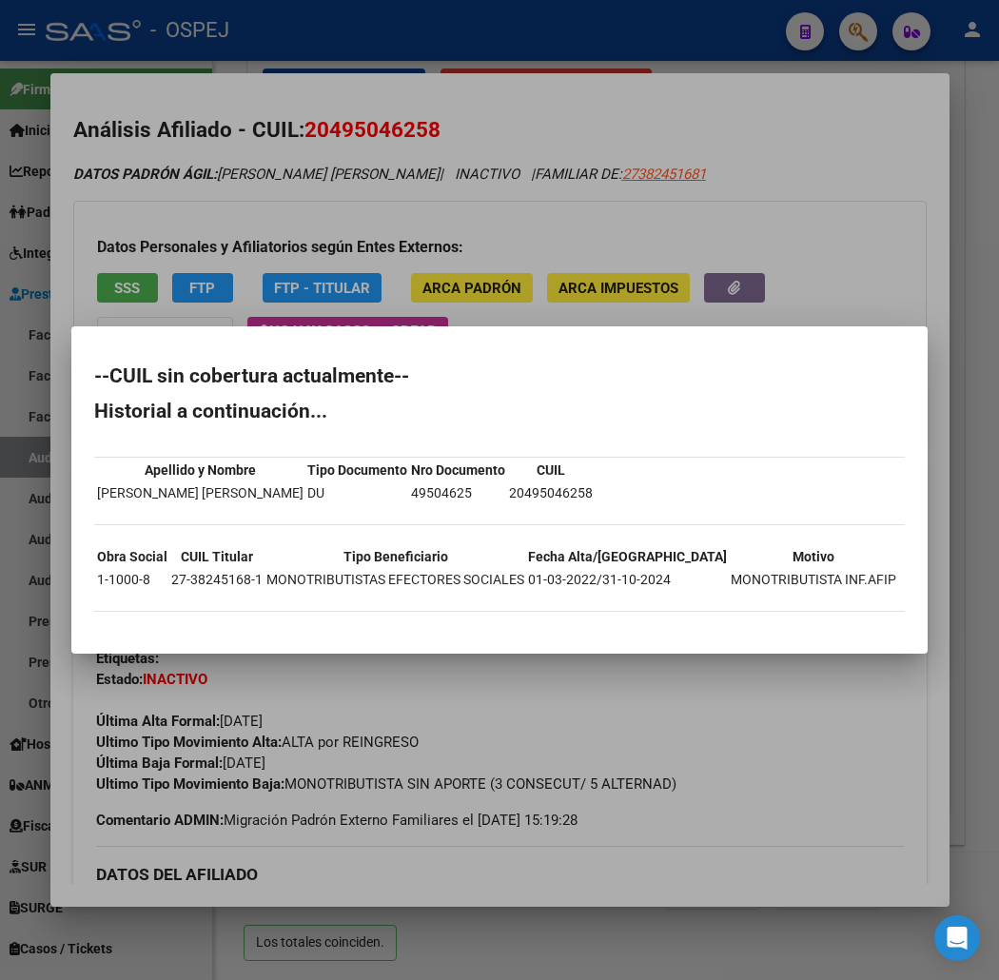
click at [368, 89] on div at bounding box center [499, 490] width 999 height 980
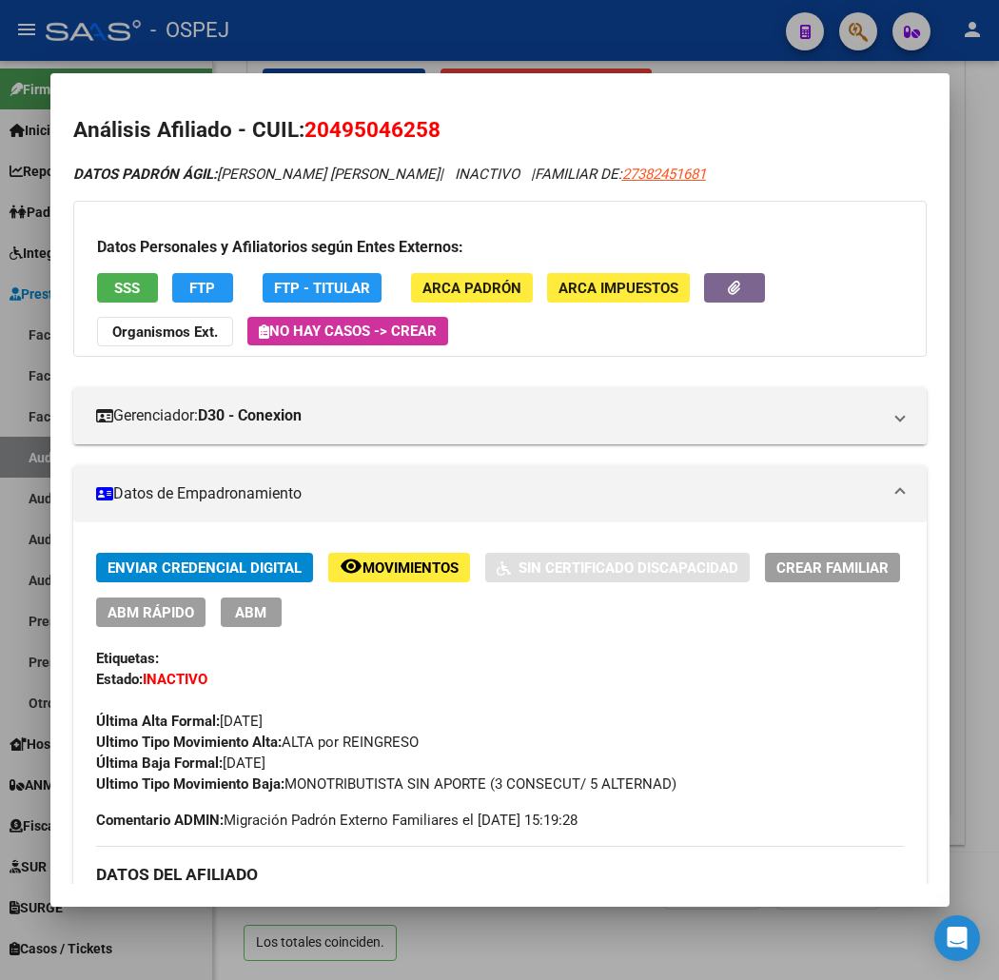
click at [356, 131] on span "20495046258" at bounding box center [373, 129] width 136 height 25
copy span "20495046258"
click at [479, 45] on div at bounding box center [499, 490] width 999 height 980
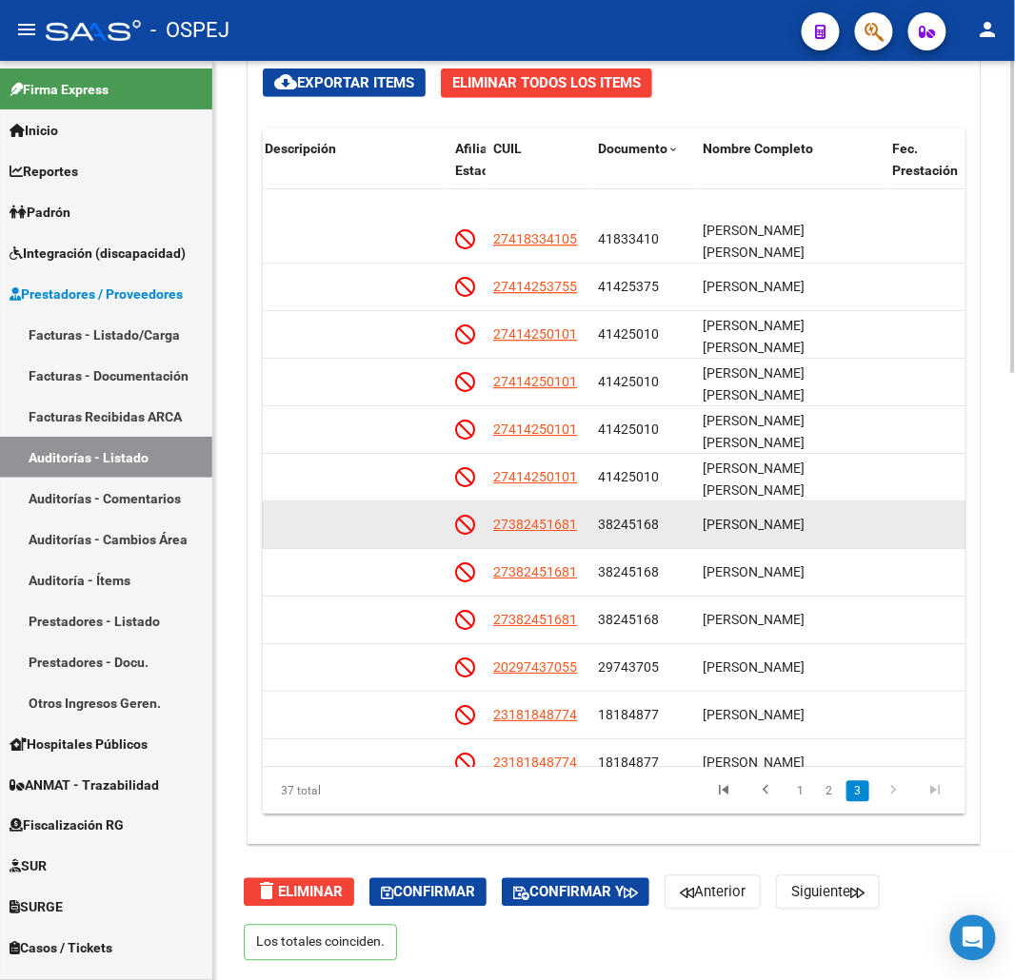
scroll to position [1205, 1248]
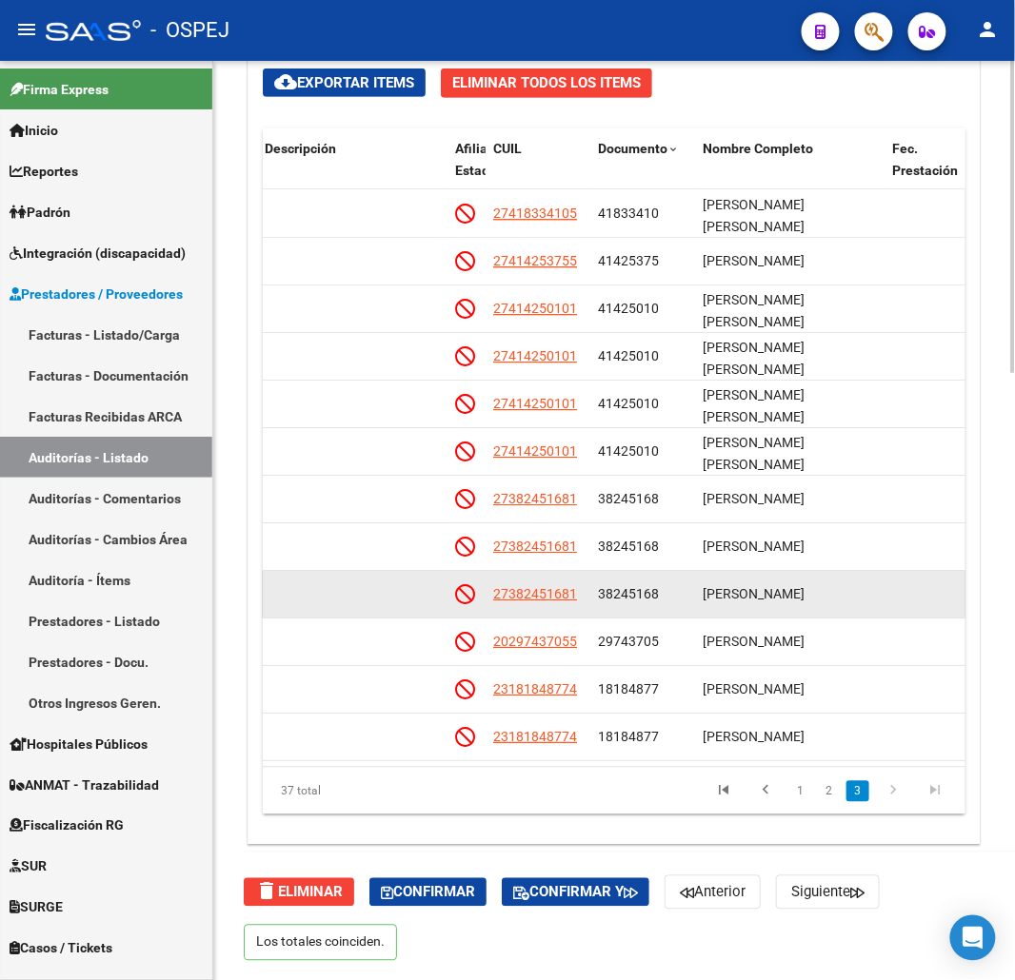
click at [548, 586] on span "27382451681" at bounding box center [535, 593] width 84 height 15
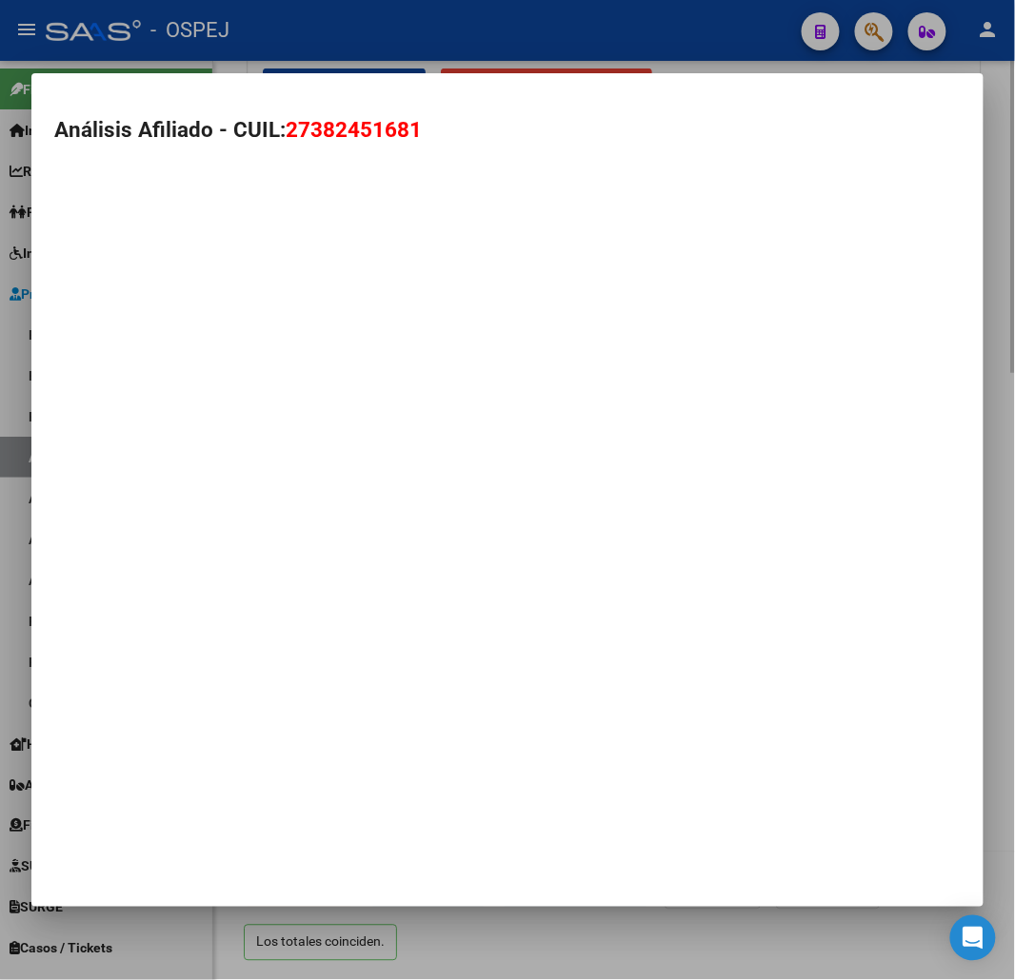
type textarea "27382451681"
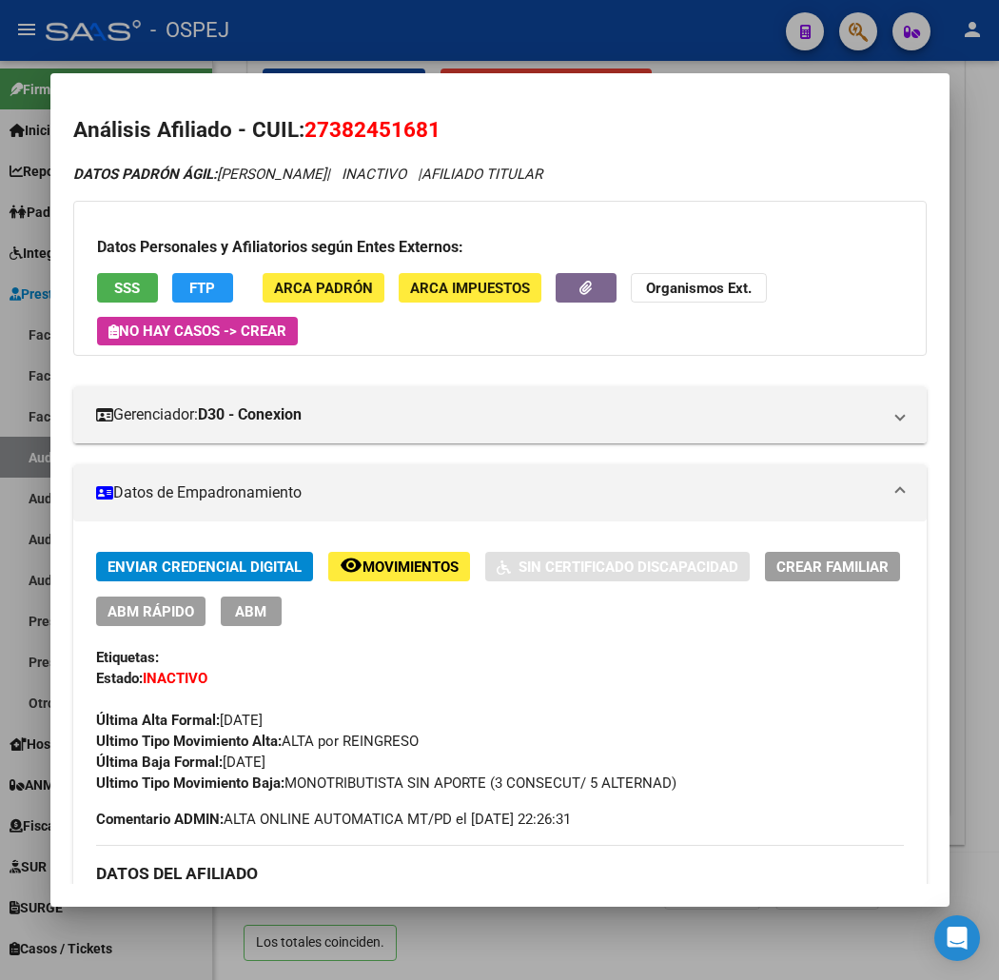
click at [434, 54] on div at bounding box center [499, 490] width 999 height 980
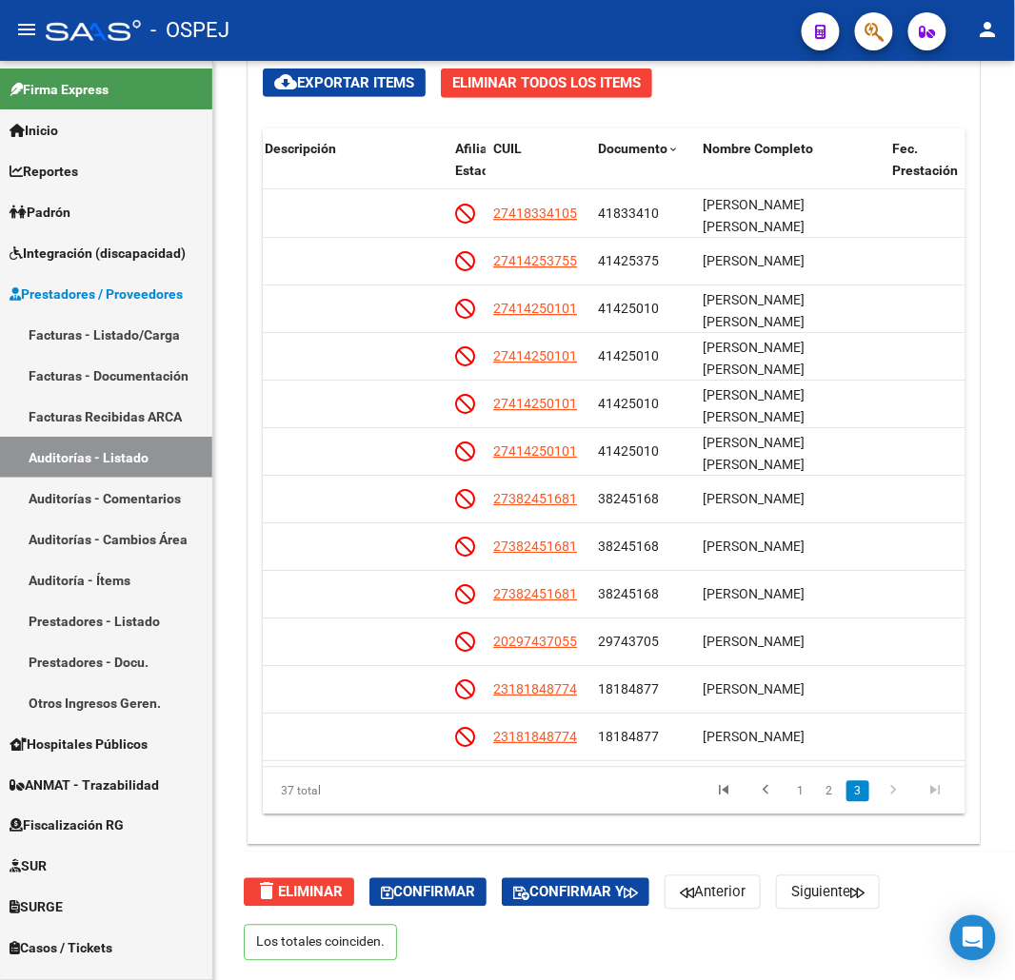
drag, startPoint x: 900, startPoint y: 51, endPoint x: 881, endPoint y: 41, distance: 21.7
click at [899, 50] on mat-toolbar "menu - OSPEJ person" at bounding box center [507, 30] width 1015 height 61
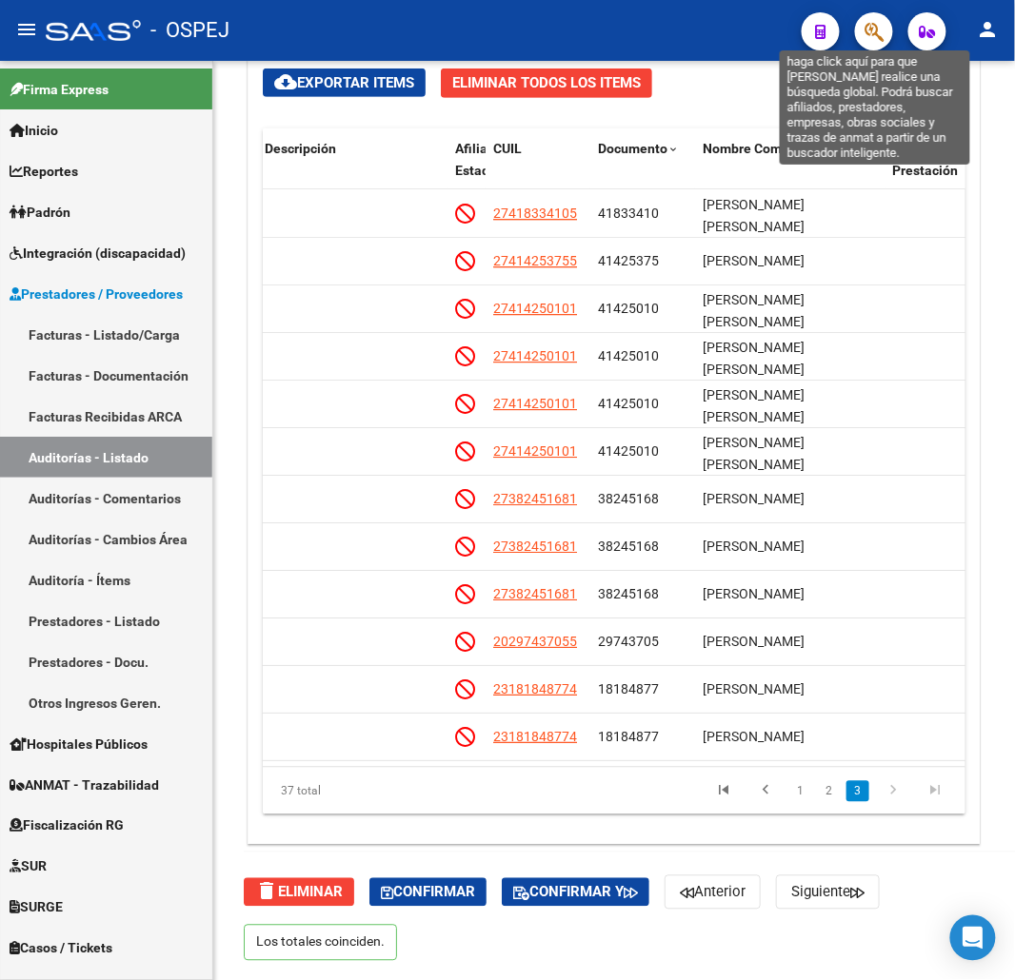
click at [881, 40] on icon "button" at bounding box center [873, 32] width 19 height 22
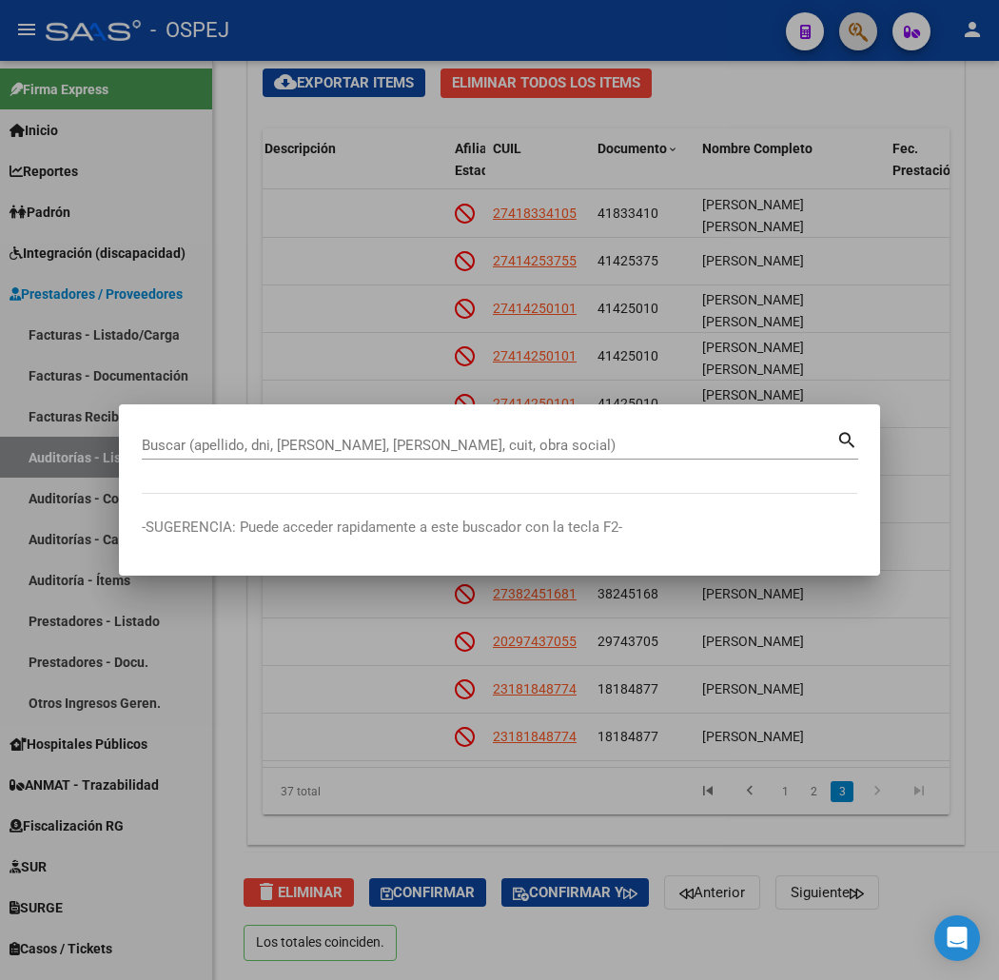
paste input "38245168"
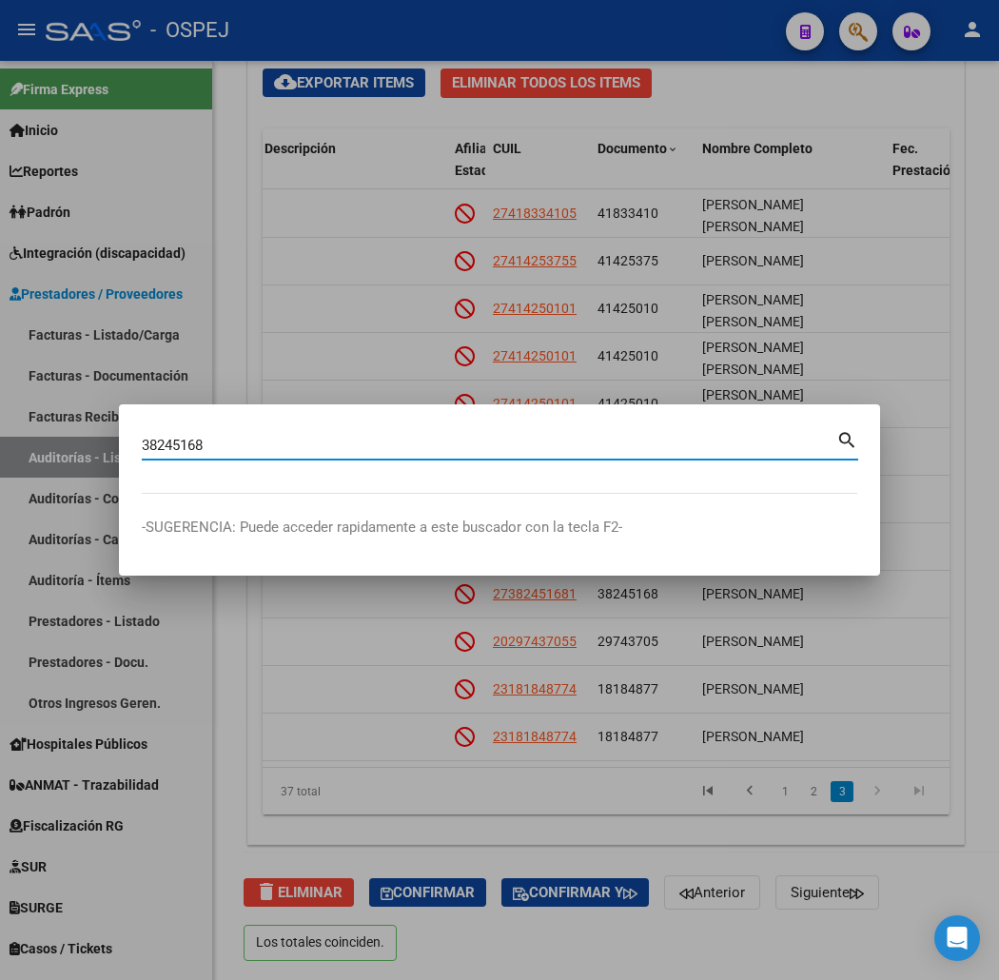
type input "38245168"
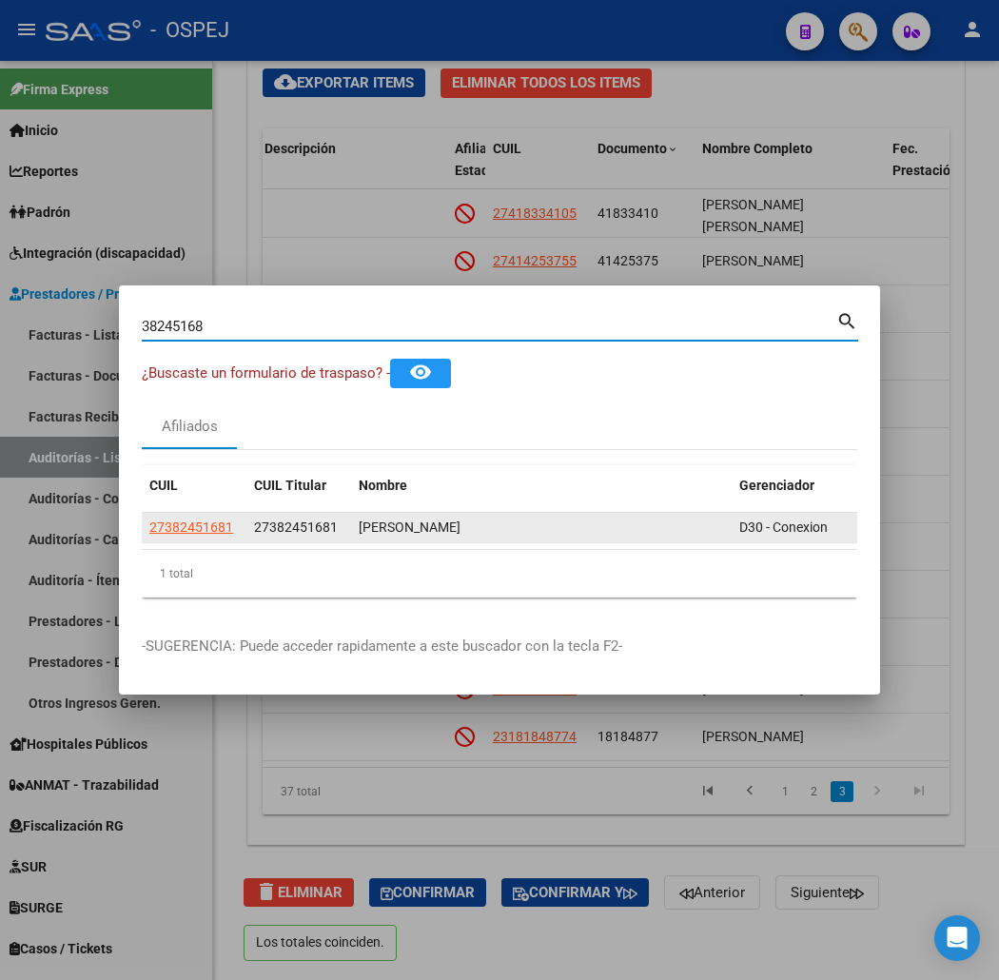
click at [254, 526] on span "27382451681" at bounding box center [296, 527] width 84 height 15
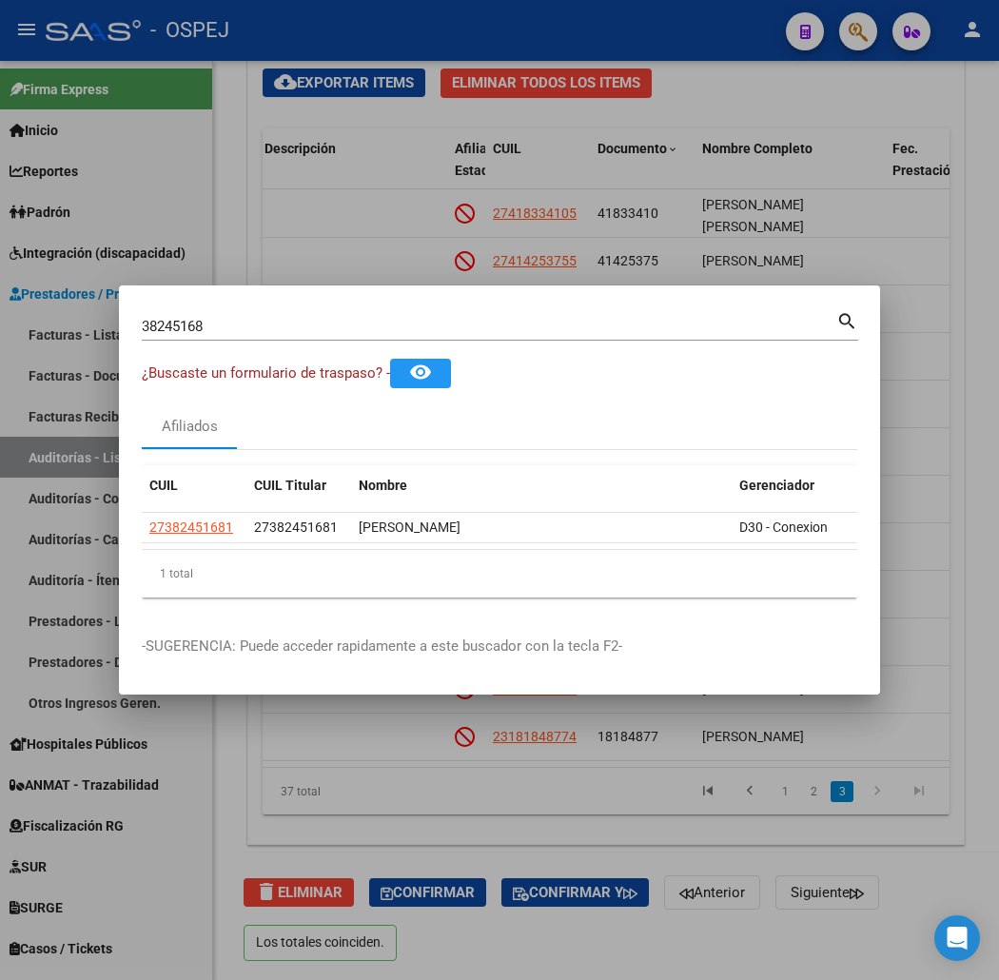
click at [541, 211] on div at bounding box center [499, 490] width 999 height 980
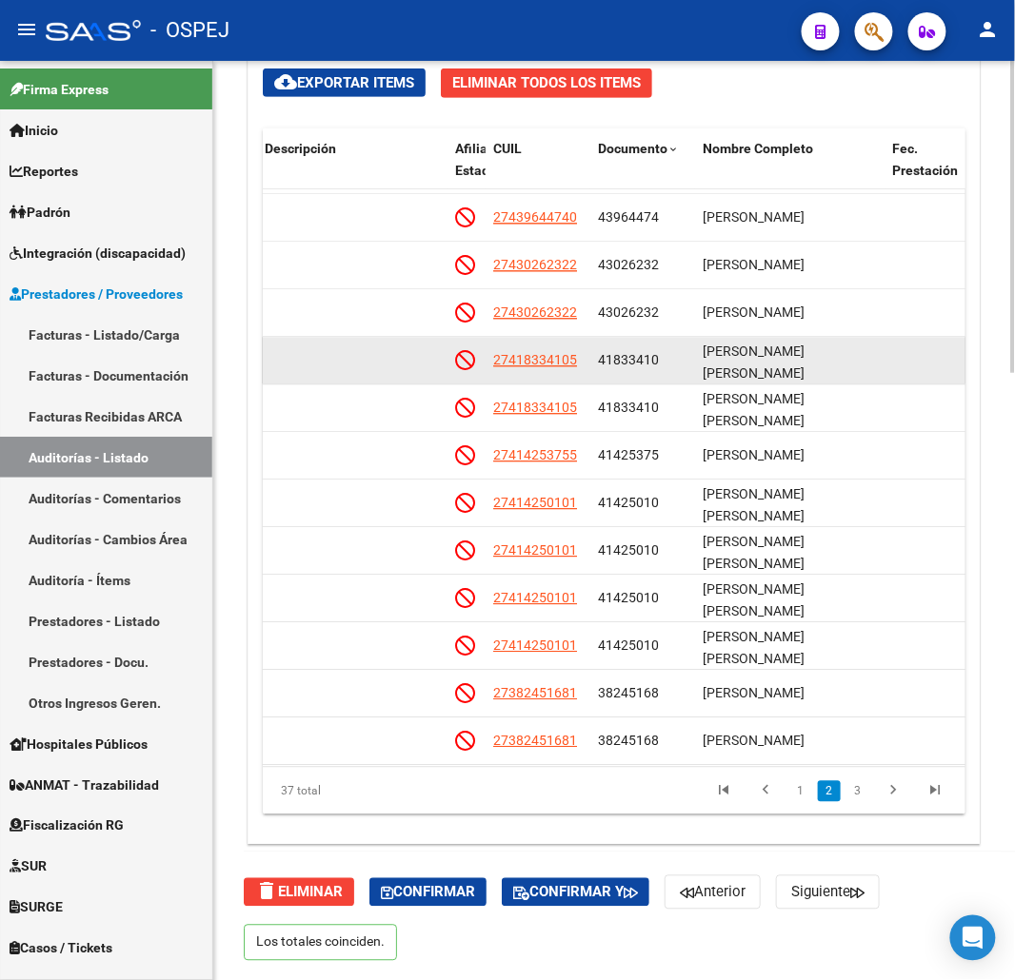
scroll to position [782, 1248]
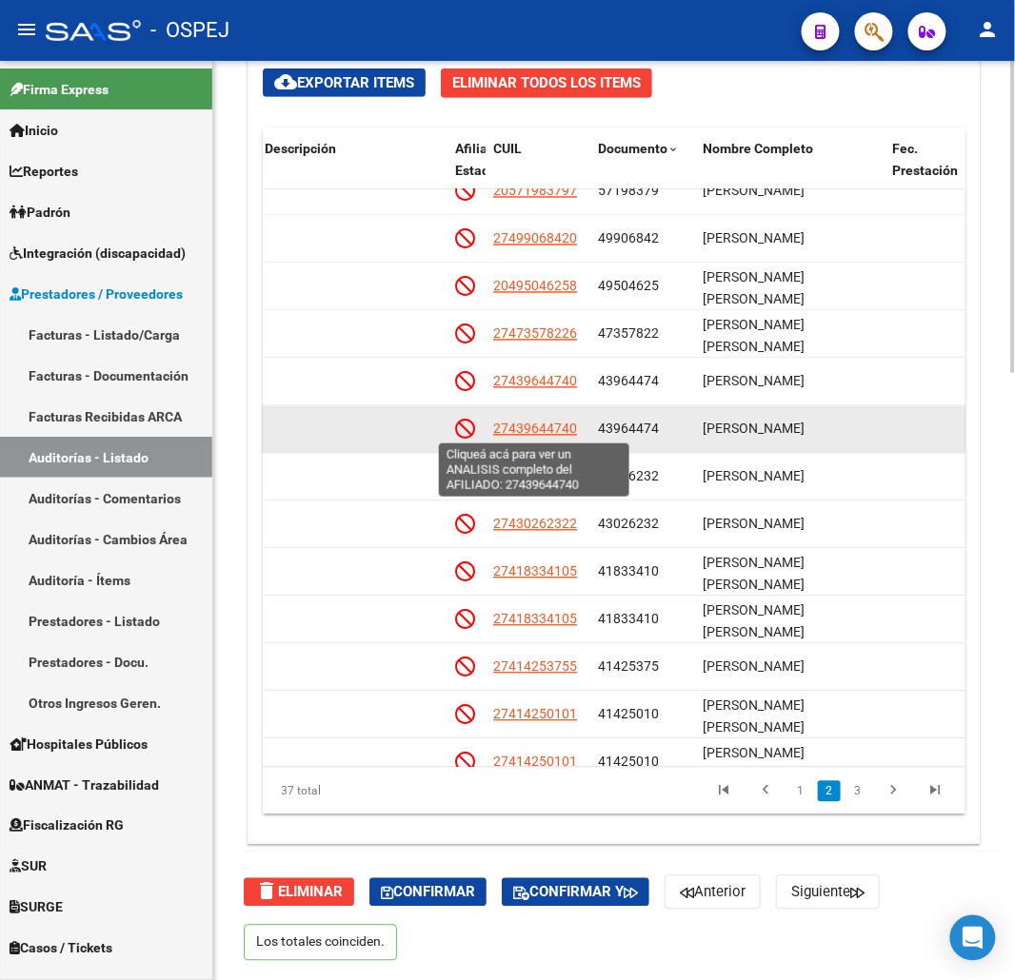
click at [537, 426] on span "27439644740" at bounding box center [535, 429] width 84 height 15
type textarea "27439644740"
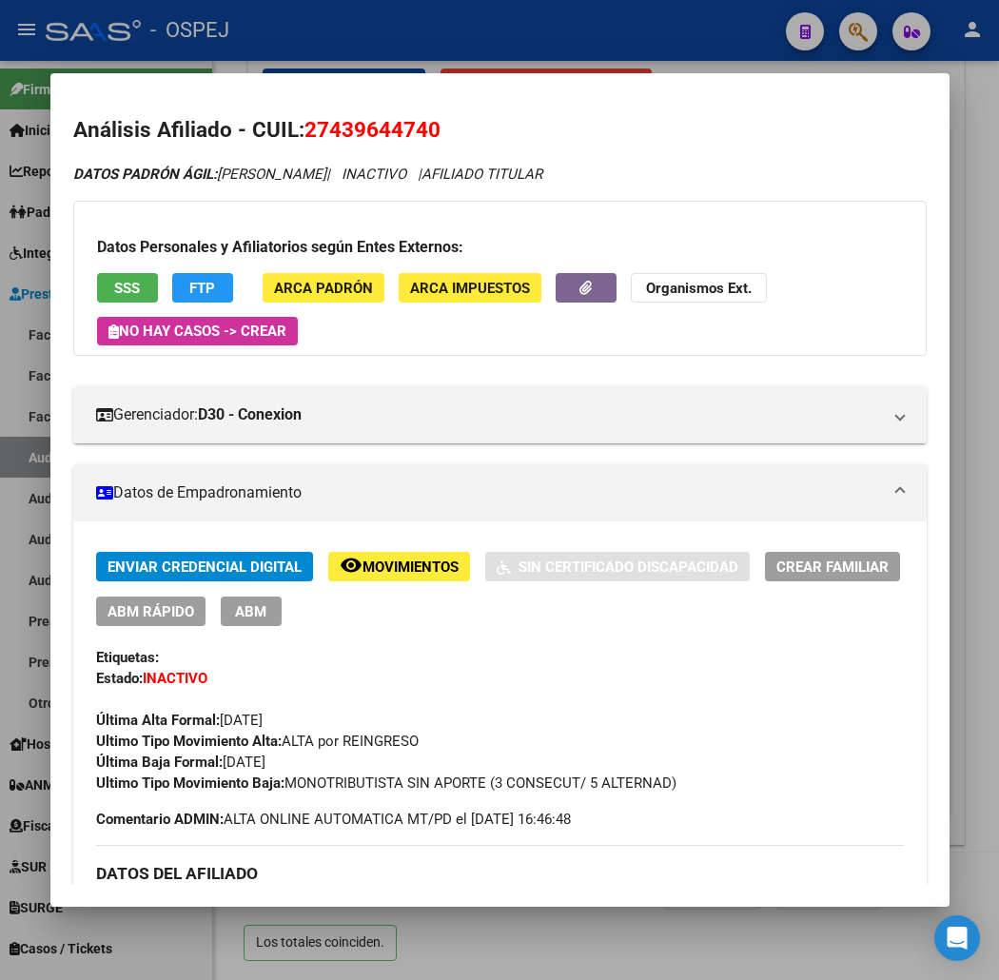
click at [305, 122] on span "27439644740" at bounding box center [373, 129] width 136 height 25
click at [73, 279] on div "Datos Personales y Afiliatorios según Entes Externos: SSS FTP ARCA Padrón ARCA …" at bounding box center [500, 278] width 854 height 155
click at [114, 280] on span "SSS" at bounding box center [127, 288] width 26 height 17
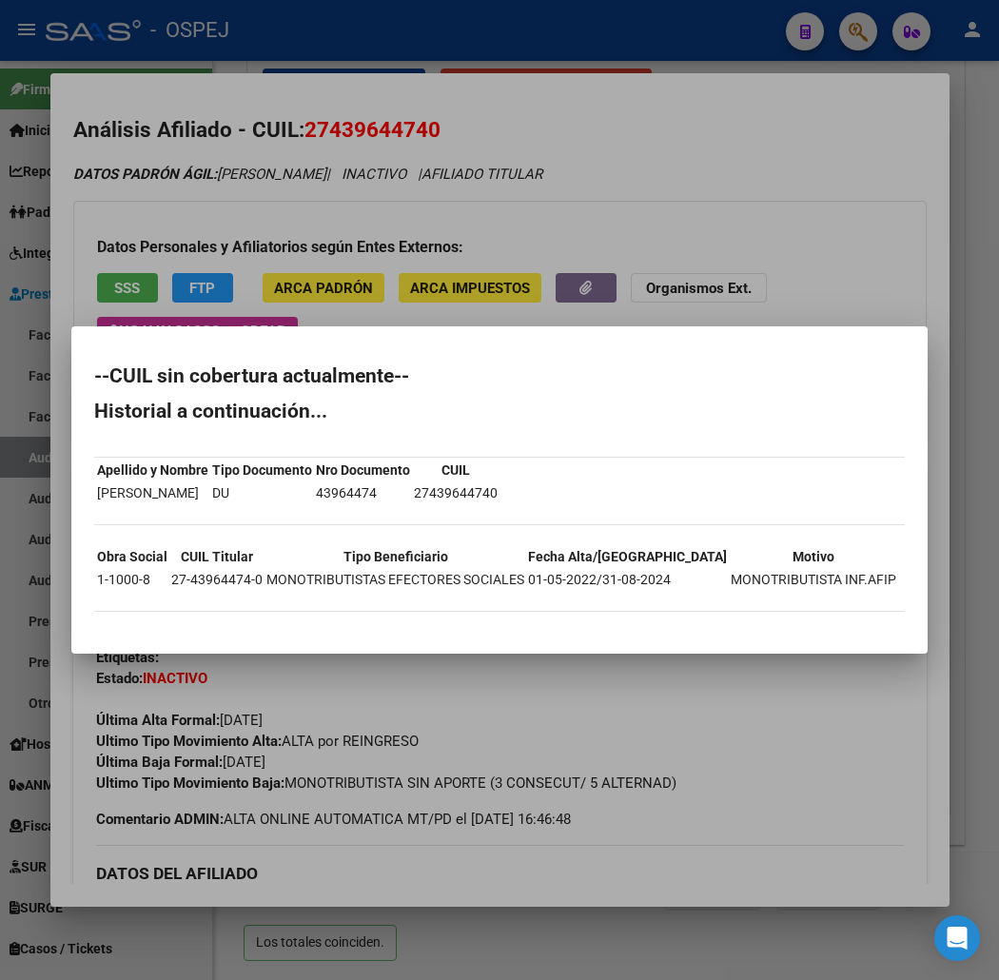
drag, startPoint x: 338, startPoint y: 93, endPoint x: 344, endPoint y: 83, distance: 11.9
click at [339, 91] on div at bounding box center [499, 490] width 999 height 980
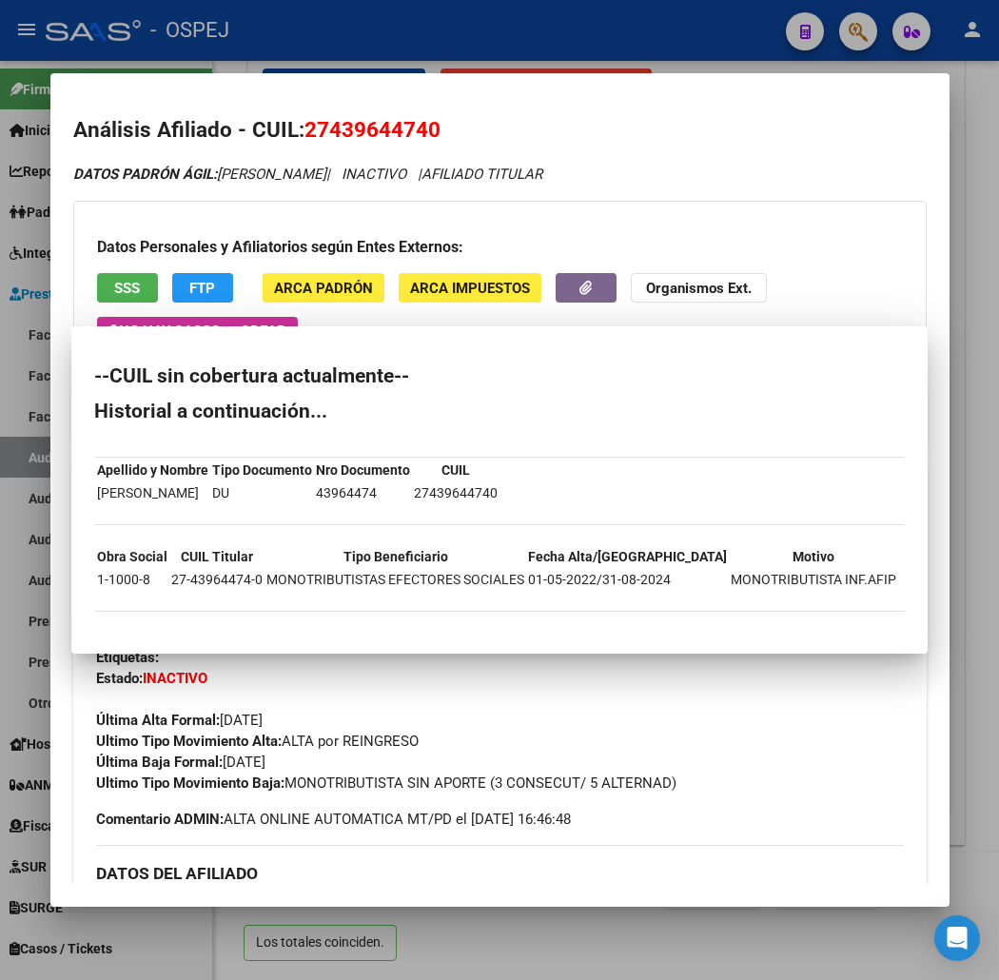
click at [349, 68] on div at bounding box center [499, 490] width 999 height 980
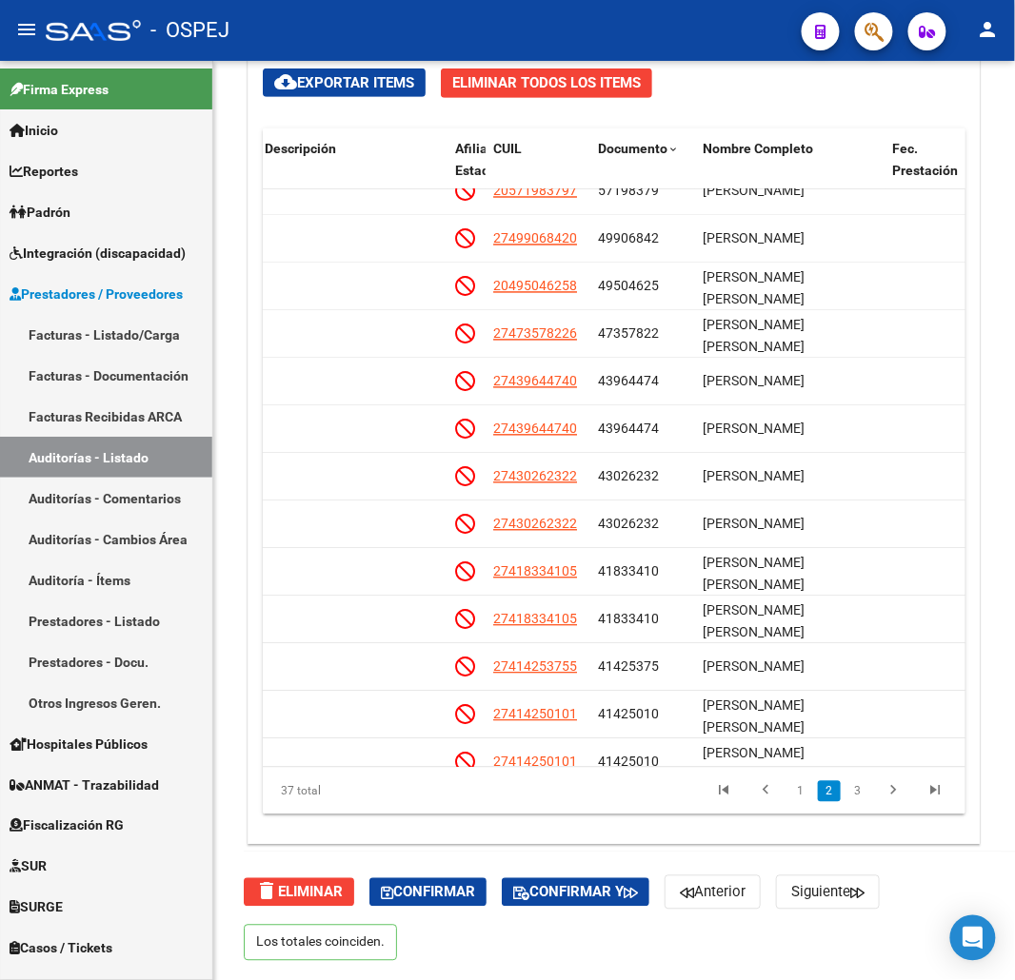
click at [864, 51] on mat-toolbar "menu - OSPEJ person" at bounding box center [507, 30] width 1015 height 61
click at [888, 40] on button "button" at bounding box center [874, 31] width 38 height 38
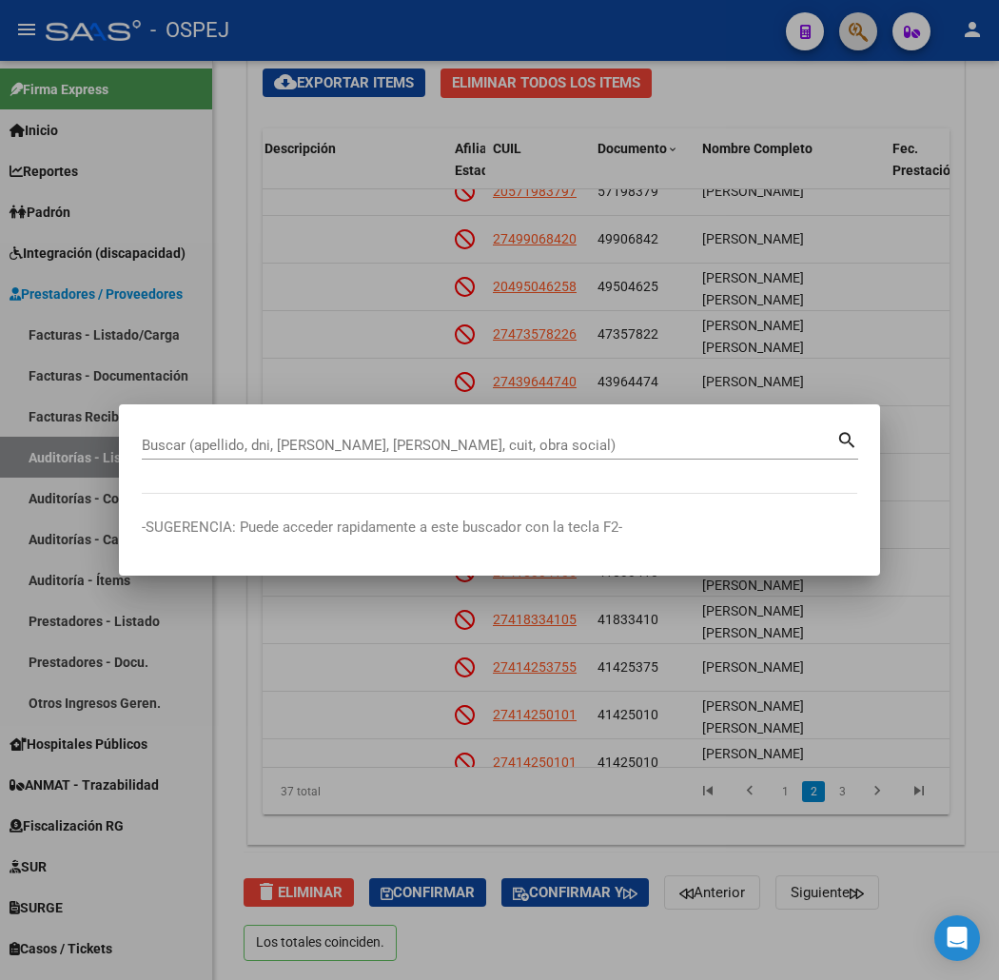
paste input "27382451681"
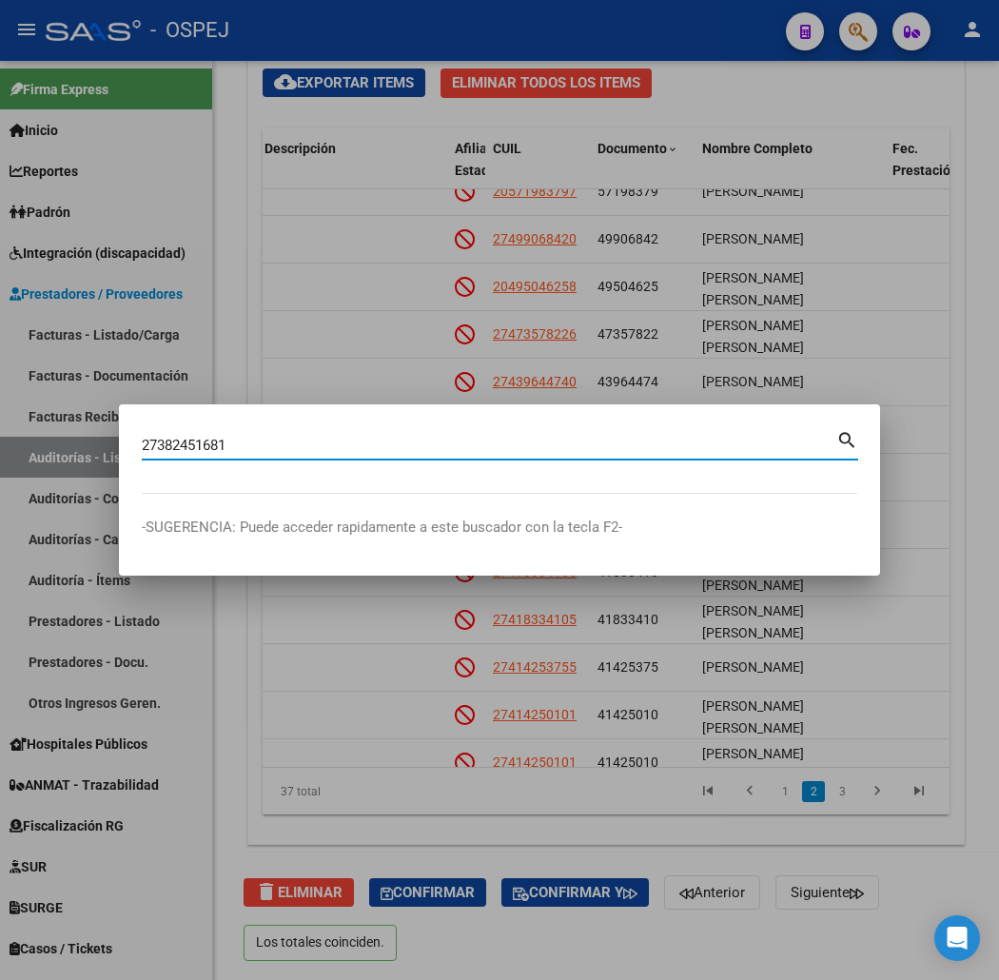
type input "27382451681"
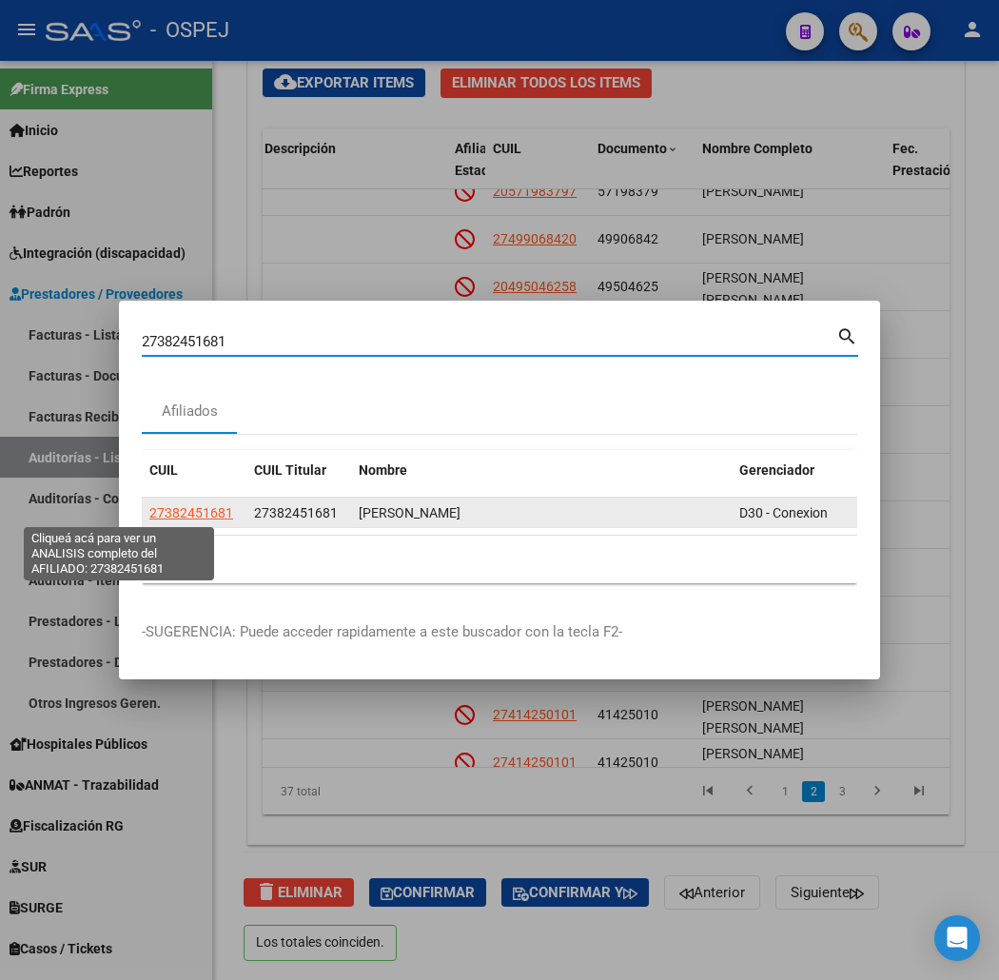
click at [149, 515] on span "27382451681" at bounding box center [191, 512] width 84 height 15
type textarea "27382451681"
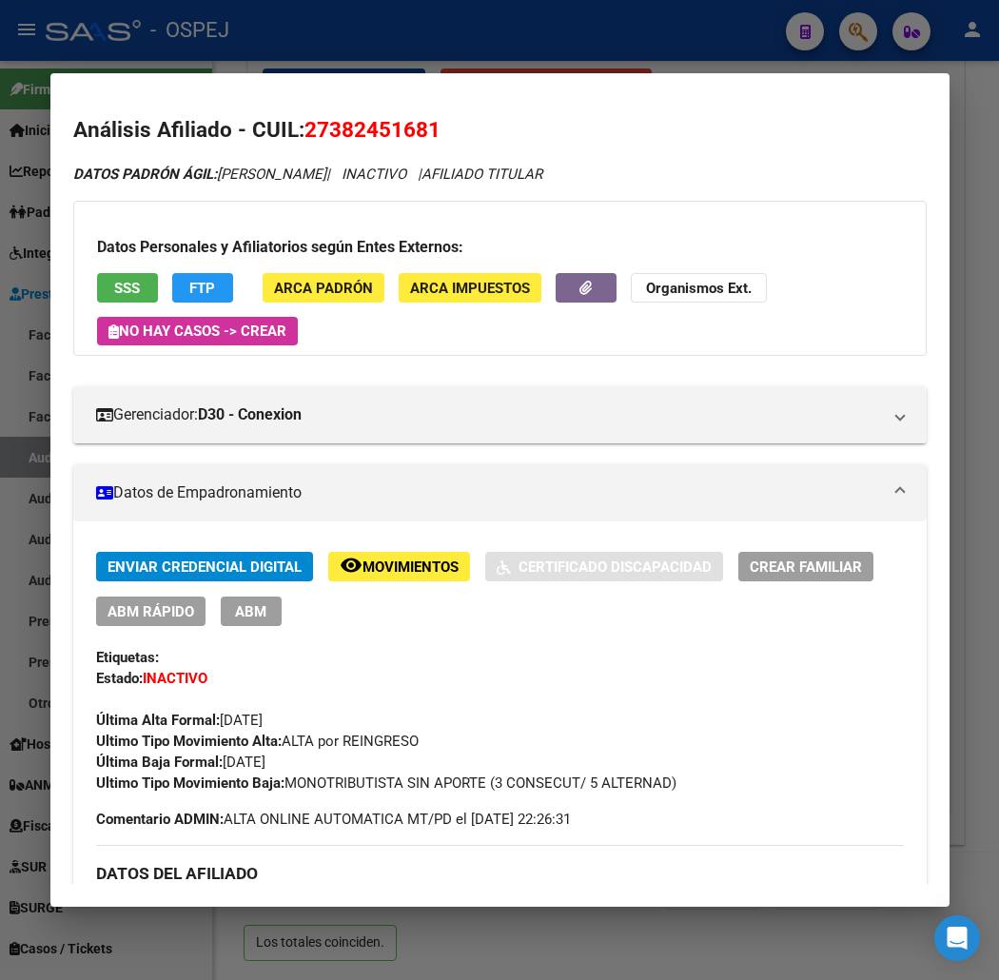
click at [114, 282] on span "SSS" at bounding box center [127, 288] width 26 height 17
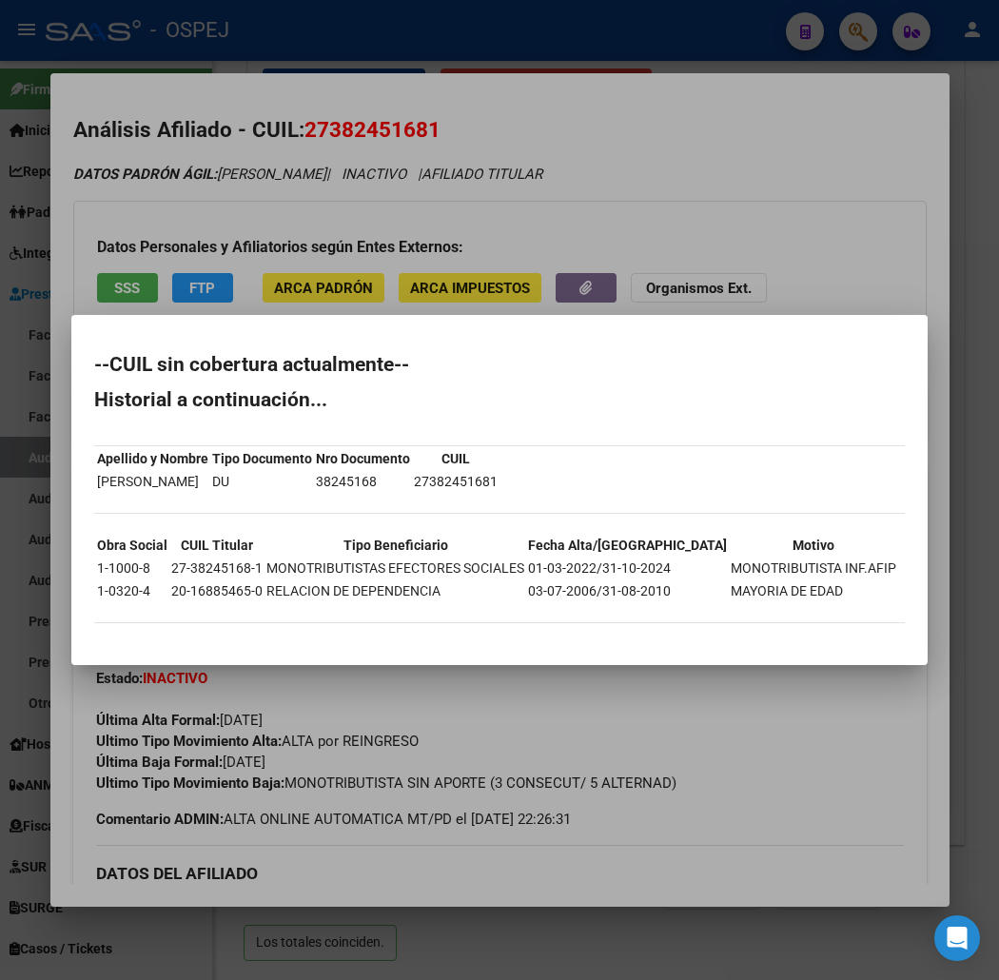
click at [742, 200] on div at bounding box center [499, 490] width 999 height 980
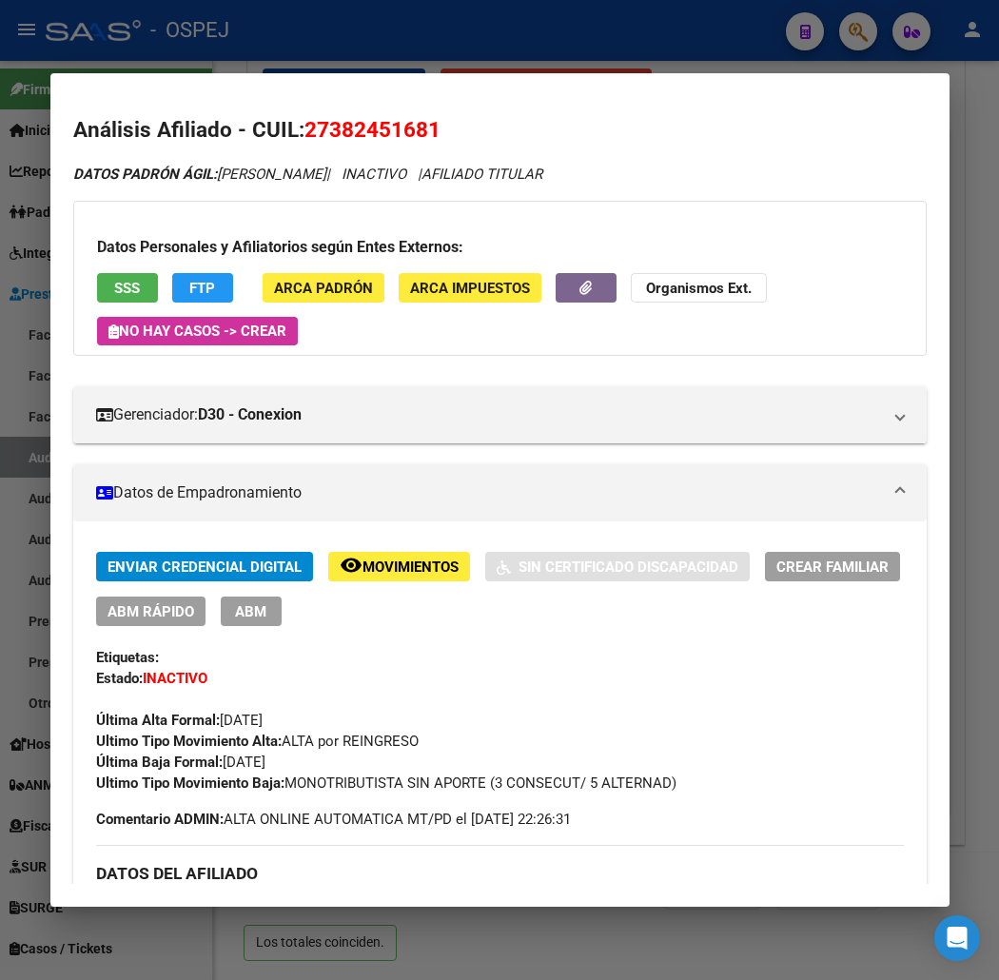
click at [617, 52] on div at bounding box center [499, 490] width 999 height 980
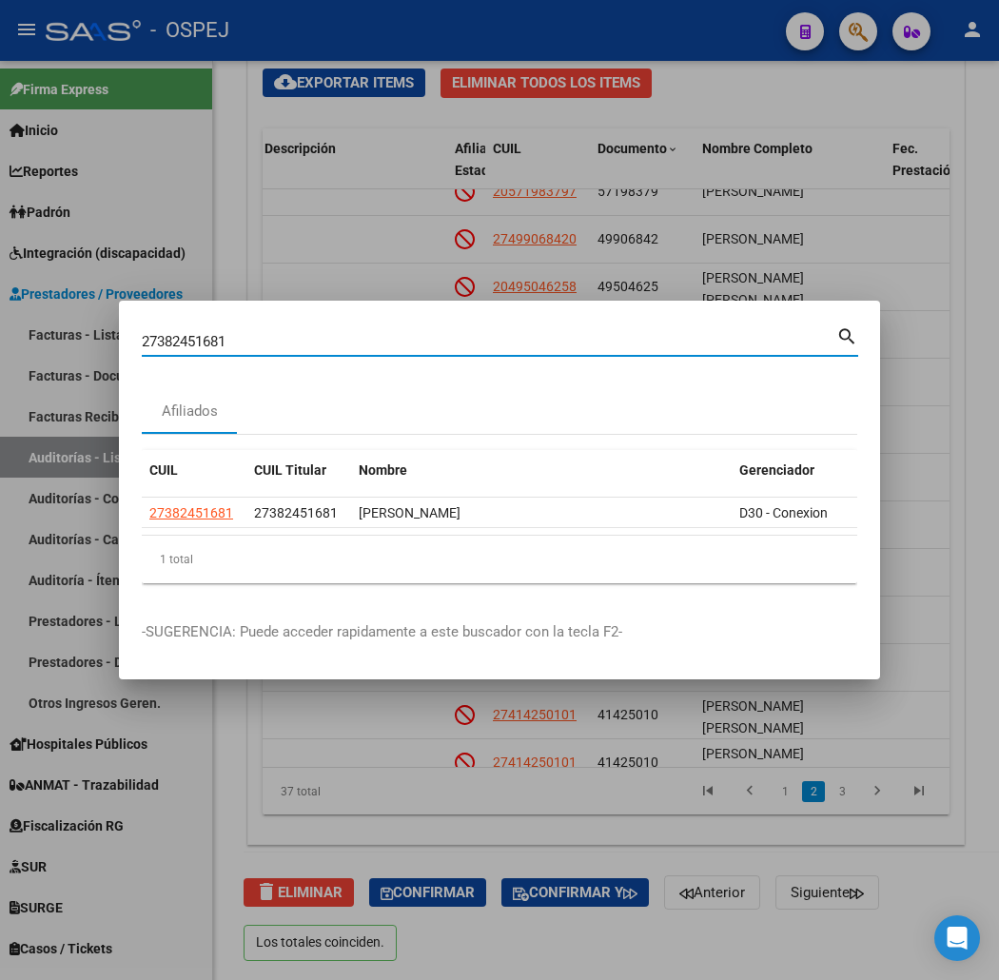
drag, startPoint x: 329, startPoint y: 339, endPoint x: 0, endPoint y: 284, distance: 333.9
click at [0, 287] on div "27382451681 Buscar (apellido, dni, cuil, nro traspaso, cuit, obra social) searc…" at bounding box center [499, 490] width 999 height 980
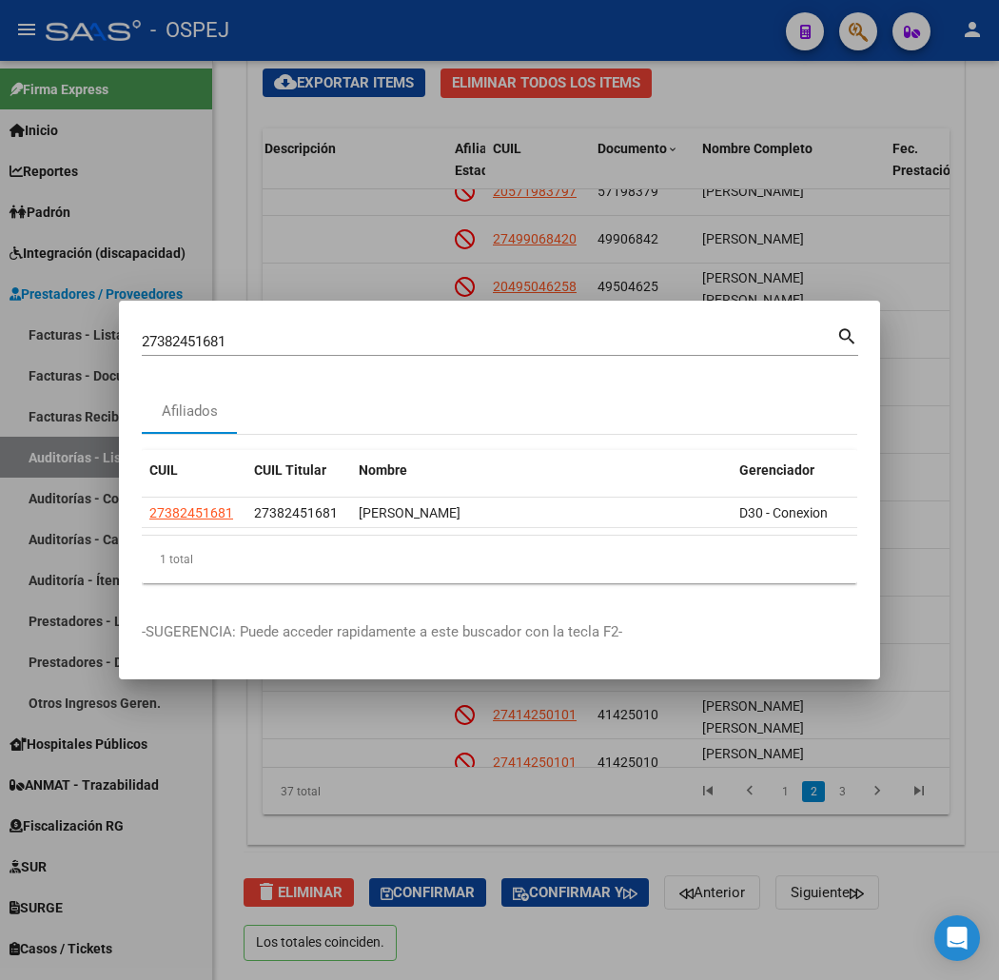
click at [467, 206] on div at bounding box center [499, 490] width 999 height 980
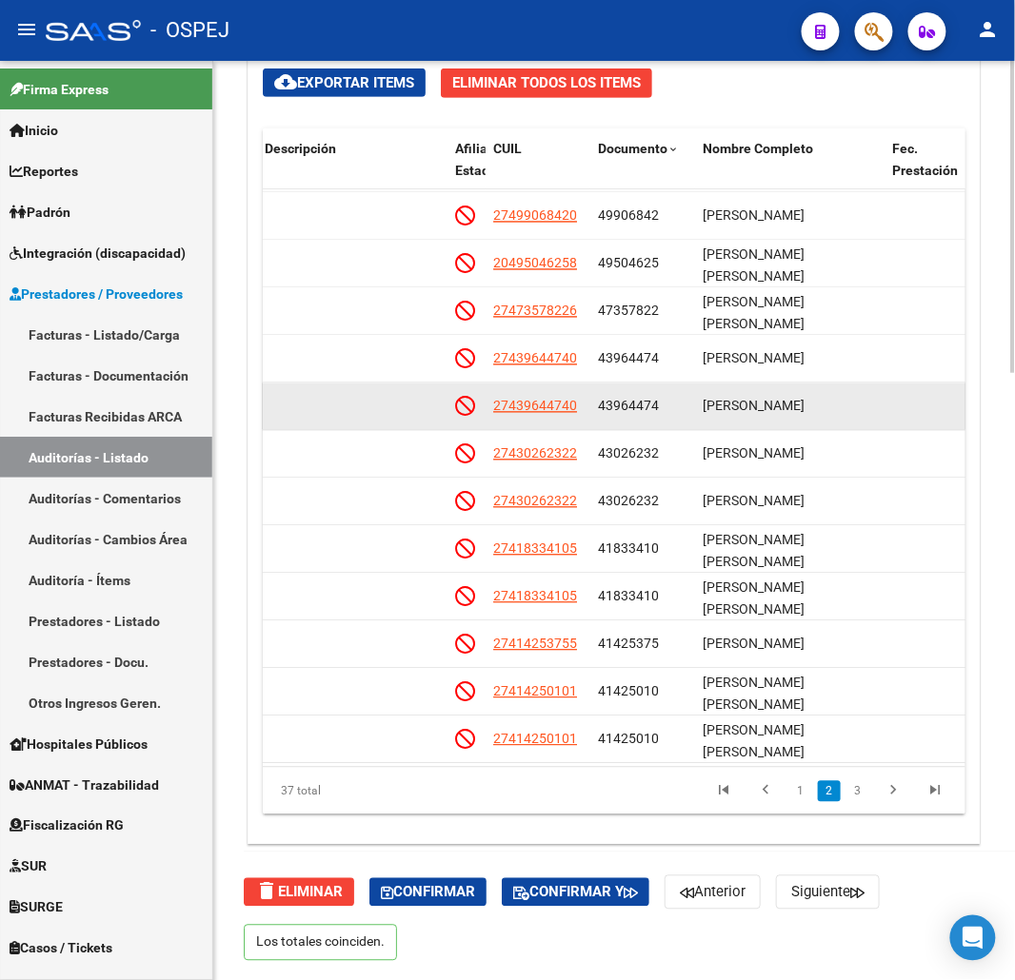
drag, startPoint x: 682, startPoint y: 459, endPoint x: 668, endPoint y: 432, distance: 30.2
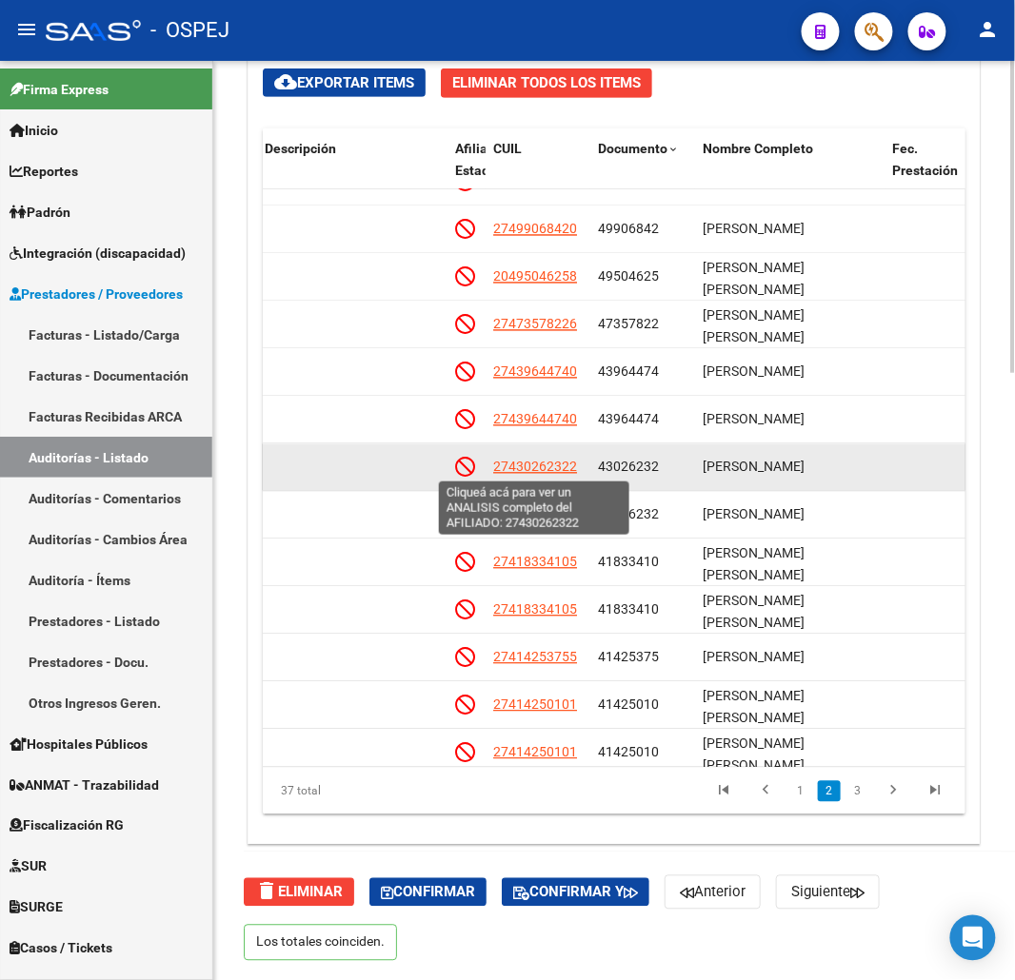
click at [536, 471] on span "27430262322" at bounding box center [535, 467] width 84 height 15
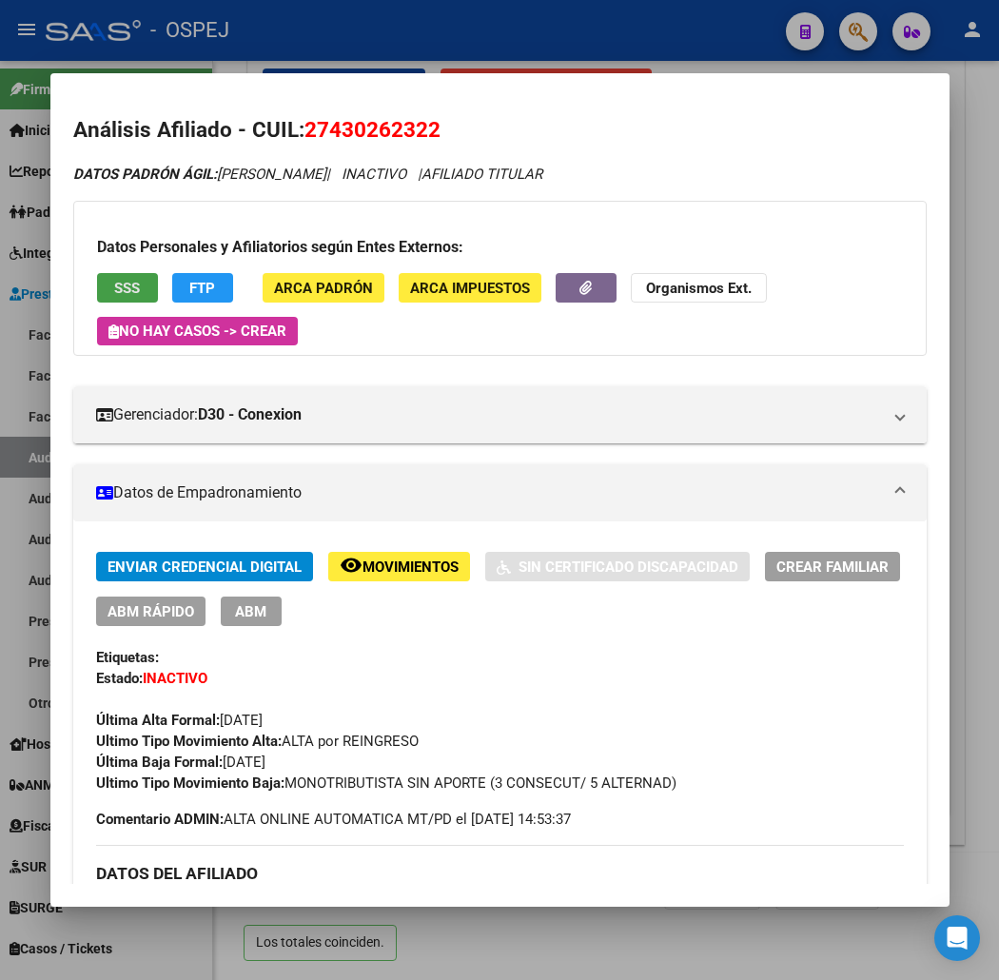
click at [114, 281] on span "SSS" at bounding box center [127, 288] width 26 height 17
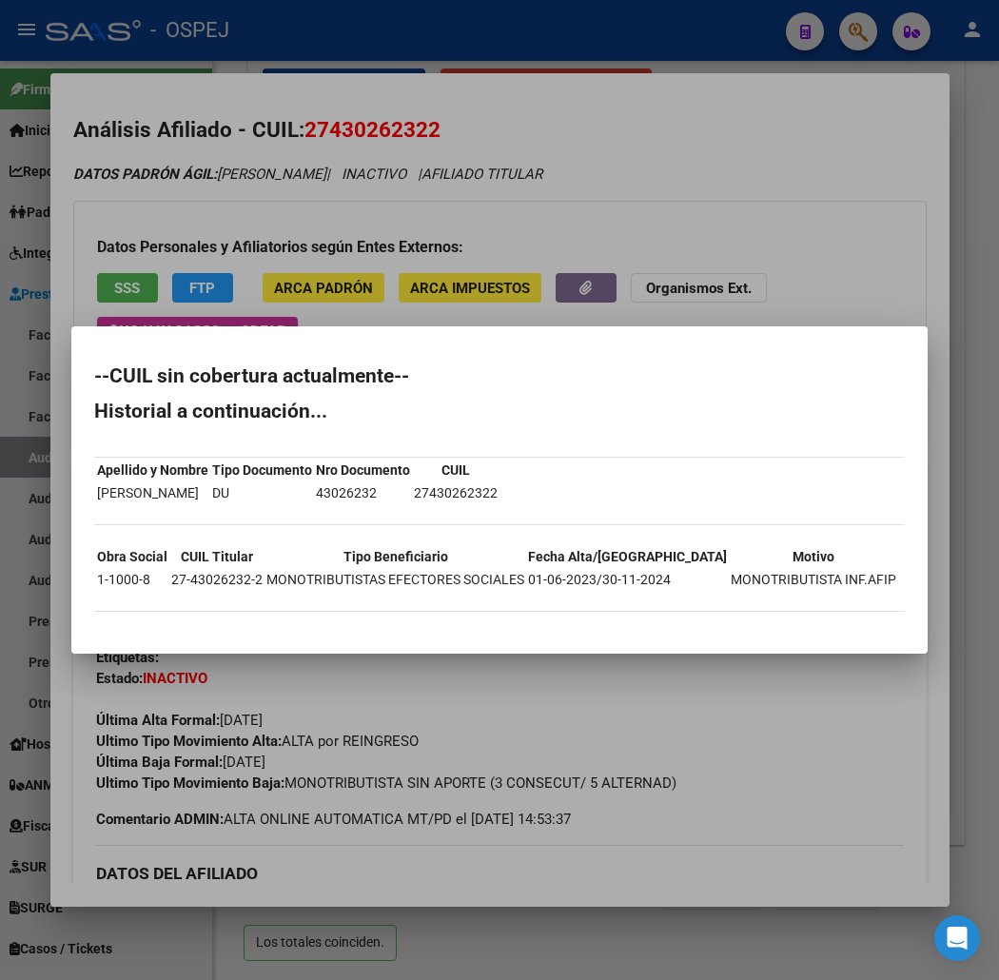
click at [173, 249] on div at bounding box center [499, 490] width 999 height 980
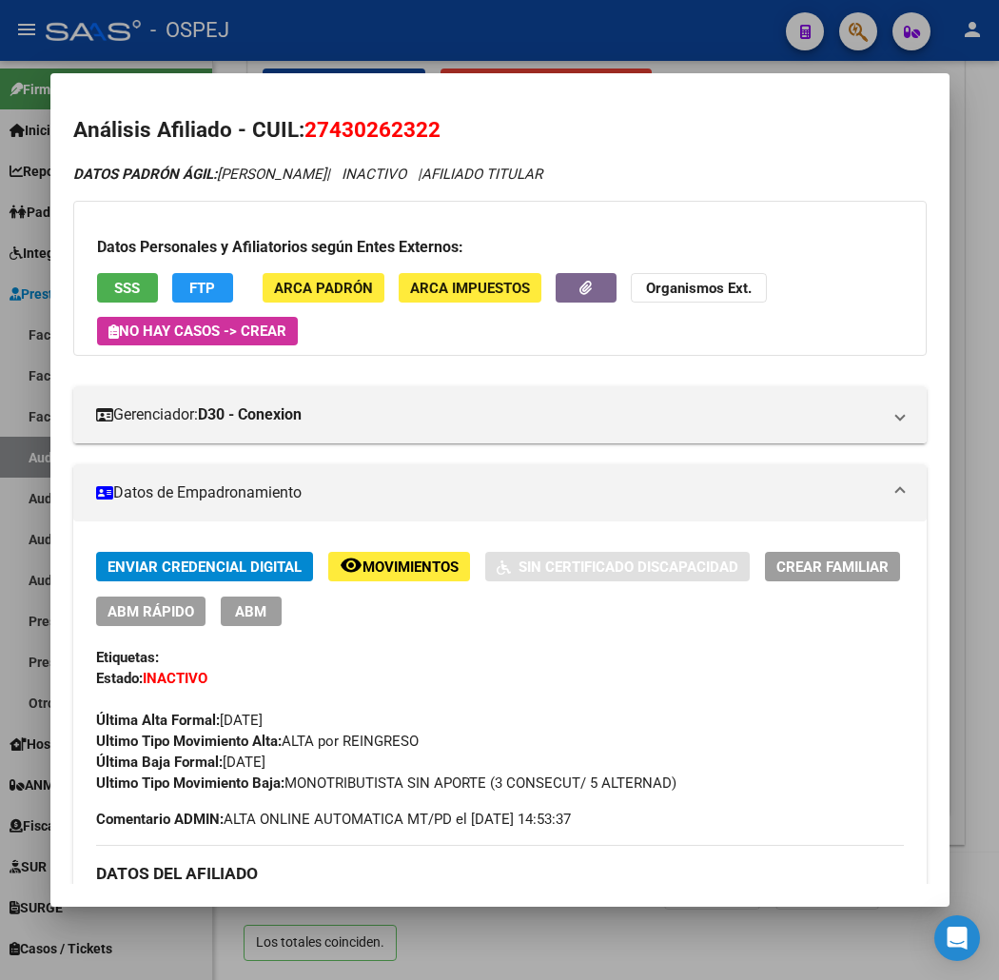
click at [305, 129] on span "27430262322" at bounding box center [373, 129] width 136 height 25
click at [114, 290] on span "SSS" at bounding box center [127, 288] width 26 height 17
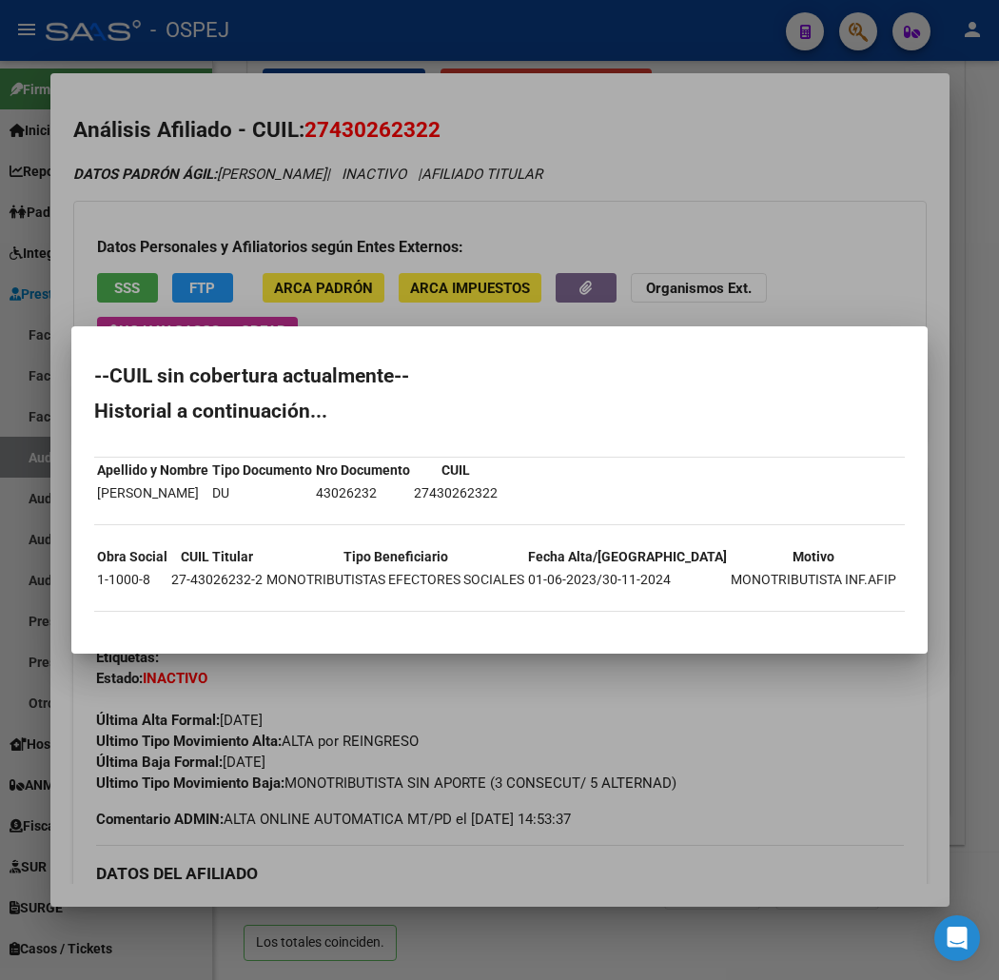
drag, startPoint x: 200, startPoint y: 160, endPoint x: 254, endPoint y: 120, distance: 67.4
click at [200, 159] on div at bounding box center [499, 490] width 999 height 980
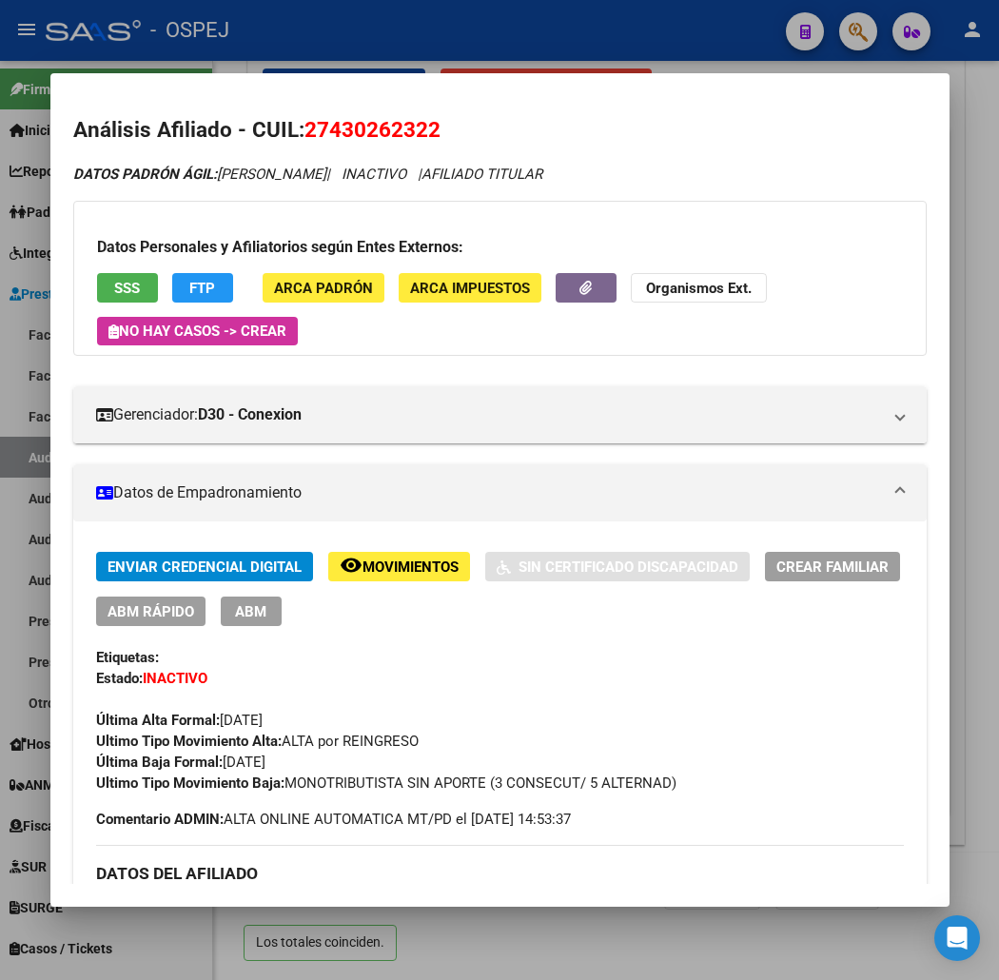
click at [302, 78] on mat-dialog-container "Análisis Afiliado - CUIL: 27430262322 DATOS PADRÓN ÁGIL: [PERSON_NAME] | INACTI…" at bounding box center [500, 490] width 900 height 834
click at [756, 51] on div at bounding box center [499, 490] width 999 height 980
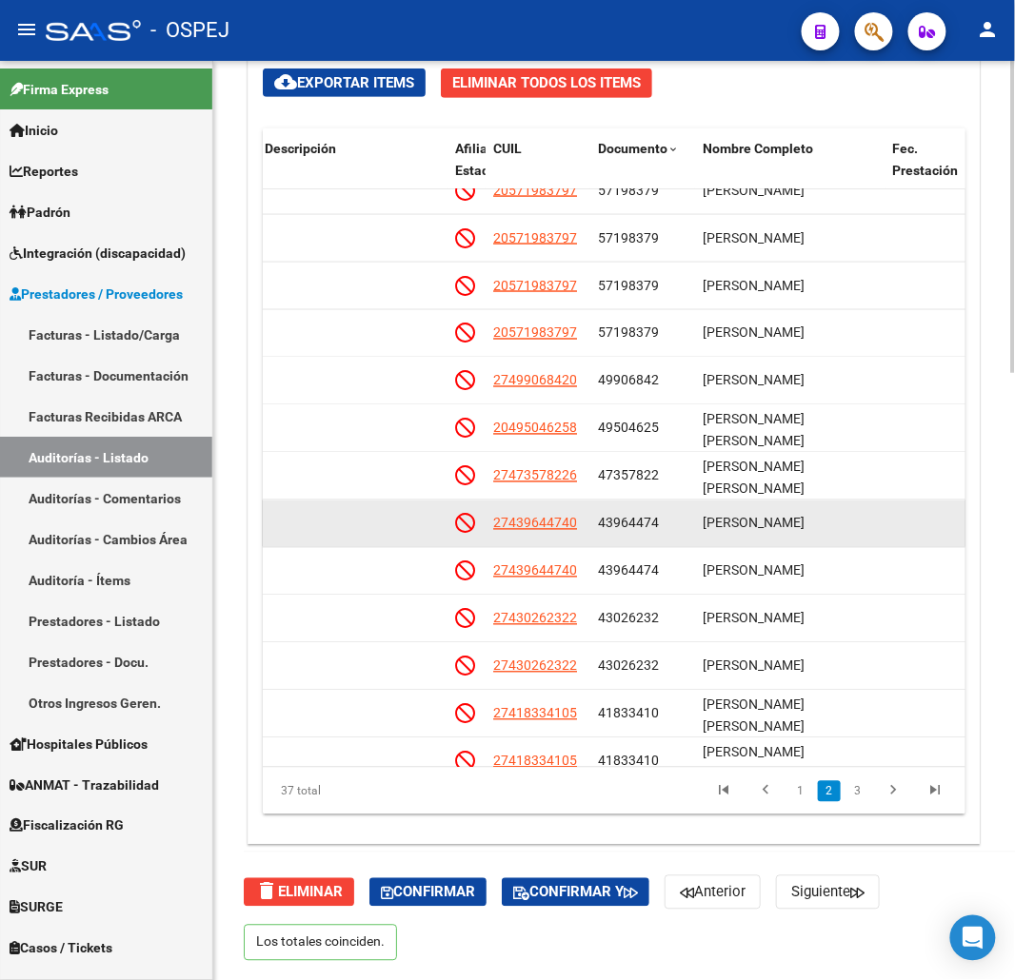
scroll to position [614, 1248]
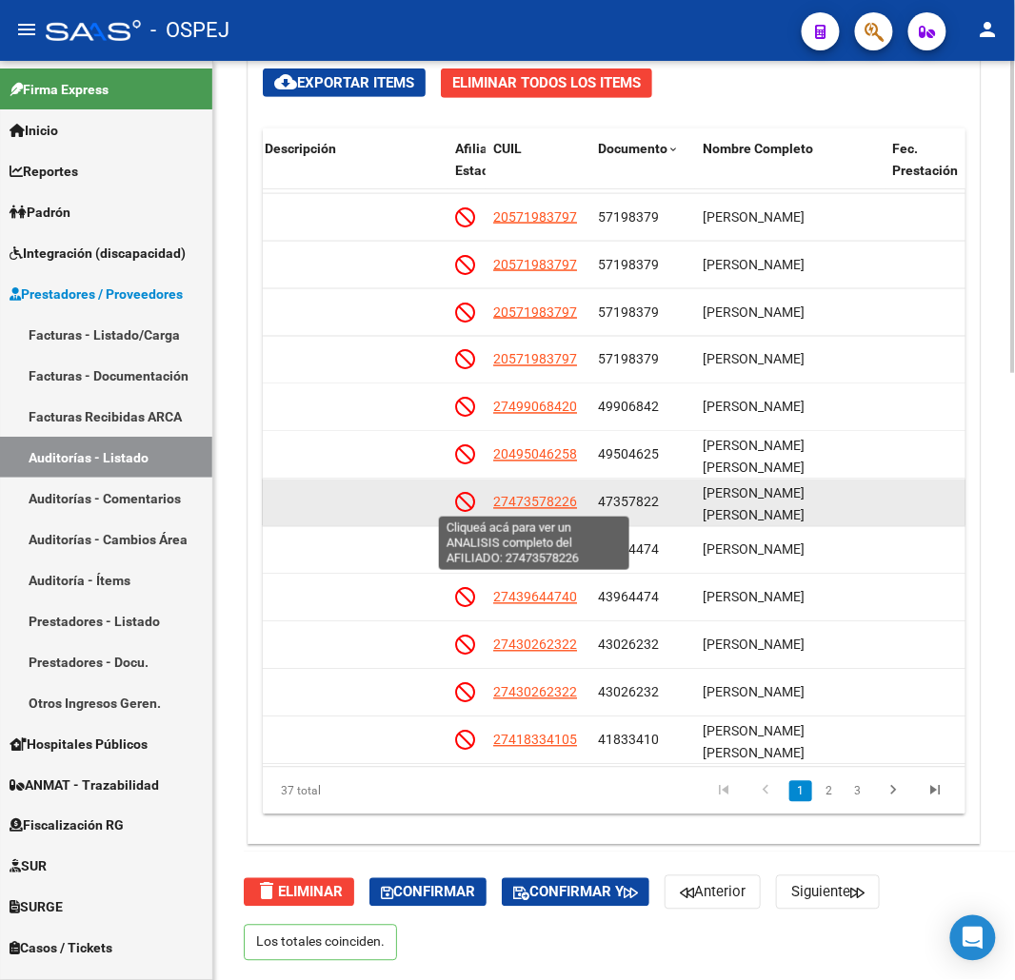
click at [544, 503] on span "27473578226" at bounding box center [535, 502] width 84 height 15
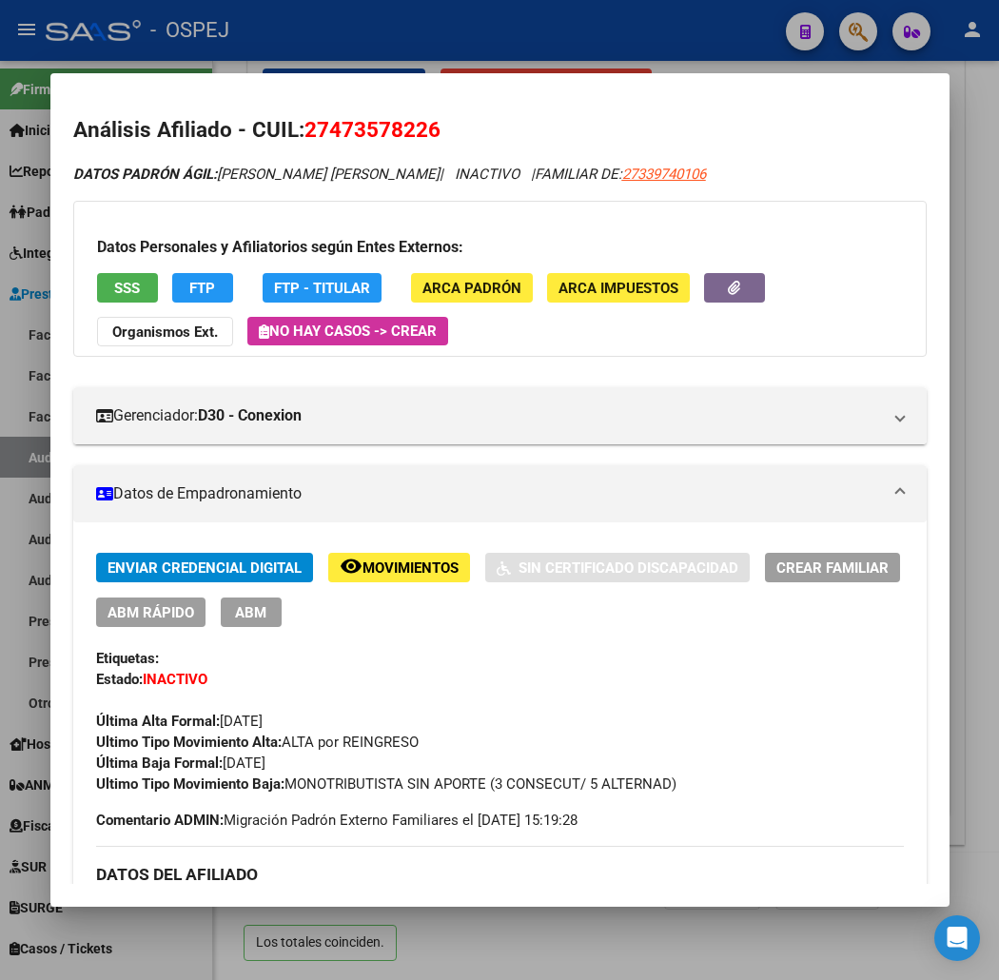
click at [347, 130] on span "27473578226" at bounding box center [373, 129] width 136 height 25
click at [106, 273] on button "SSS" at bounding box center [127, 288] width 61 height 30
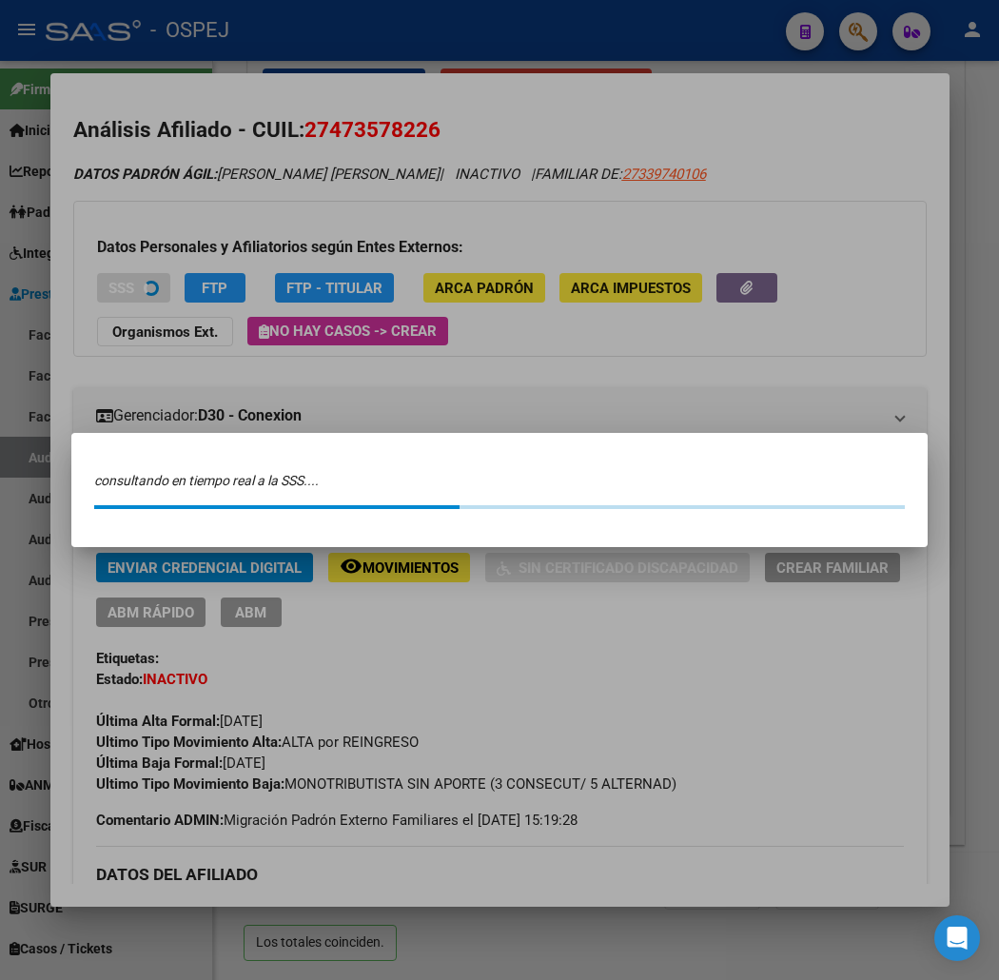
click at [212, 217] on div at bounding box center [499, 490] width 999 height 980
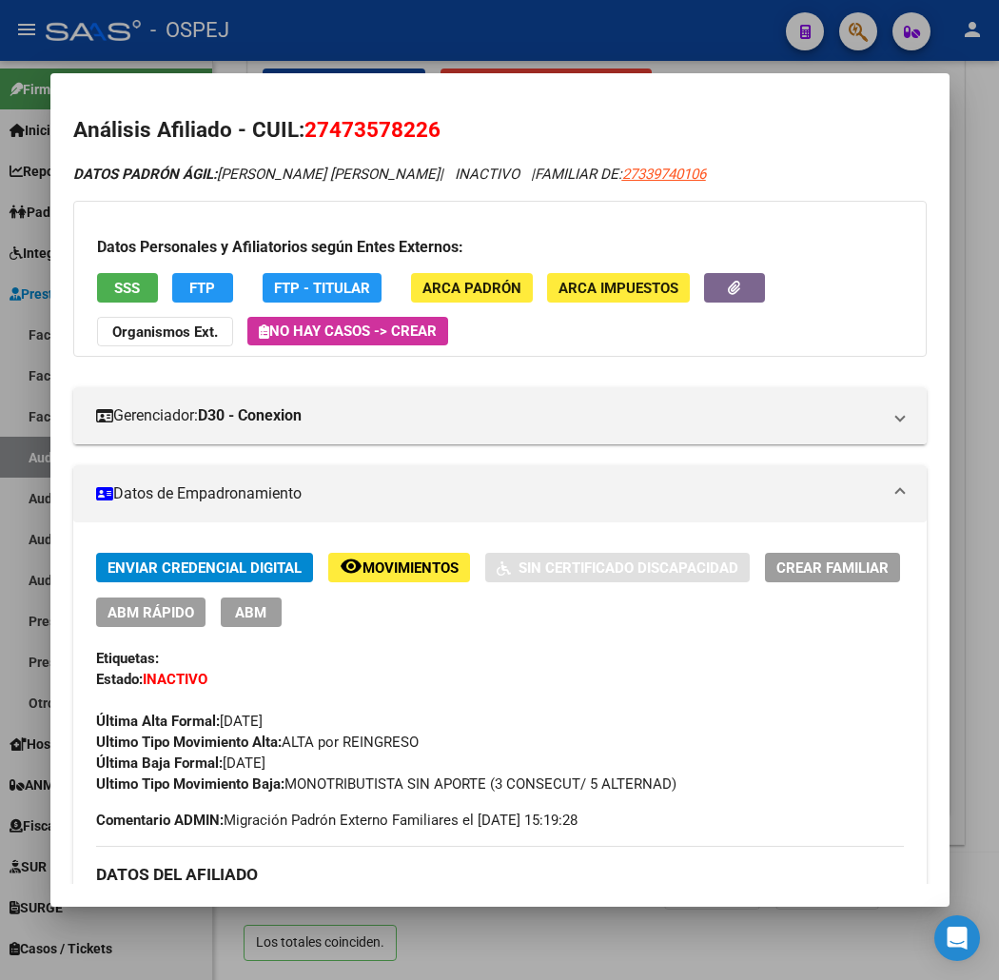
click at [480, 46] on div at bounding box center [499, 490] width 999 height 980
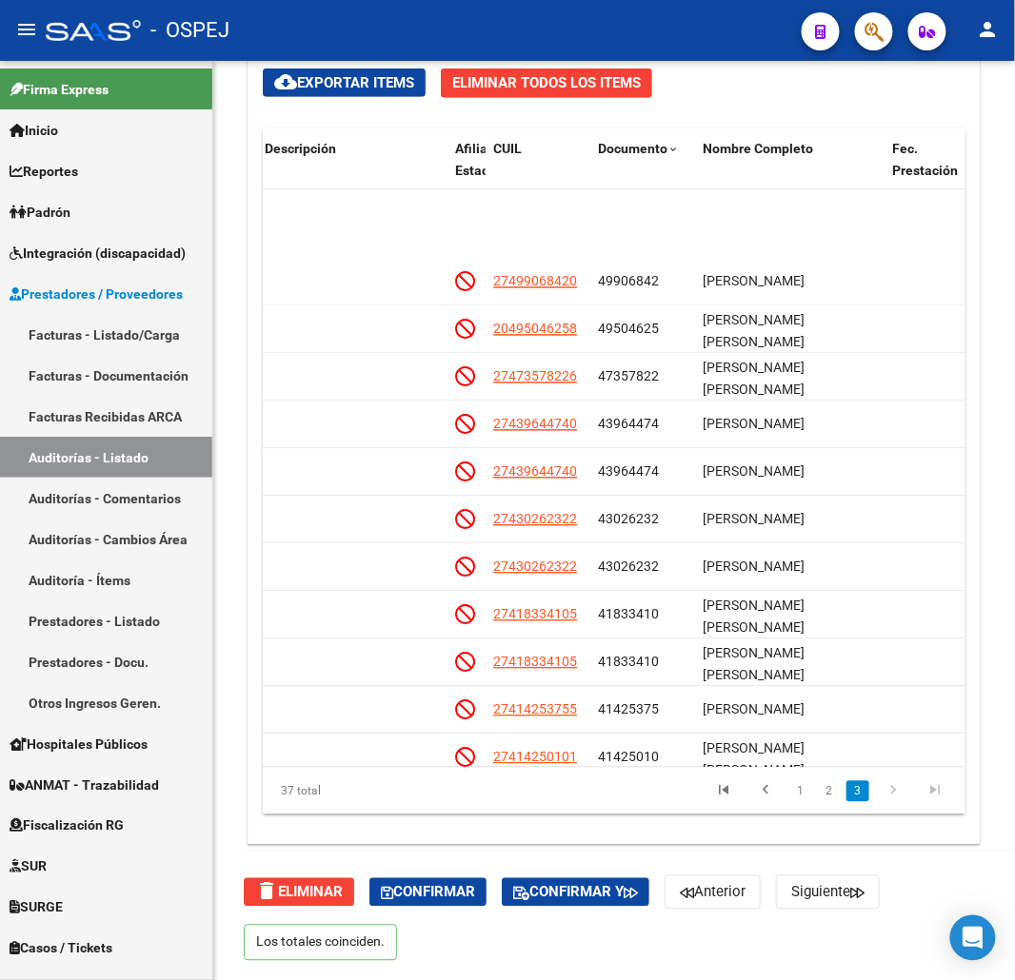
scroll to position [1205, 1248]
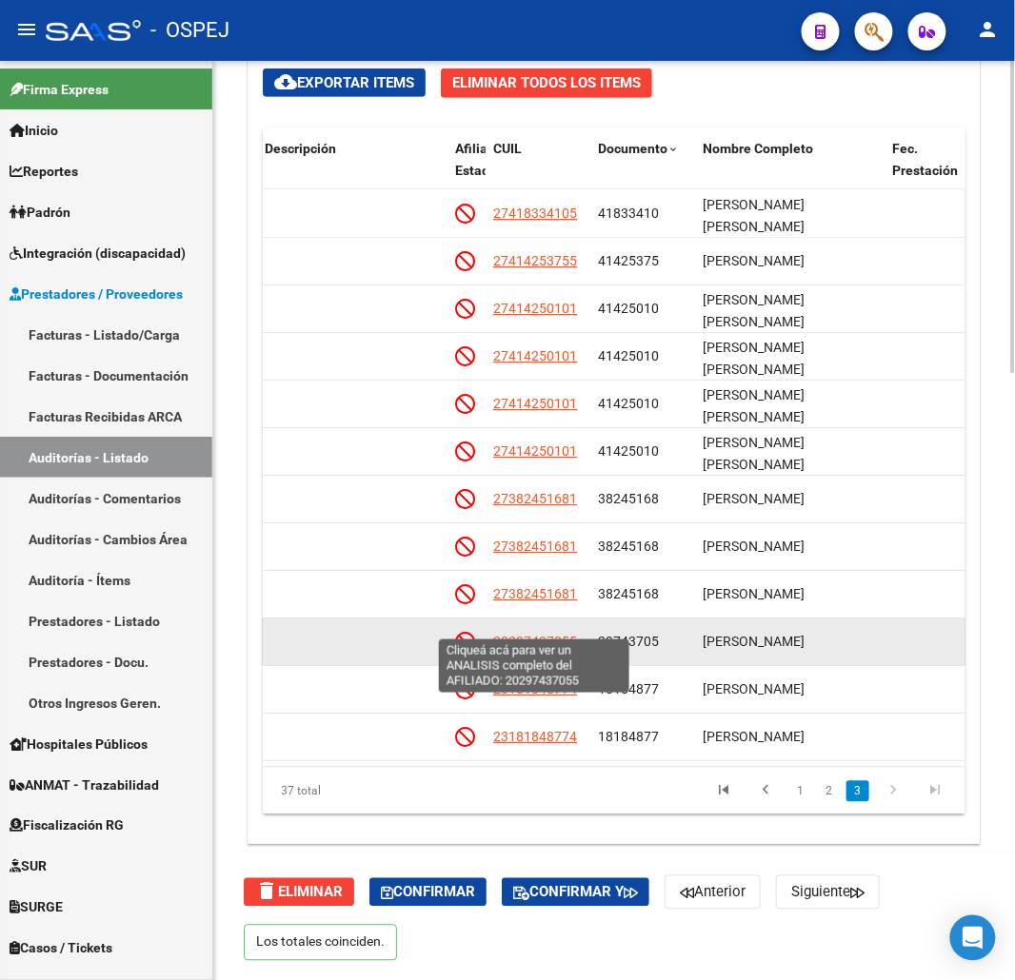
click at [544, 634] on span "20297437055" at bounding box center [535, 641] width 84 height 15
type textarea "20297437055"
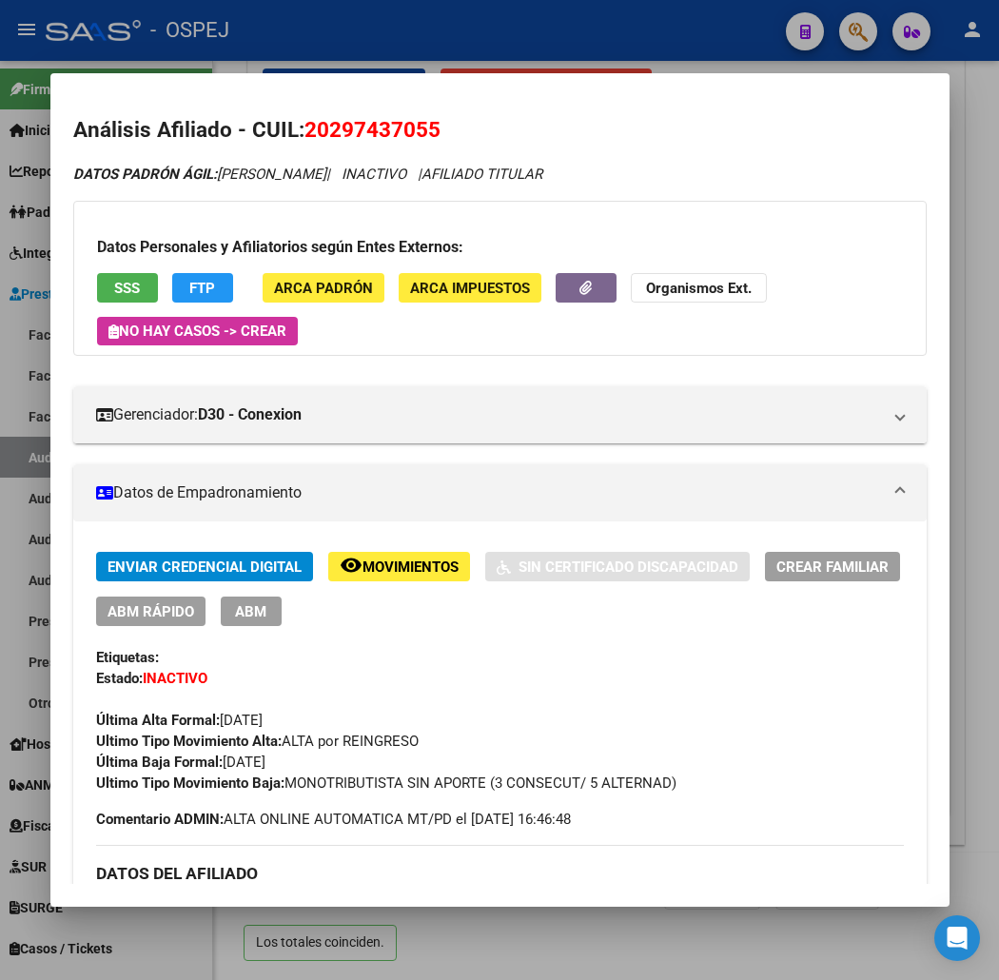
click at [312, 139] on span "20297437055" at bounding box center [373, 129] width 136 height 25
click at [114, 293] on span "SSS" at bounding box center [127, 288] width 26 height 17
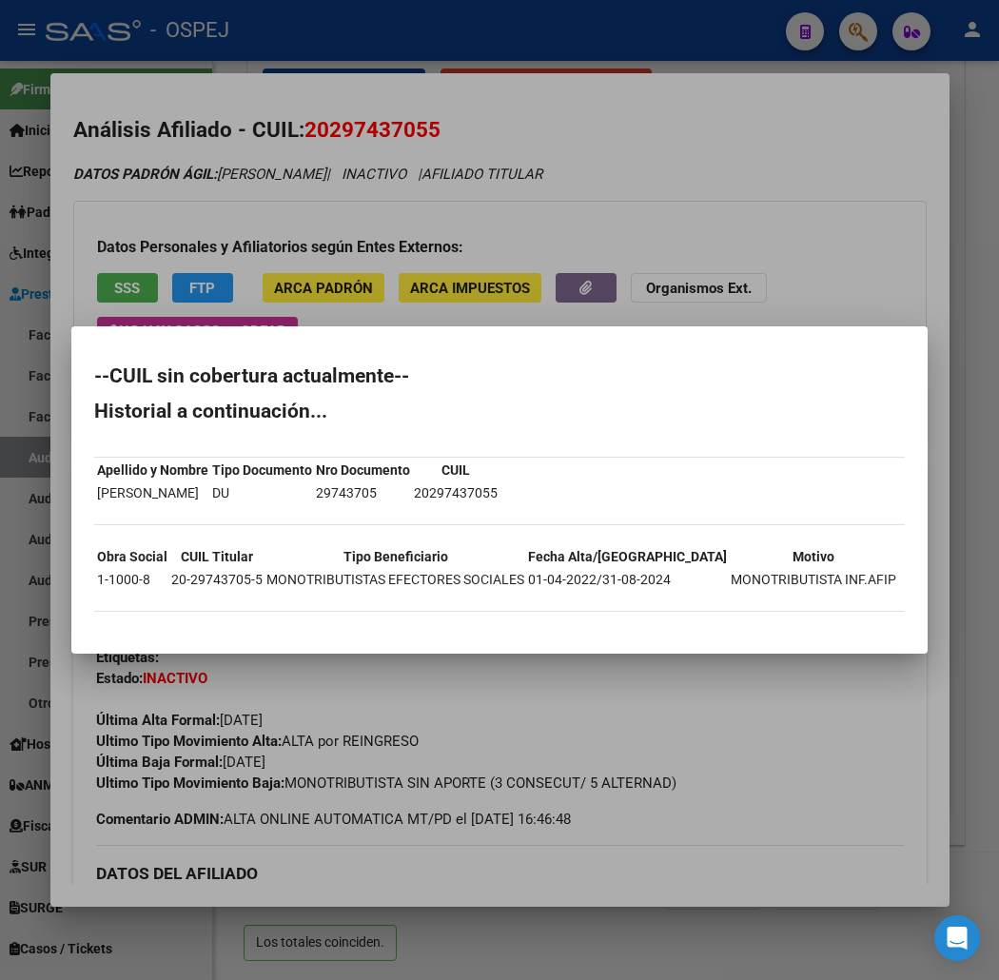
click at [511, 215] on div at bounding box center [499, 490] width 999 height 980
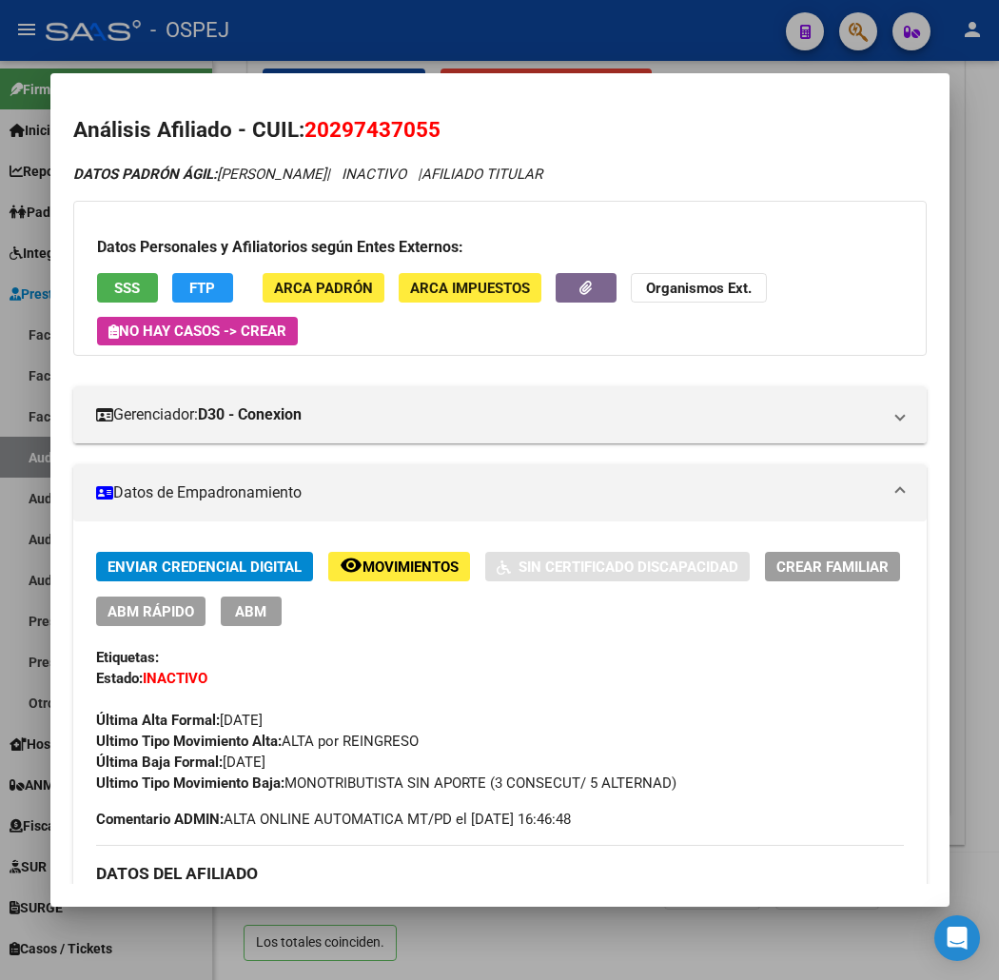
click at [331, 117] on span "20297437055" at bounding box center [373, 129] width 136 height 25
click at [226, 48] on div at bounding box center [499, 490] width 999 height 980
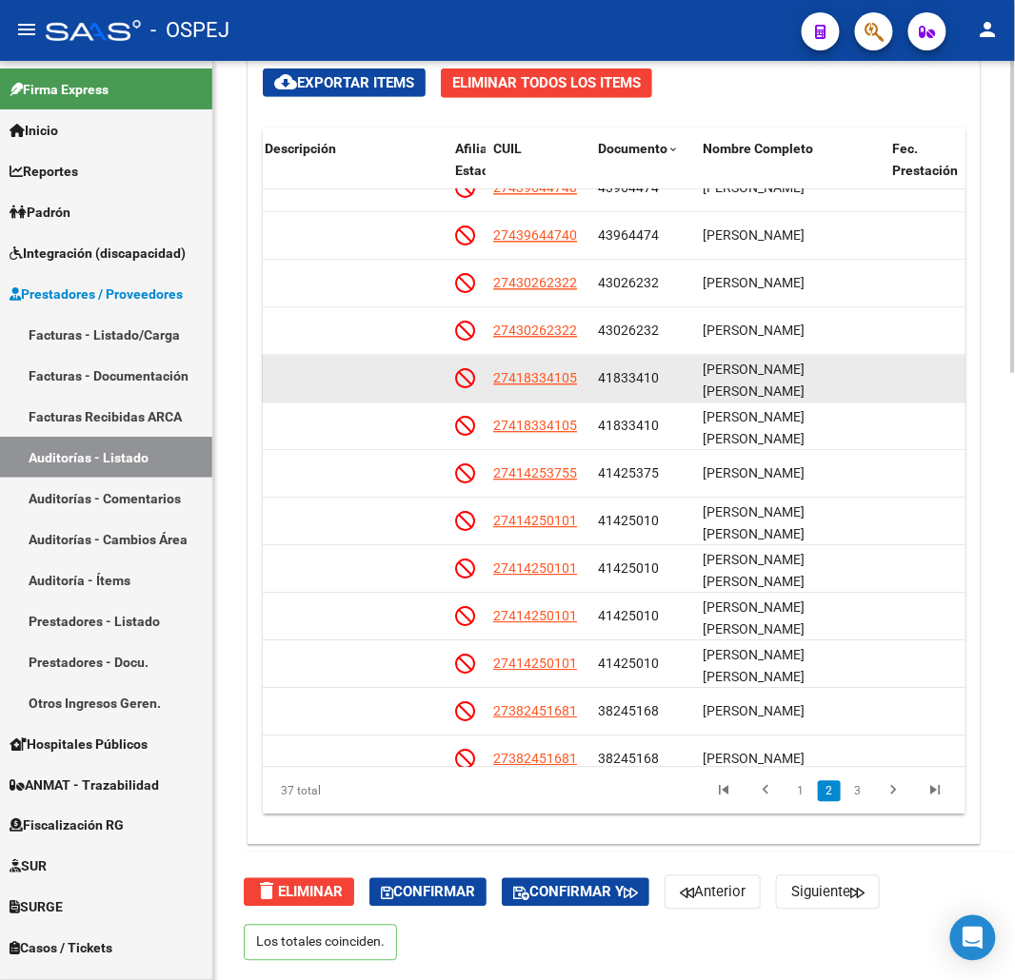
drag, startPoint x: 674, startPoint y: 474, endPoint x: 719, endPoint y: 545, distance: 84.2
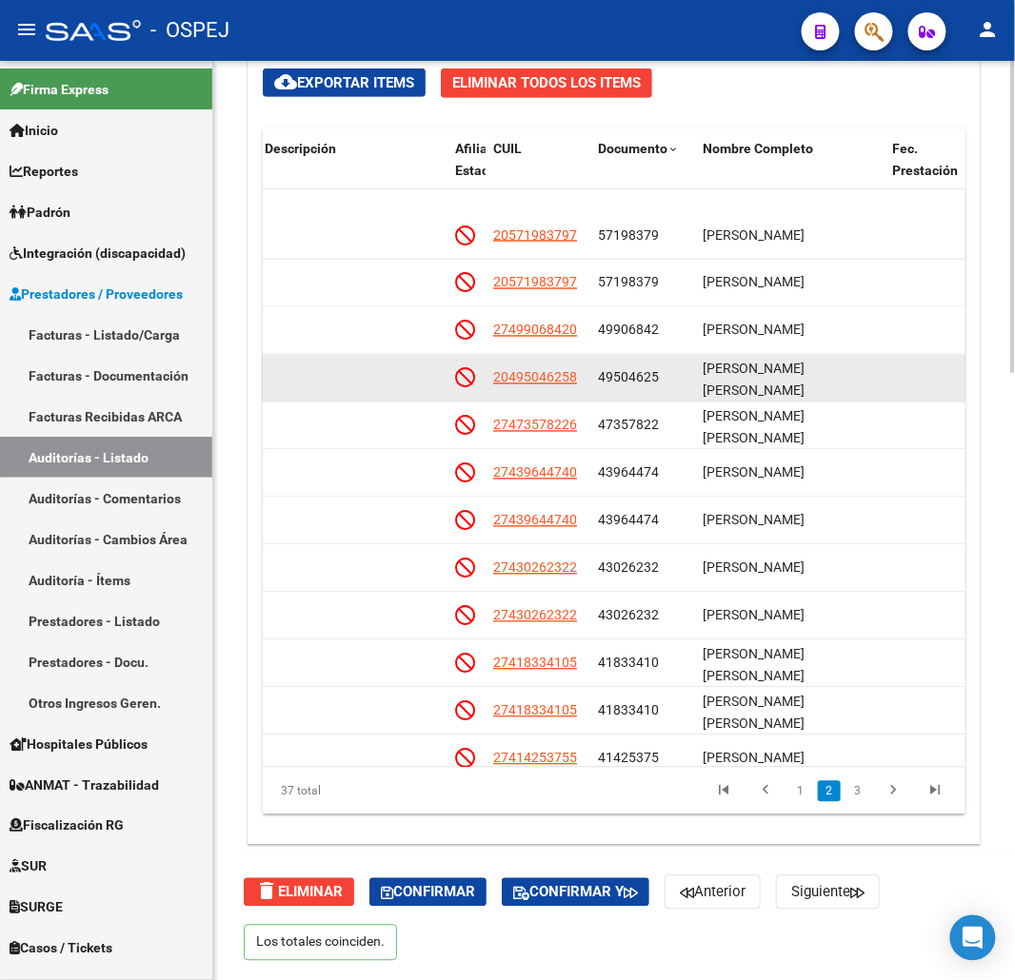
drag, startPoint x: 710, startPoint y: 517, endPoint x: 715, endPoint y: 414, distance: 102.9
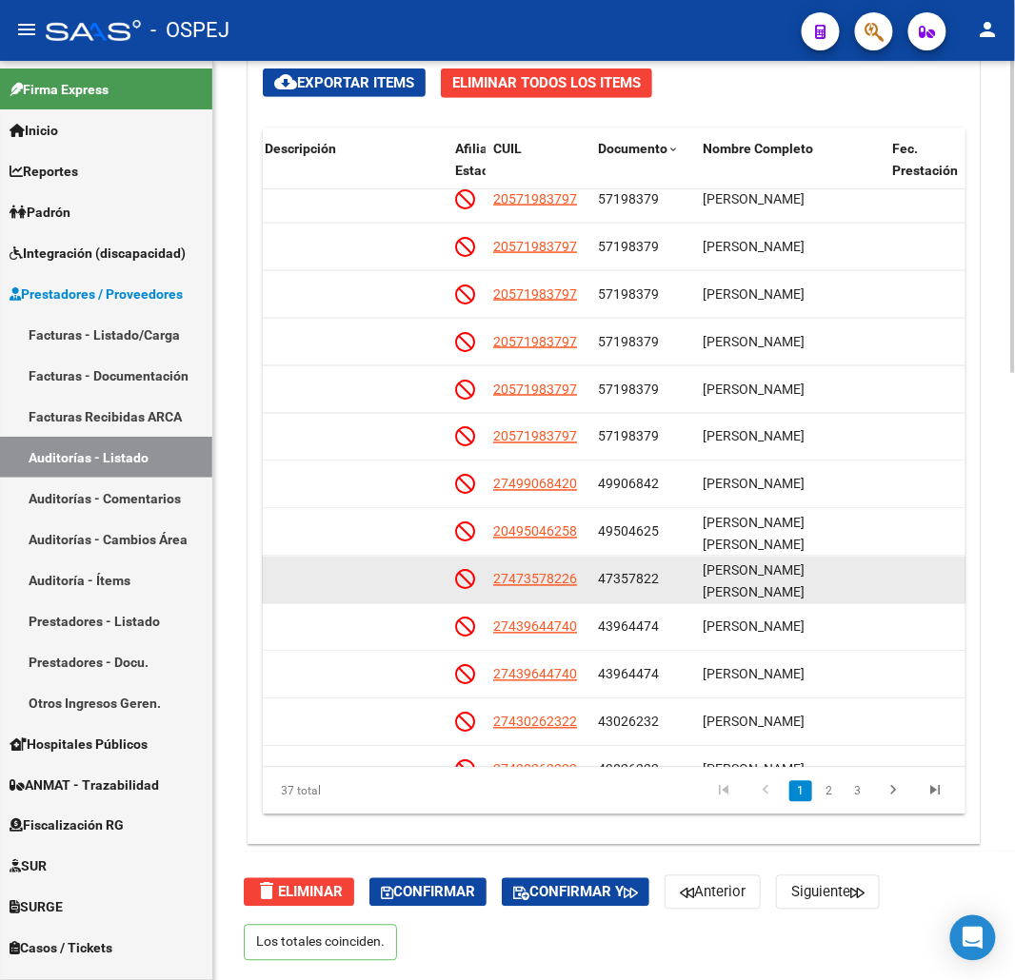
scroll to position [3, 0]
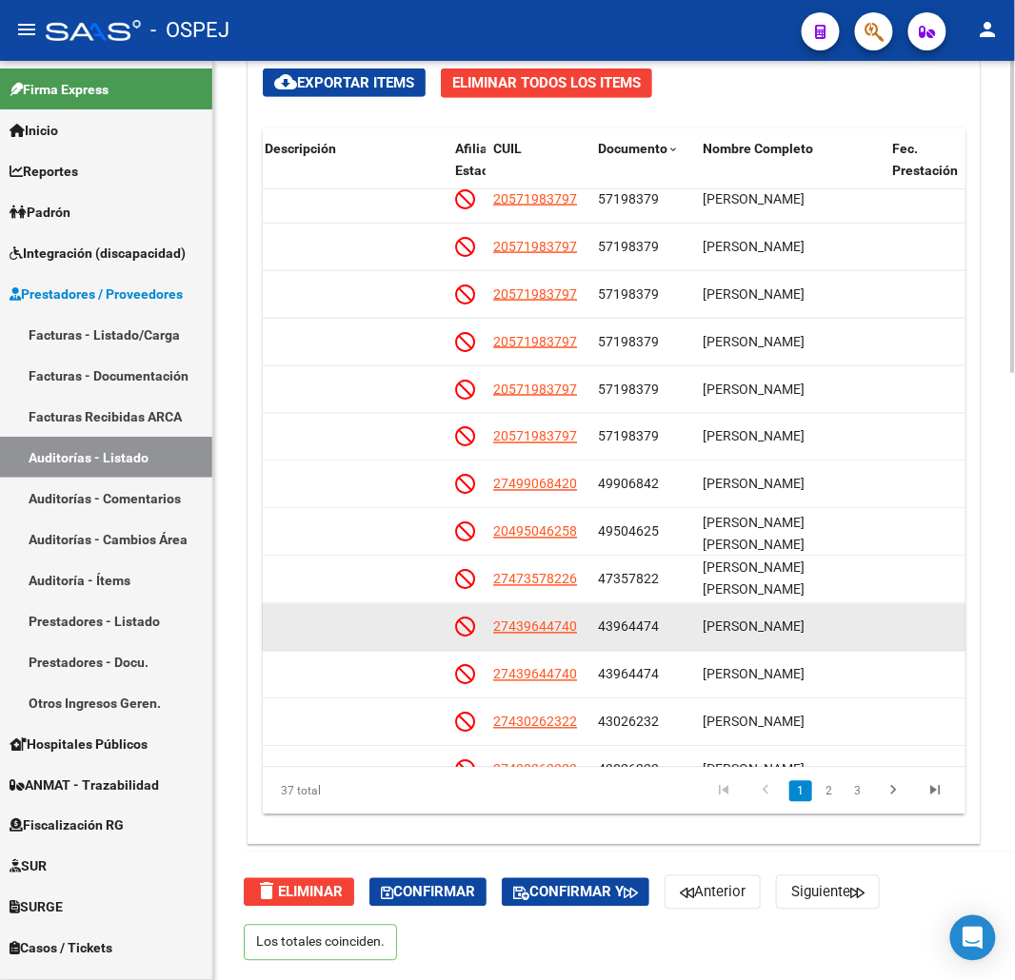
drag, startPoint x: 711, startPoint y: 520, endPoint x: 707, endPoint y: 609, distance: 89.6
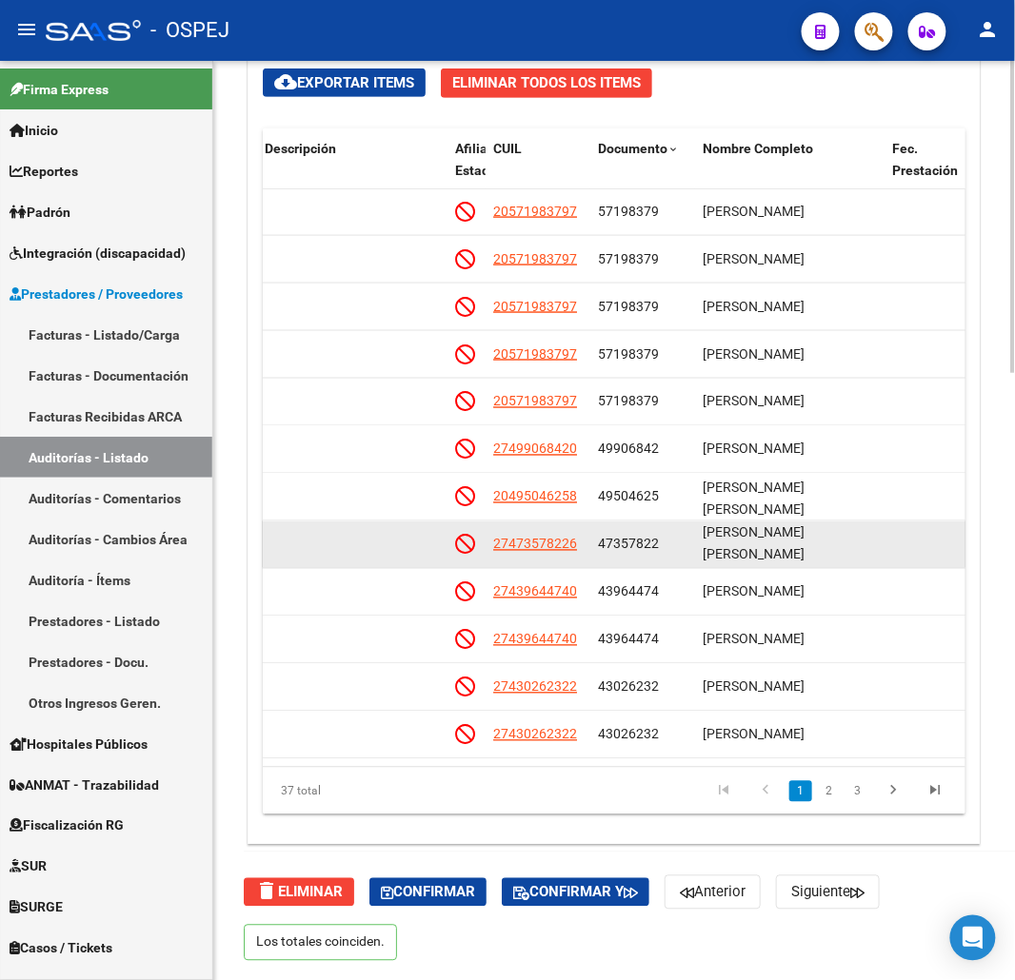
scroll to position [540, 1248]
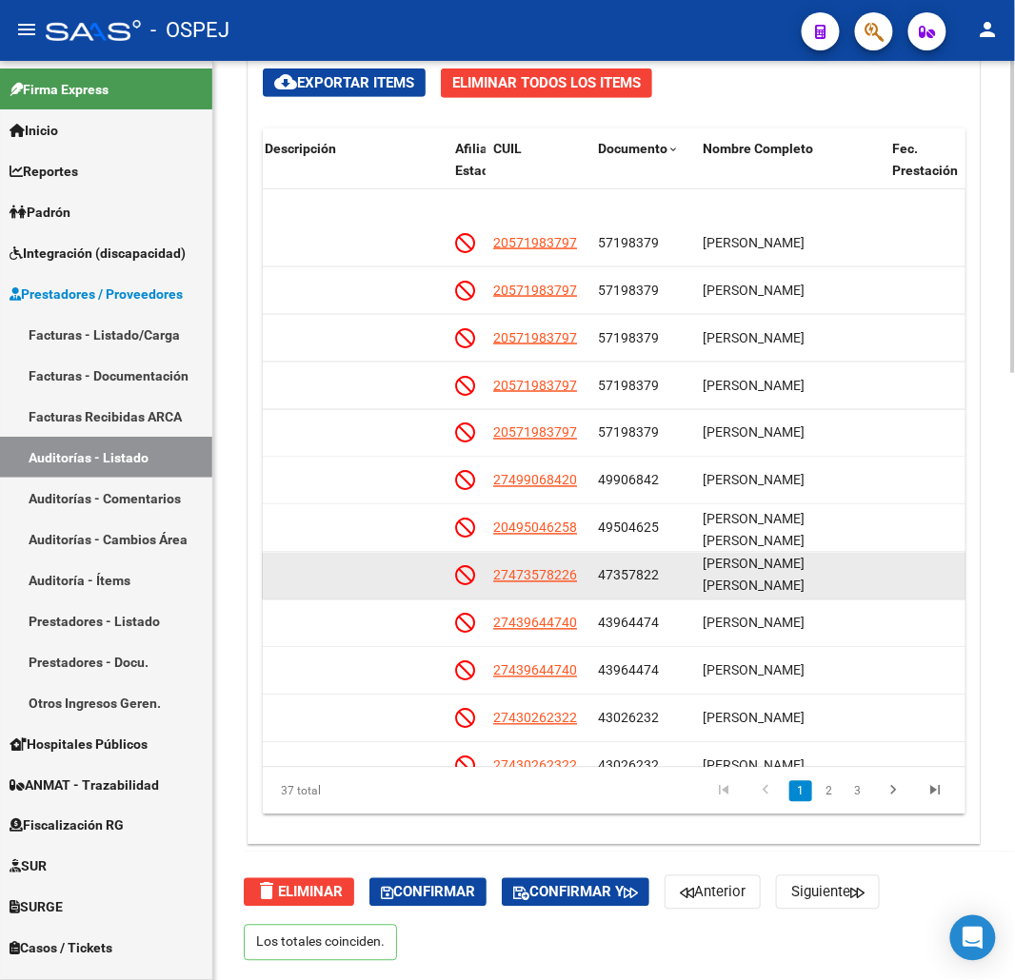
drag, startPoint x: 682, startPoint y: 596, endPoint x: 682, endPoint y: 562, distance: 34.3
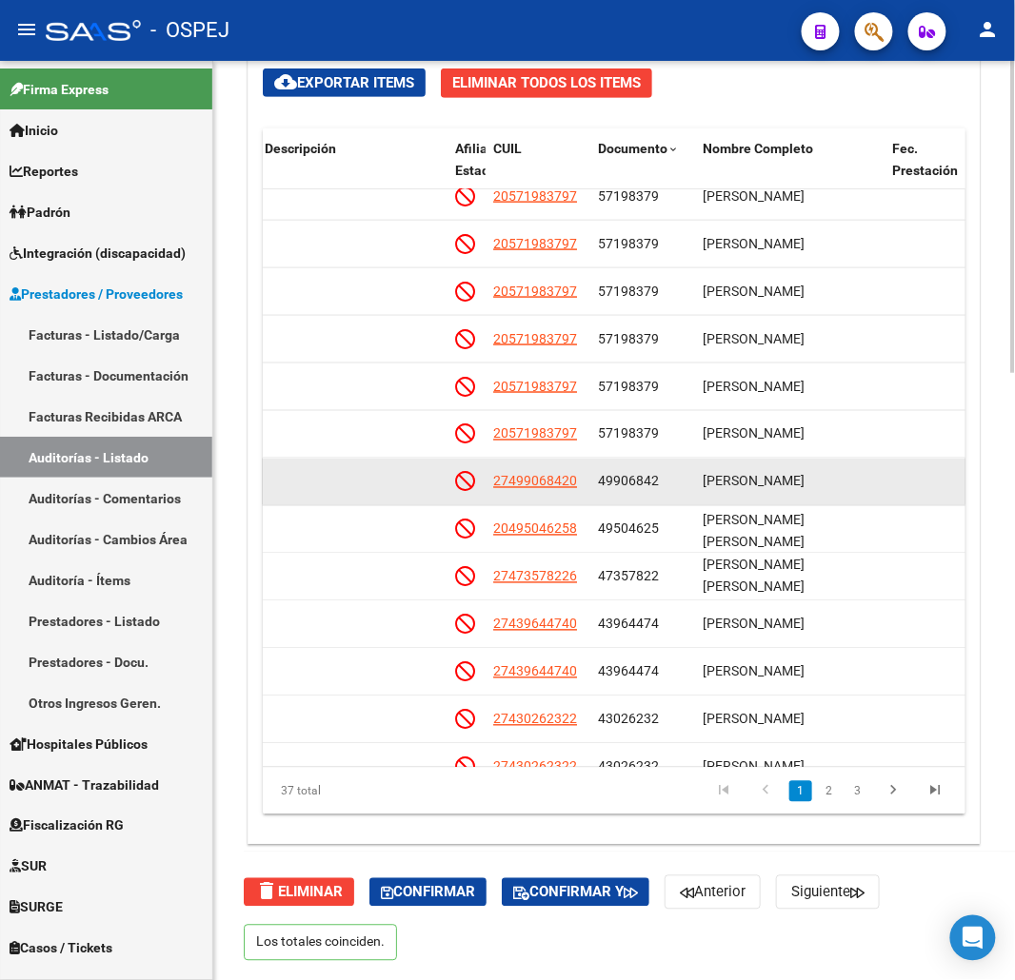
click at [554, 481] on span "27499068420" at bounding box center [535, 481] width 84 height 15
type textarea "27499068420"
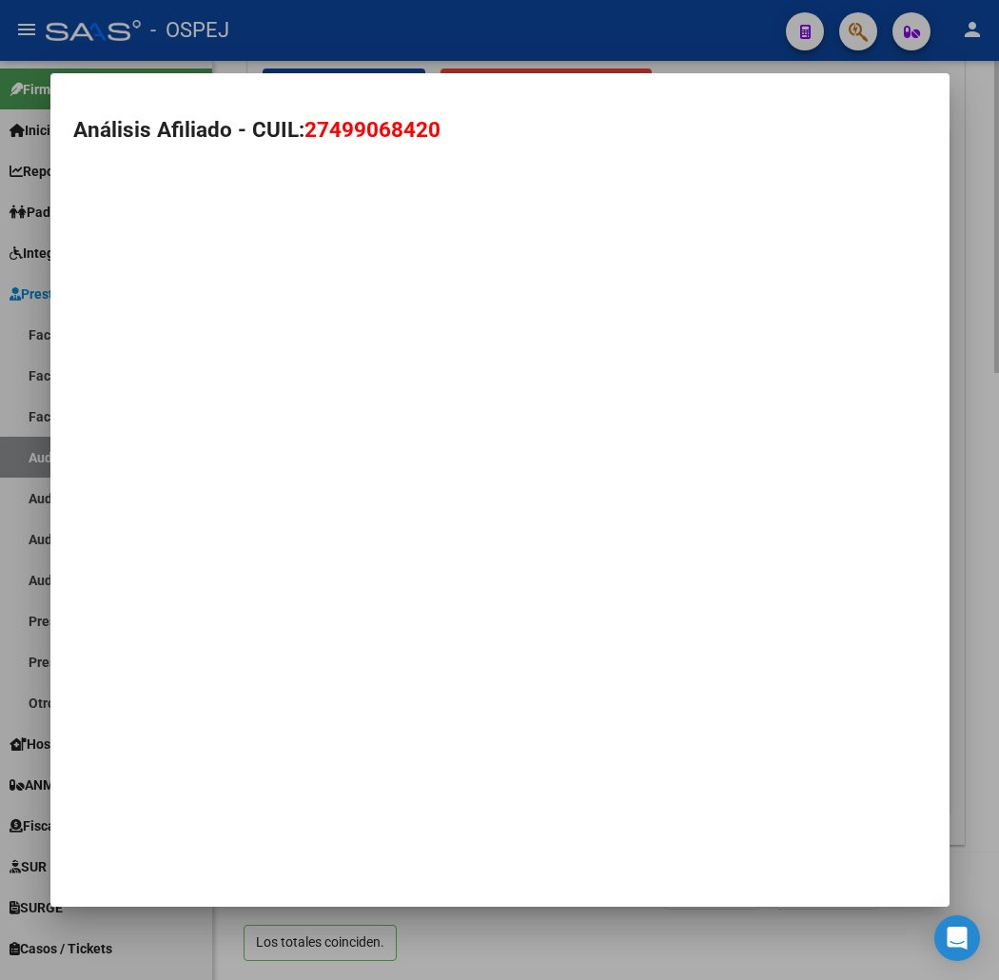
click at [554, 481] on mat-dialog-container "Análisis Afiliado - CUIL: 27499068420" at bounding box center [500, 490] width 900 height 834
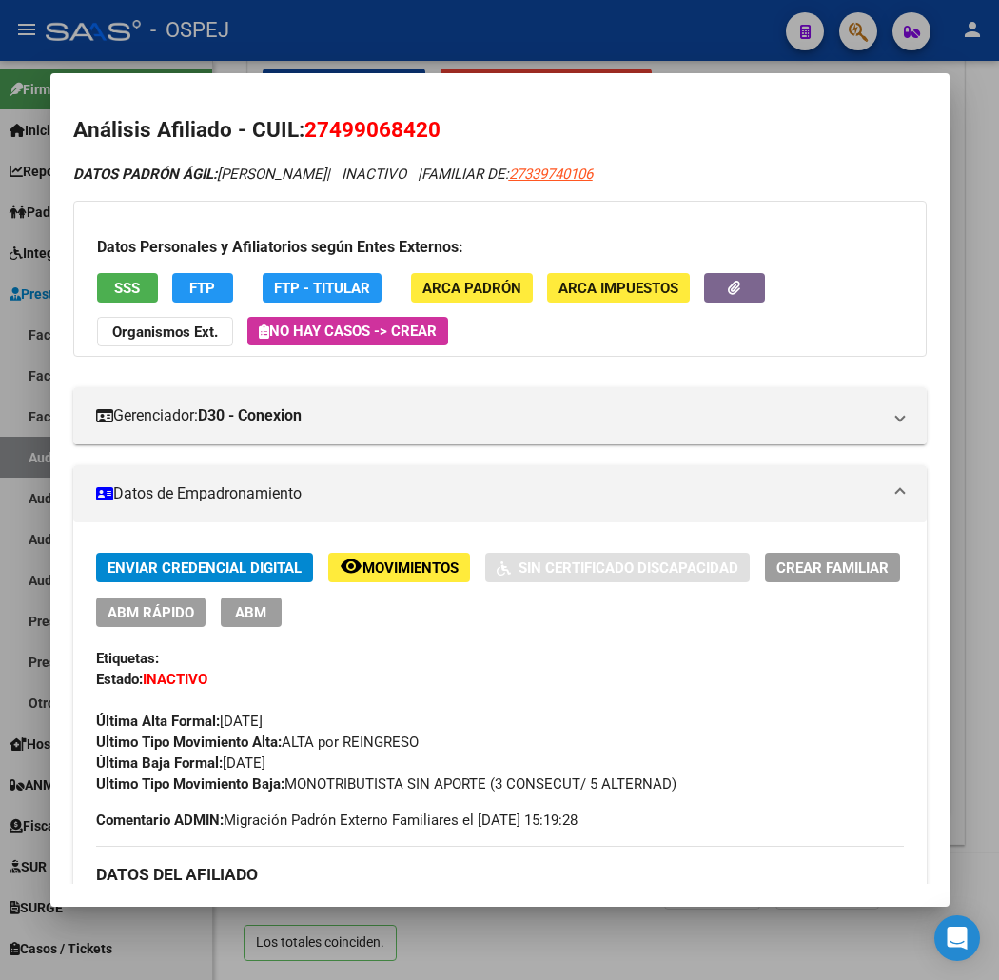
click at [114, 287] on span "SSS" at bounding box center [127, 288] width 26 height 17
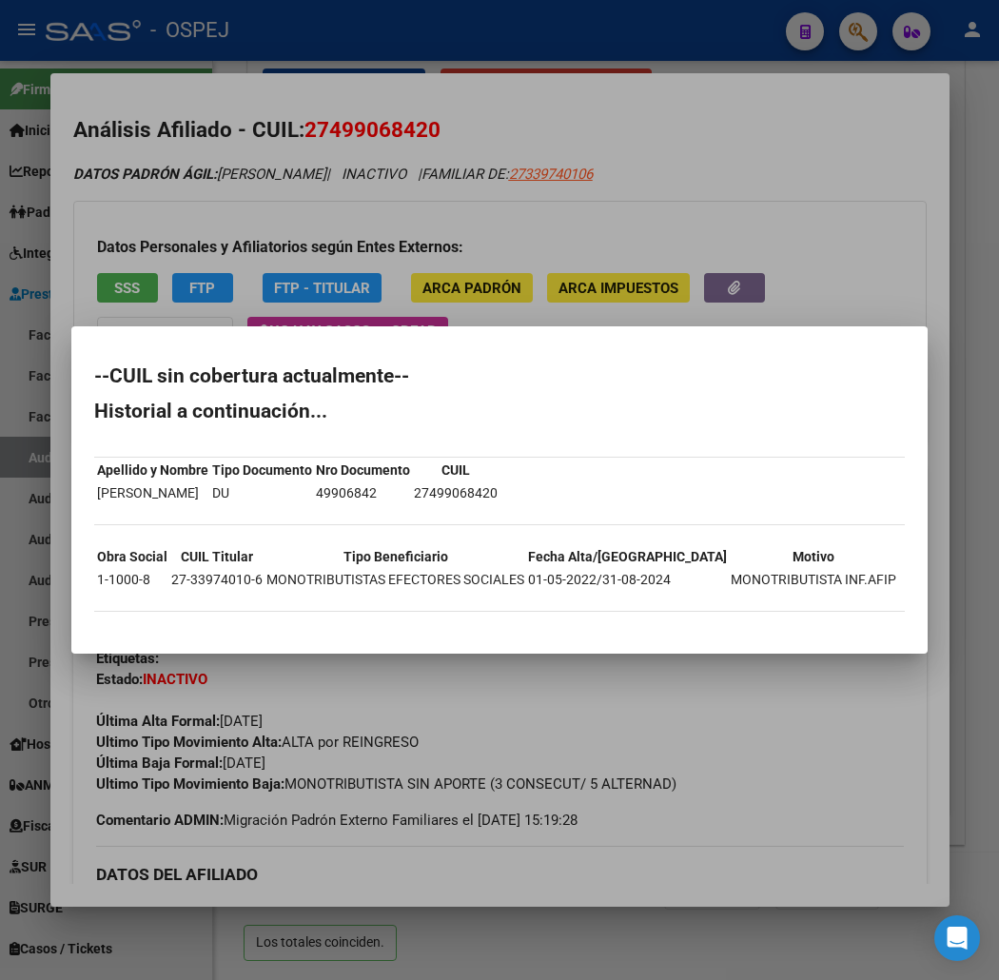
click at [423, 154] on div at bounding box center [499, 490] width 999 height 980
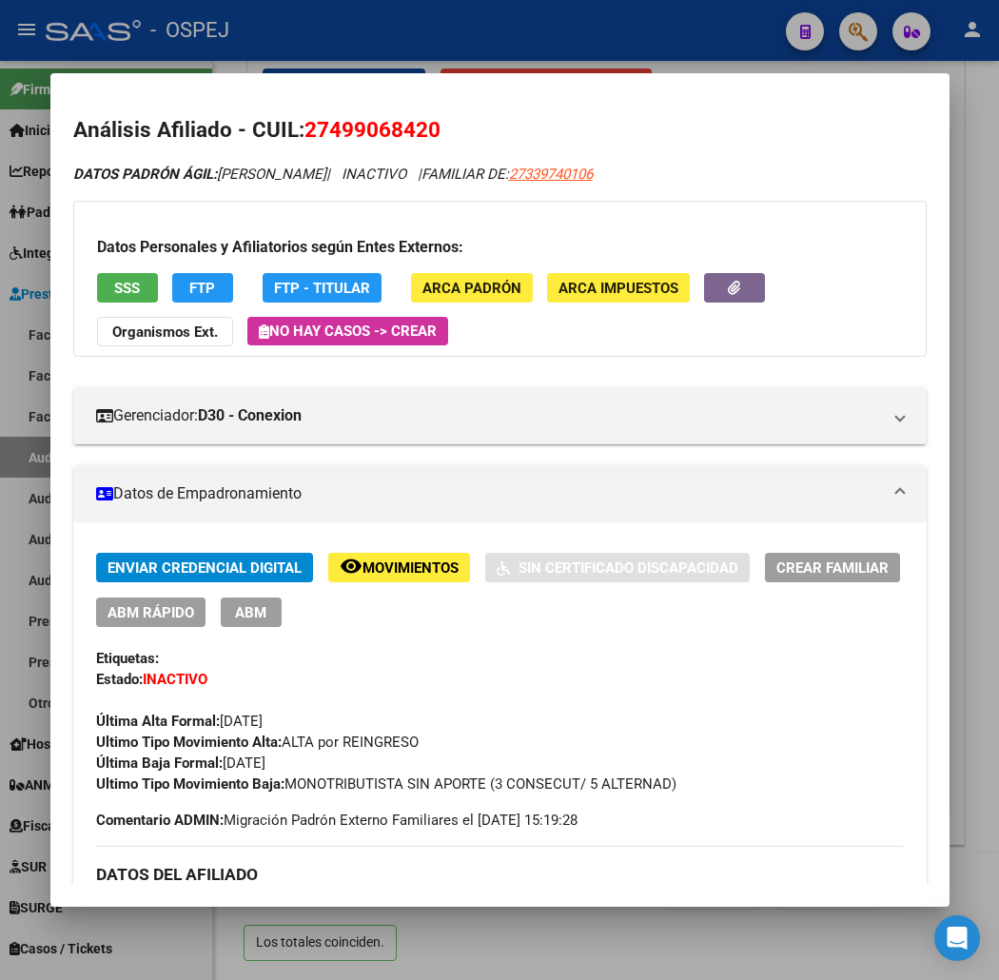
click at [317, 117] on span "27499068420" at bounding box center [373, 129] width 136 height 25
click at [97, 278] on button "SSS" at bounding box center [127, 288] width 61 height 30
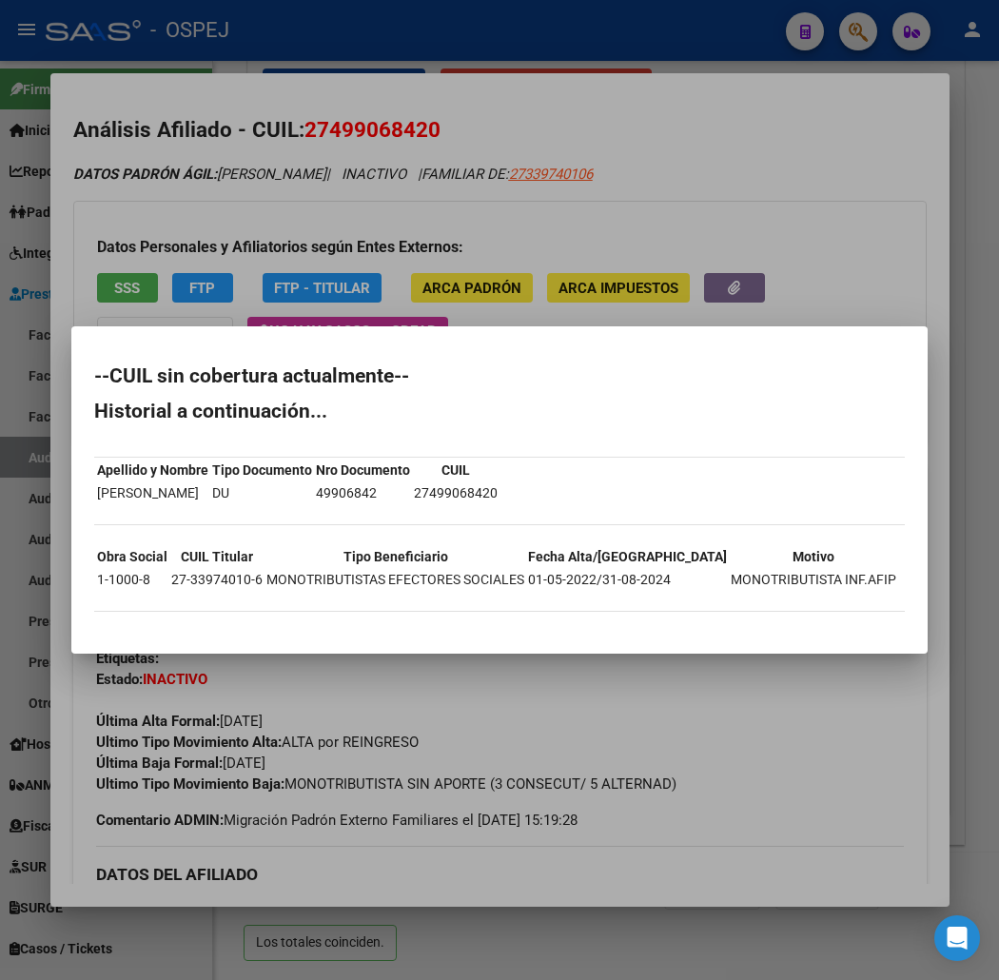
drag, startPoint x: 676, startPoint y: 247, endPoint x: 967, endPoint y: 16, distance: 371.9
click at [688, 239] on div at bounding box center [499, 490] width 999 height 980
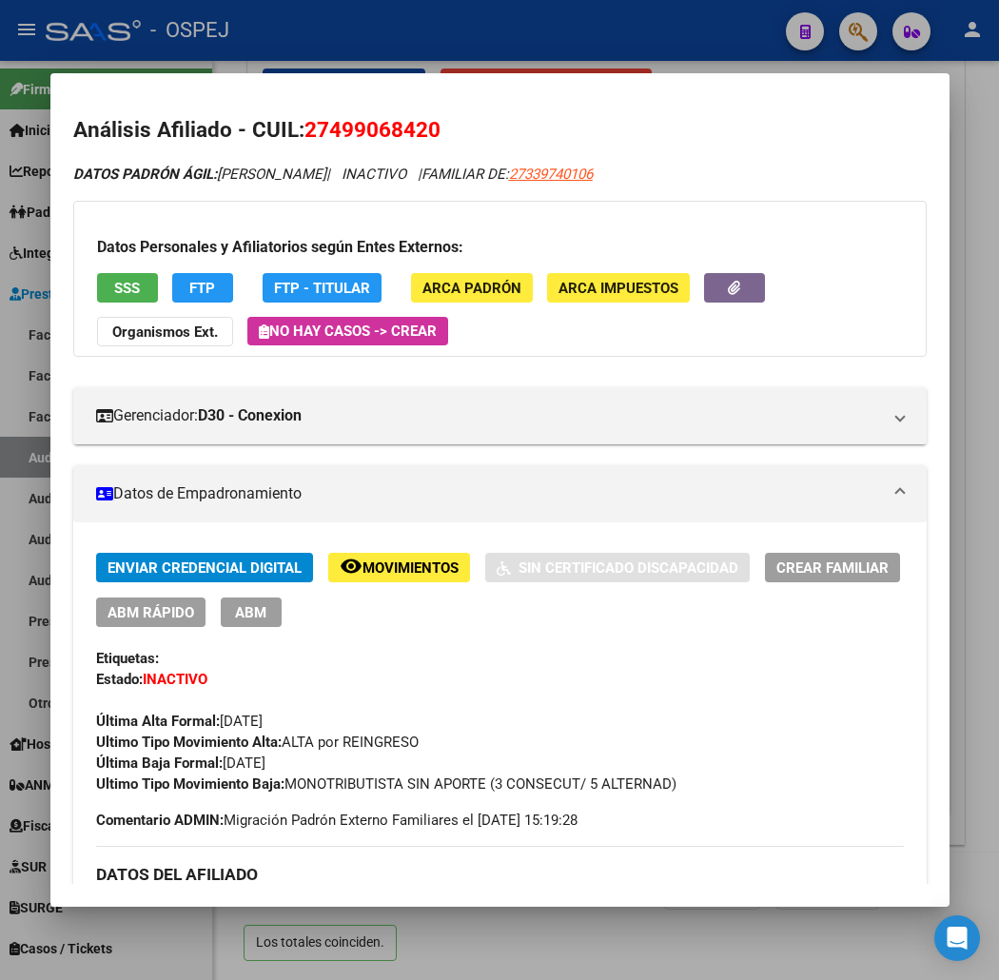
click at [245, 39] on div at bounding box center [499, 490] width 999 height 980
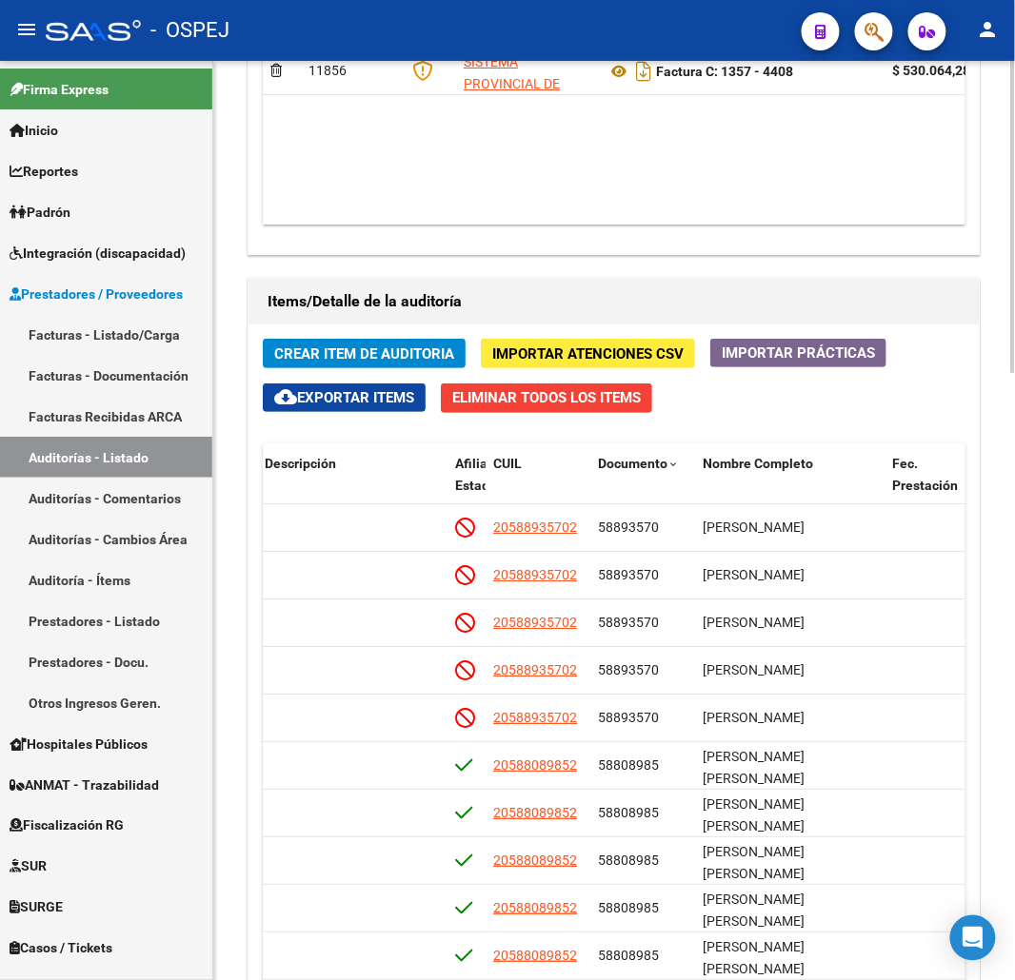
scroll to position [1044, 0]
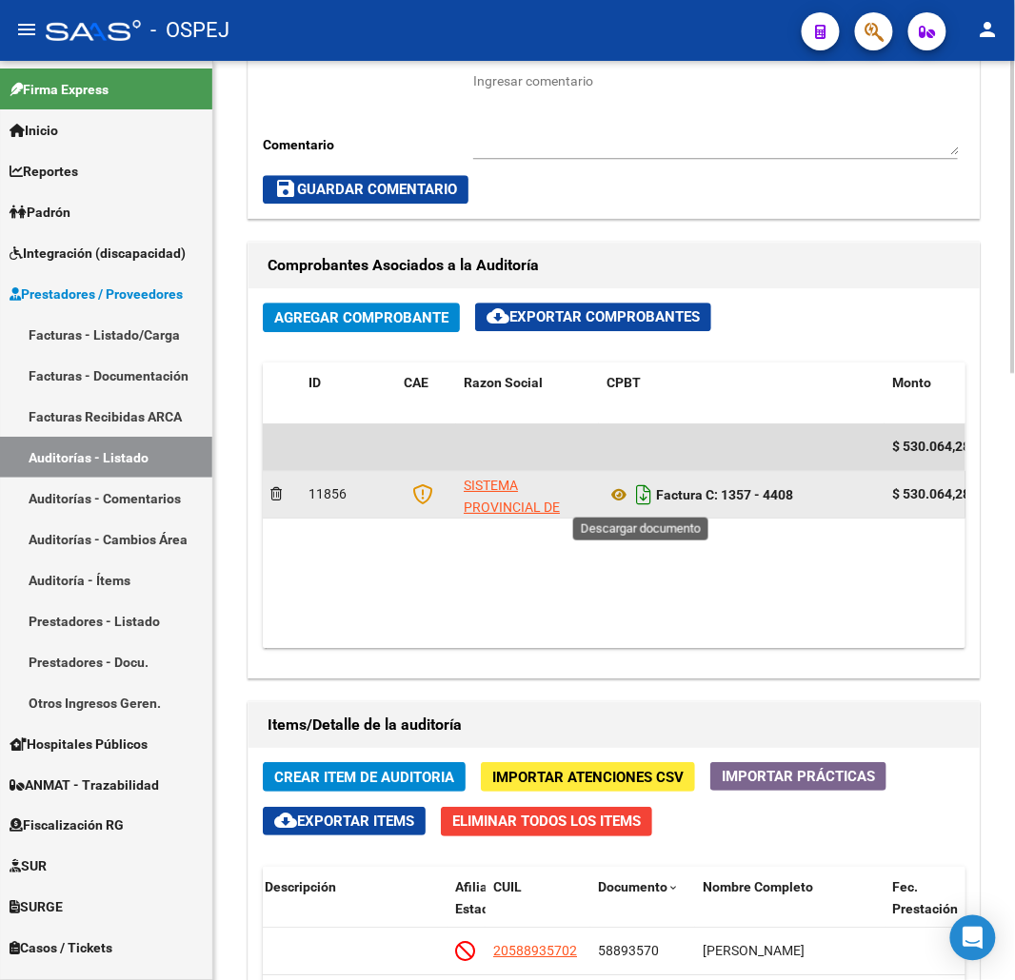
click at [644, 498] on icon "Descargar documento" at bounding box center [643, 495] width 25 height 30
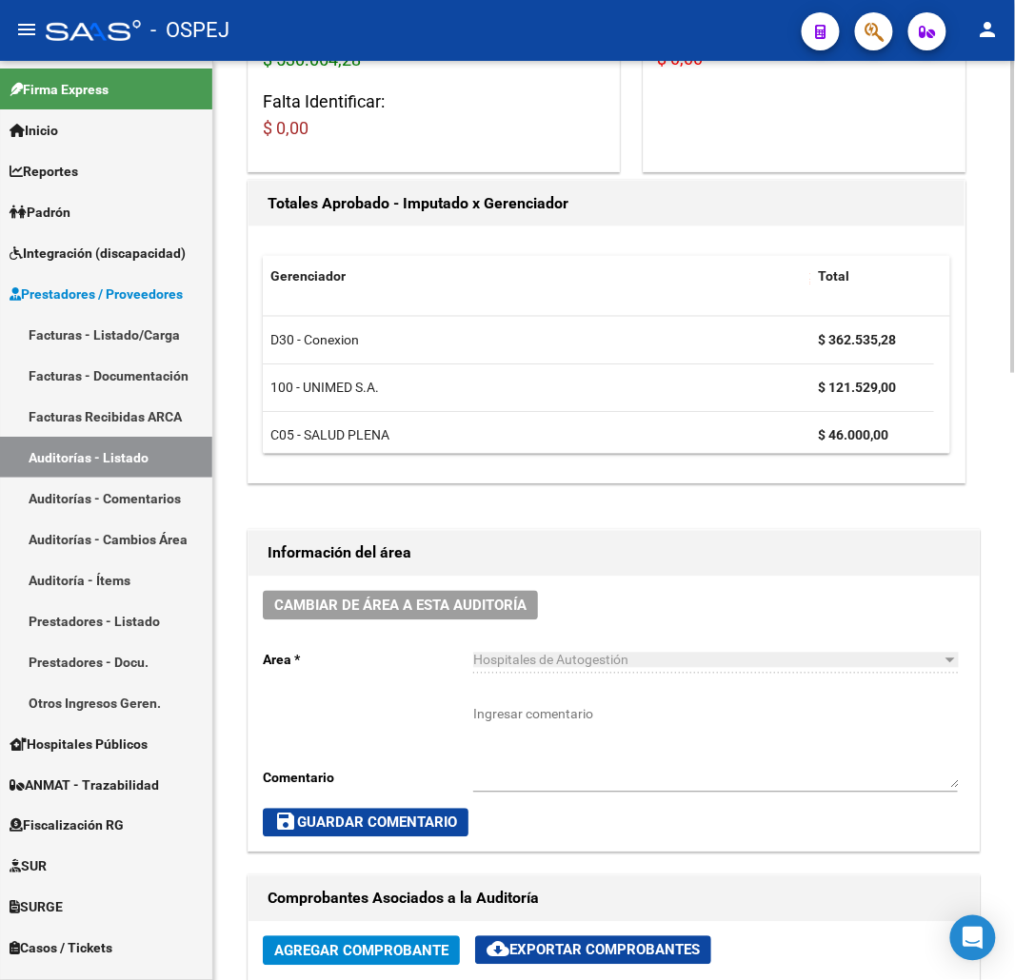
scroll to position [0, 0]
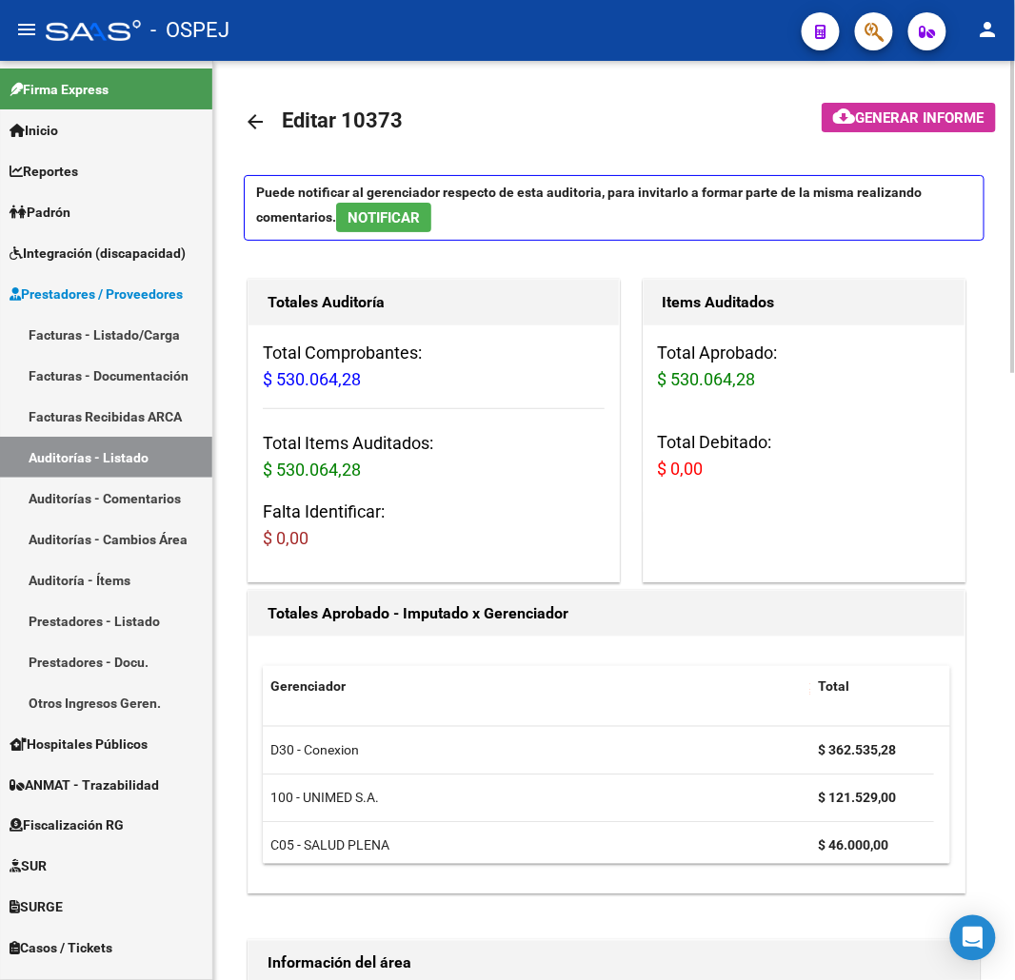
click at [257, 128] on mat-icon "arrow_back" at bounding box center [255, 121] width 23 height 23
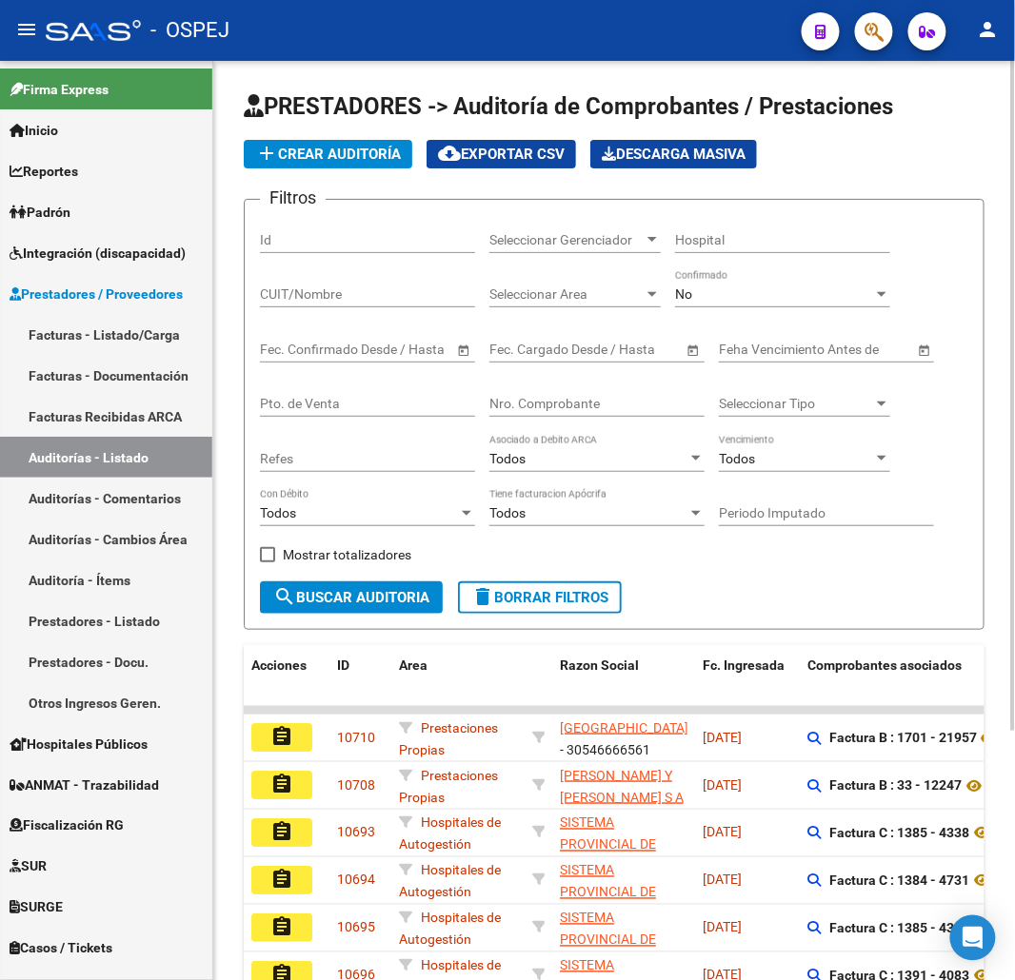
click at [626, 402] on input "Nro. Comprobante" at bounding box center [596, 404] width 215 height 16
type input "9"
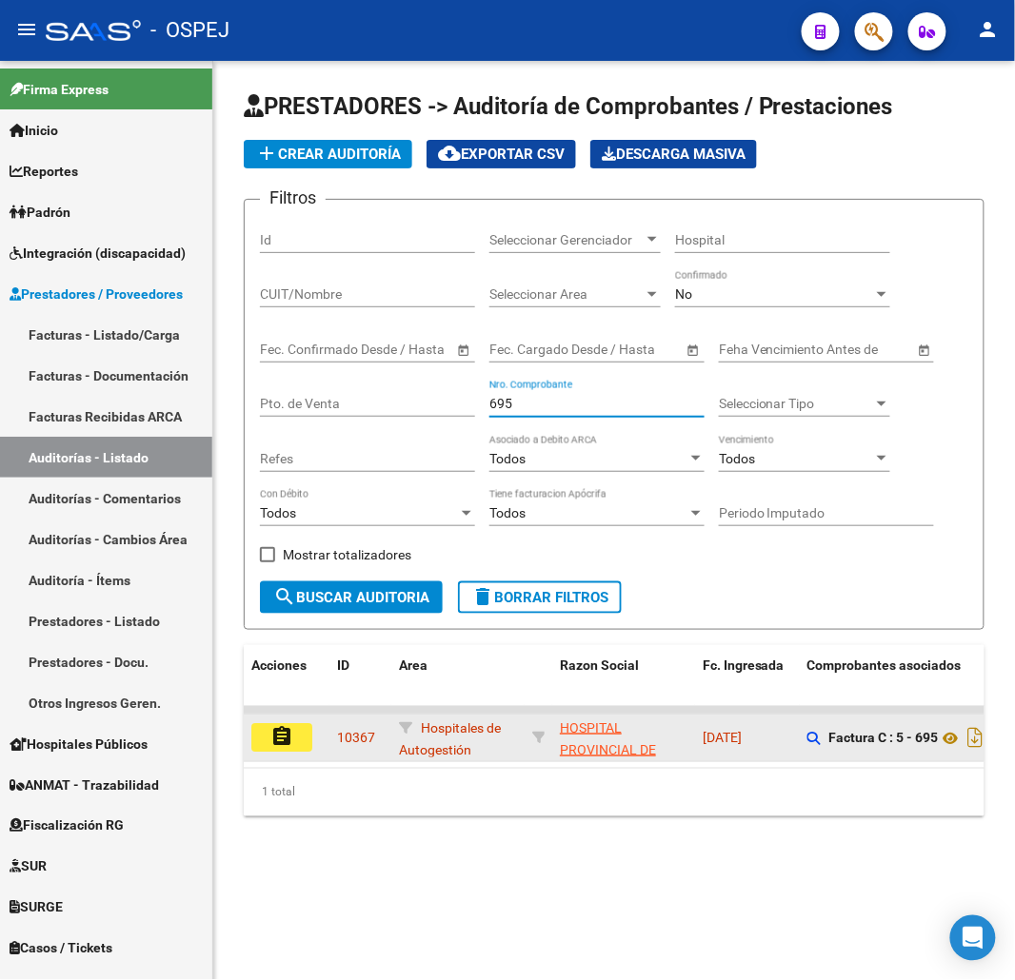
type input "695"
click at [284, 723] on button "assignment" at bounding box center [281, 737] width 61 height 29
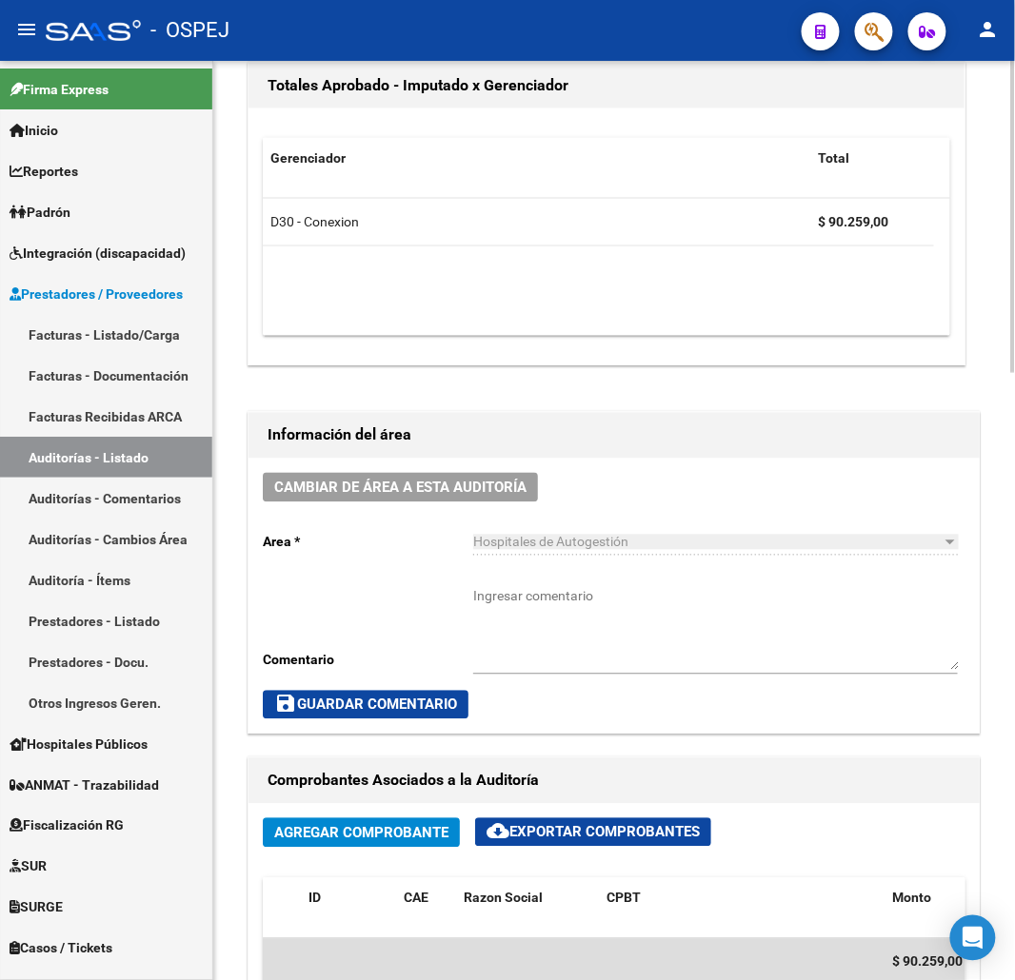
scroll to position [845, 0]
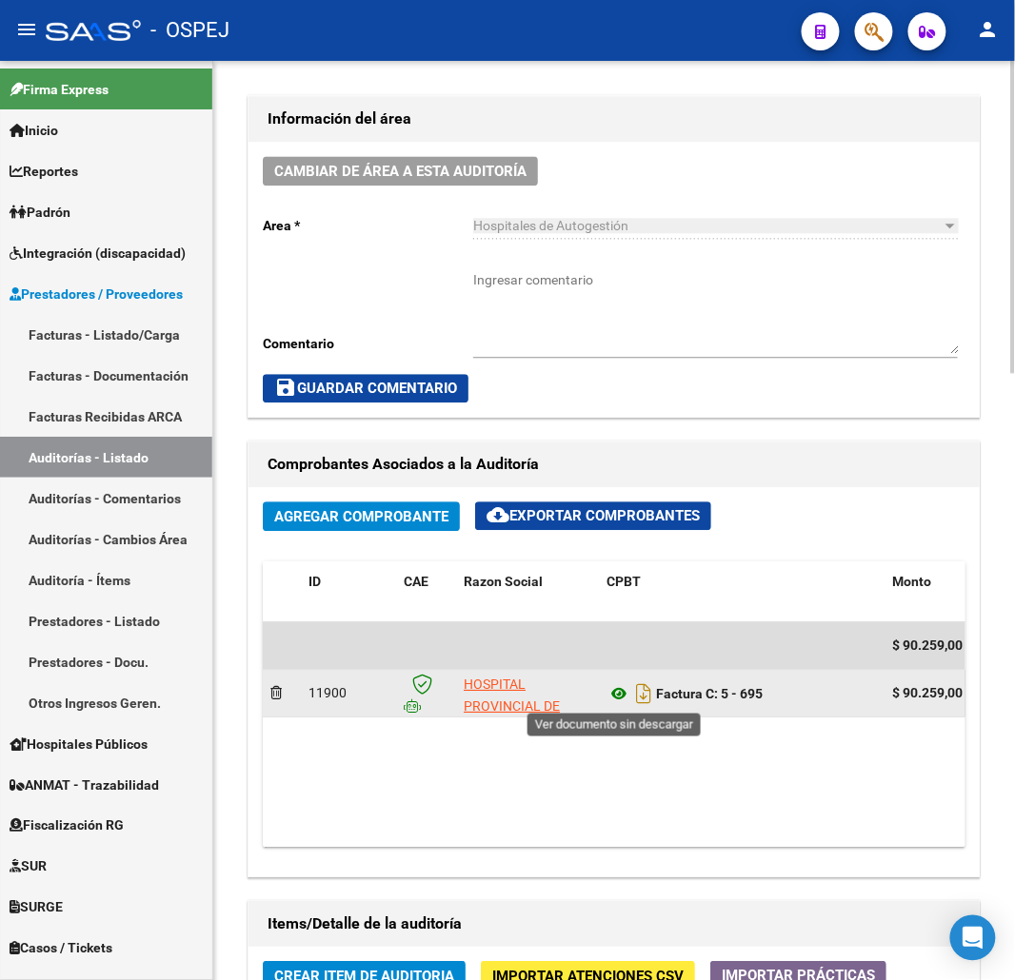
click at [623, 690] on icon at bounding box center [618, 693] width 25 height 23
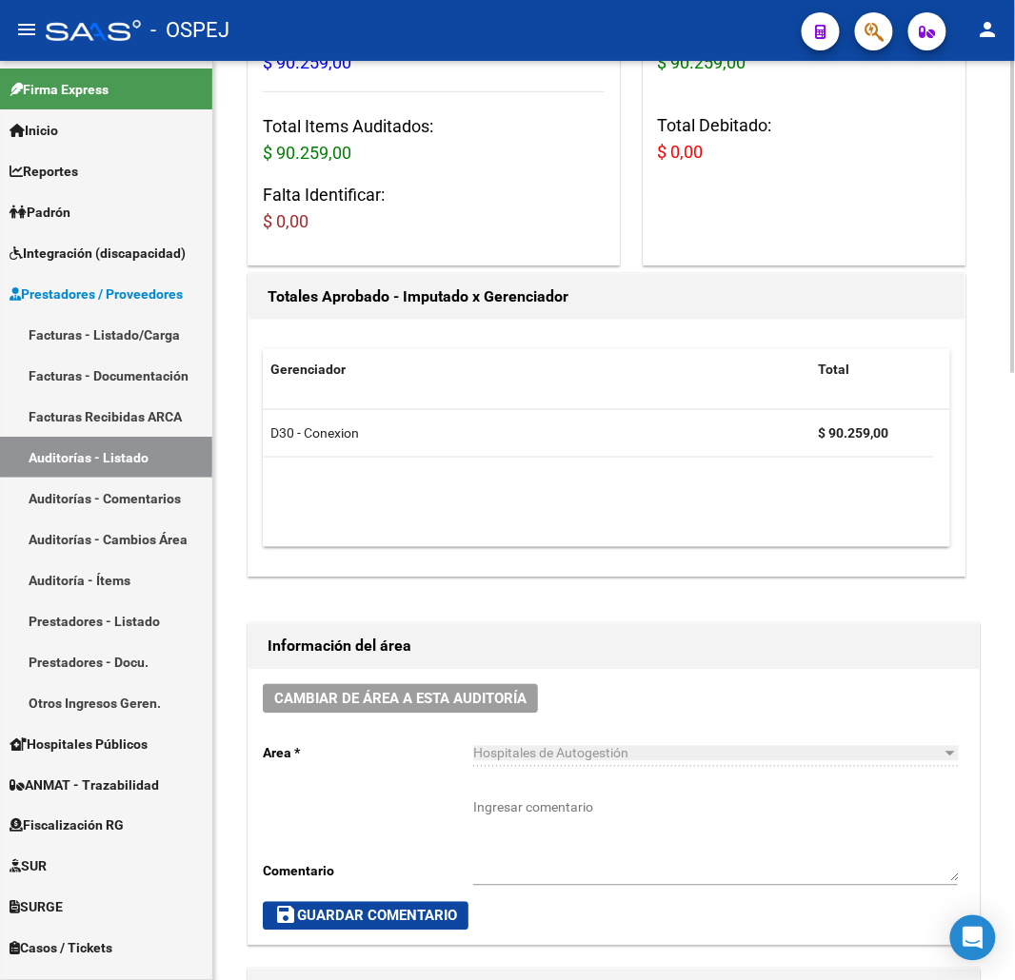
scroll to position [0, 0]
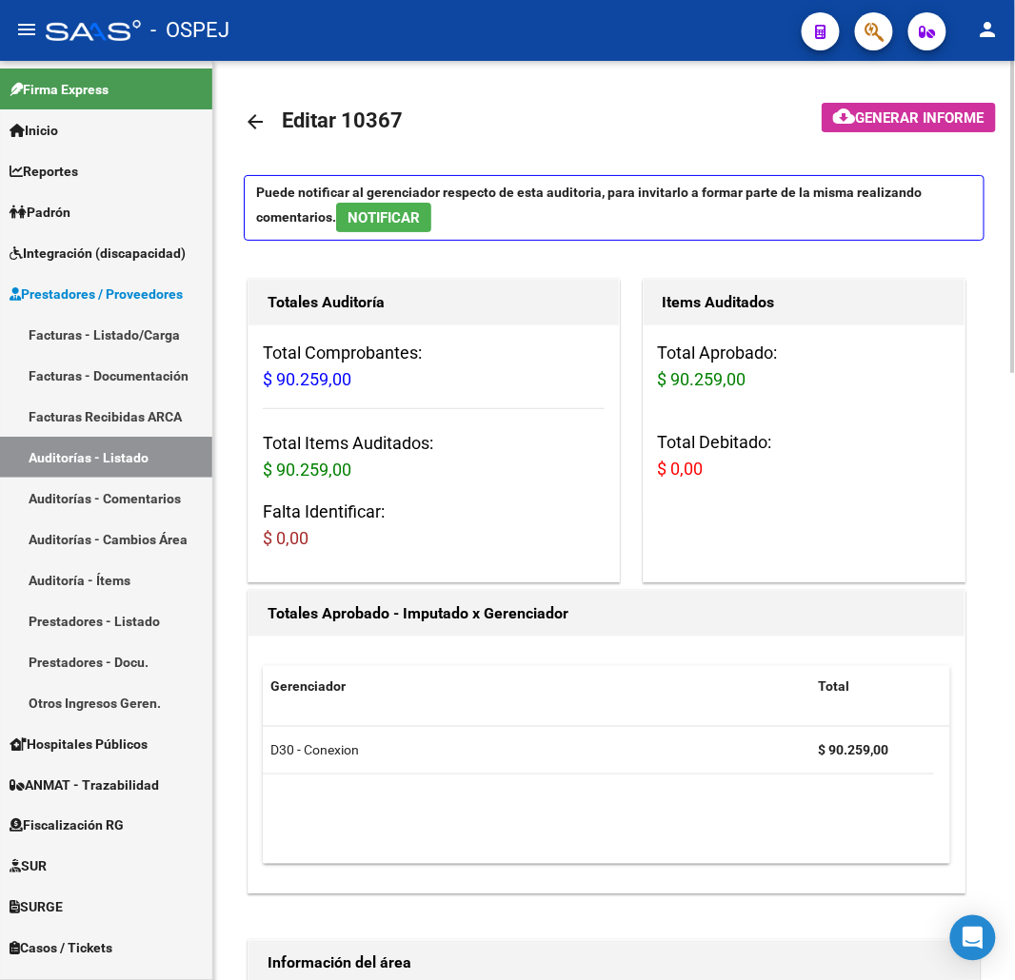
click at [247, 121] on mat-icon "arrow_back" at bounding box center [255, 121] width 23 height 23
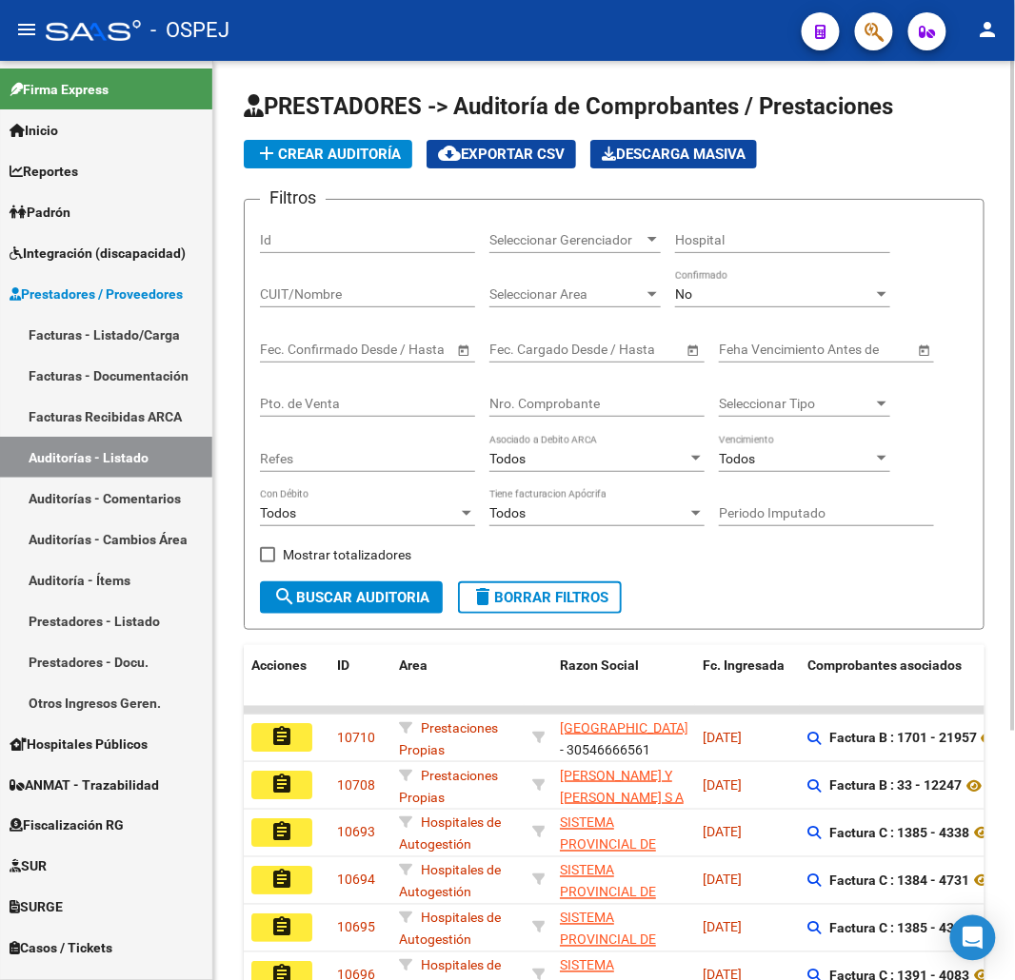
drag, startPoint x: 603, startPoint y: 398, endPoint x: 605, endPoint y: 407, distance: 9.7
click at [605, 407] on input "Nro. Comprobante" at bounding box center [596, 404] width 215 height 16
drag, startPoint x: 605, startPoint y: 407, endPoint x: 681, endPoint y: 396, distance: 76.1
click at [606, 407] on input "Nro. Comprobante" at bounding box center [596, 404] width 215 height 16
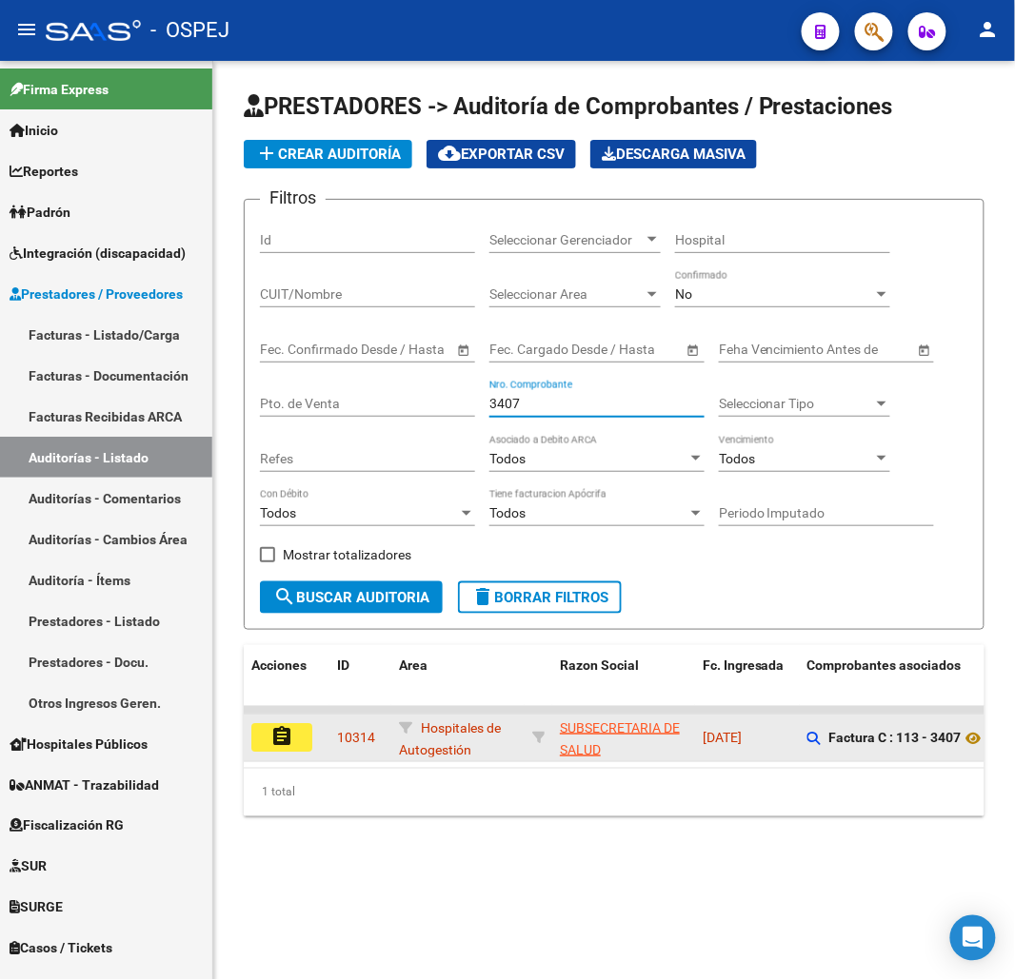
type input "3407"
click at [293, 734] on button "assignment" at bounding box center [281, 737] width 61 height 29
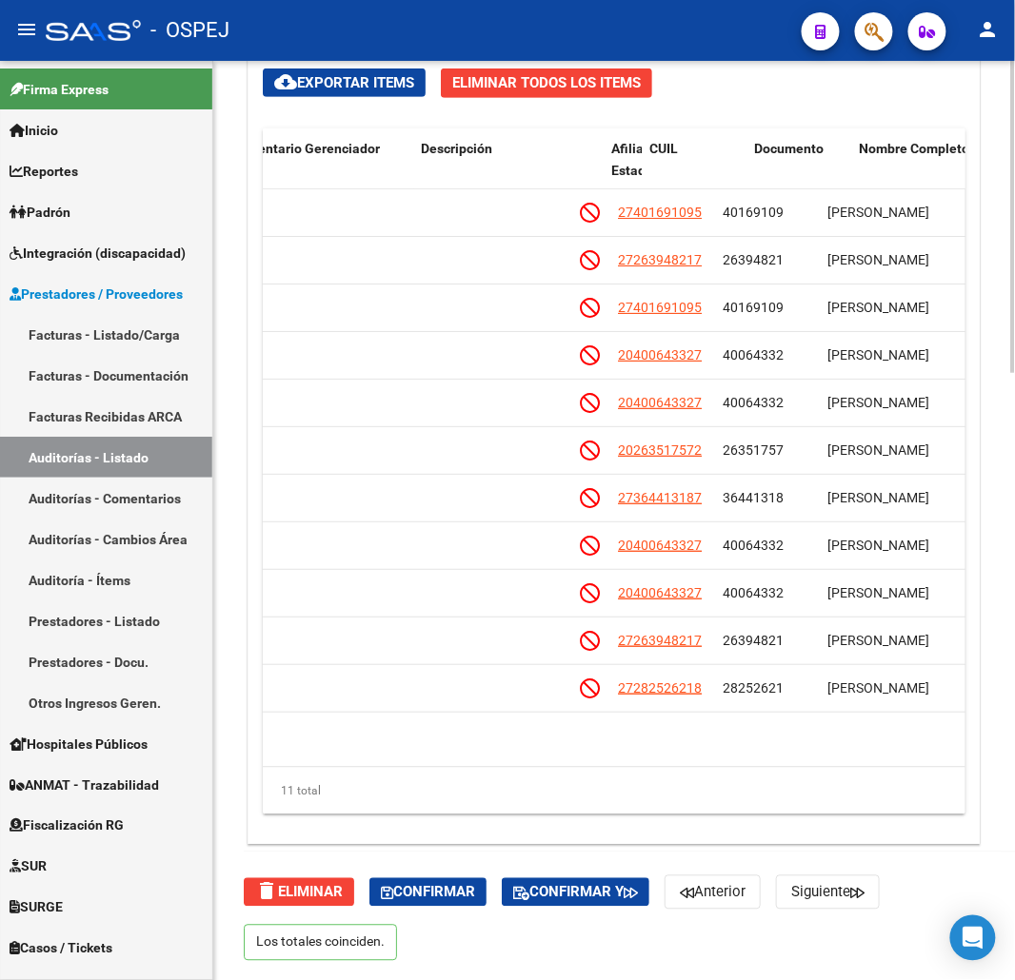
scroll to position [0, 1150]
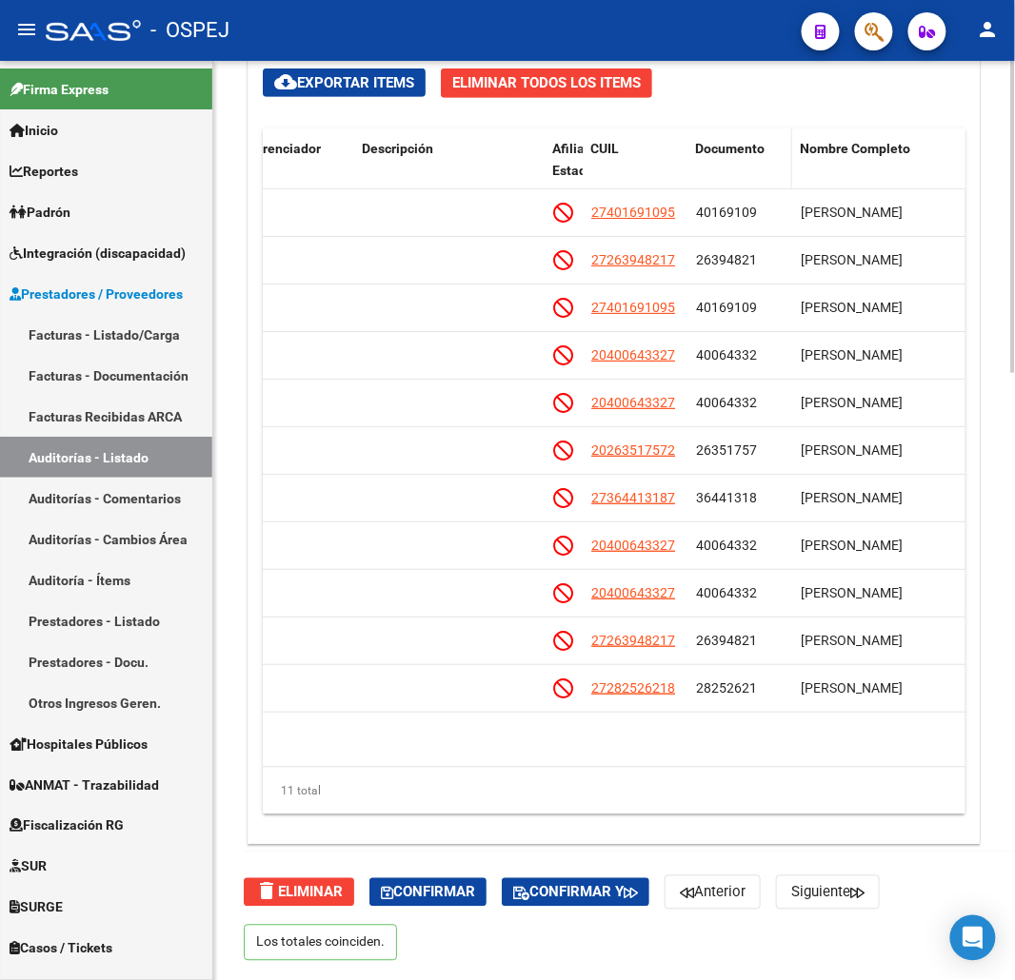
click at [741, 145] on span "Documento" at bounding box center [729, 148] width 69 height 15
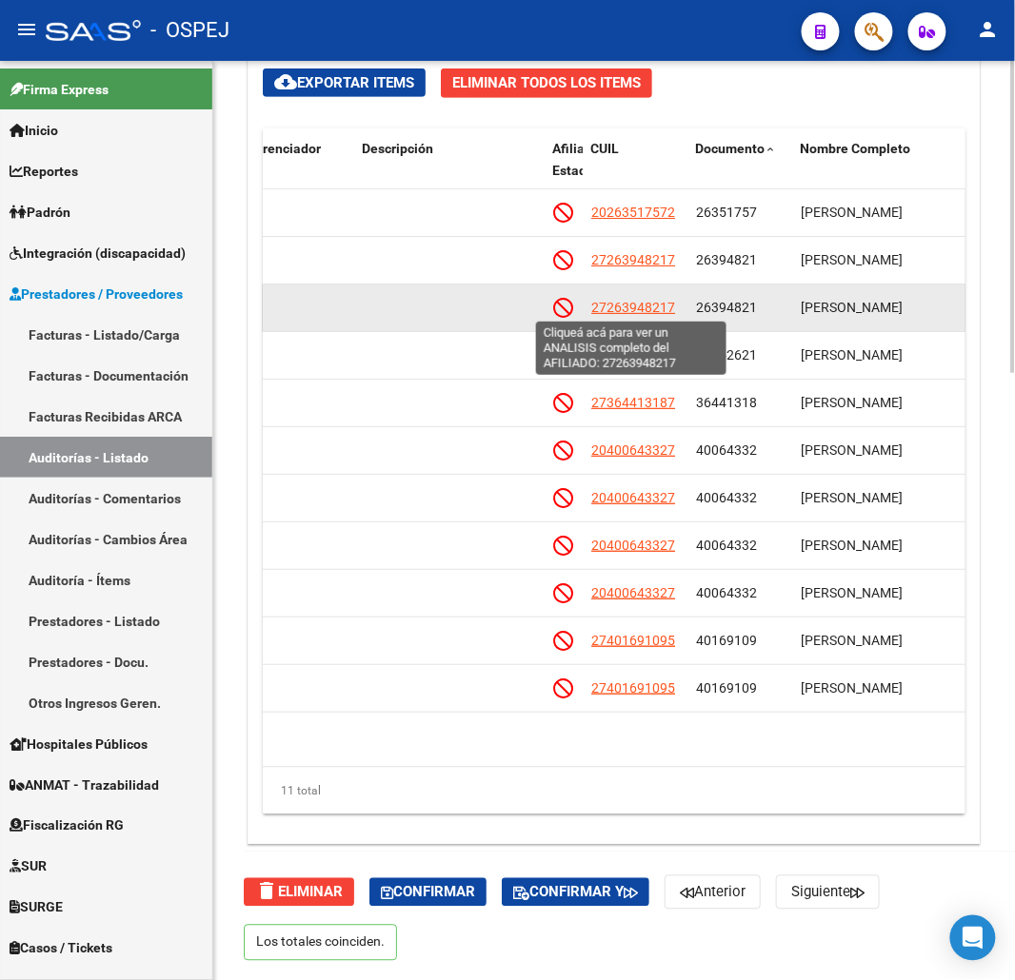
click at [625, 300] on span "27263948217" at bounding box center [633, 307] width 84 height 15
type textarea "27263948217"
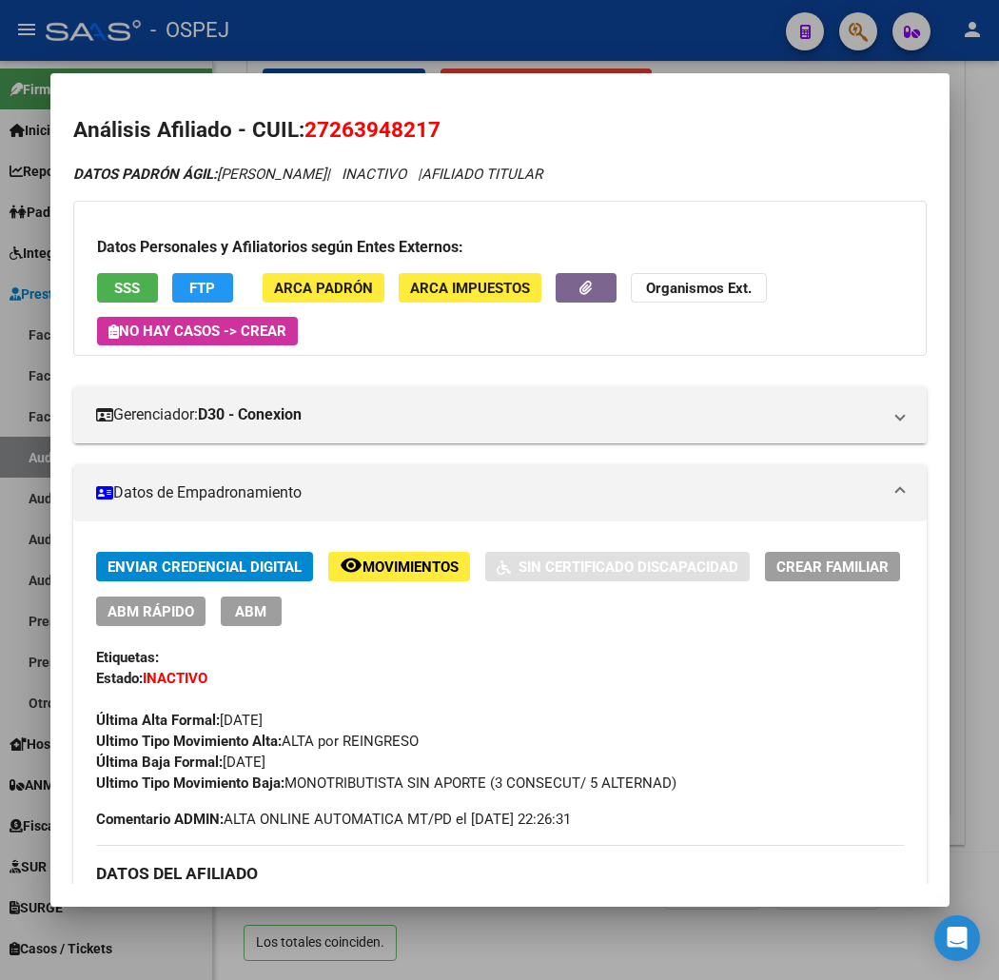
click at [270, 71] on div at bounding box center [499, 490] width 999 height 980
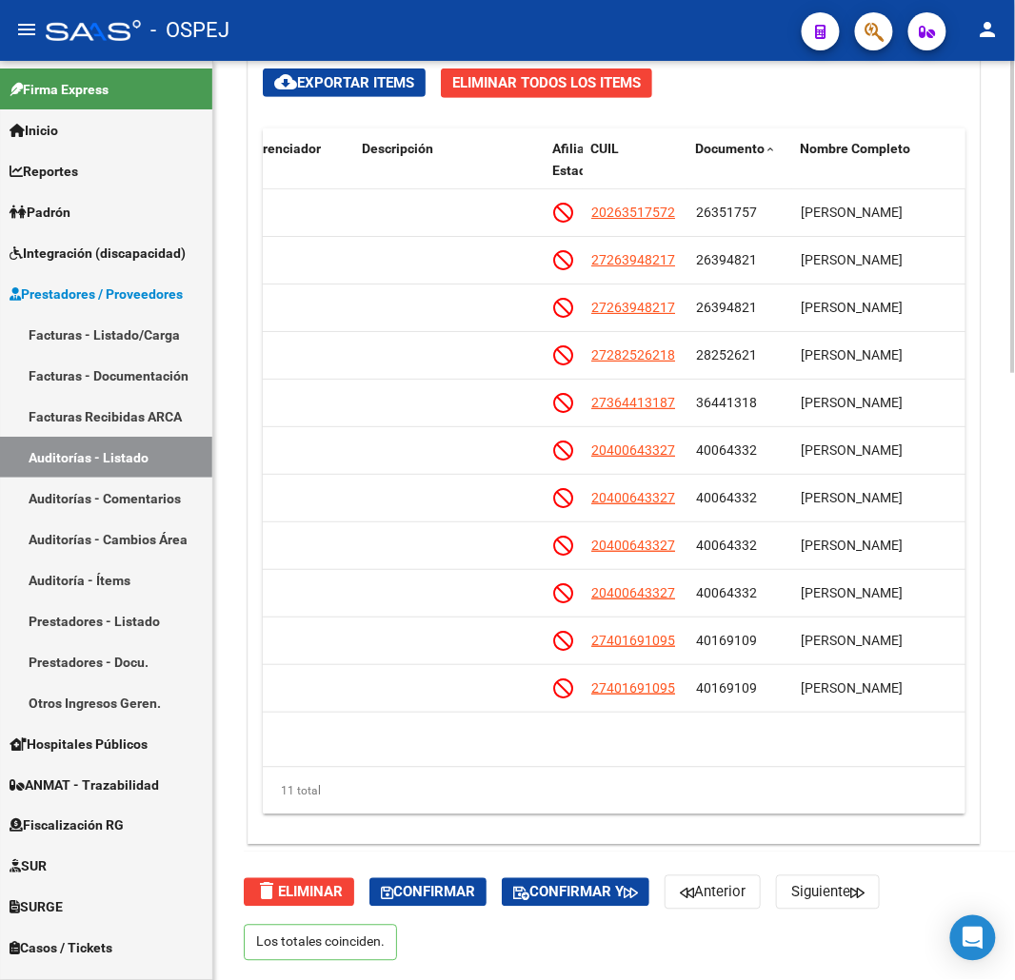
scroll to position [1256, 0]
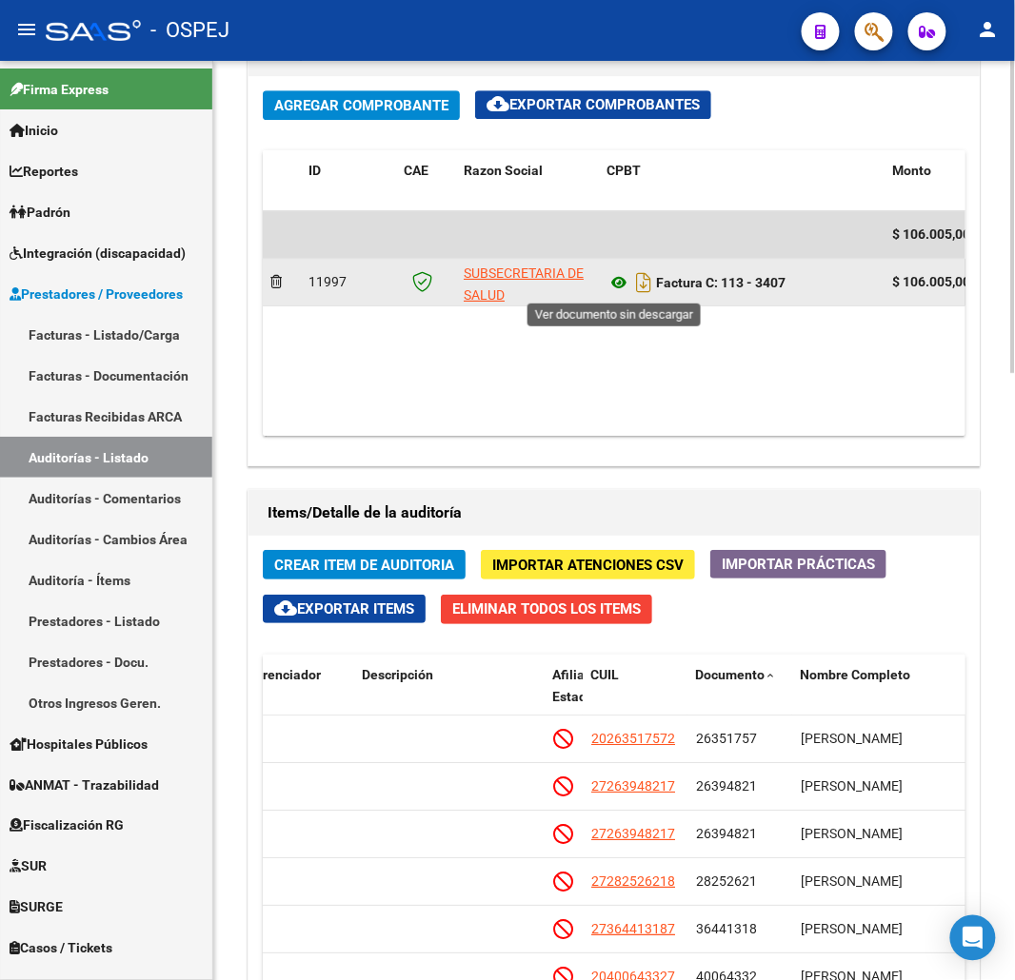
click at [614, 288] on icon at bounding box center [618, 282] width 25 height 23
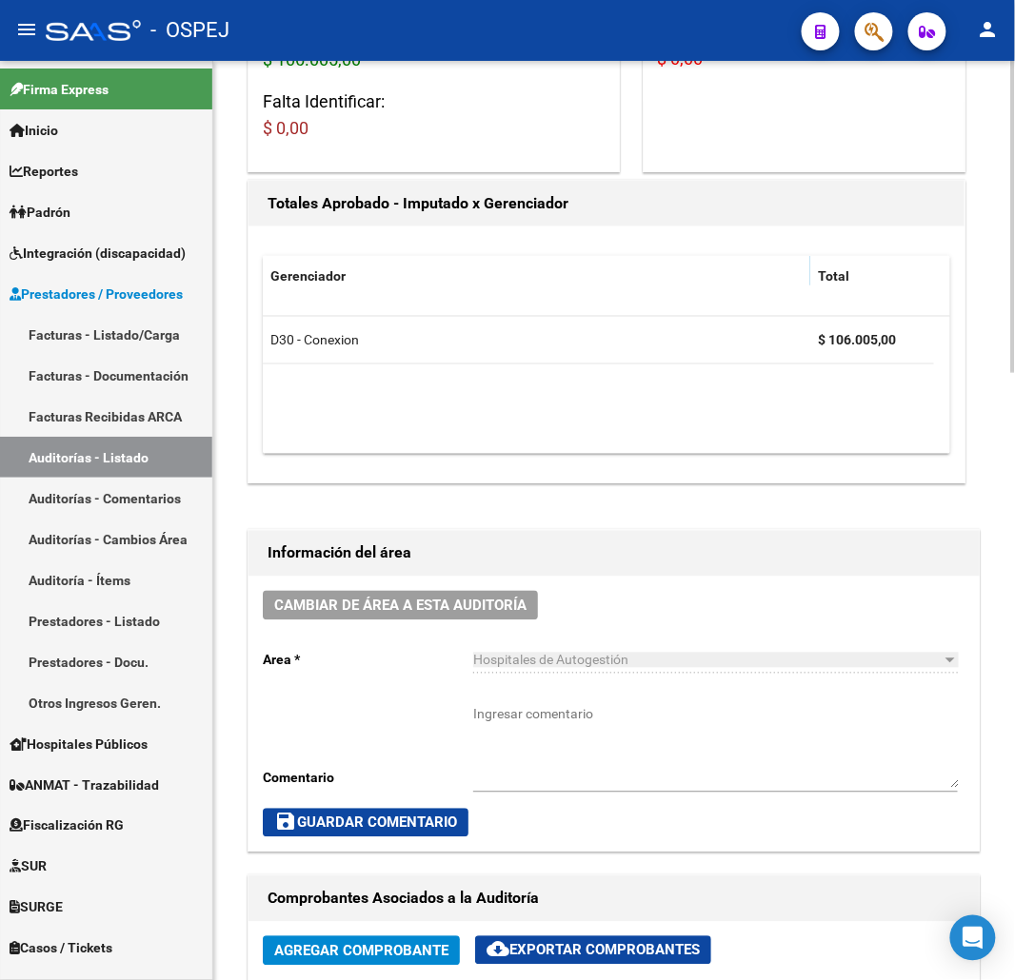
scroll to position [0, 0]
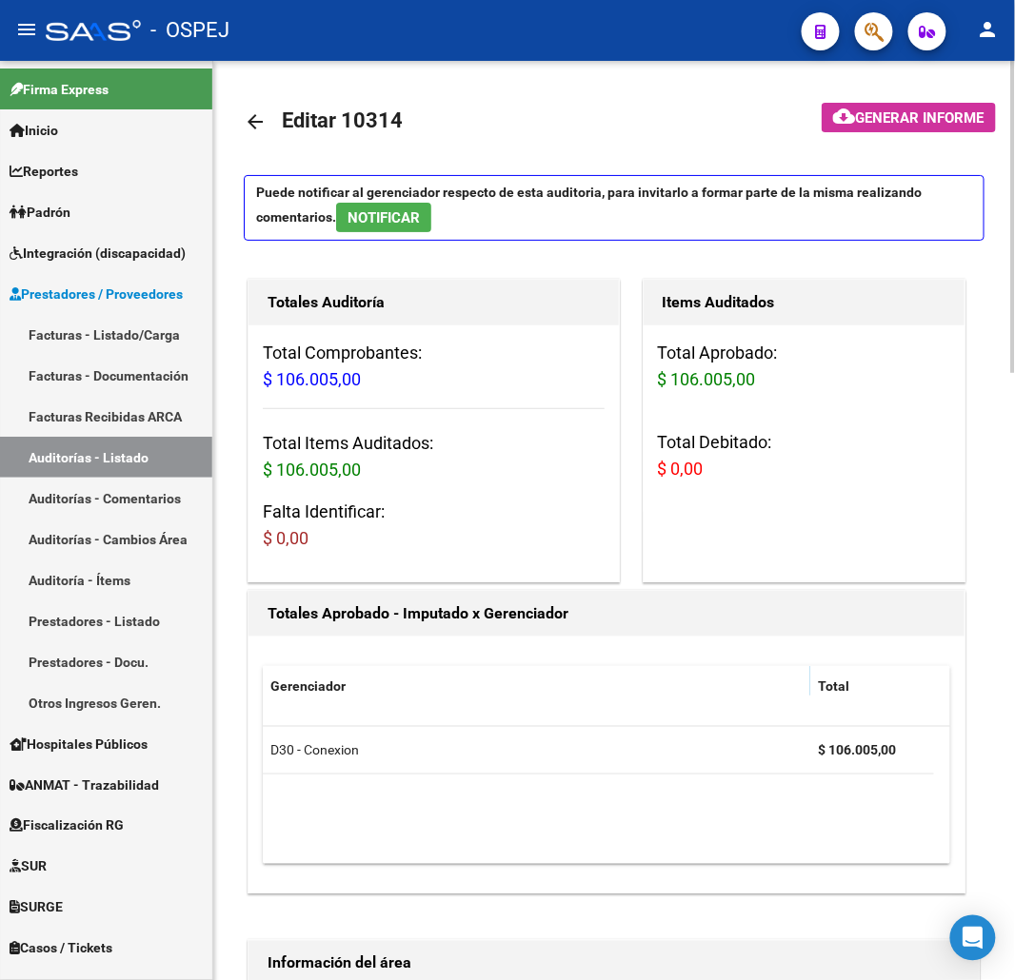
click at [254, 122] on mat-icon "arrow_back" at bounding box center [255, 121] width 23 height 23
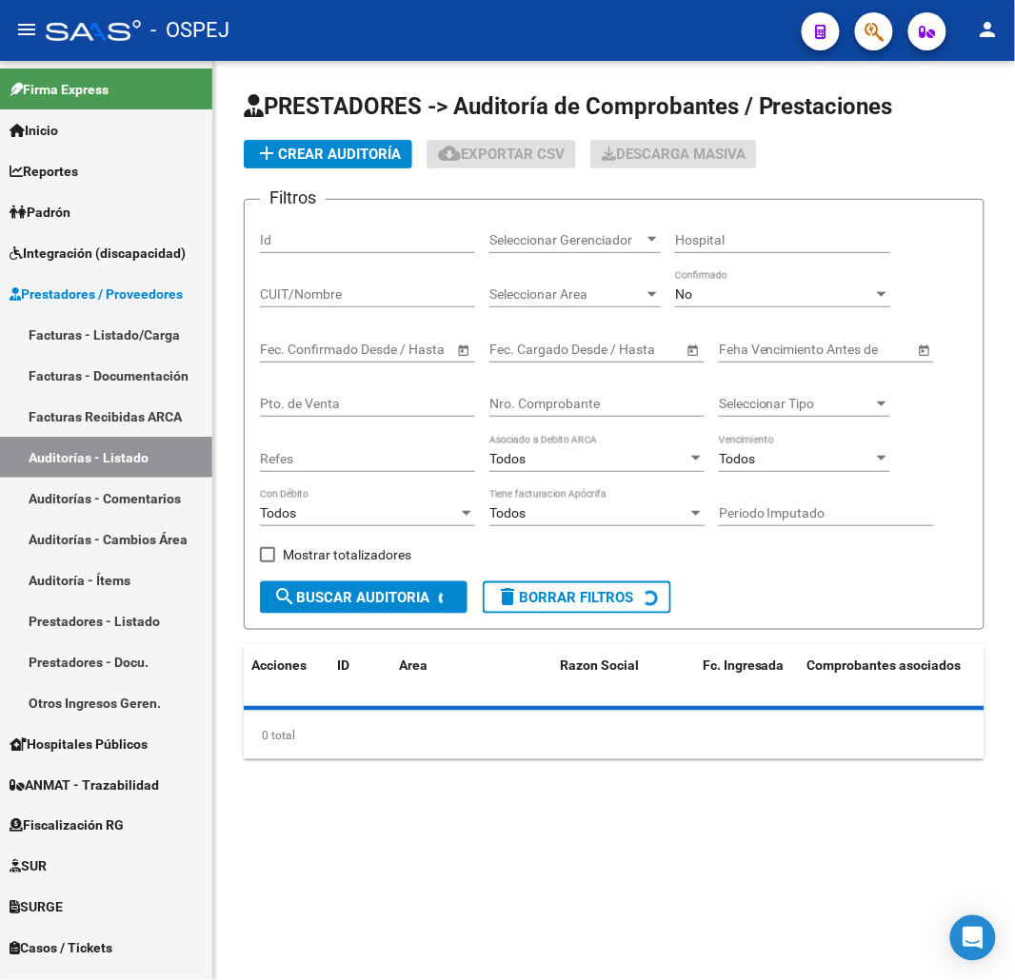
click at [601, 406] on input "Nro. Comprobante" at bounding box center [596, 404] width 215 height 16
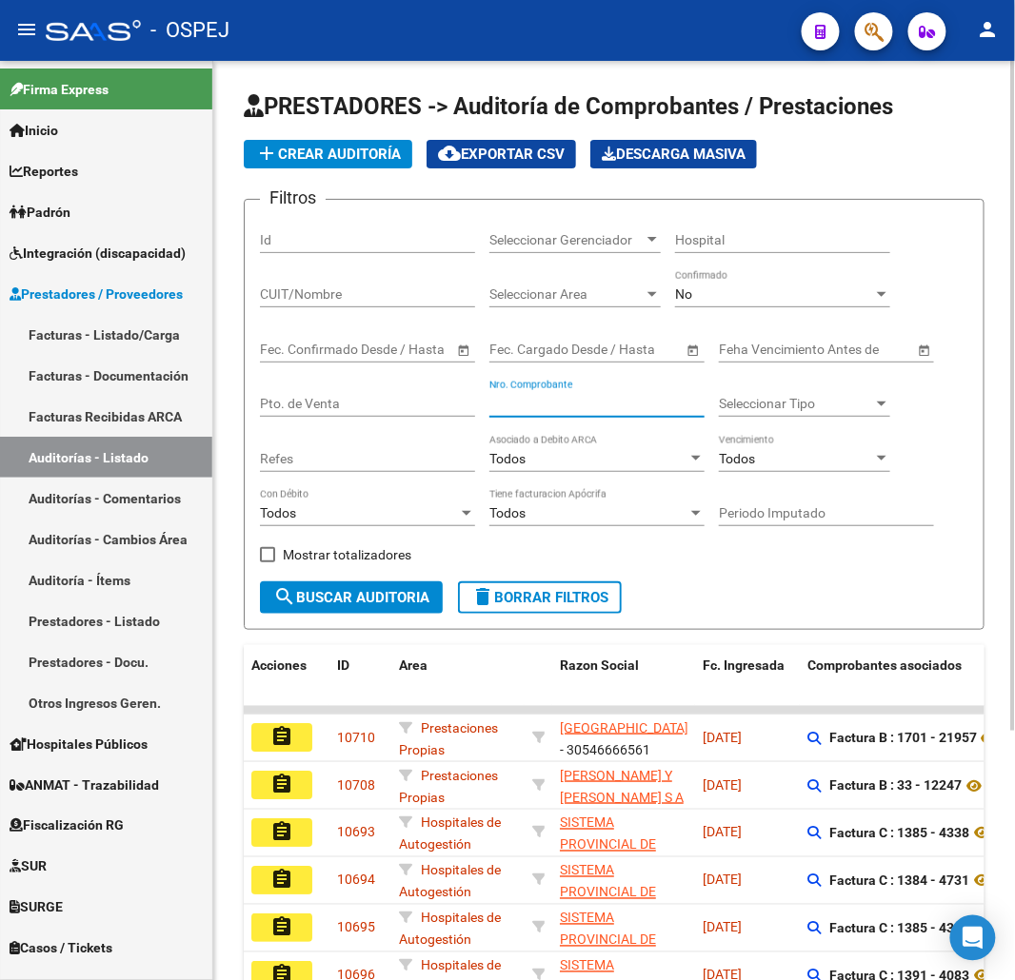
type input "7"
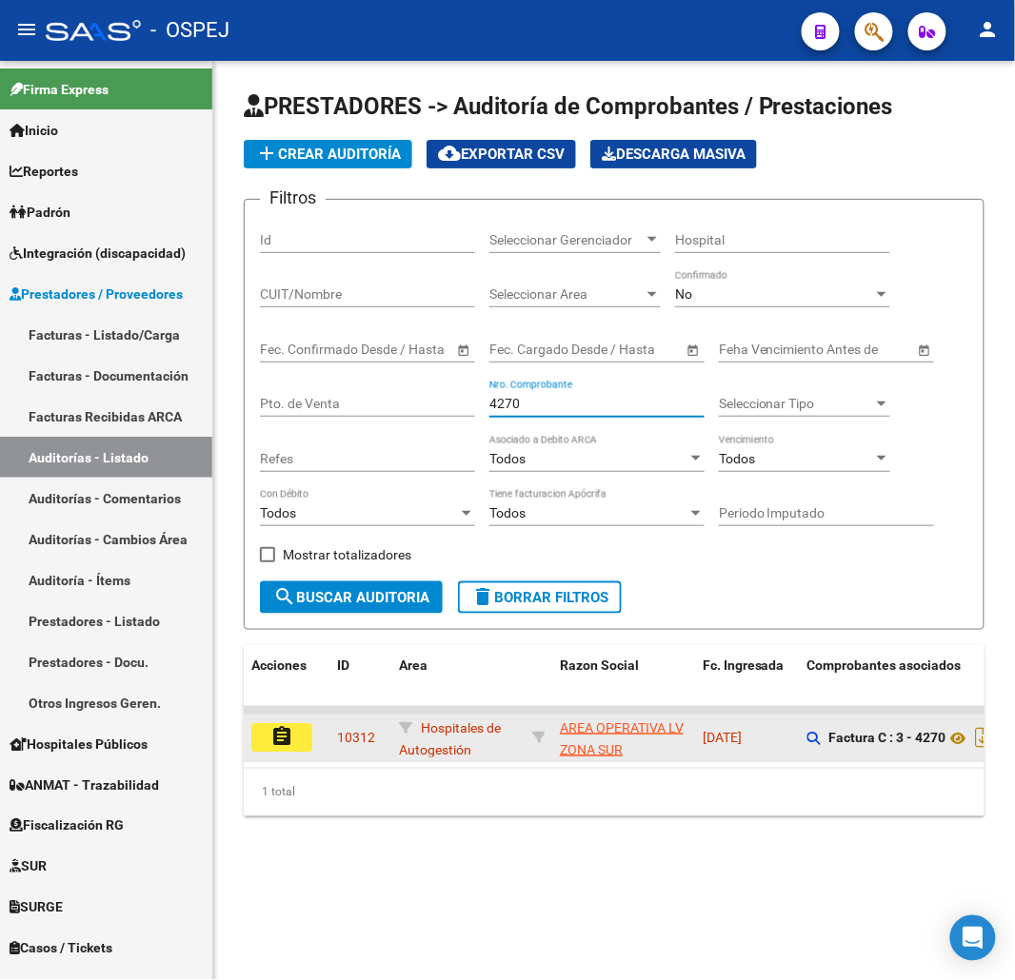
type input "4270"
click at [274, 737] on mat-icon "assignment" at bounding box center [281, 736] width 23 height 23
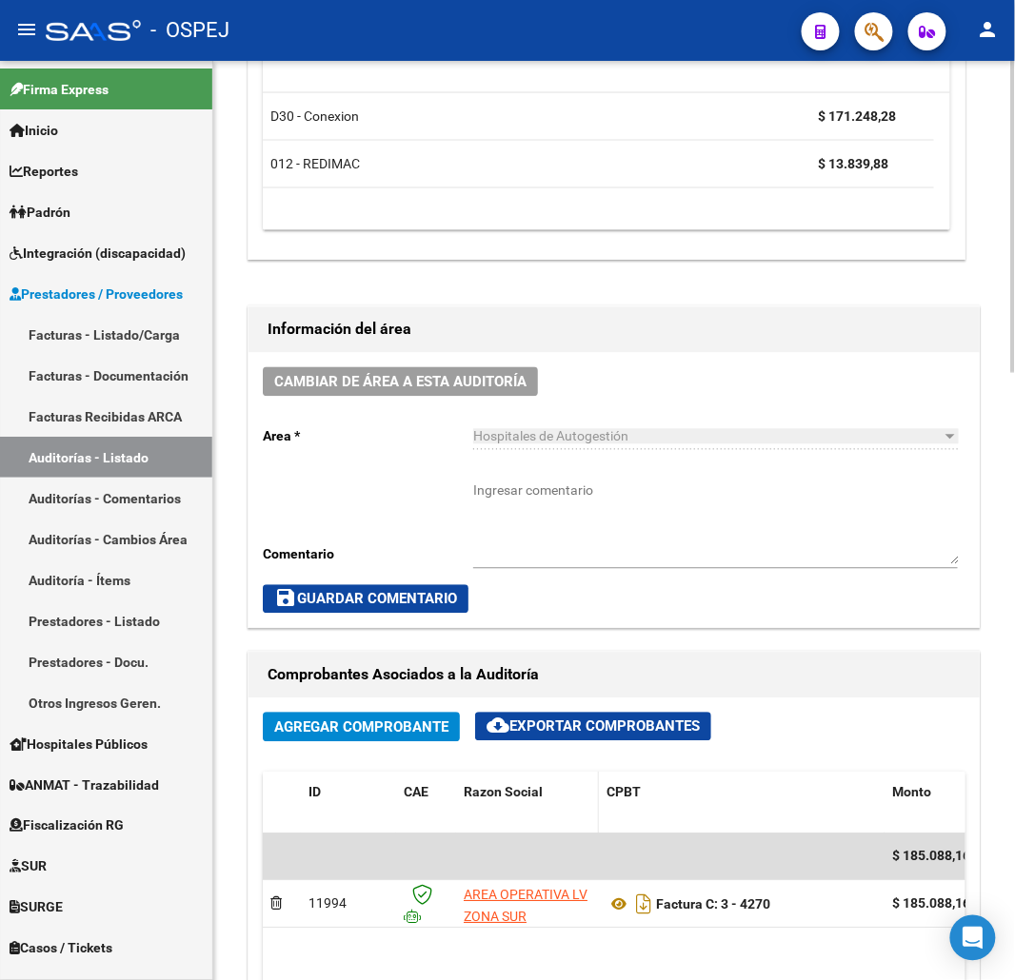
scroll to position [1163, 0]
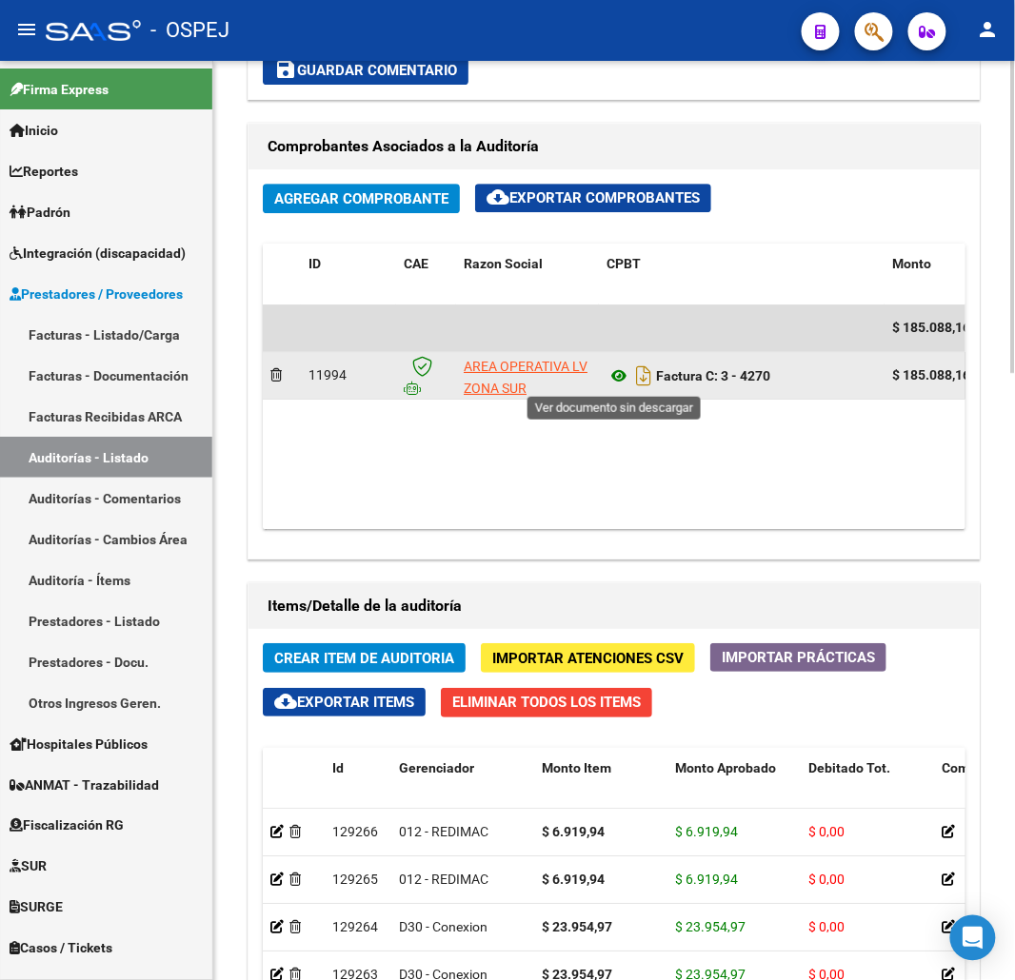
click at [623, 376] on icon at bounding box center [618, 376] width 25 height 23
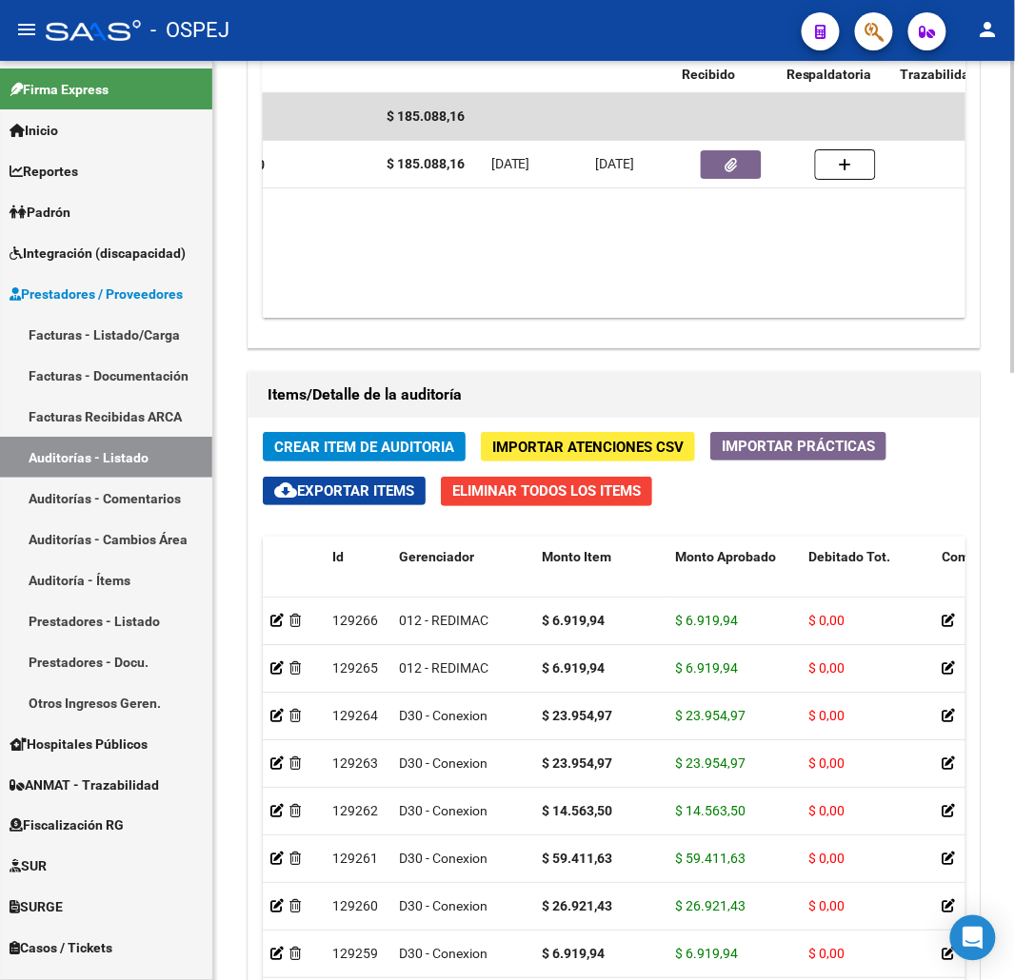
scroll to position [0, 564]
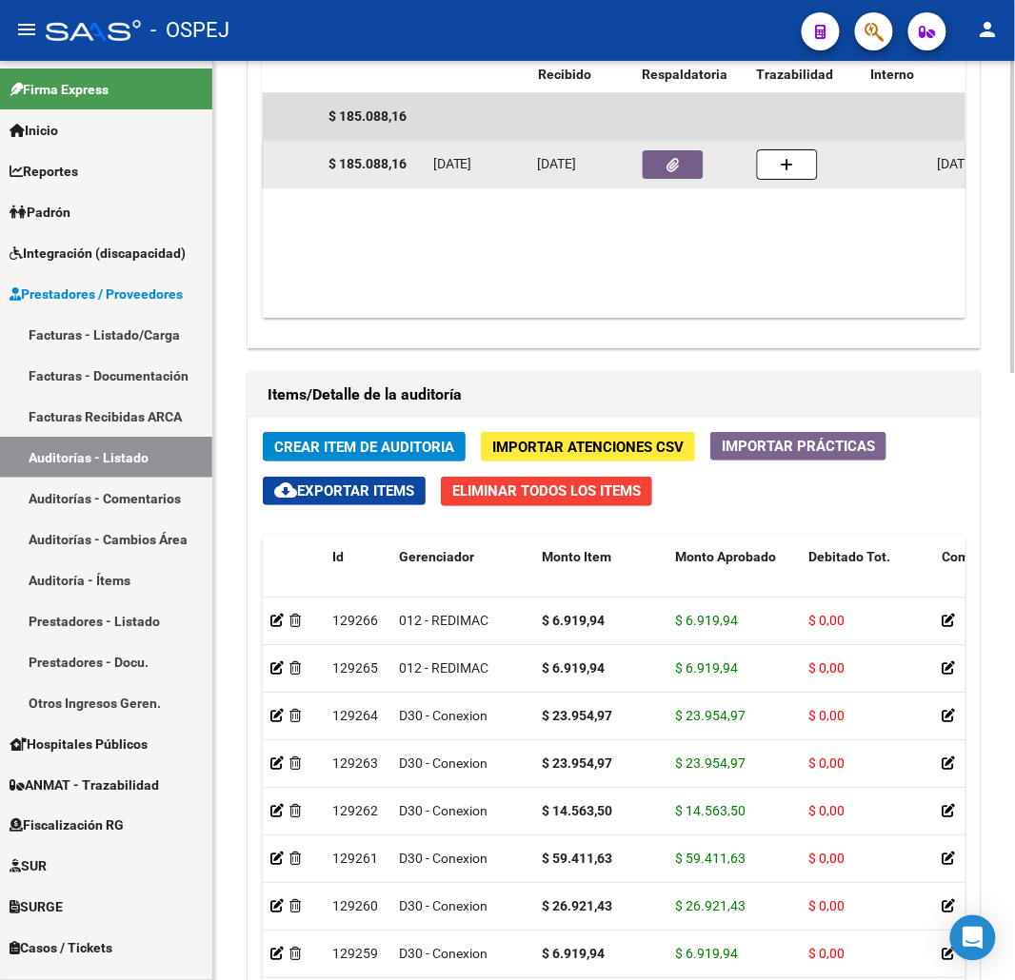
click at [699, 152] on button "button" at bounding box center [673, 164] width 61 height 29
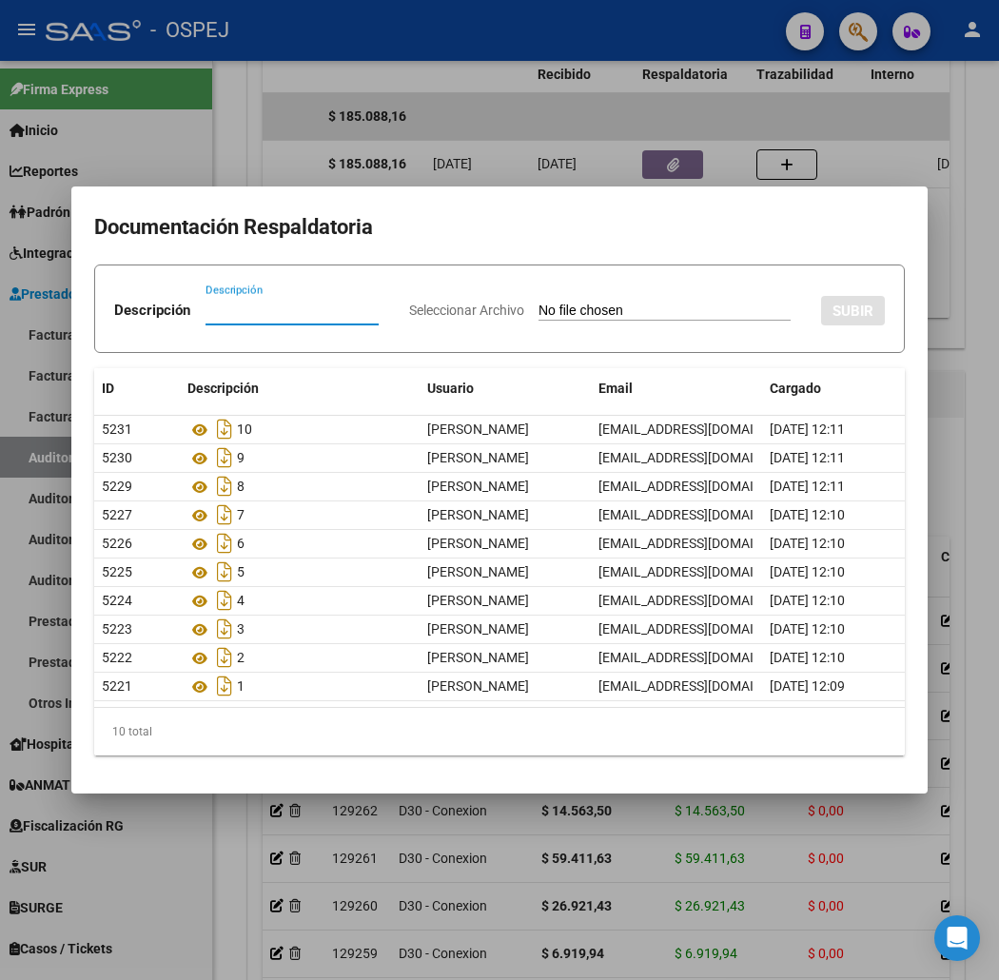
click at [582, 103] on div at bounding box center [499, 490] width 999 height 980
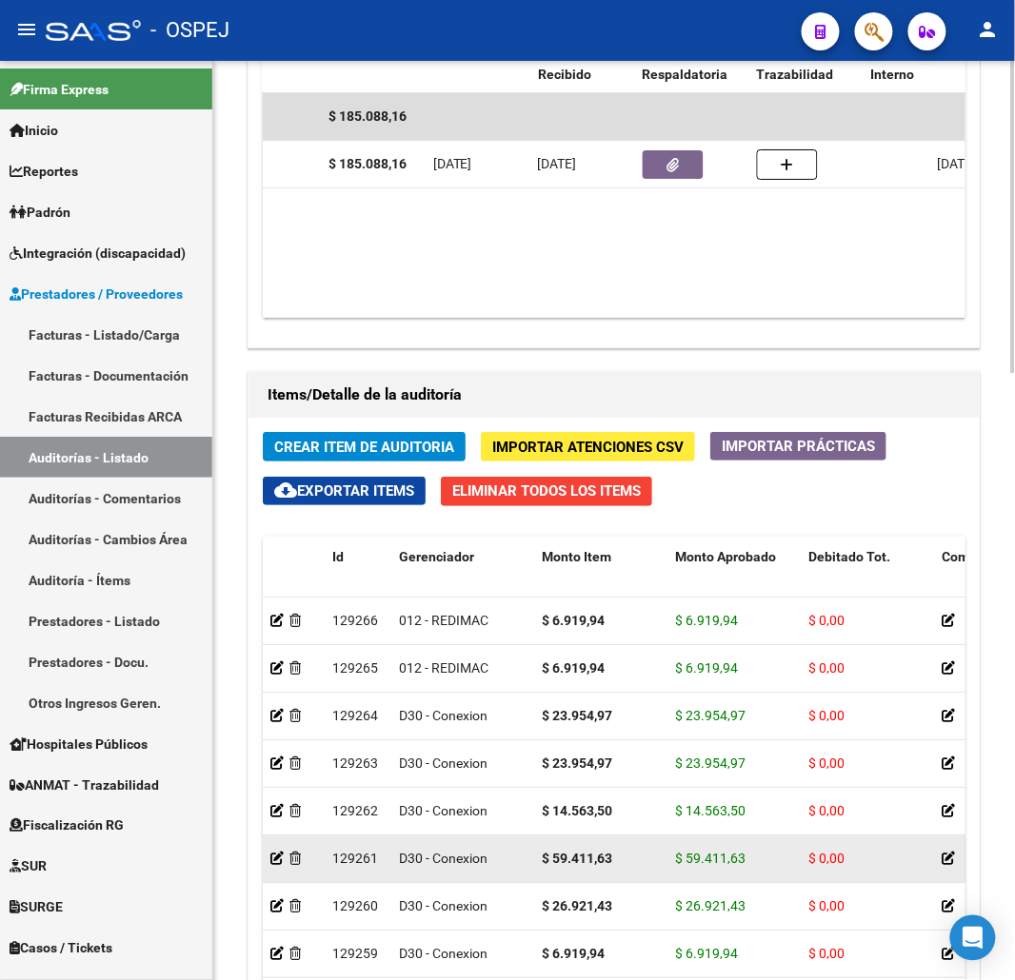
scroll to position [1785, 0]
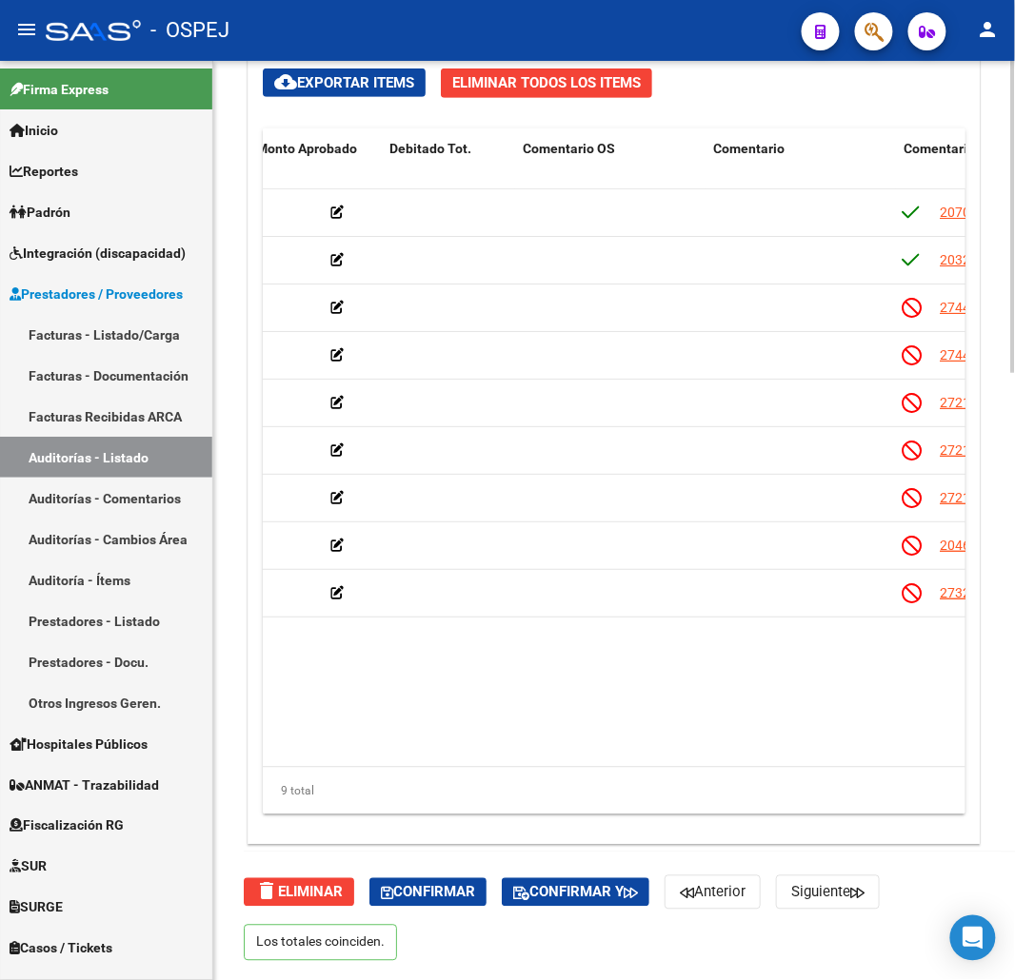
drag, startPoint x: 701, startPoint y: 681, endPoint x: 785, endPoint y: 687, distance: 85.0
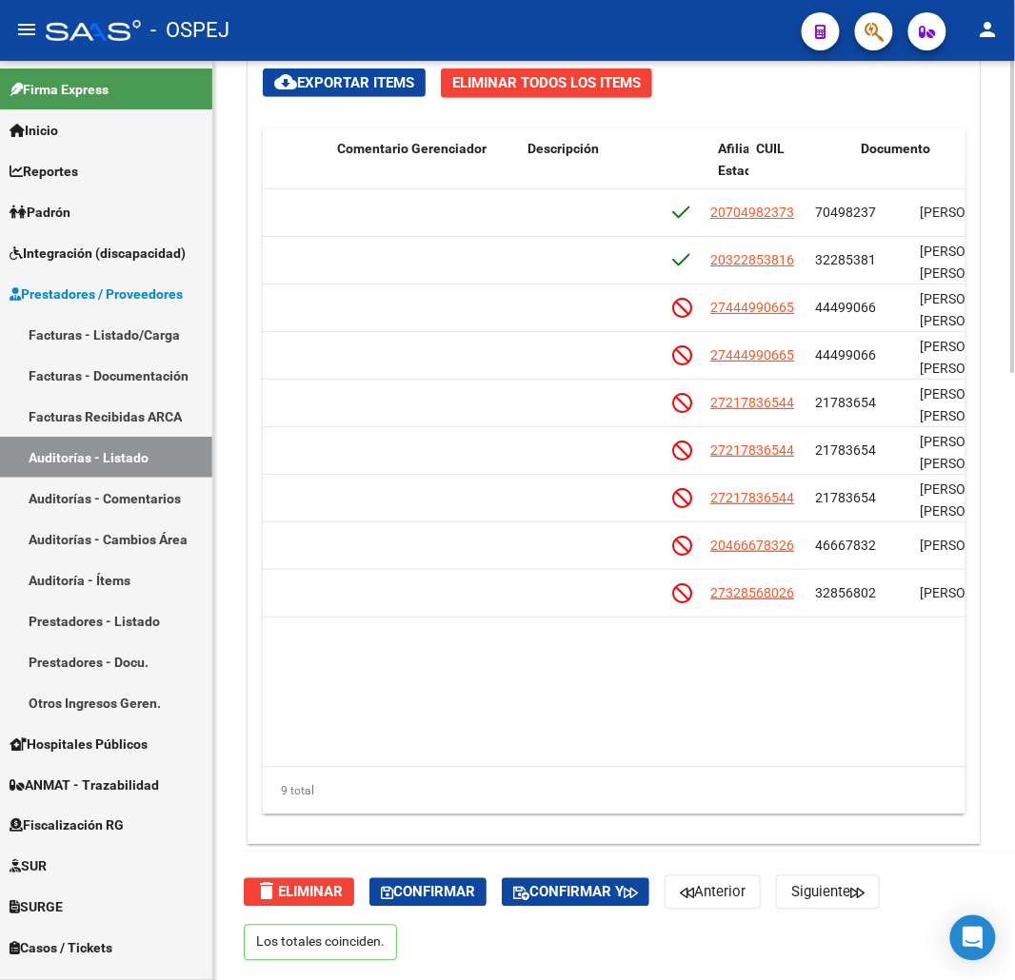
drag, startPoint x: 762, startPoint y: 680, endPoint x: 851, endPoint y: 678, distance: 88.5
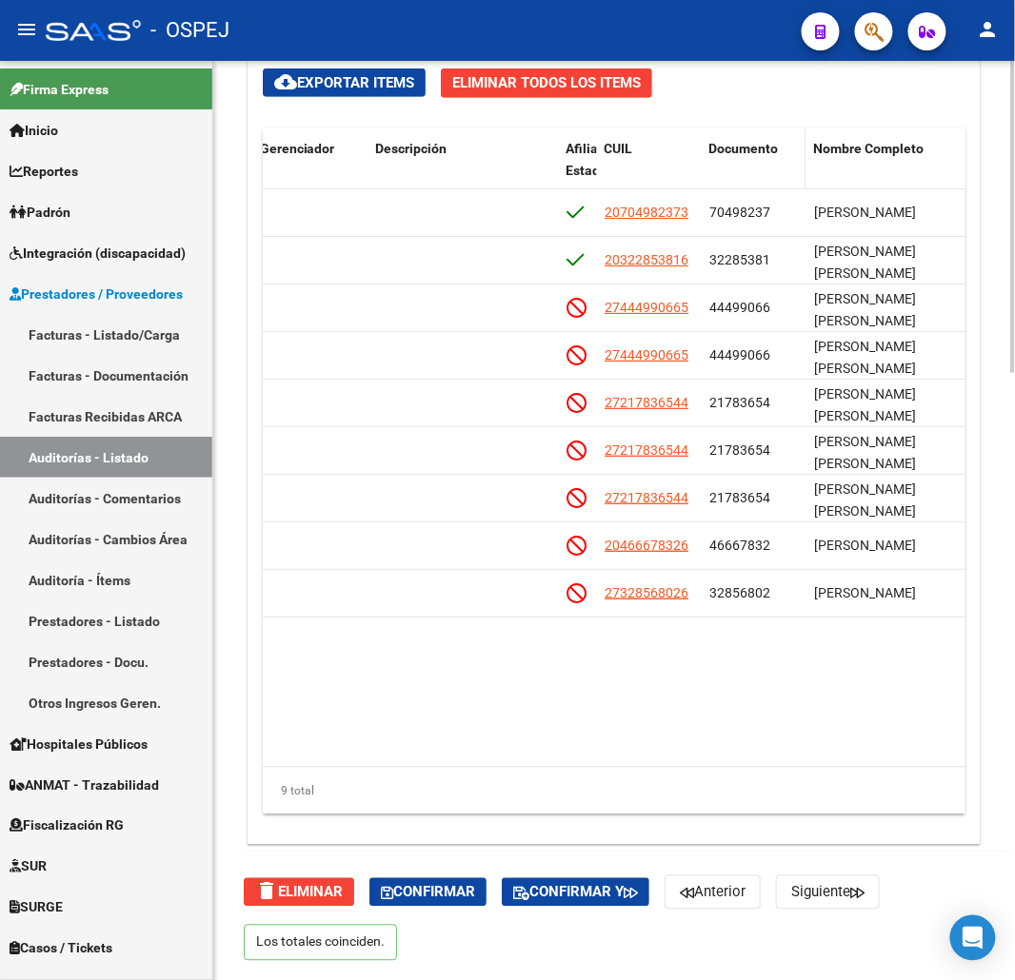
click at [734, 130] on datatable-header-cell "Documento" at bounding box center [754, 171] width 105 height 84
click at [737, 141] on span "Documento" at bounding box center [743, 148] width 69 height 15
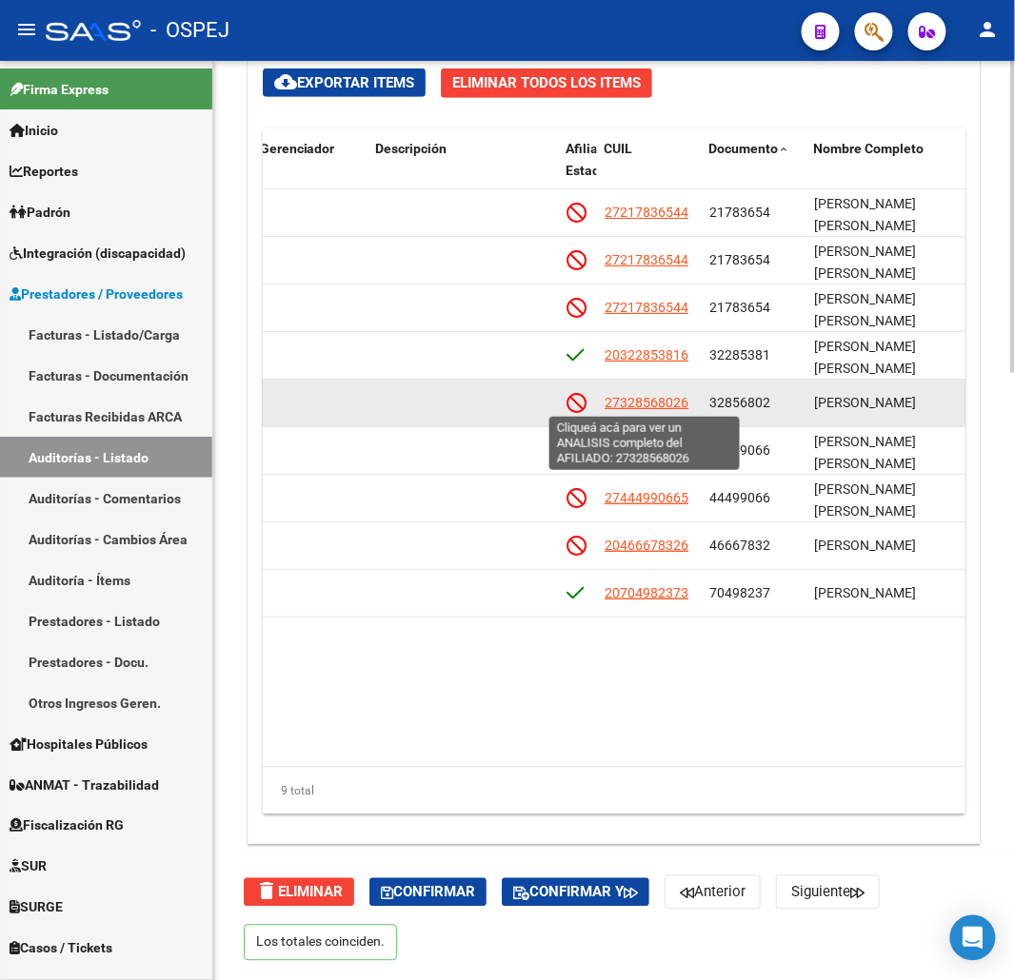
click at [666, 403] on span "27328568026" at bounding box center [646, 402] width 84 height 15
type textarea "27328568026"
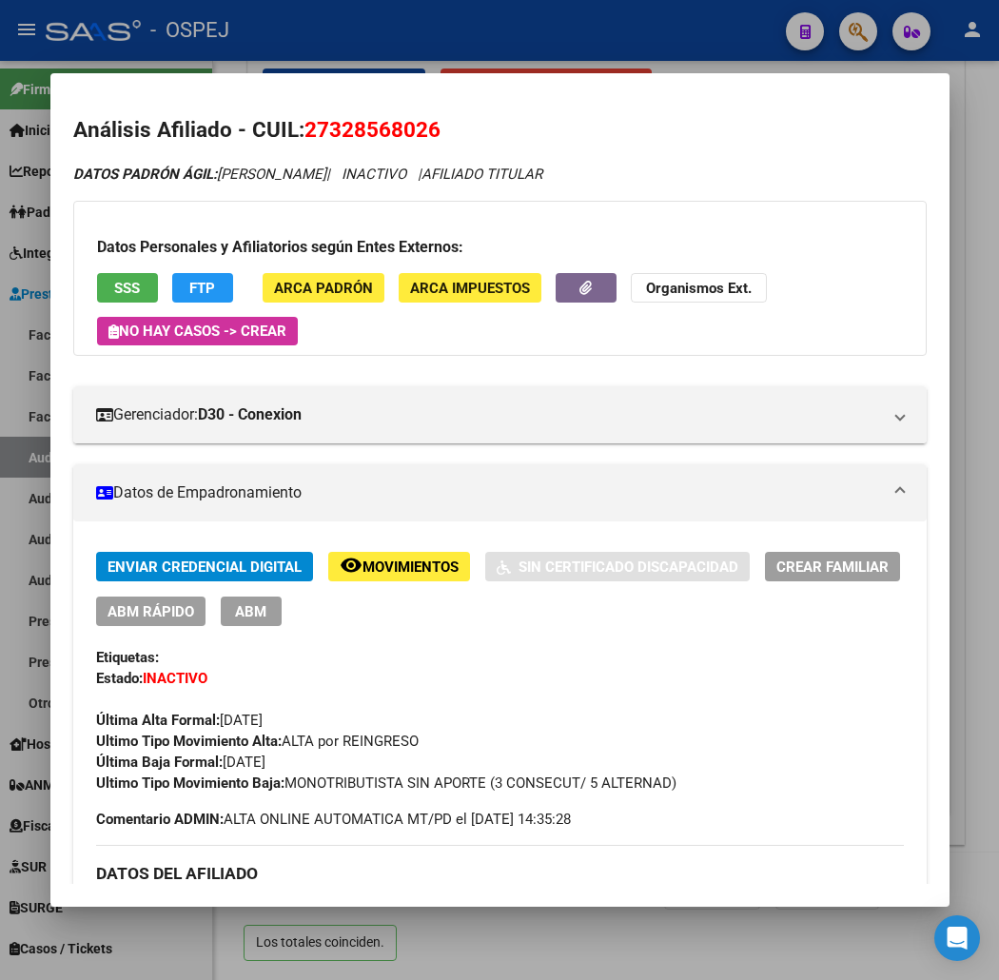
click at [321, 140] on span "27328568026" at bounding box center [373, 129] width 136 height 25
click at [327, 127] on span "27328568026" at bounding box center [373, 129] width 136 height 25
click at [347, 133] on span "27328568026" at bounding box center [373, 129] width 136 height 25
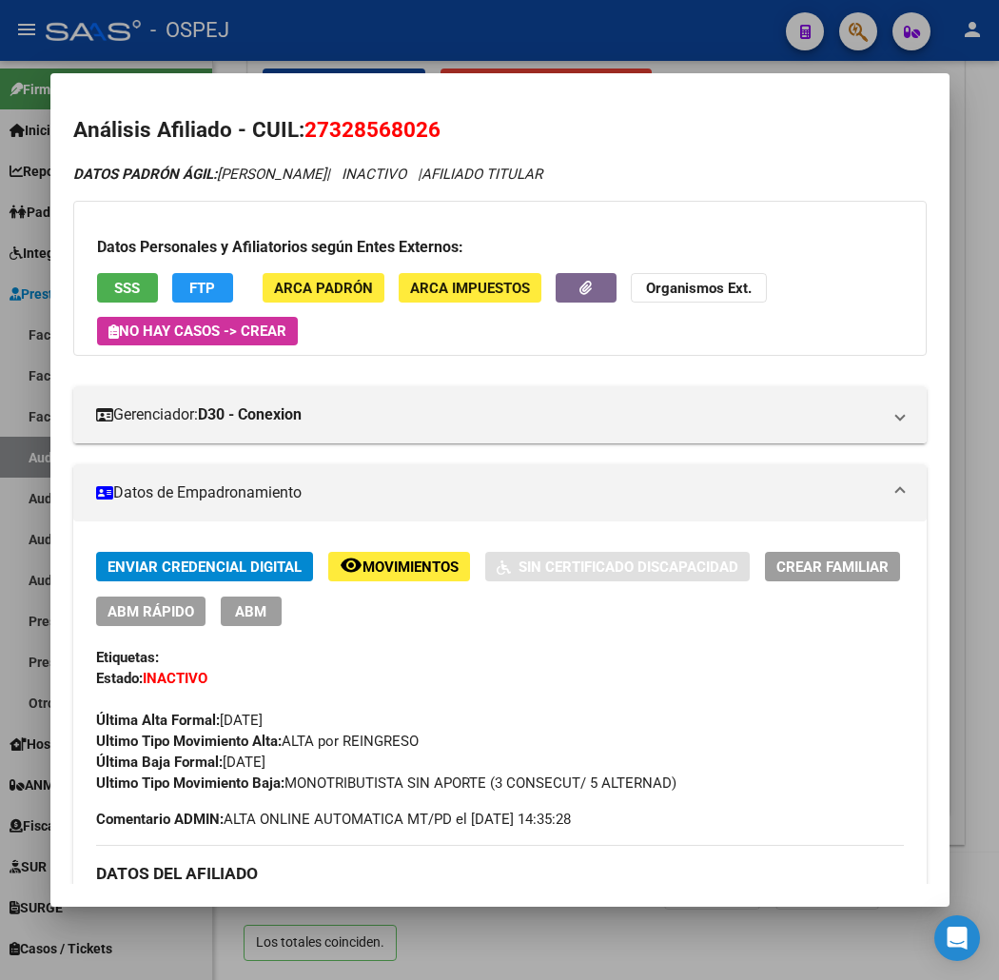
click at [347, 133] on span "27328568026" at bounding box center [373, 129] width 136 height 25
click at [509, 51] on div at bounding box center [499, 490] width 999 height 980
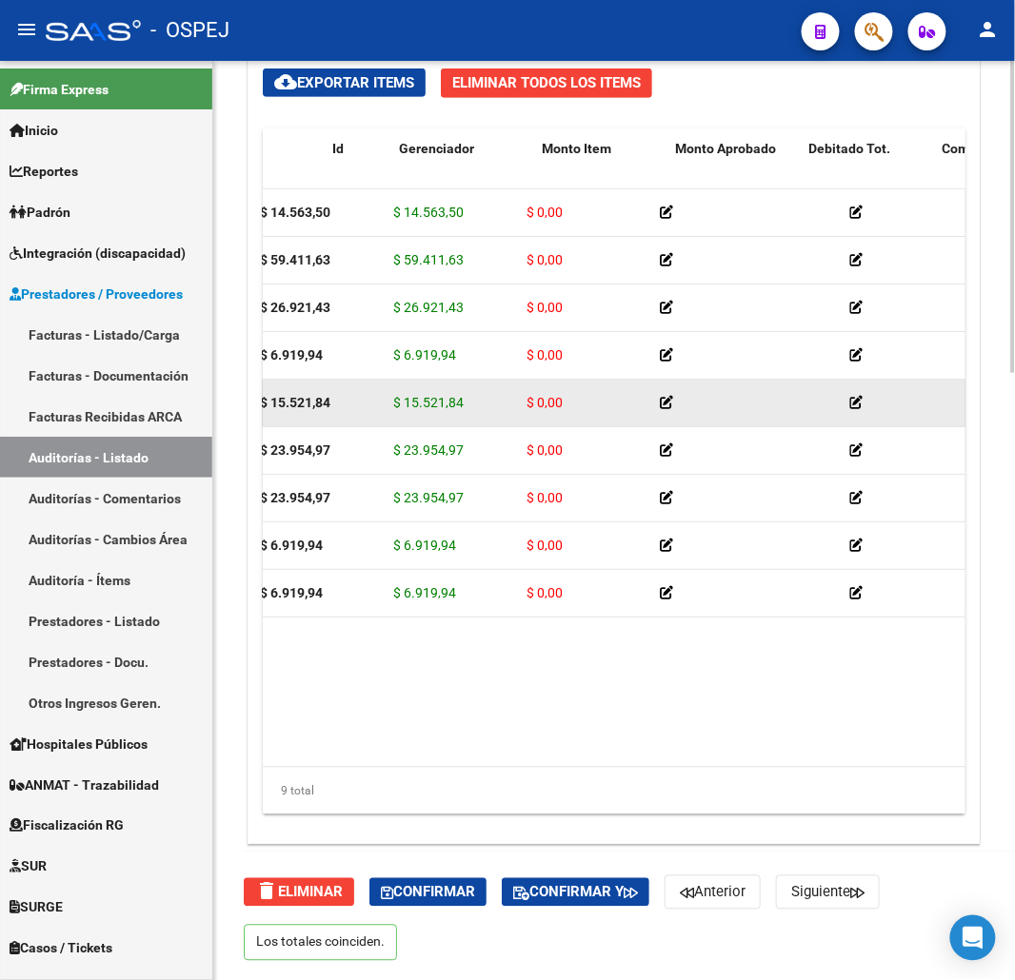
scroll to position [0, 0]
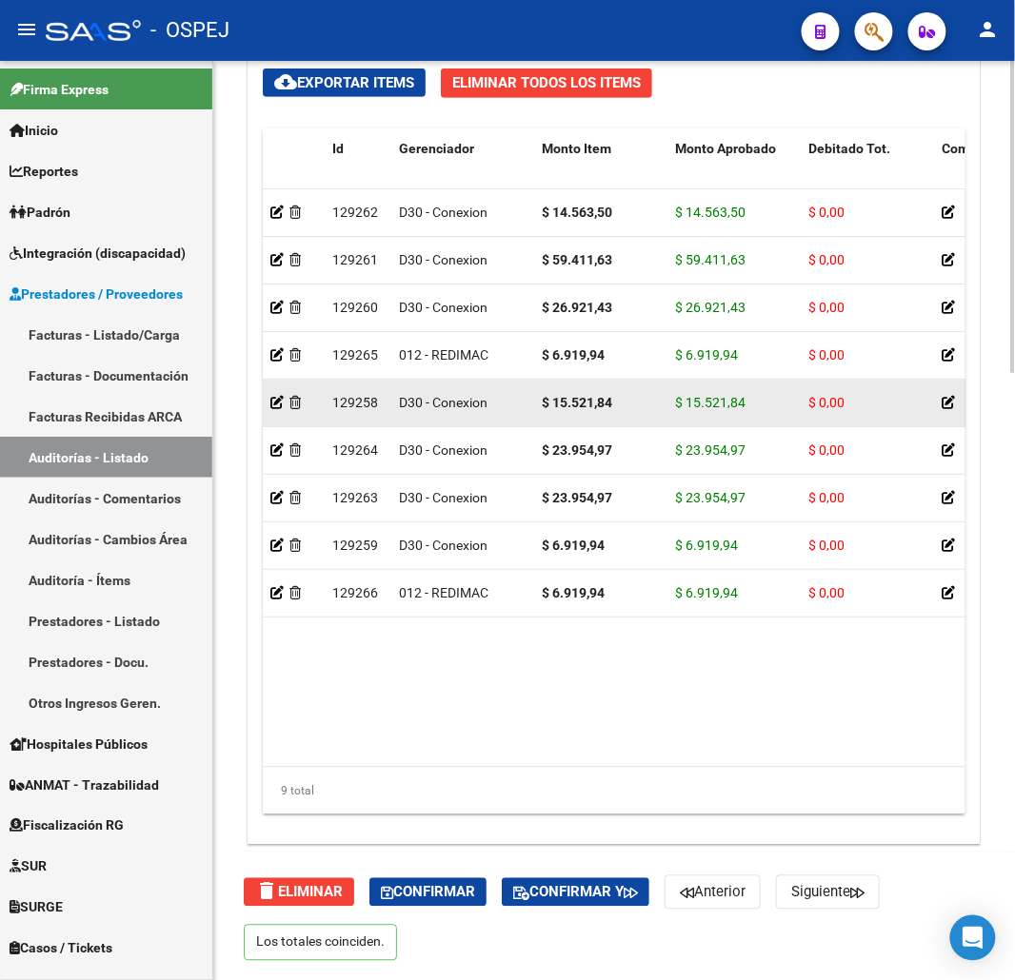
drag, startPoint x: 760, startPoint y: 405, endPoint x: 624, endPoint y: 393, distance: 135.6
drag, startPoint x: 616, startPoint y: 405, endPoint x: 554, endPoint y: 404, distance: 61.9
click at [554, 404] on div "$ 15.521,84" at bounding box center [601, 403] width 118 height 22
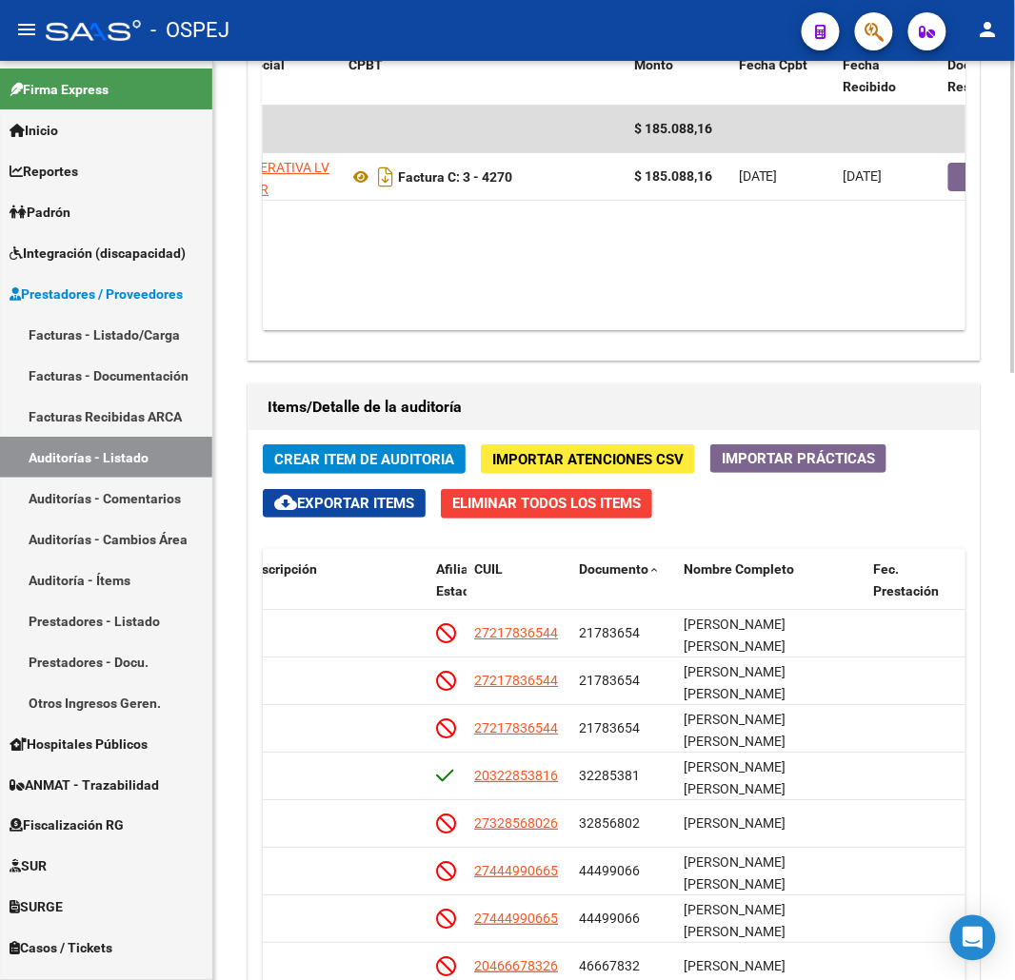
scroll to position [1468, 0]
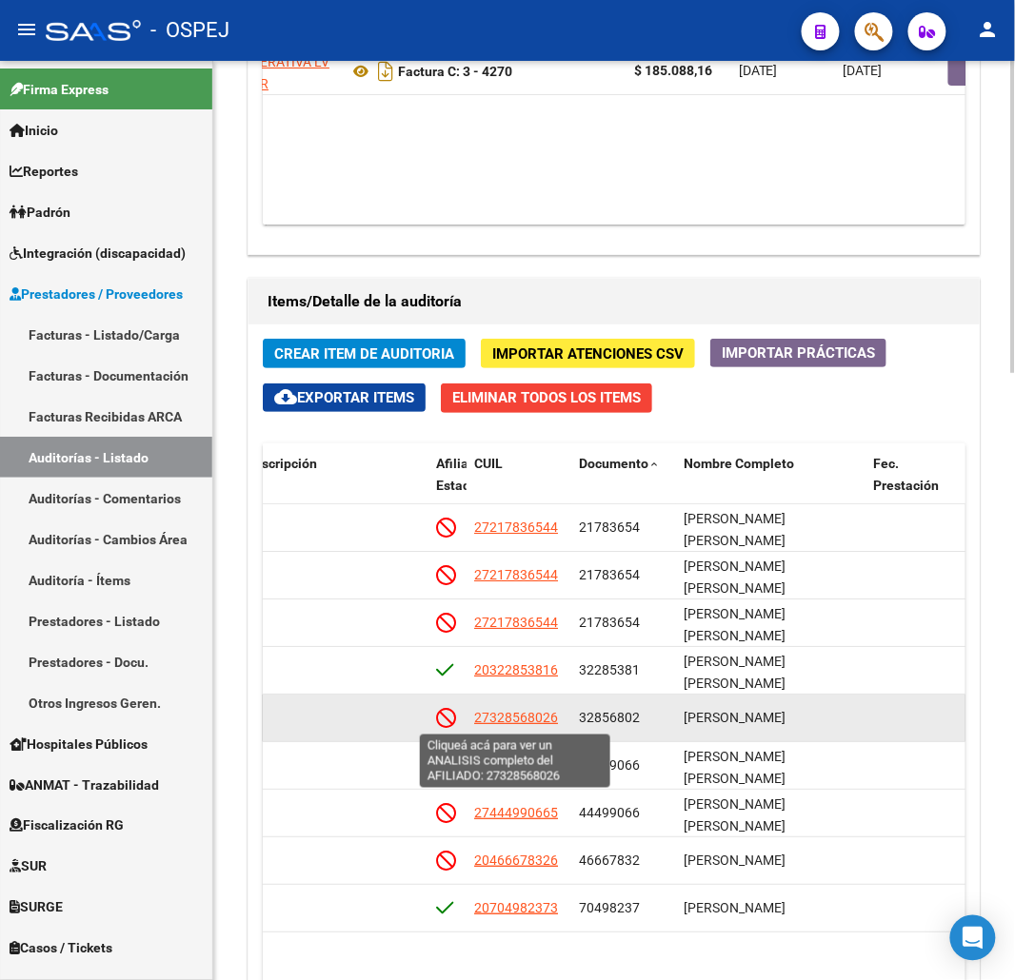
click at [515, 723] on span "27328568026" at bounding box center [516, 717] width 84 height 15
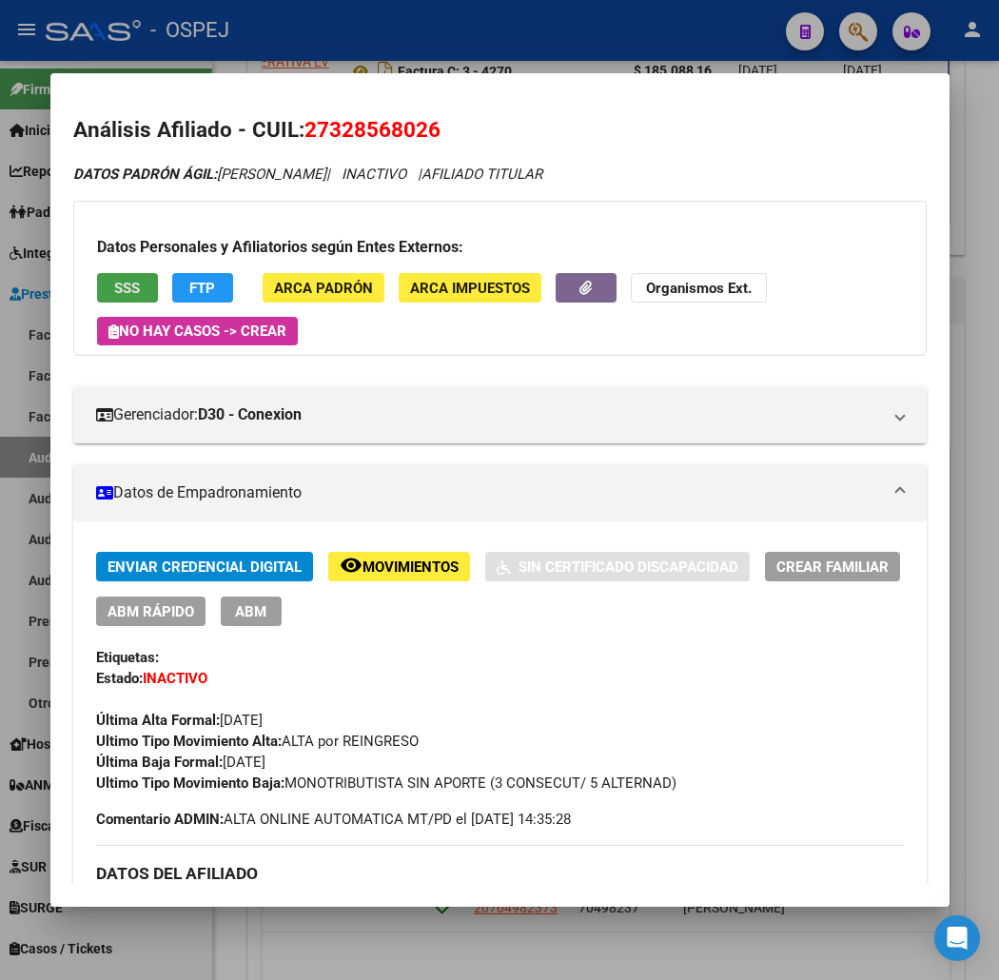
click at [114, 293] on span "SSS" at bounding box center [127, 288] width 26 height 17
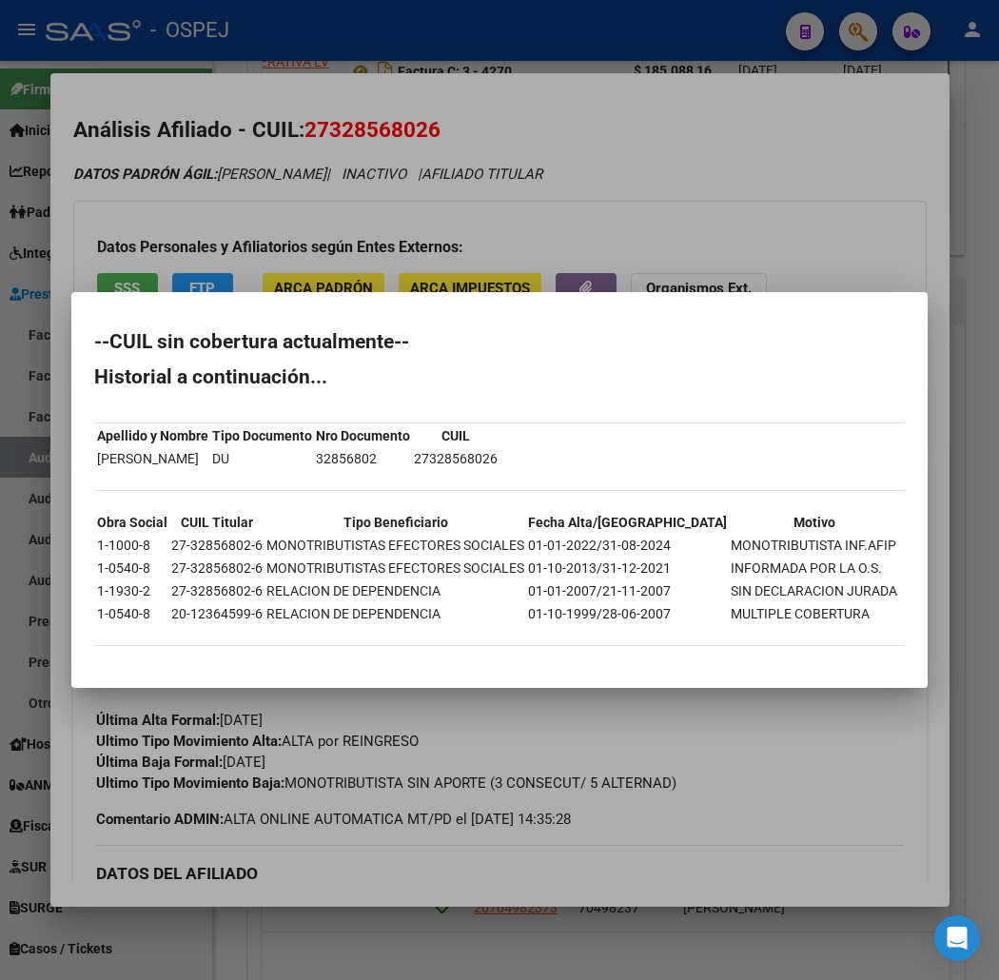
drag, startPoint x: 566, startPoint y: 149, endPoint x: 577, endPoint y: 103, distance: 47.8
click at [567, 147] on div at bounding box center [499, 490] width 999 height 980
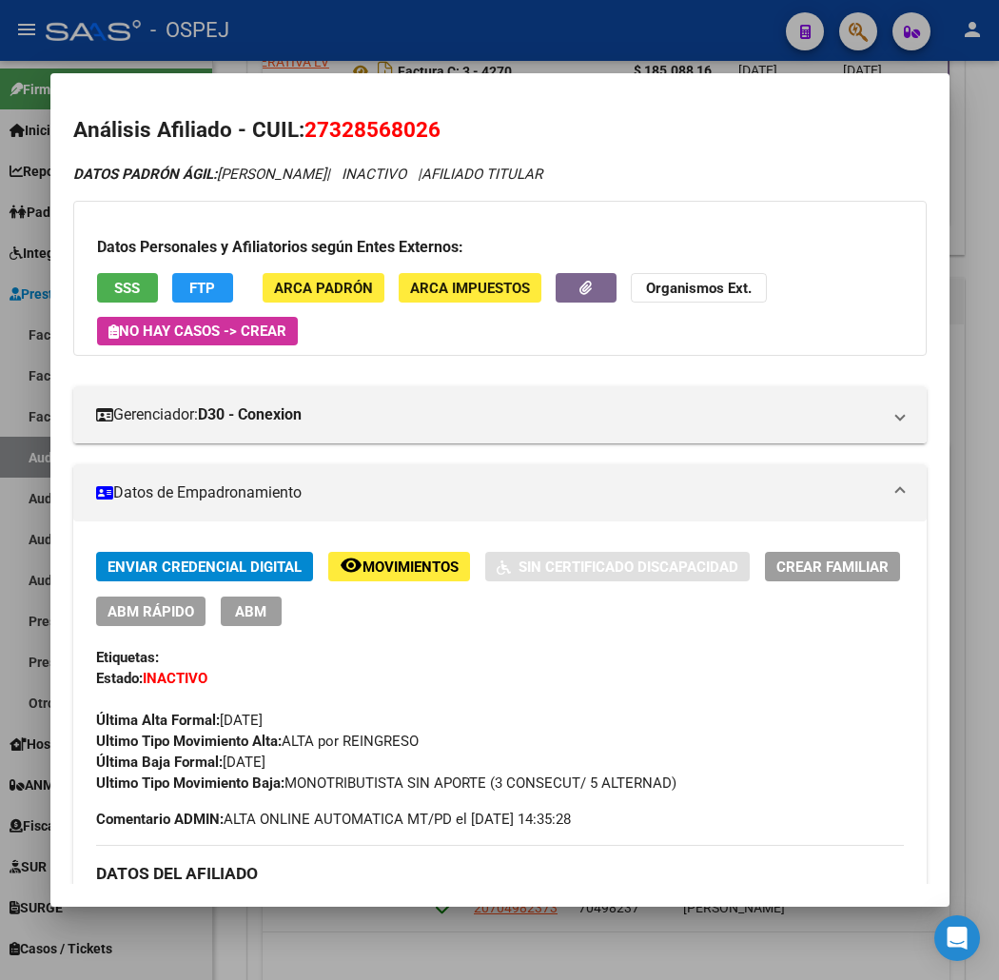
click at [606, 67] on div at bounding box center [499, 490] width 999 height 980
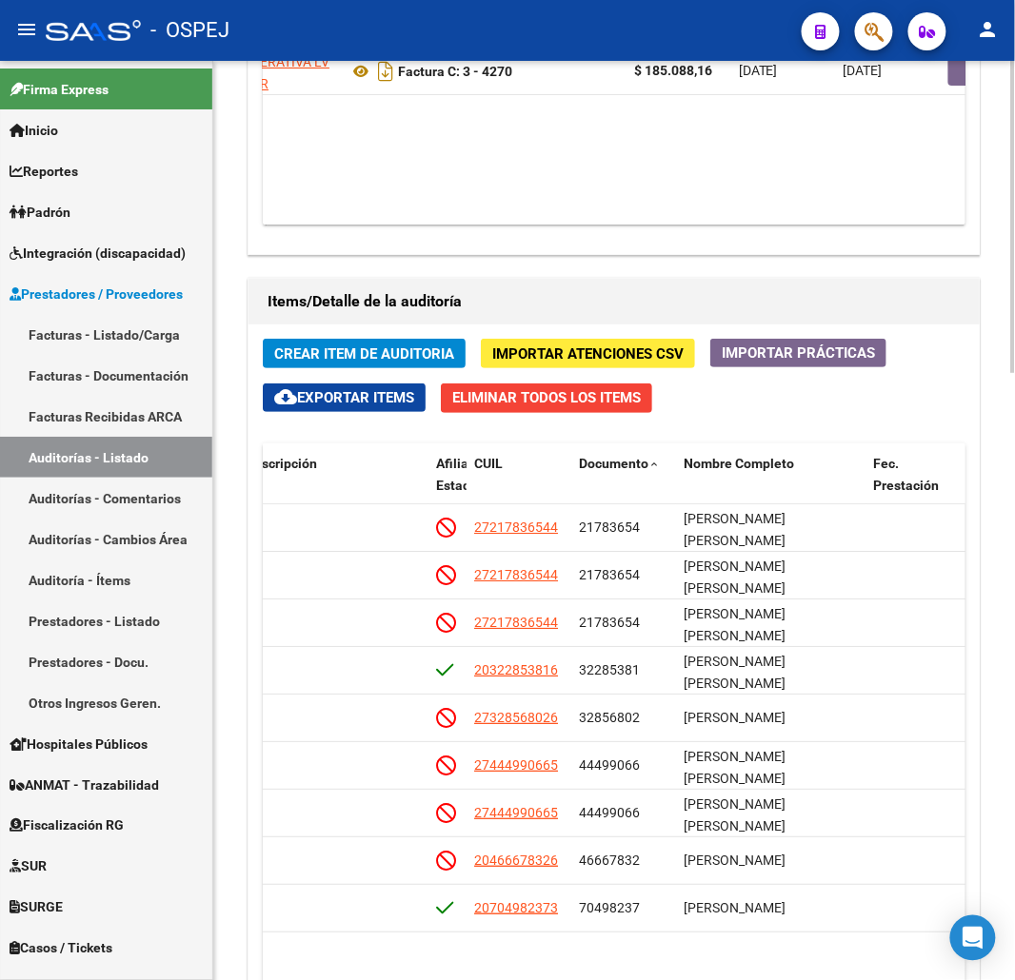
scroll to position [1044, 0]
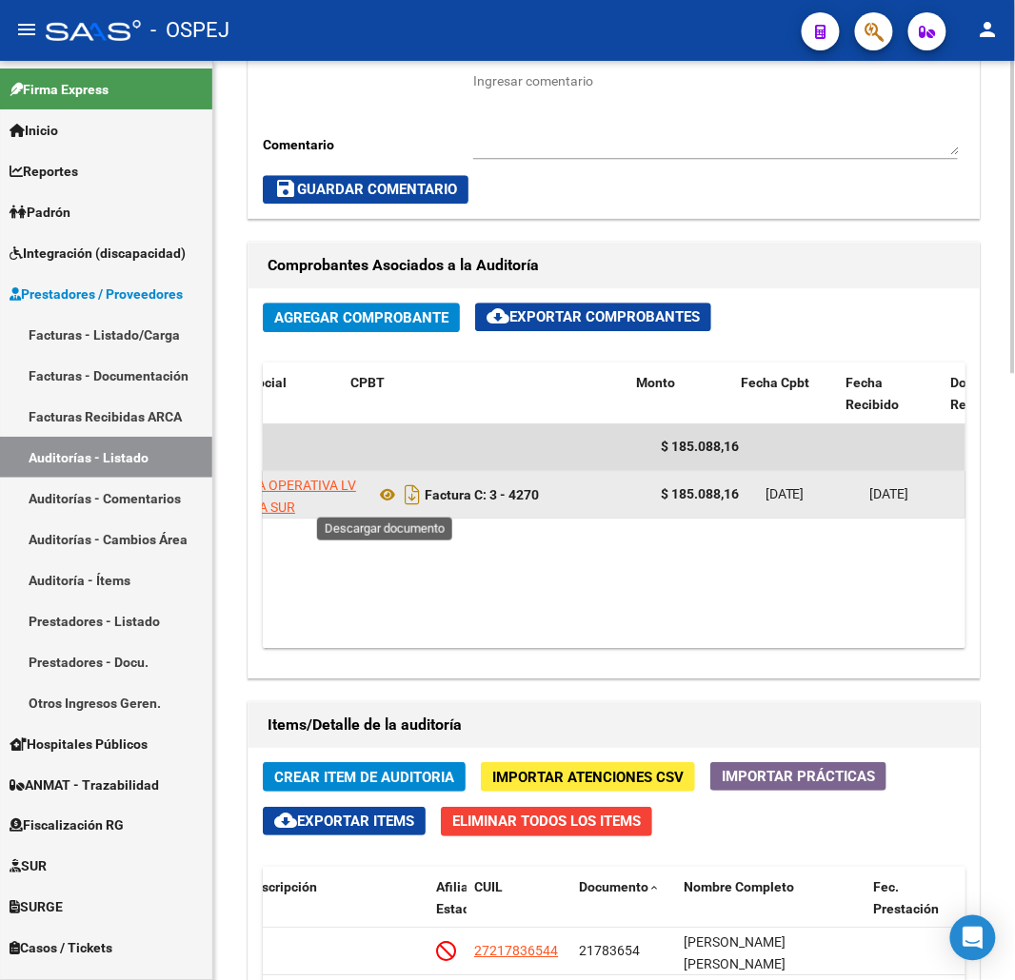
drag, startPoint x: 400, startPoint y: 510, endPoint x: 388, endPoint y: 507, distance: 11.8
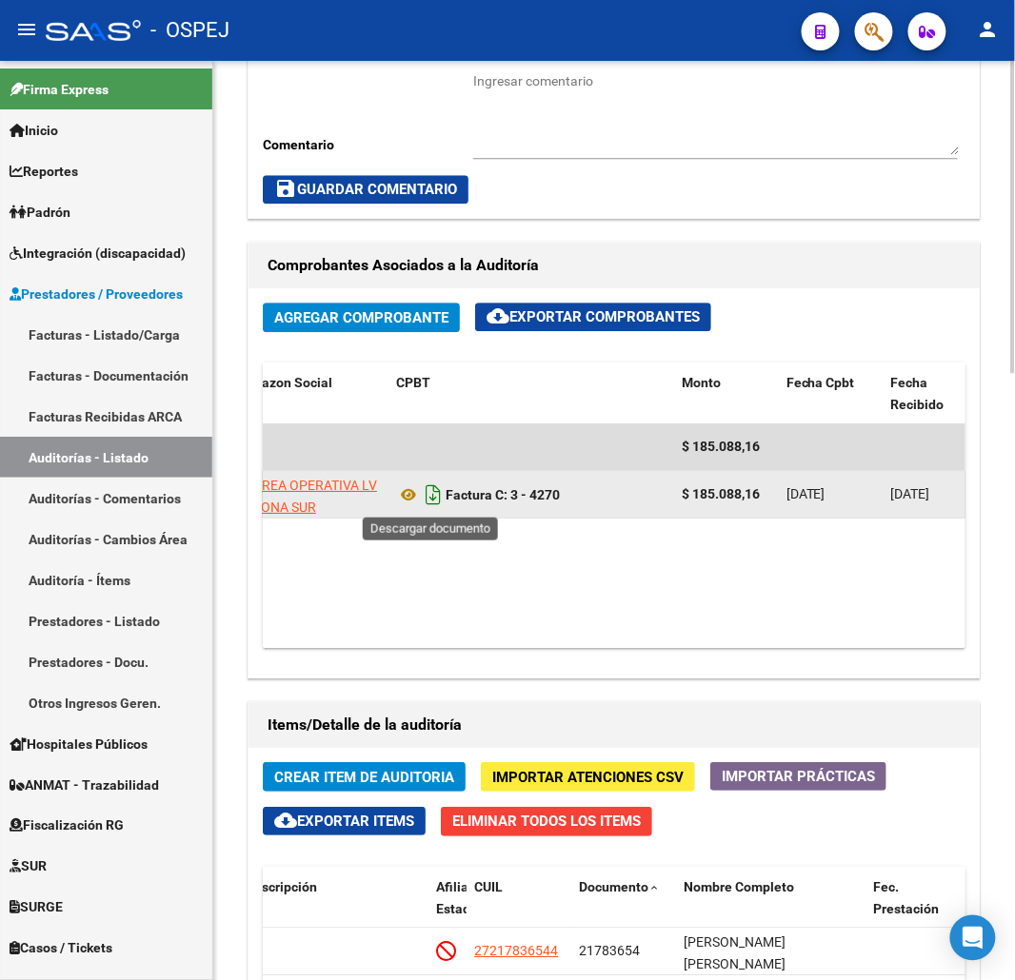
click at [438, 490] on icon "Descargar documento" at bounding box center [433, 495] width 25 height 30
click at [461, 358] on div "Agregar Comprobante cloud_download Exportar Comprobantes ID CAE Razon Social CP…" at bounding box center [613, 482] width 731 height 389
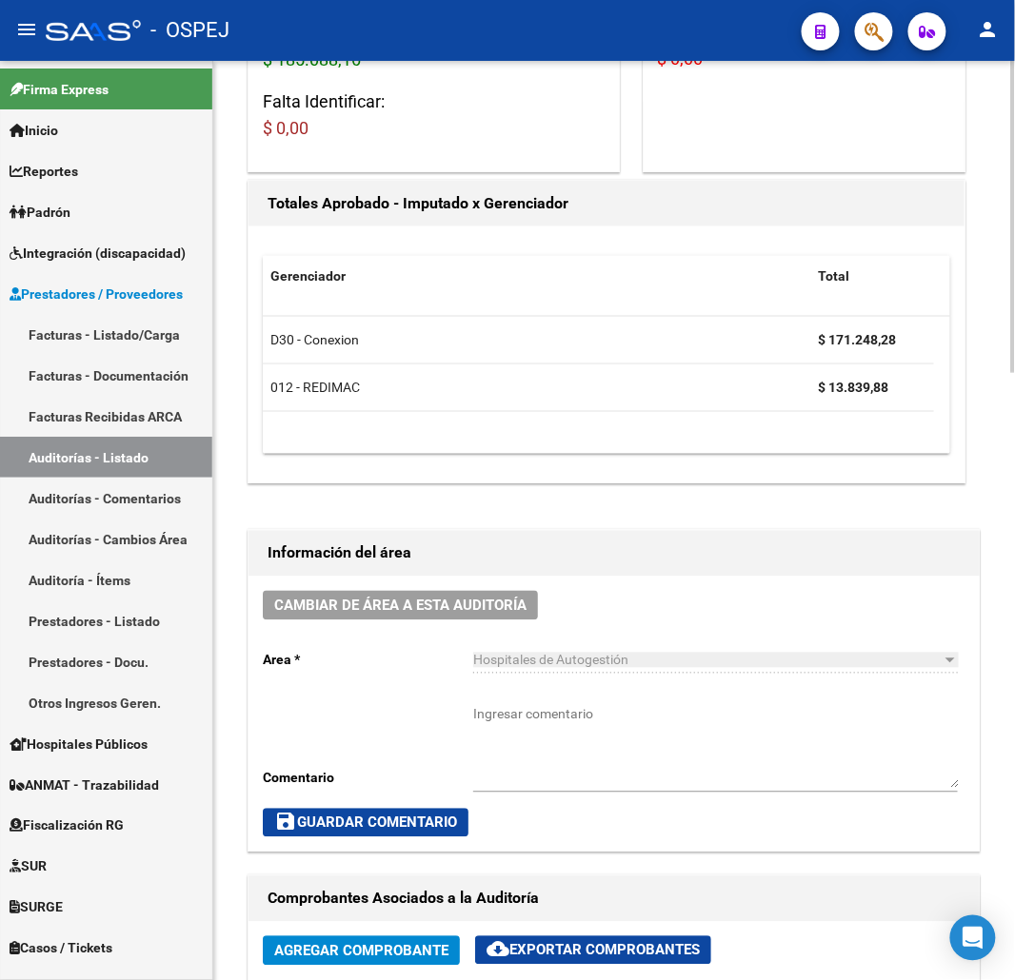
scroll to position [0, 0]
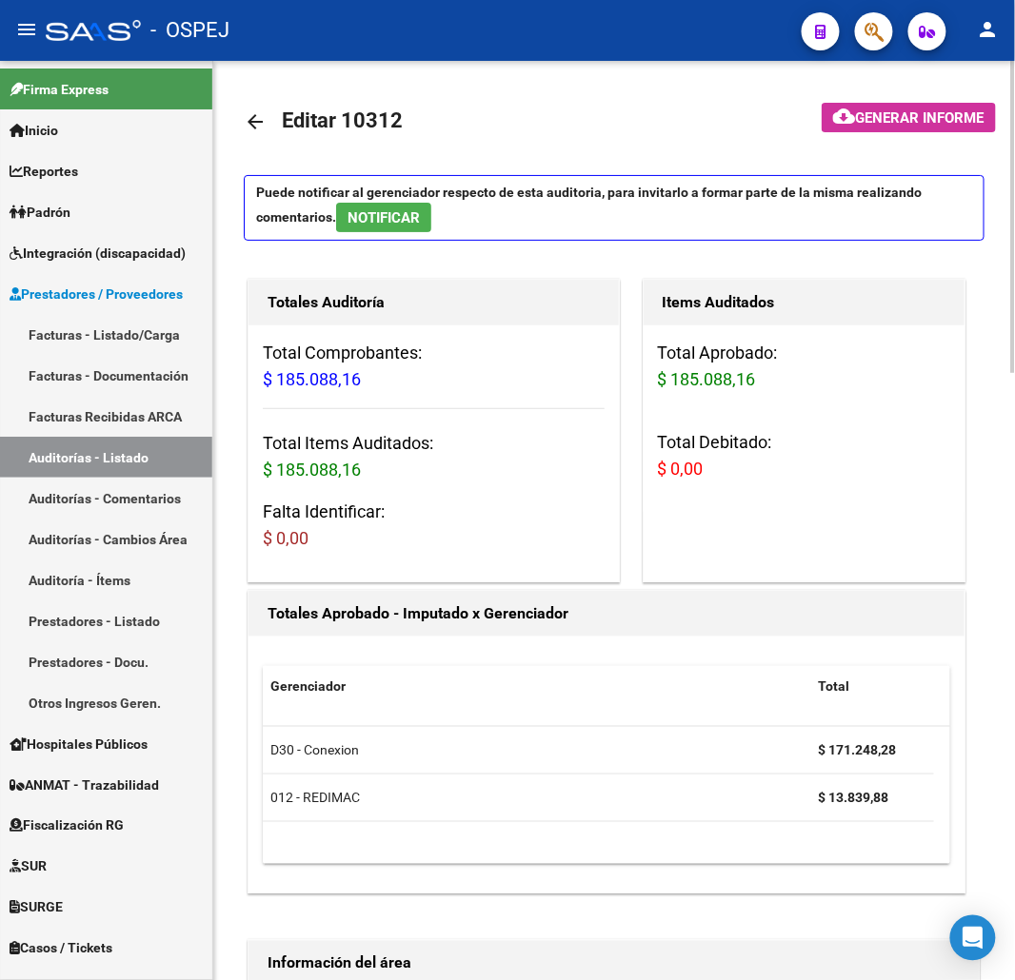
click at [264, 130] on mat-icon "arrow_back" at bounding box center [255, 121] width 23 height 23
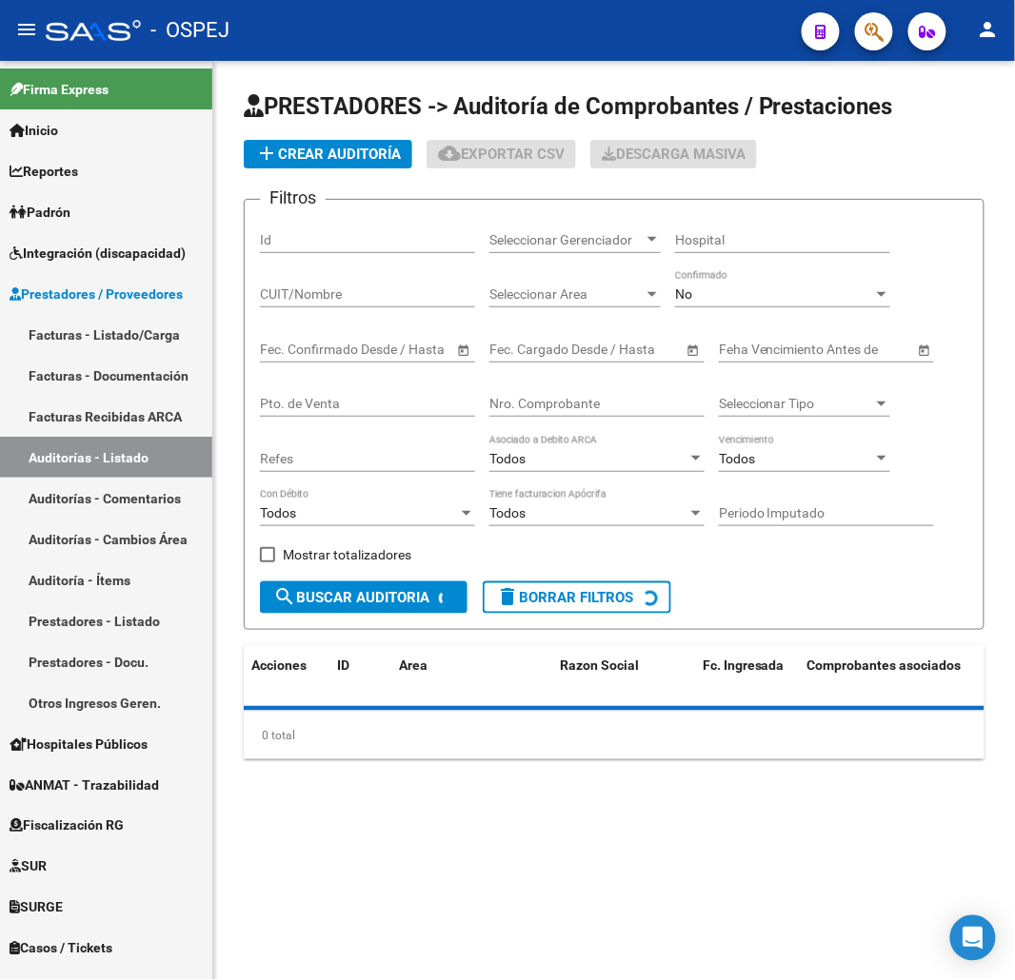
click at [571, 409] on input "Nro. Comprobante" at bounding box center [596, 404] width 215 height 16
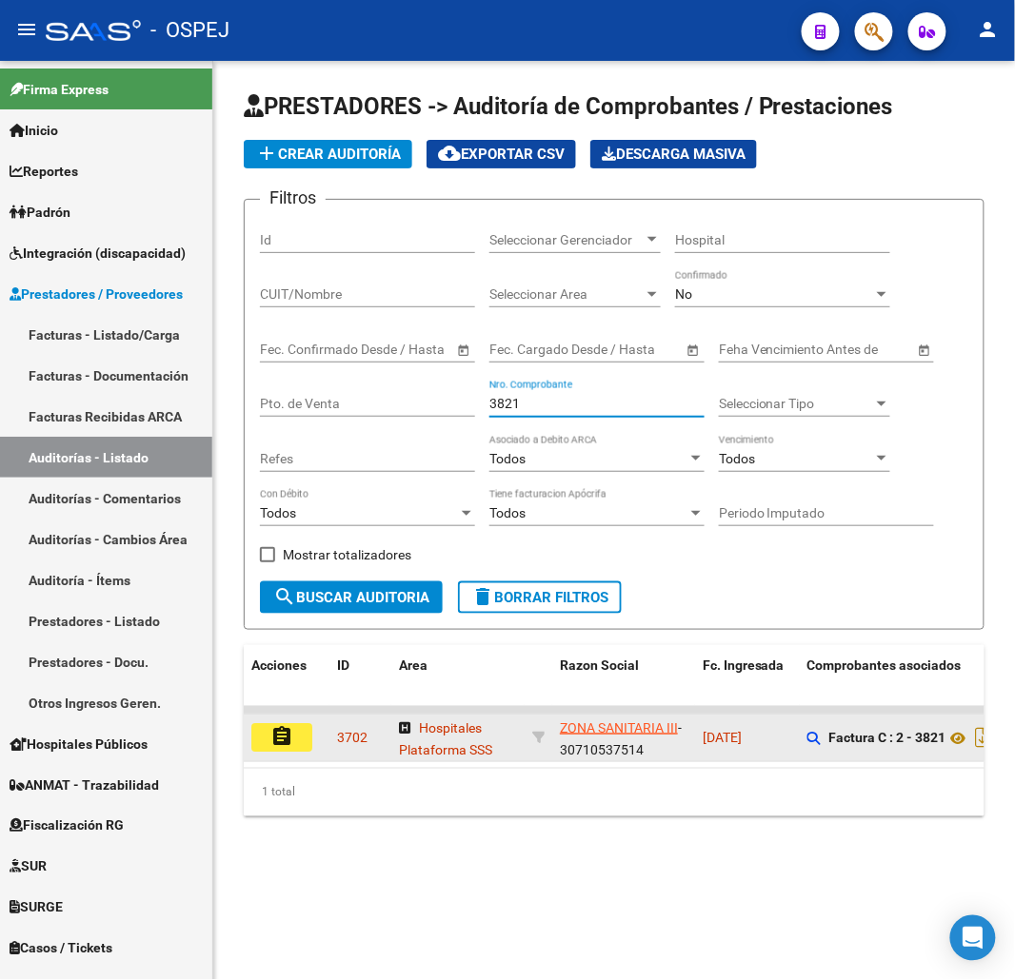
type input "3821"
click at [287, 736] on mat-icon "assignment" at bounding box center [281, 736] width 23 height 23
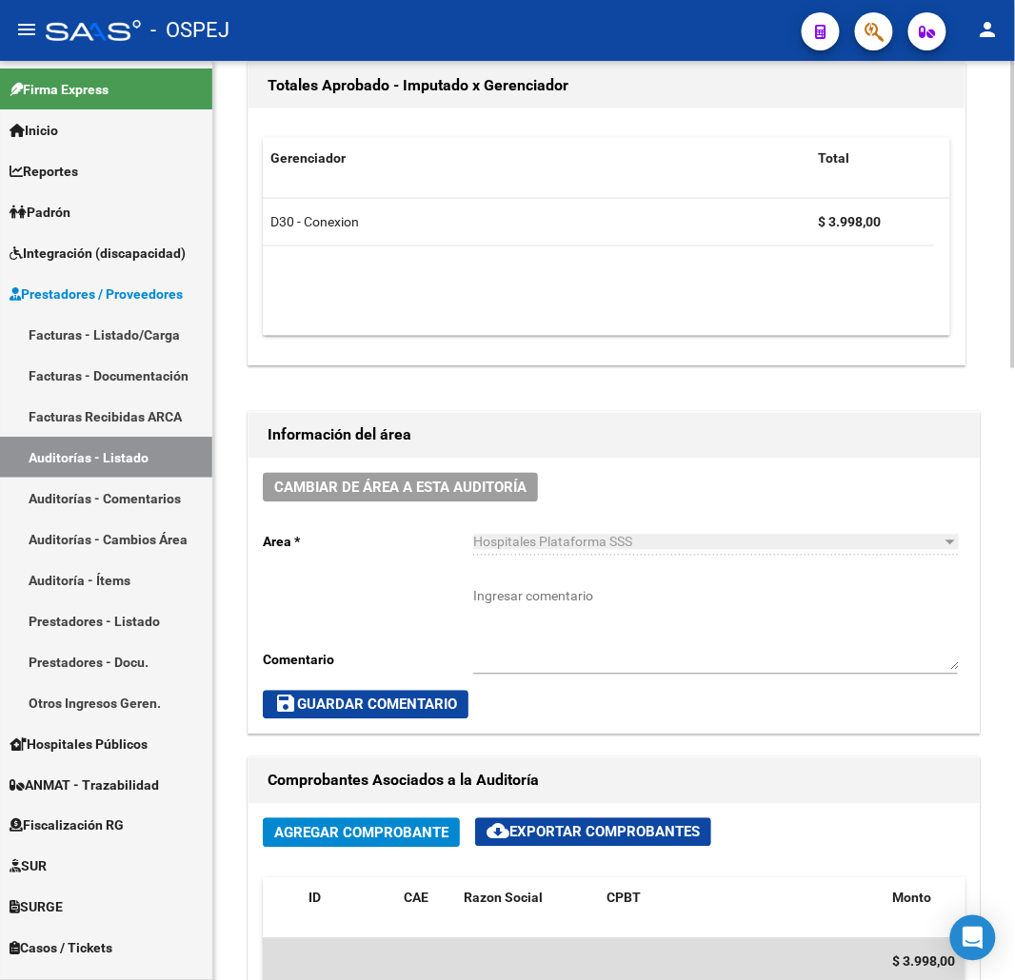
scroll to position [1058, 0]
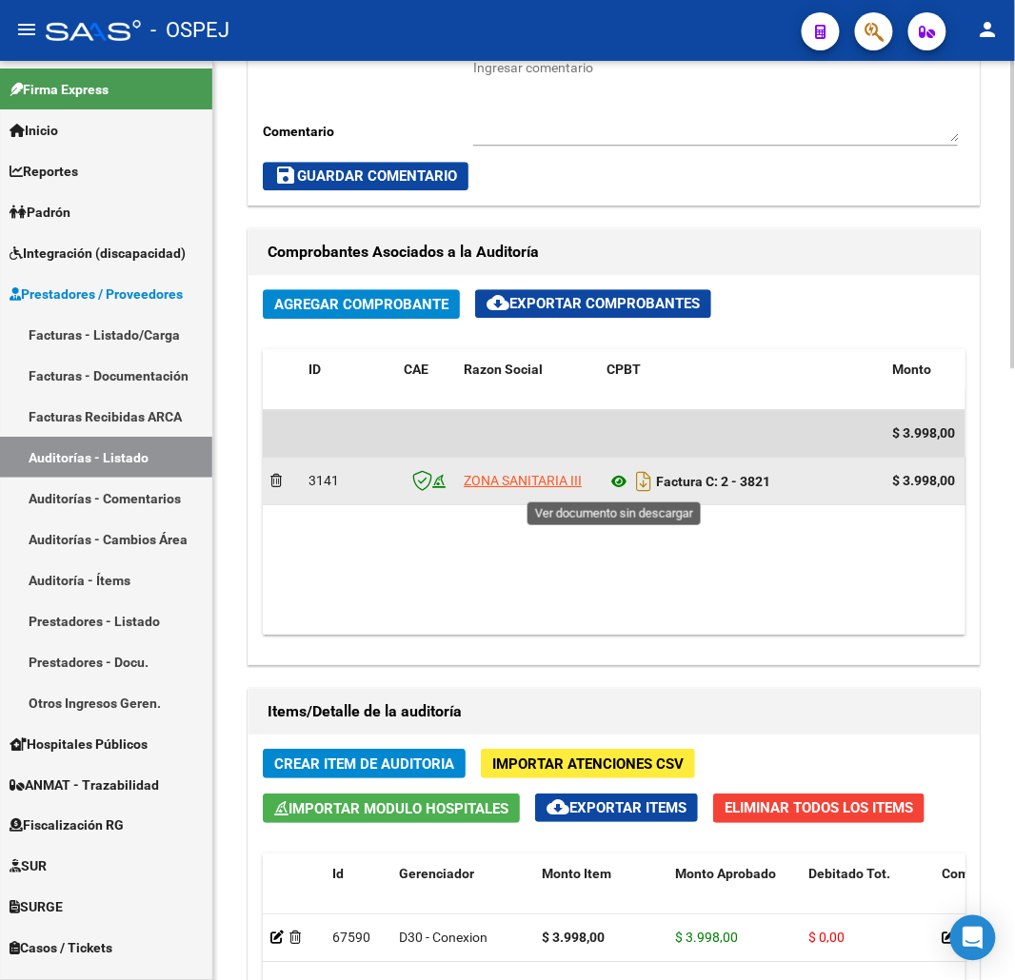
click at [625, 488] on icon at bounding box center [618, 481] width 25 height 23
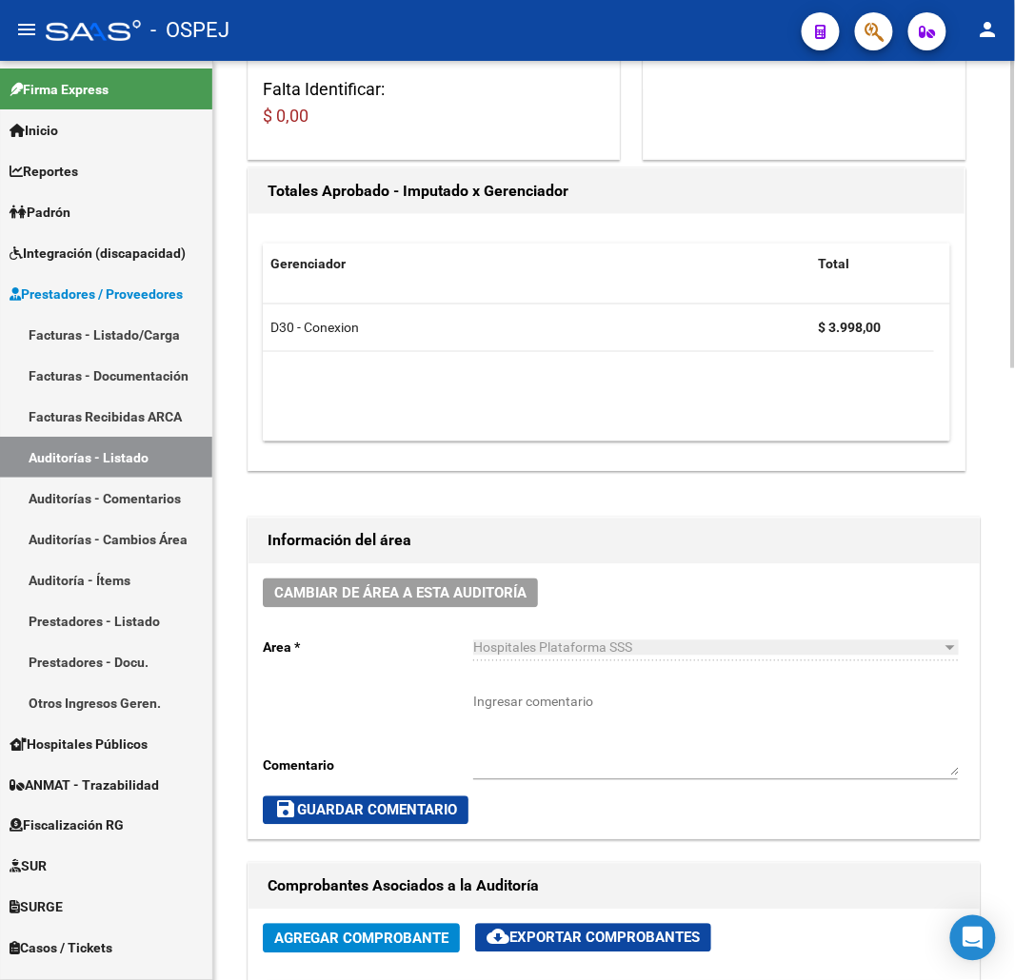
scroll to position [0, 0]
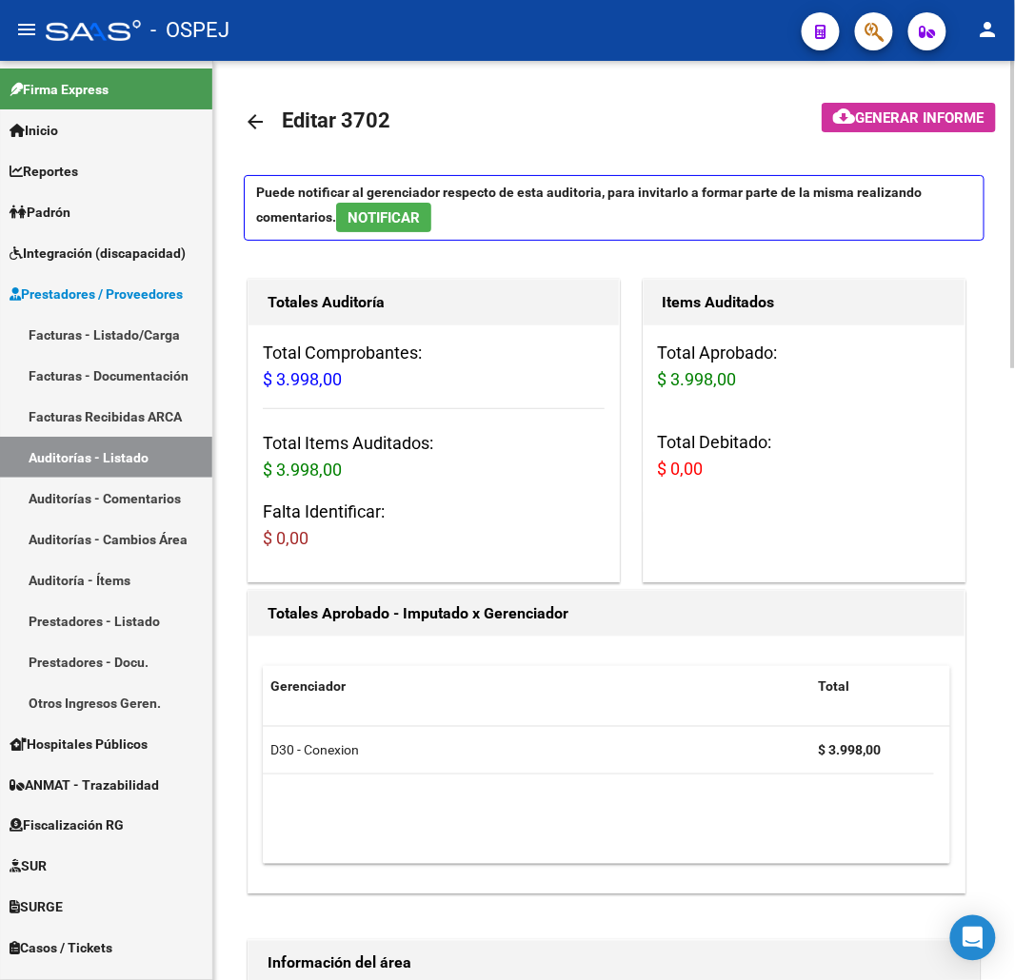
click at [245, 129] on mat-icon "arrow_back" at bounding box center [255, 121] width 23 height 23
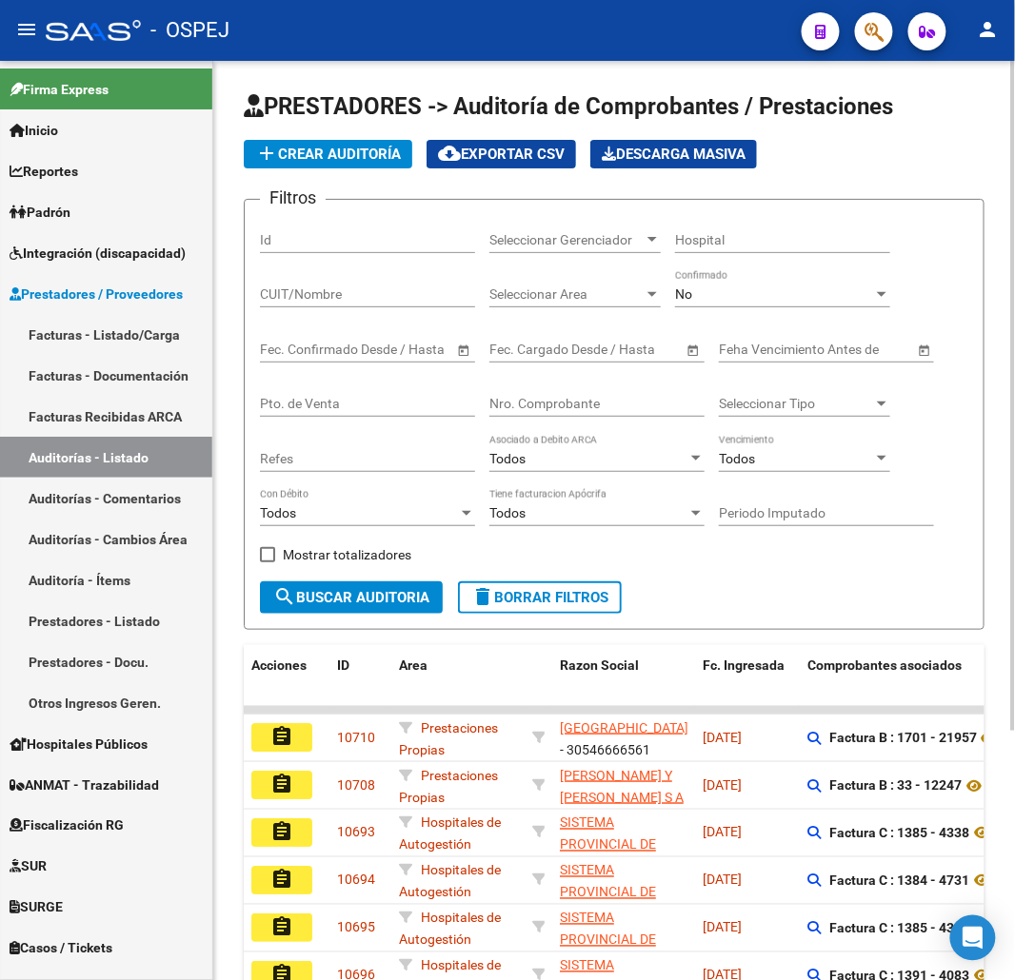
click at [568, 414] on div "Nro. Comprobante" at bounding box center [596, 398] width 215 height 38
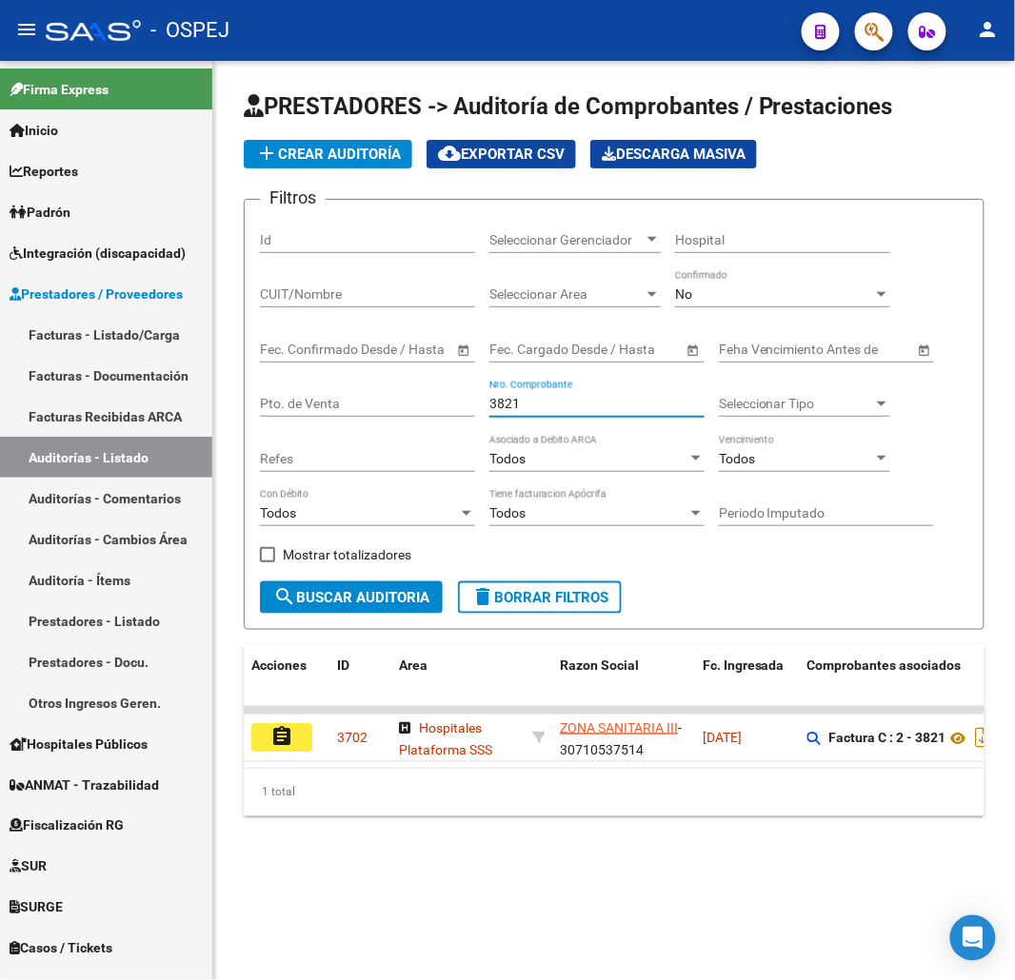
drag, startPoint x: 529, startPoint y: 411, endPoint x: 393, endPoint y: 398, distance: 136.8
click at [393, 398] on div "Filtros Id Seleccionar Gerenciador Seleccionar Gerenciador Hospital CUIT/Nombre…" at bounding box center [614, 398] width 708 height 366
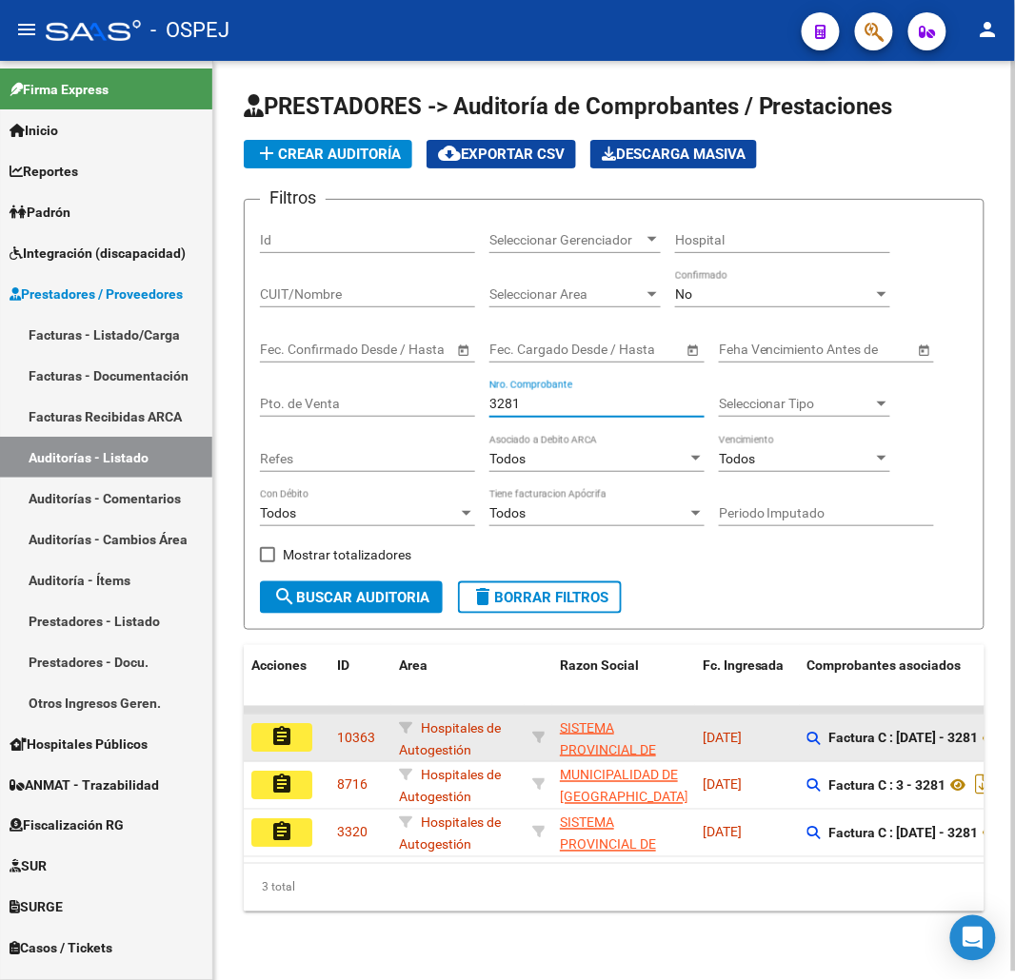
type input "3281"
click at [292, 736] on mat-icon "assignment" at bounding box center [281, 736] width 23 height 23
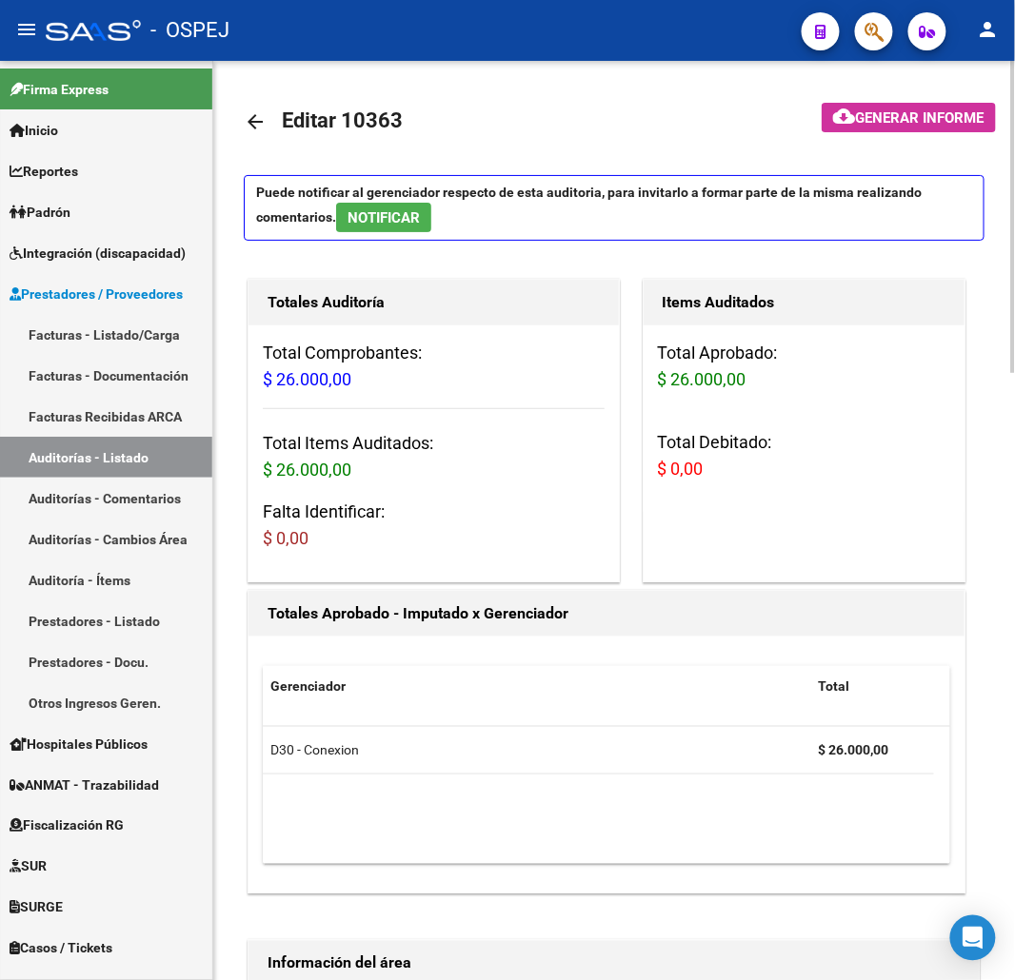
click at [265, 107] on link "arrow_back" at bounding box center [263, 121] width 38 height 45
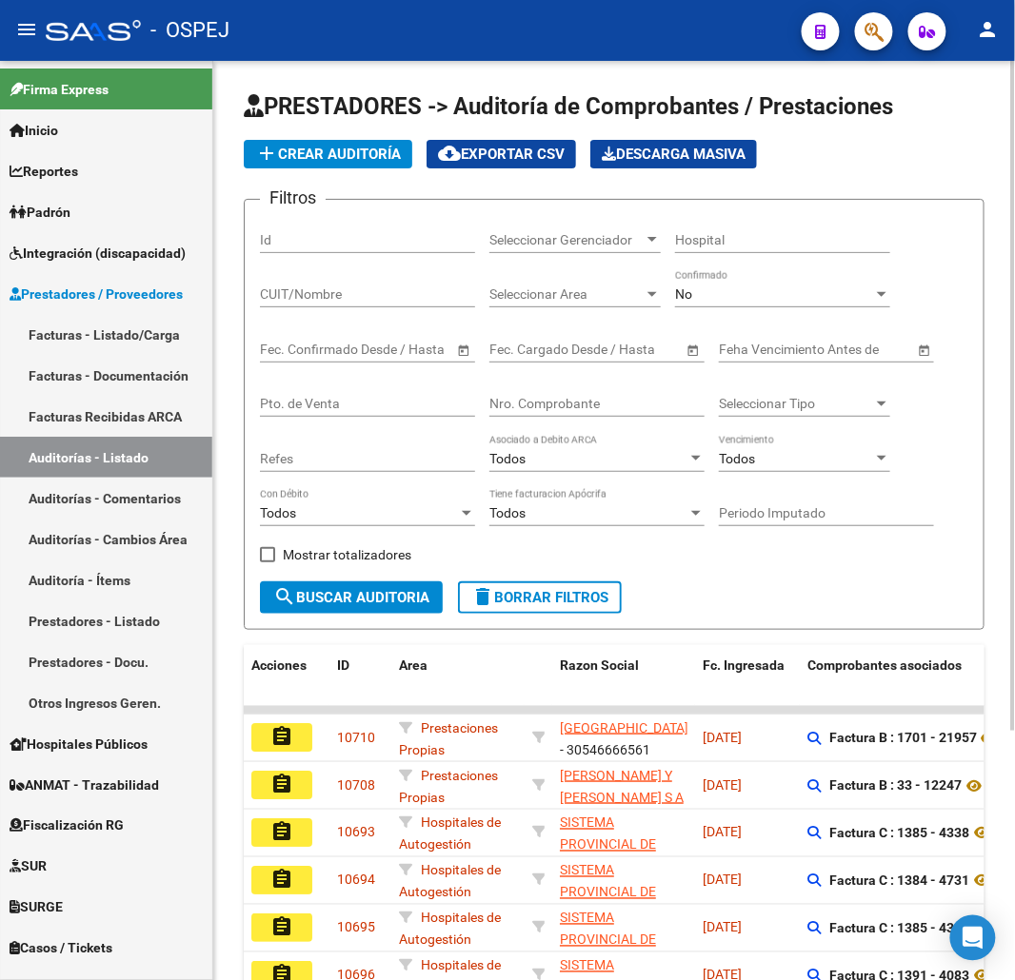
click at [548, 412] on input "Nro. Comprobante" at bounding box center [596, 404] width 215 height 16
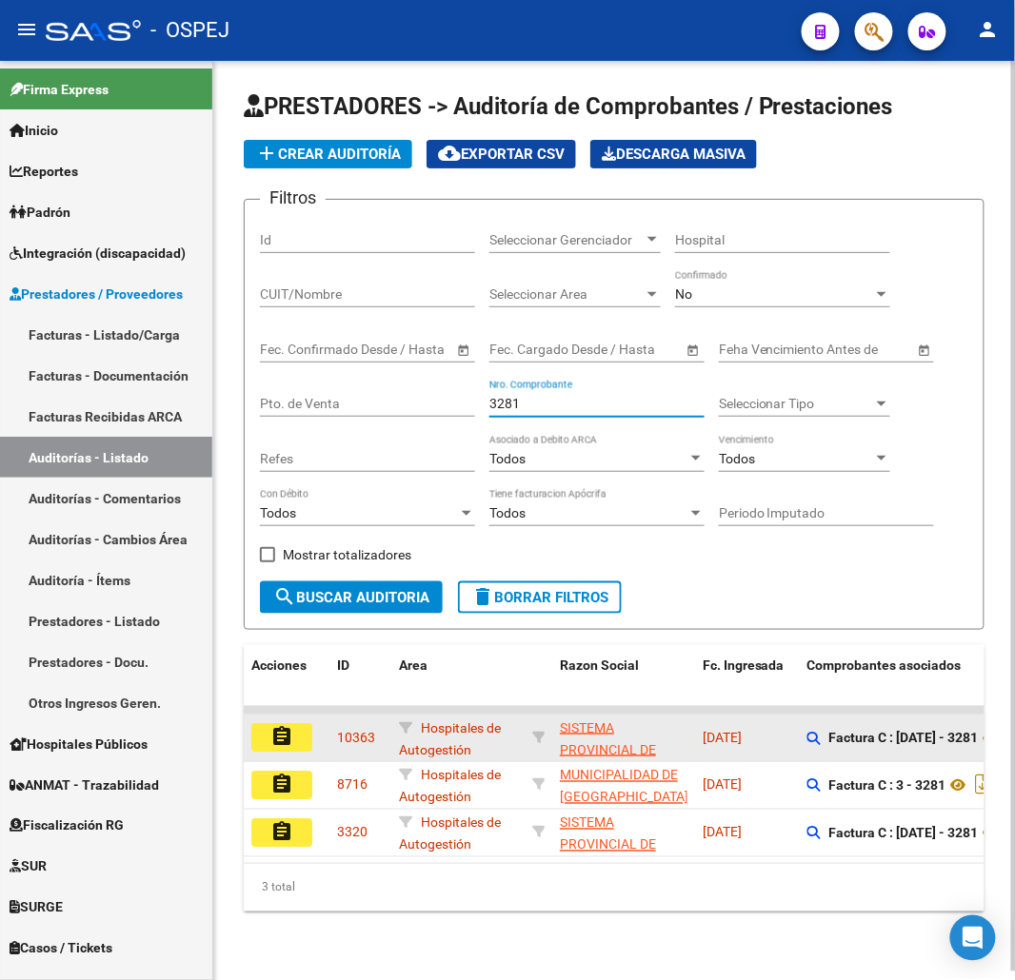
type input "3281"
click at [292, 743] on mat-icon "assignment" at bounding box center [281, 736] width 23 height 23
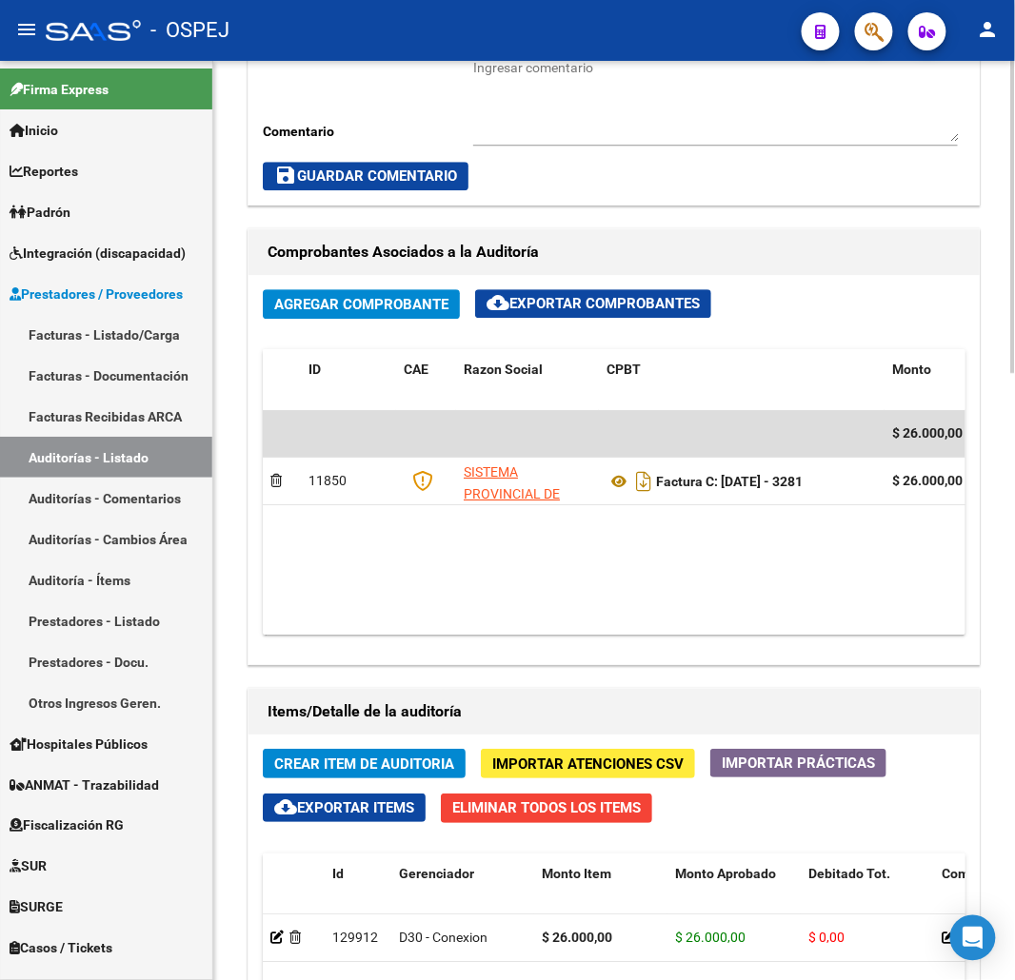
scroll to position [1480, 0]
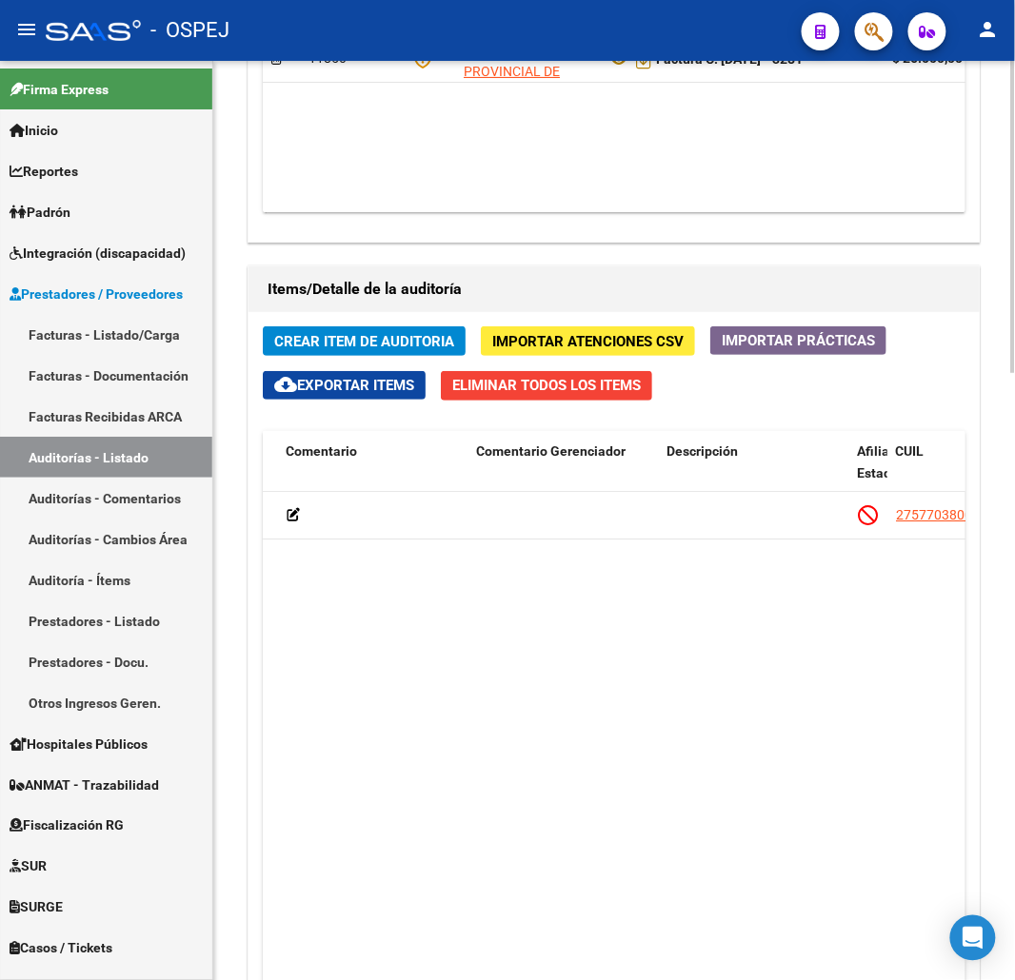
drag, startPoint x: 569, startPoint y: 587, endPoint x: 662, endPoint y: 597, distance: 93.8
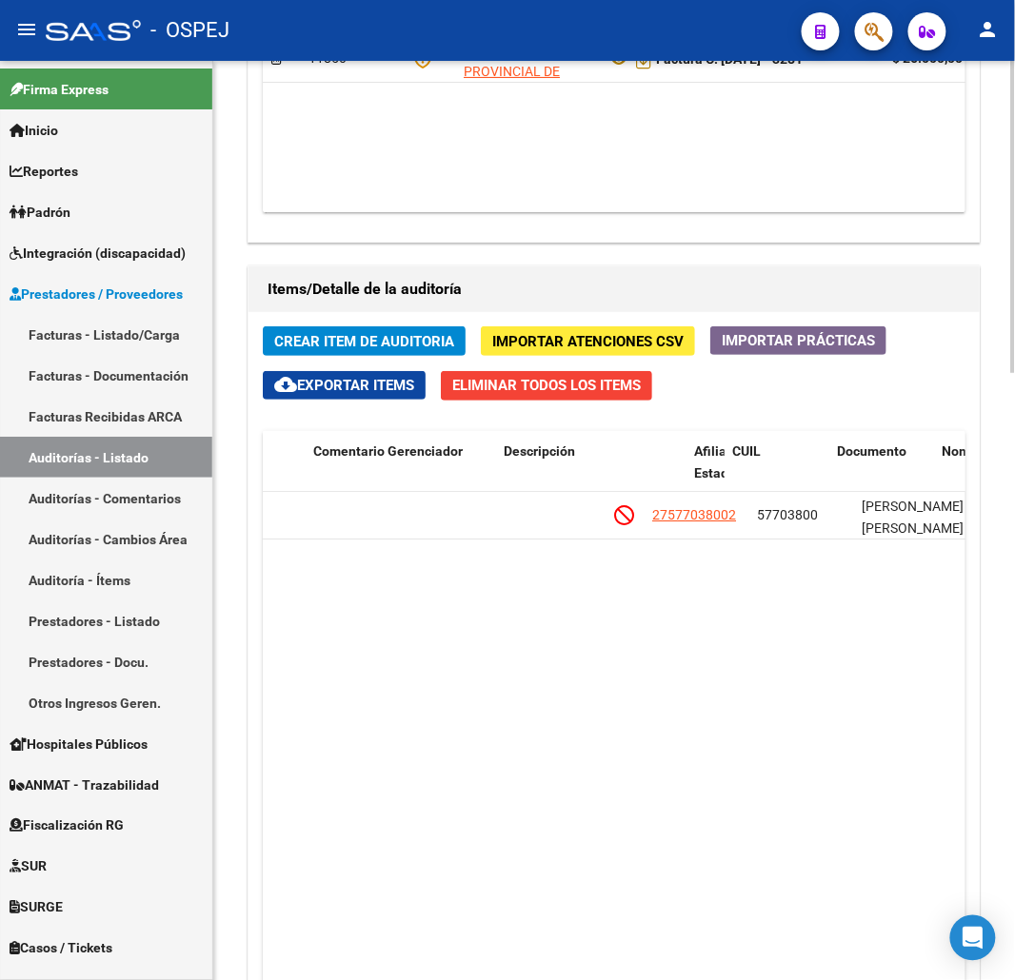
drag, startPoint x: 661, startPoint y: 602, endPoint x: 727, endPoint y: 603, distance: 66.7
